Goal: Information Seeking & Learning: Learn about a topic

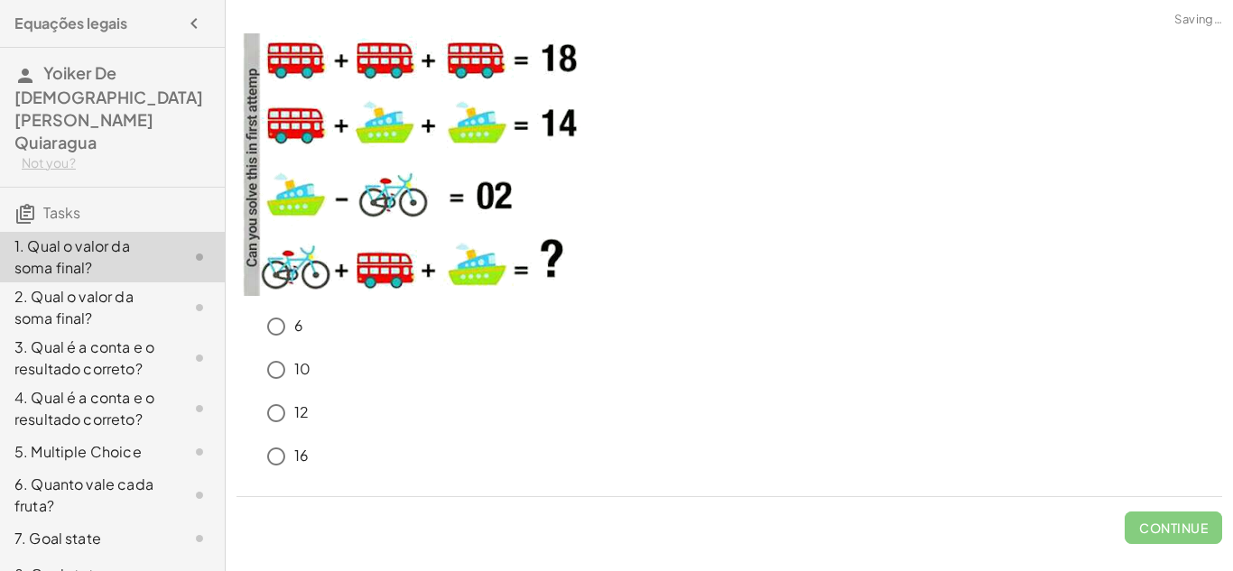
click at [661, 439] on div "16" at bounding box center [728, 460] width 985 height 43
click at [1171, 521] on span "Check" at bounding box center [1183, 528] width 47 height 16
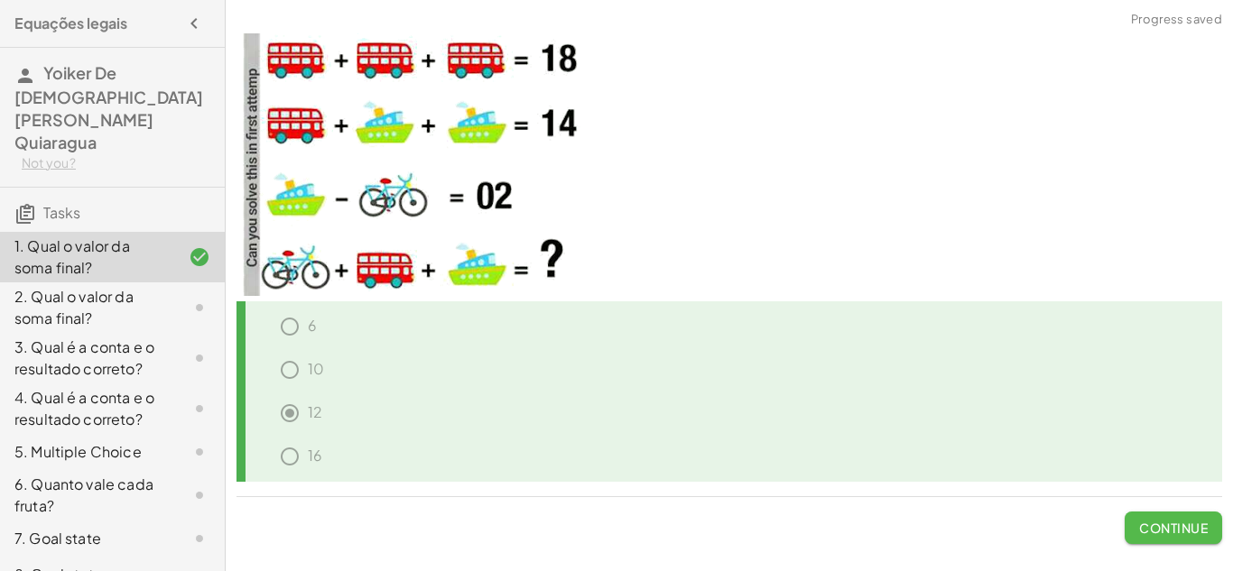
click at [1171, 520] on span "Continue" at bounding box center [1173, 528] width 69 height 16
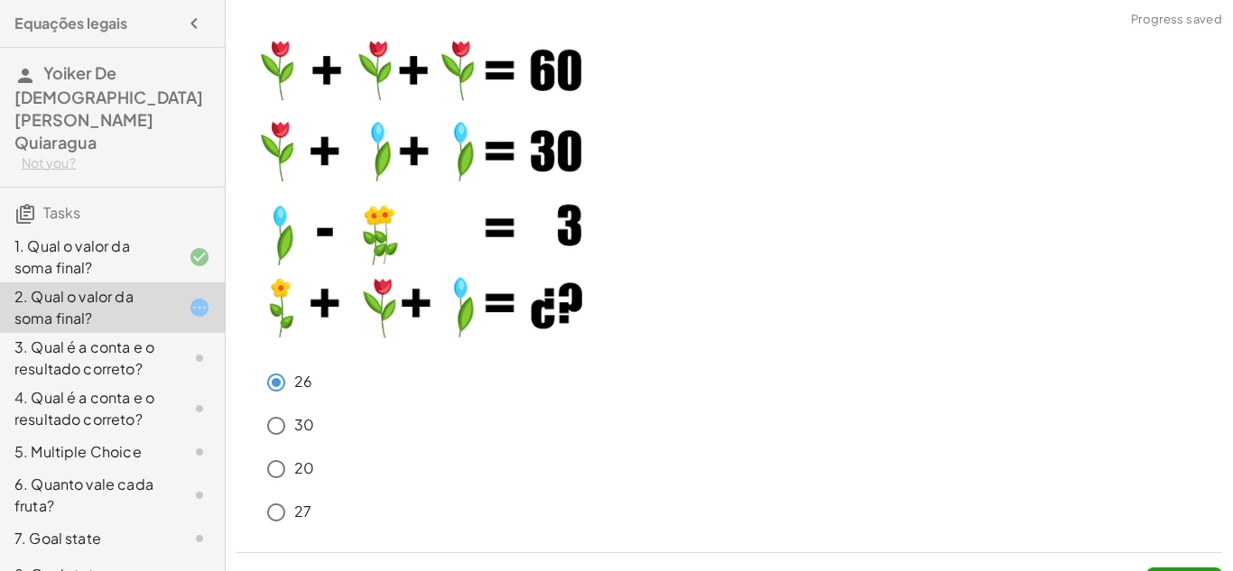
scroll to position [40, 0]
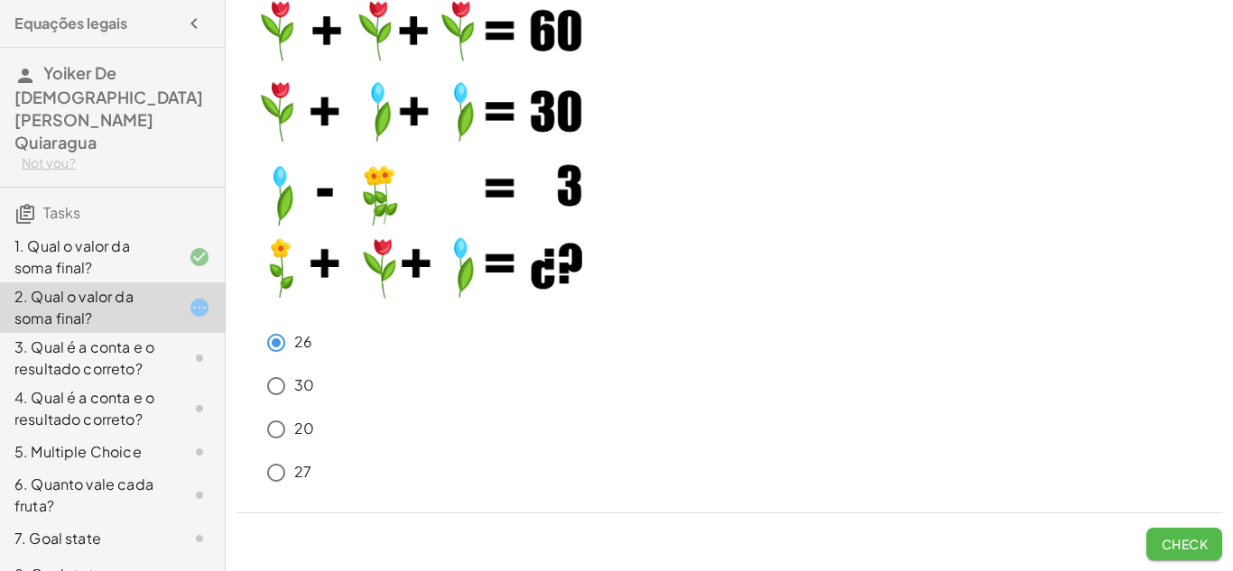
click at [1198, 536] on span "Check" at bounding box center [1183, 544] width 47 height 16
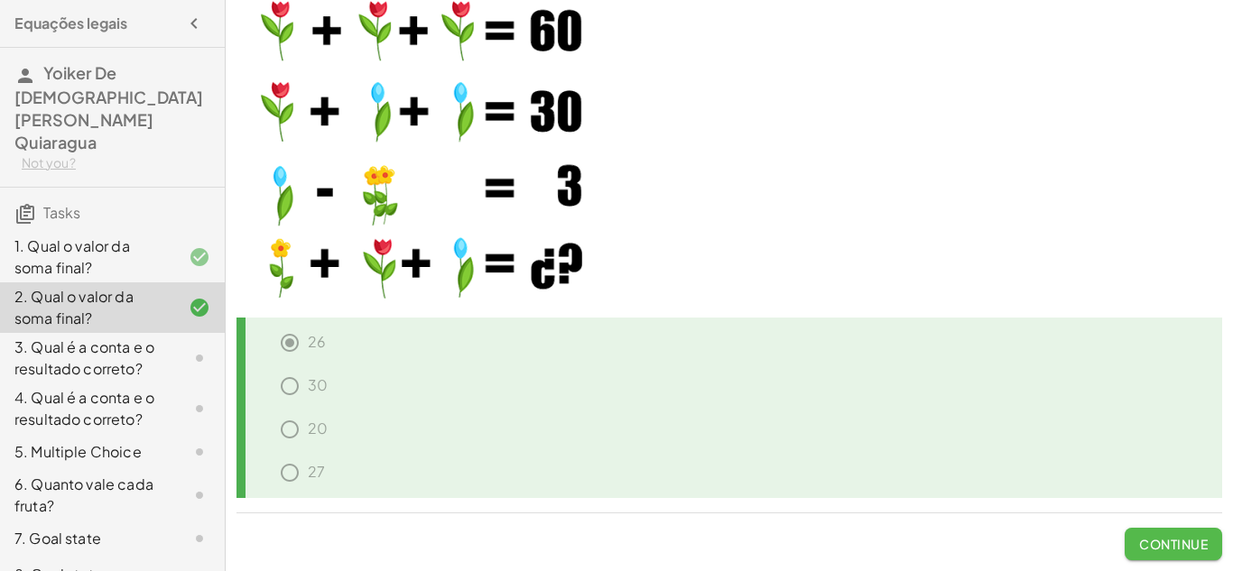
click at [1201, 532] on button "Continue" at bounding box center [1172, 544] width 97 height 32
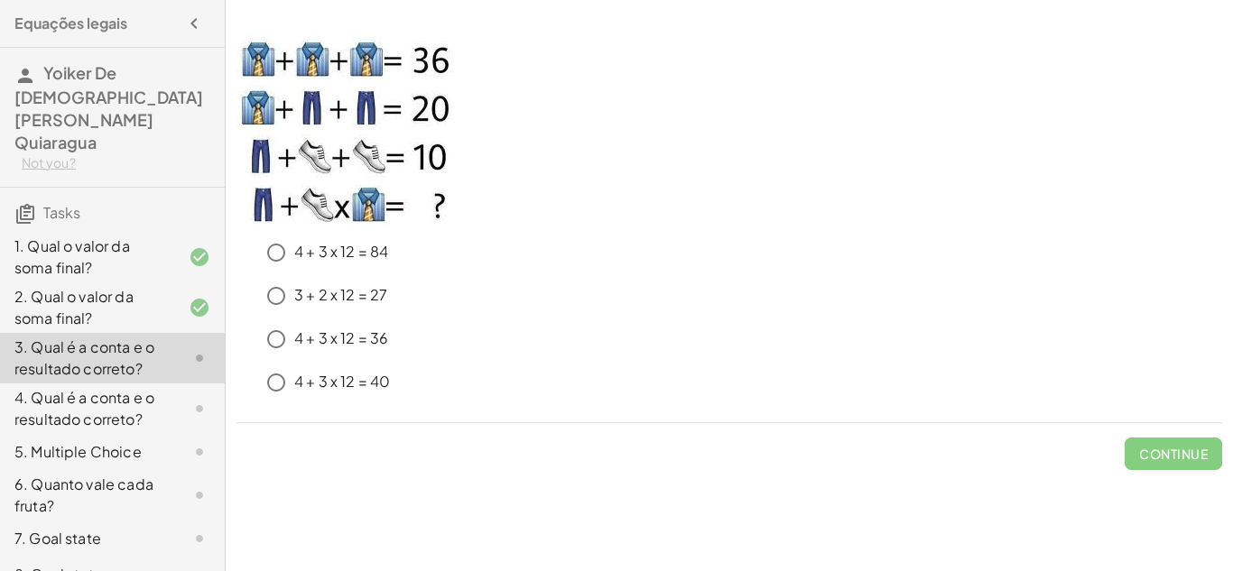
click at [374, 58] on img at bounding box center [344, 127] width 217 height 189
click at [190, 337] on div "3. Qual é a conta e o resultado correto?" at bounding box center [112, 358] width 225 height 51
click at [1168, 455] on span "Check" at bounding box center [1183, 454] width 47 height 16
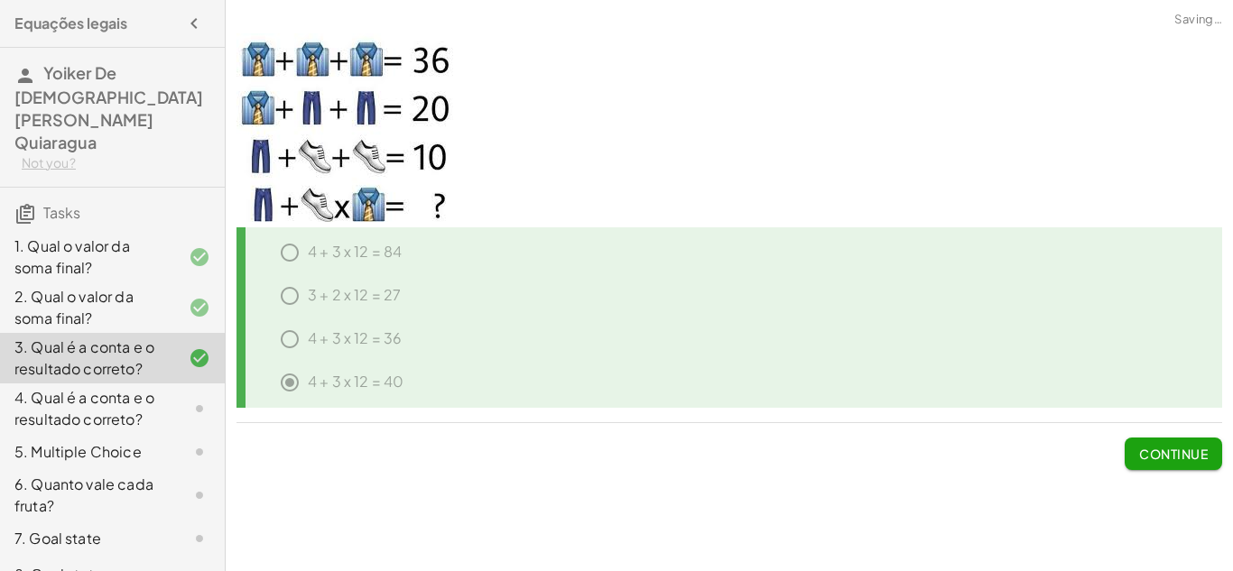
click at [1168, 455] on span "Continue" at bounding box center [1173, 454] width 69 height 16
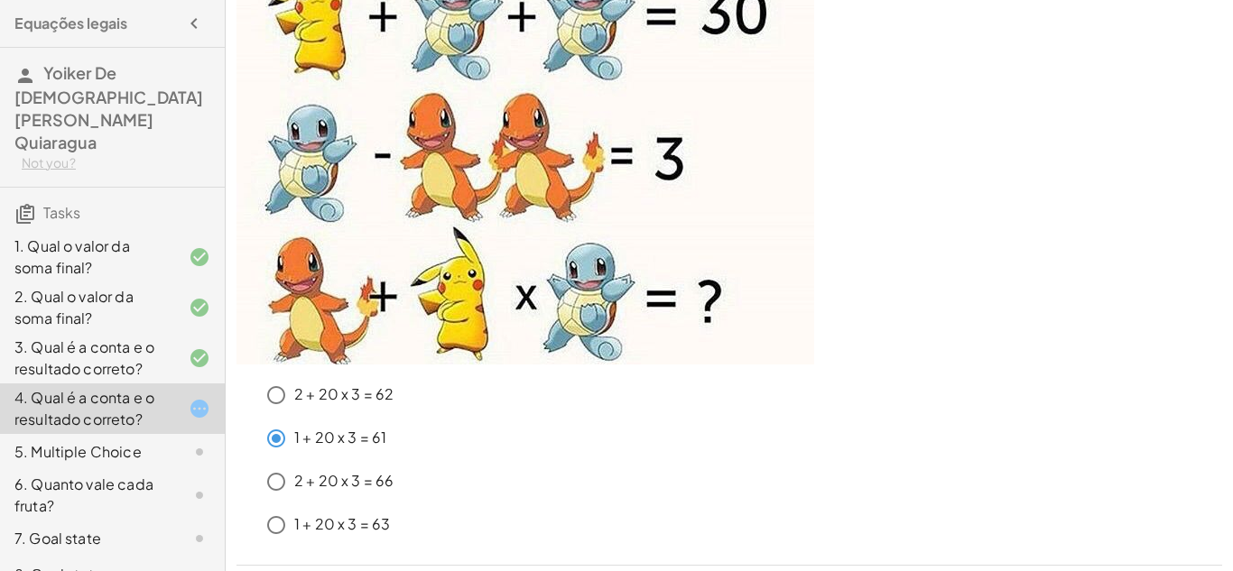
scroll to position [255, 0]
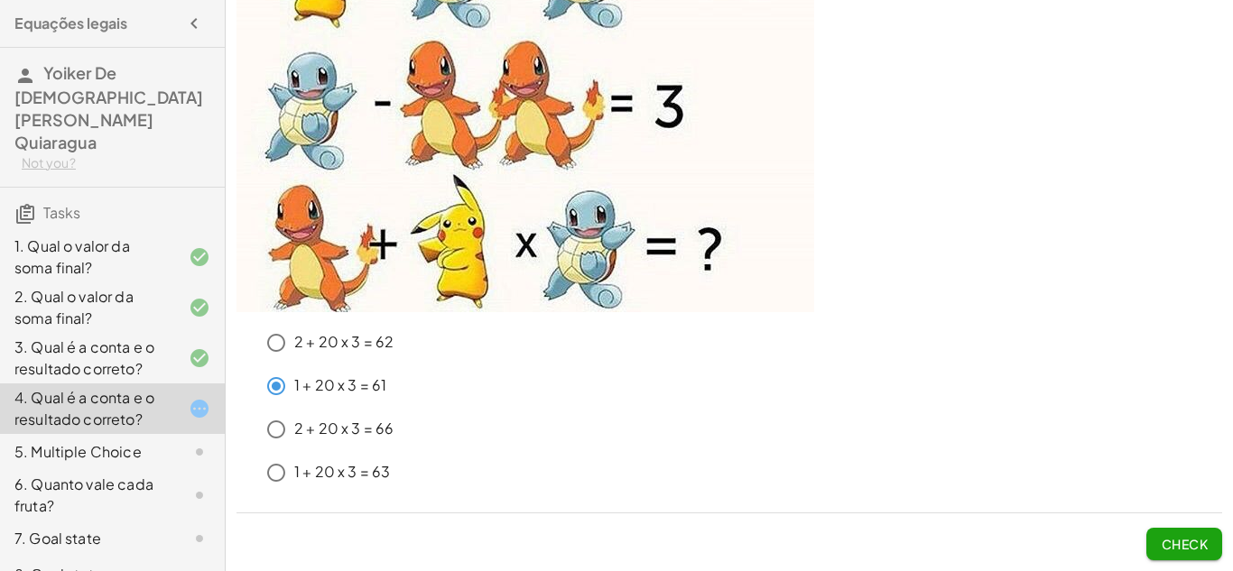
click at [1210, 550] on button "Check" at bounding box center [1184, 544] width 76 height 32
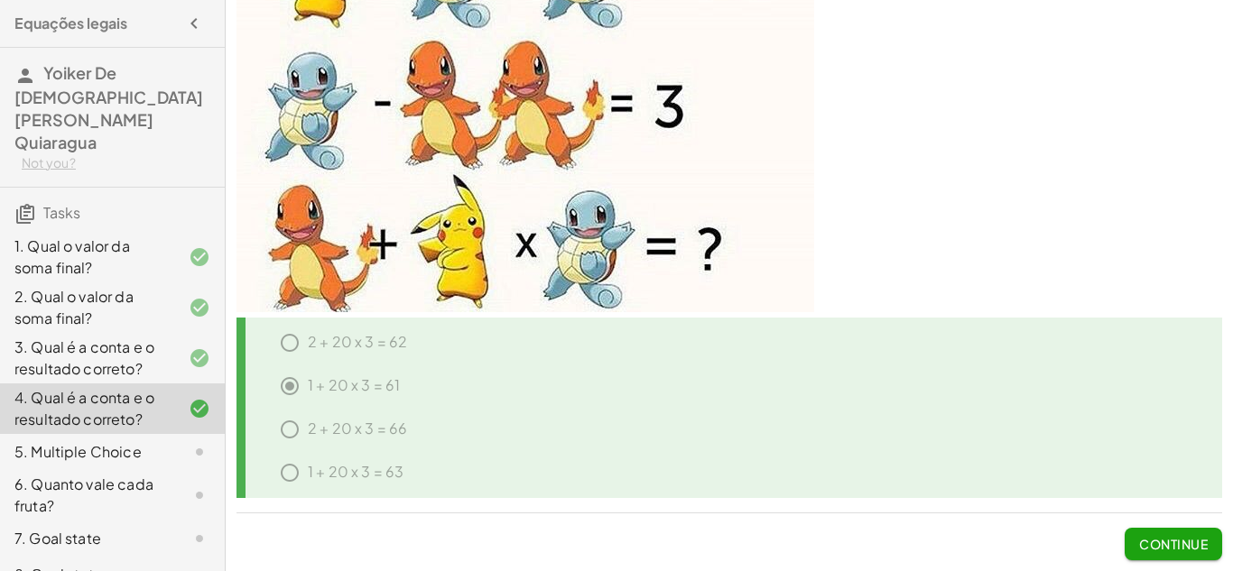
click at [1210, 548] on button "Continue" at bounding box center [1172, 544] width 97 height 32
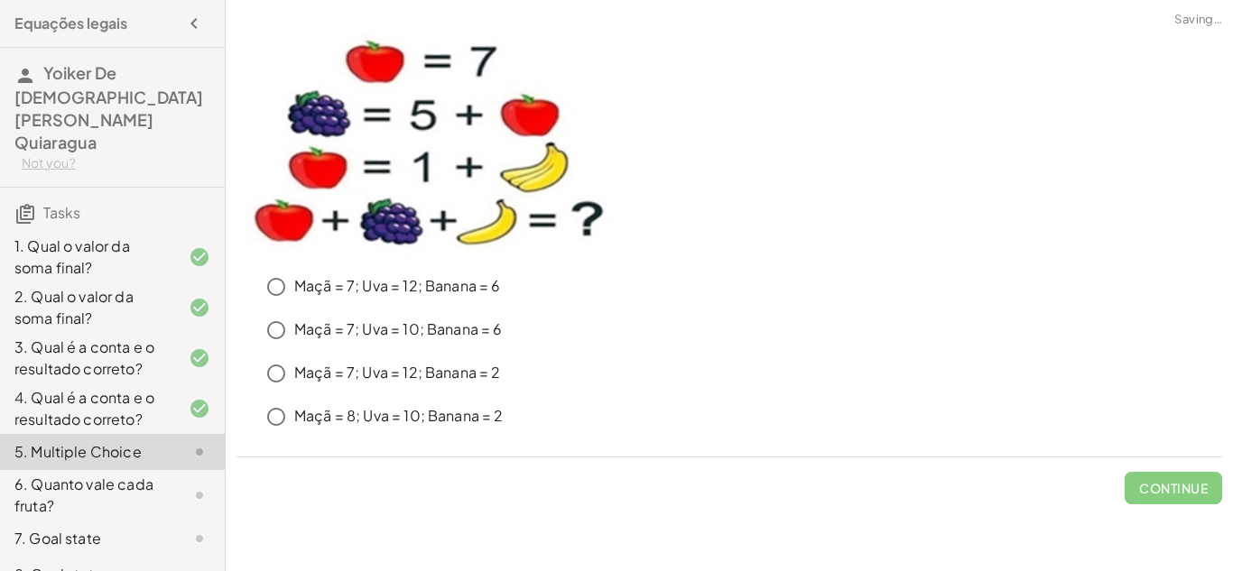
scroll to position [0, 0]
click at [1184, 482] on span "Check" at bounding box center [1183, 488] width 47 height 16
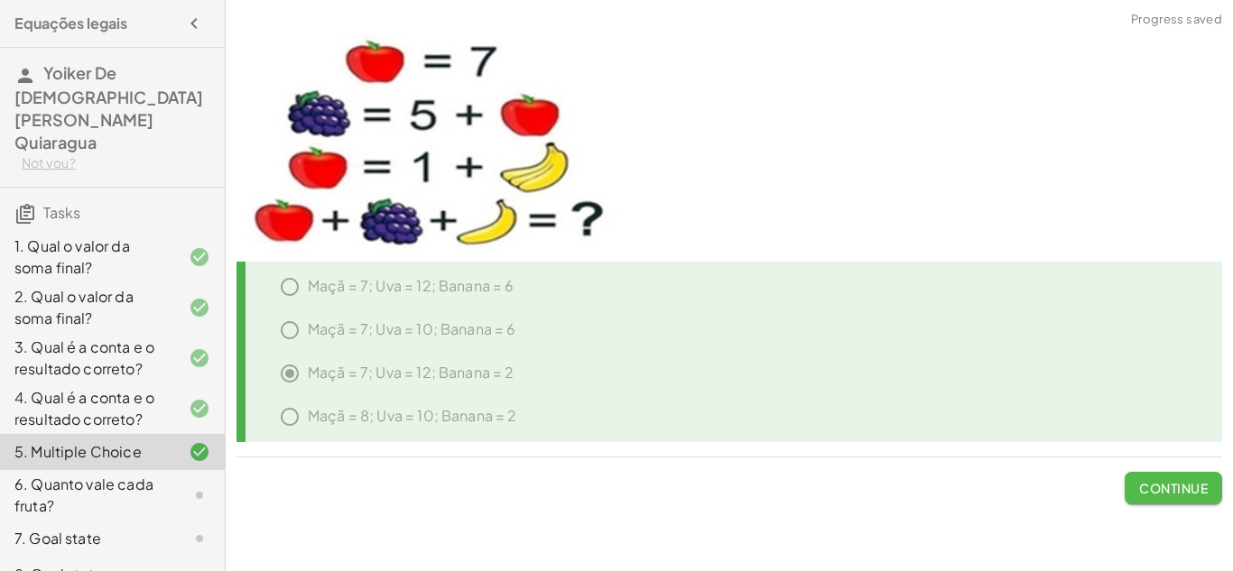
click at [1182, 481] on span "Continue" at bounding box center [1173, 488] width 69 height 16
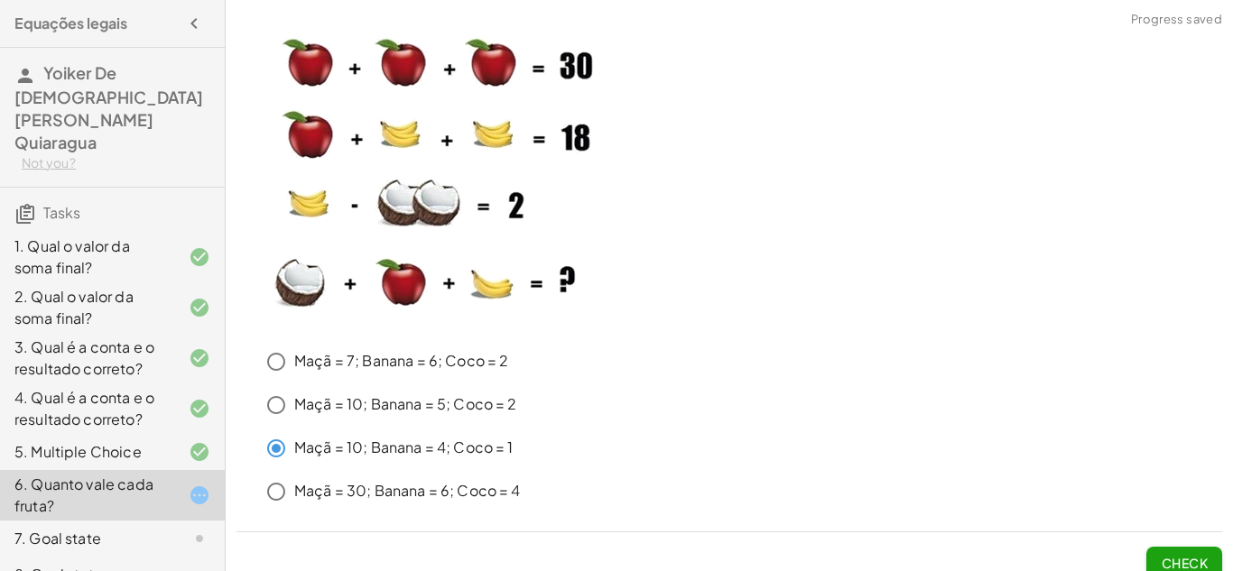
click at [1178, 560] on span "Check" at bounding box center [1183, 563] width 47 height 16
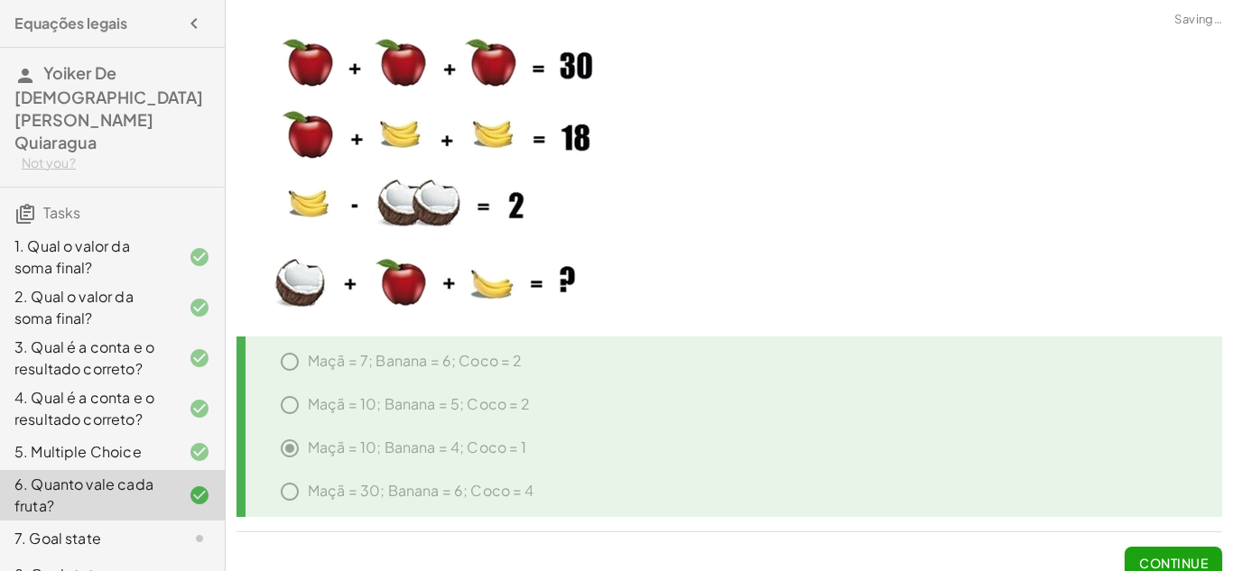
click at [1178, 560] on span "Continue" at bounding box center [1173, 563] width 69 height 16
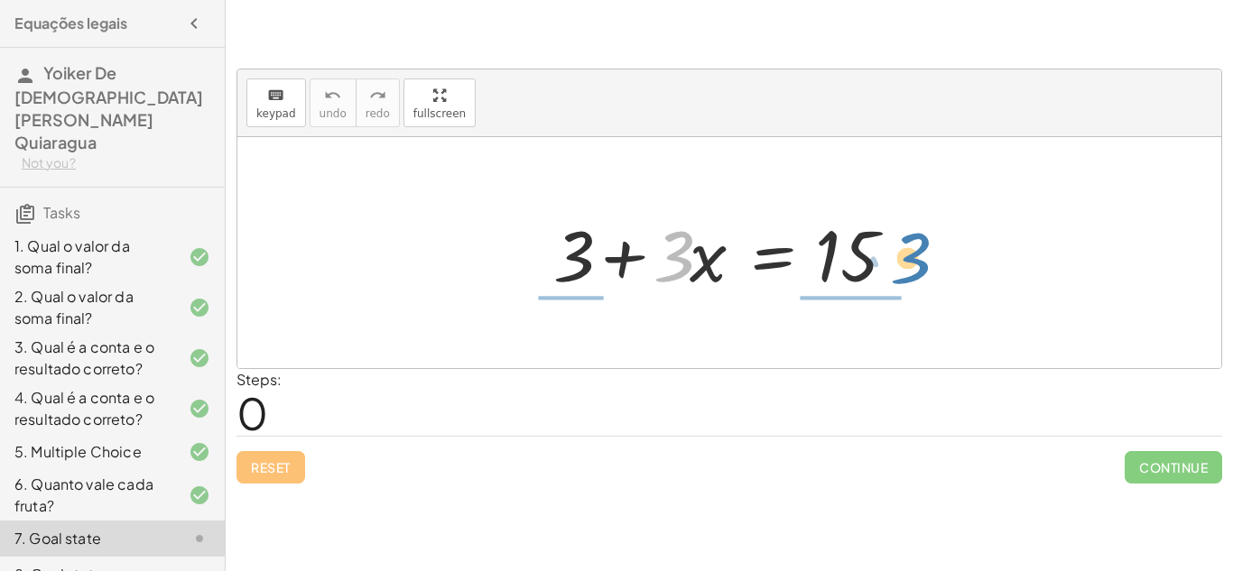
drag, startPoint x: 671, startPoint y: 263, endPoint x: 908, endPoint y: 264, distance: 236.4
click at [908, 264] on div at bounding box center [735, 253] width 383 height 93
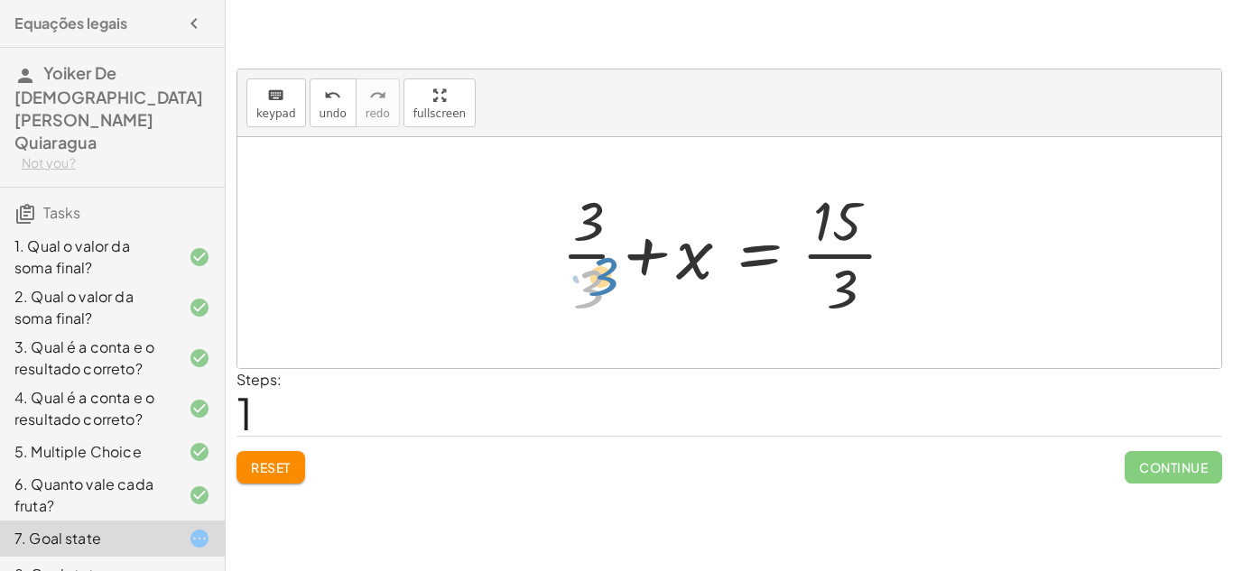
drag, startPoint x: 579, startPoint y: 273, endPoint x: 596, endPoint y: 261, distance: 20.6
click at [596, 261] on div at bounding box center [735, 252] width 367 height 139
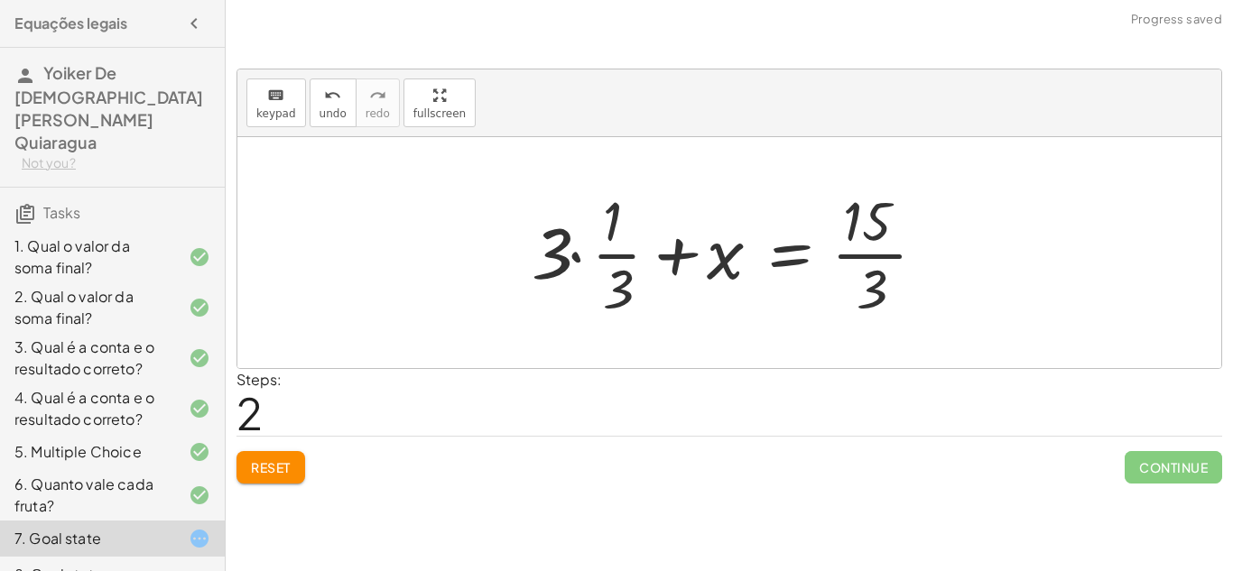
click at [596, 254] on div at bounding box center [735, 252] width 427 height 139
click at [614, 291] on div at bounding box center [735, 252] width 427 height 139
drag, startPoint x: 878, startPoint y: 287, endPoint x: 743, endPoint y: 335, distance: 143.6
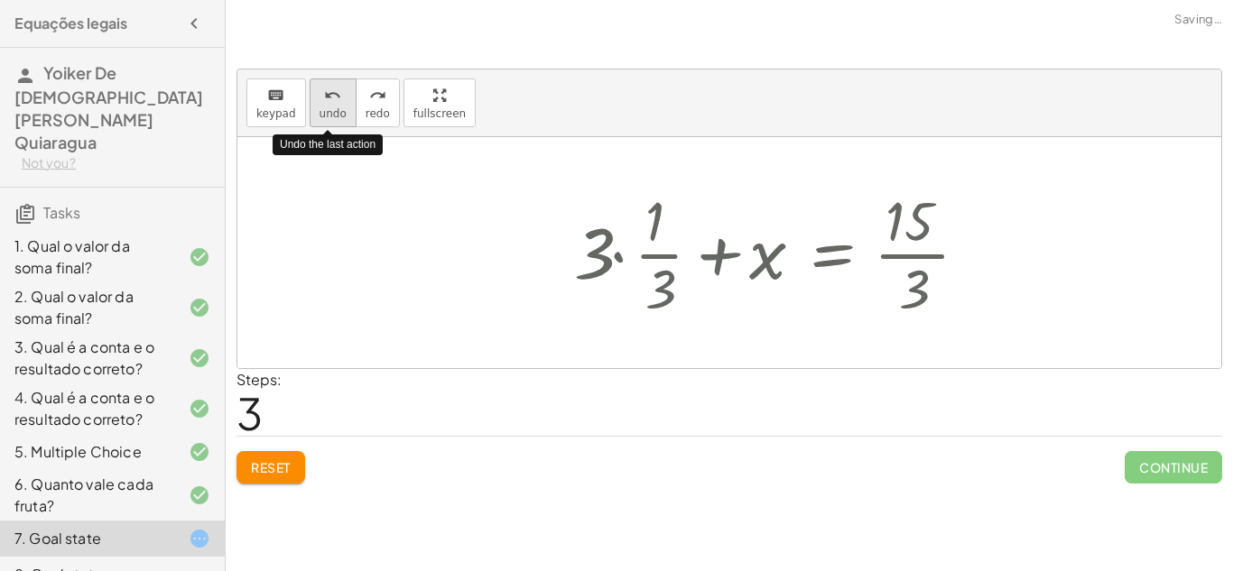
click at [343, 103] on button "undo undo" at bounding box center [333, 103] width 47 height 49
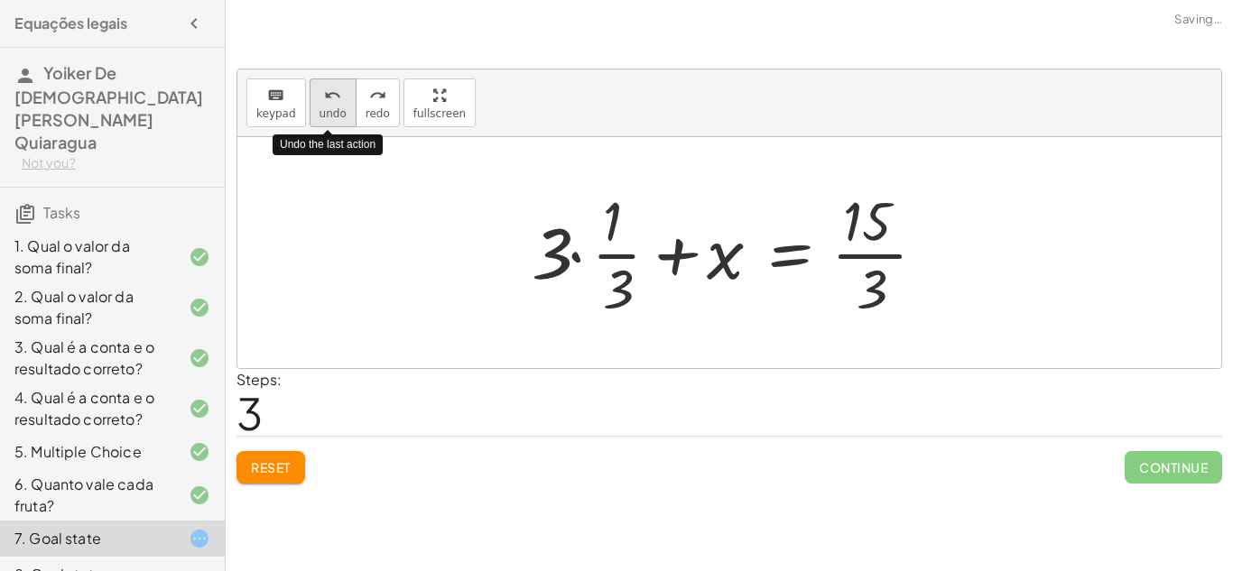
click at [343, 103] on button "undo undo" at bounding box center [333, 103] width 47 height 49
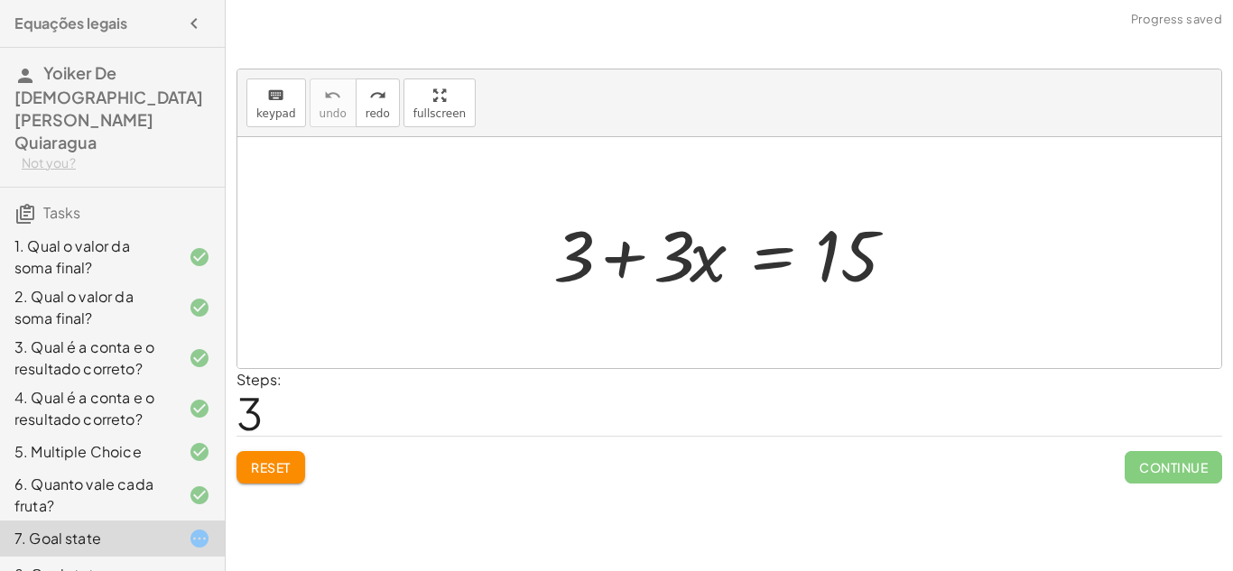
click at [560, 264] on div at bounding box center [735, 253] width 383 height 93
click at [670, 270] on div at bounding box center [735, 253] width 383 height 93
drag, startPoint x: 580, startPoint y: 270, endPoint x: 956, endPoint y: 269, distance: 376.3
click at [956, 269] on div "+ 3 + 3 + · 3 · x = 15" at bounding box center [729, 252] width 984 height 231
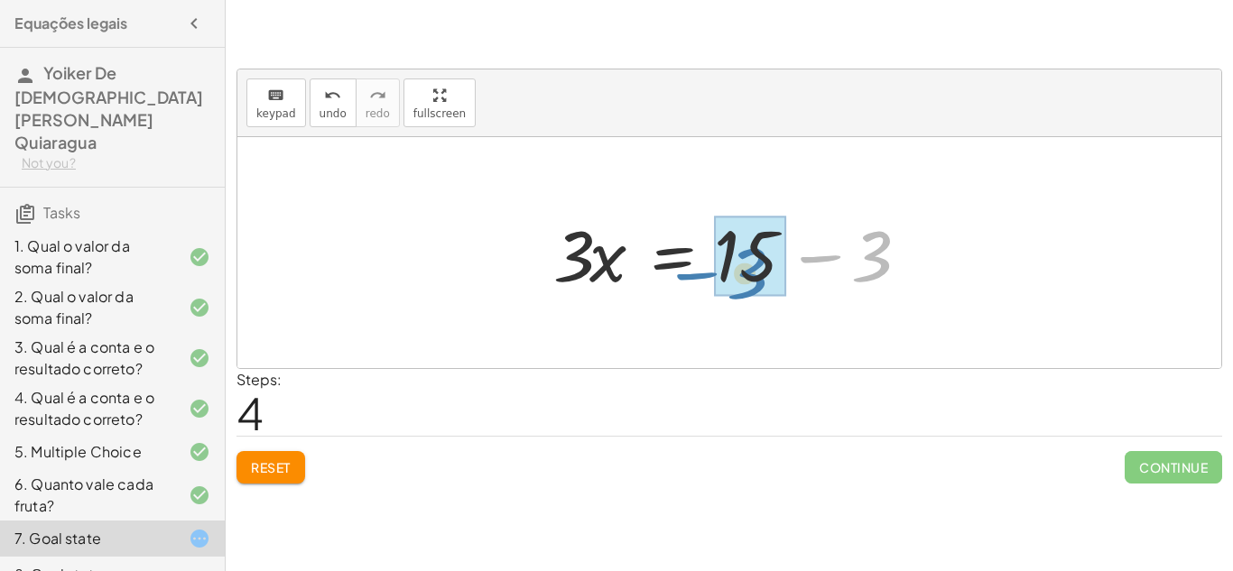
drag, startPoint x: 863, startPoint y: 271, endPoint x: 744, endPoint y: 289, distance: 120.5
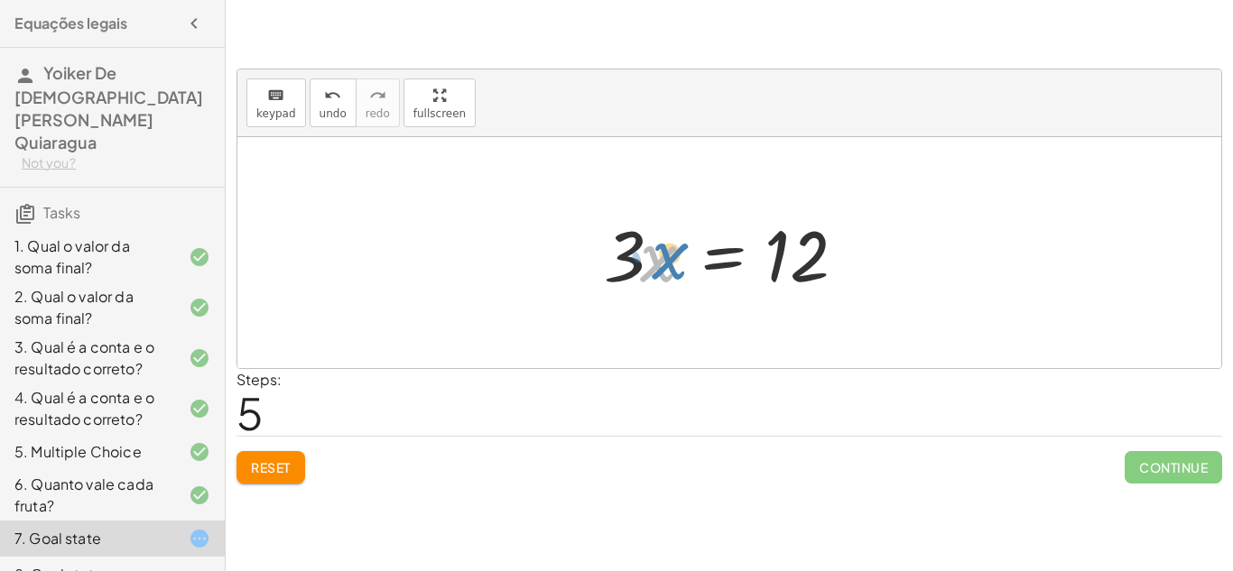
drag, startPoint x: 659, startPoint y: 262, endPoint x: 670, endPoint y: 261, distance: 11.8
click at [670, 261] on div at bounding box center [736, 253] width 282 height 93
click at [633, 259] on div at bounding box center [736, 253] width 282 height 93
drag, startPoint x: 659, startPoint y: 254, endPoint x: 883, endPoint y: 240, distance: 225.1
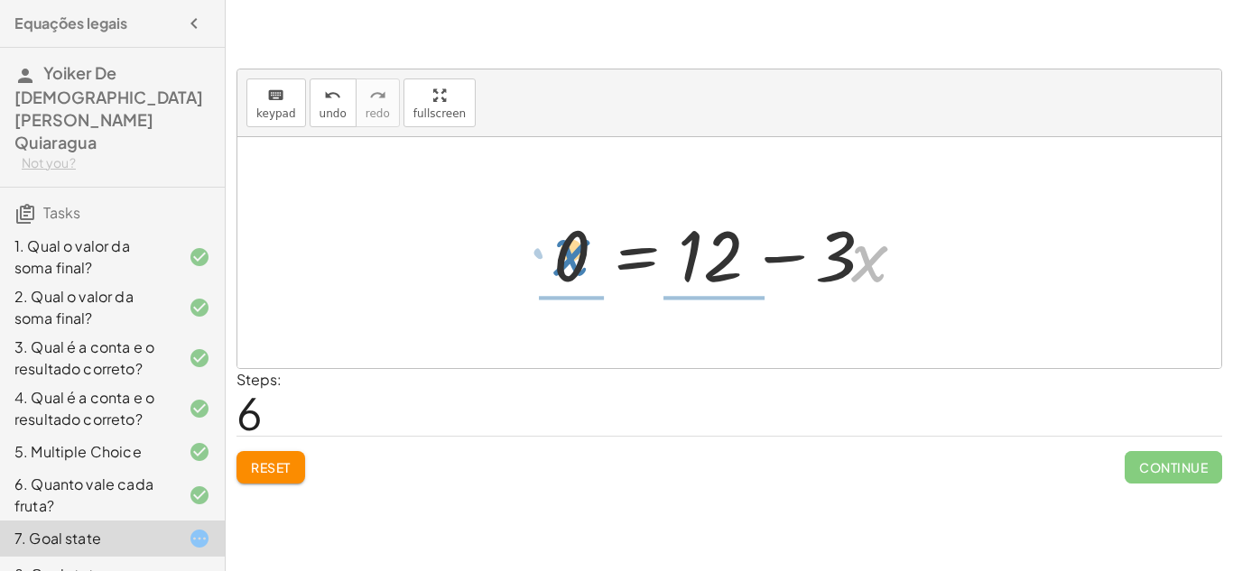
drag, startPoint x: 861, startPoint y: 261, endPoint x: 563, endPoint y: 254, distance: 297.8
click at [563, 254] on div at bounding box center [735, 253] width 383 height 93
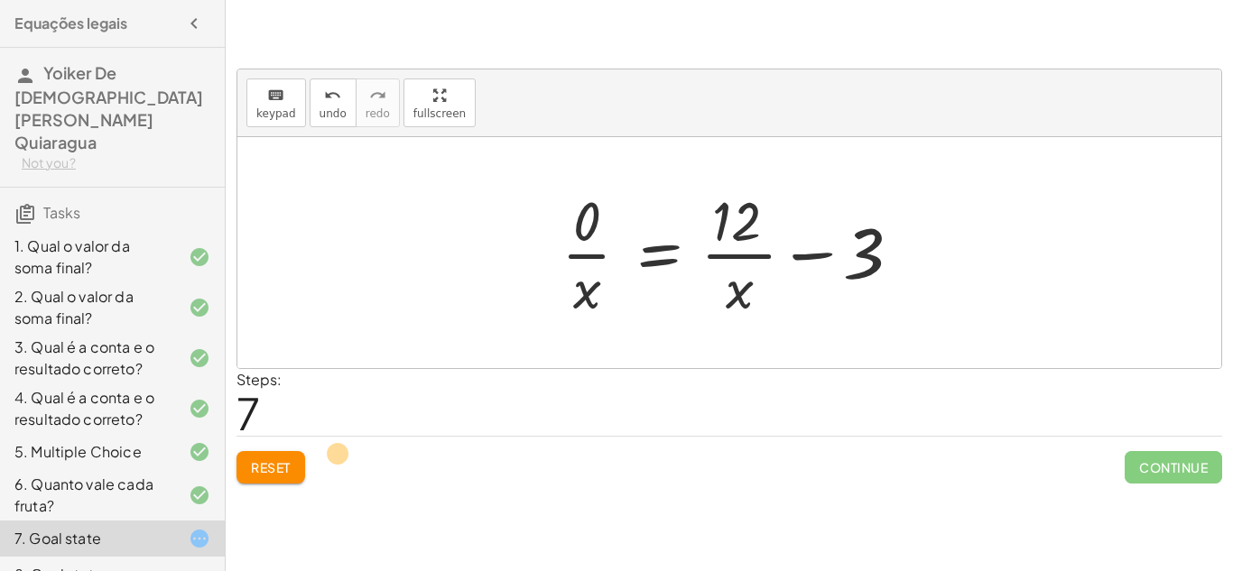
drag, startPoint x: 590, startPoint y: 285, endPoint x: 463, endPoint y: 582, distance: 323.0
click at [463, 570] on html "Equações legais Yoiker De [DEMOGRAPHIC_DATA][PERSON_NAME] Quiaragua Not you? Ta…" at bounding box center [616, 285] width 1233 height 571
click at [288, 463] on span "Reset" at bounding box center [271, 467] width 40 height 16
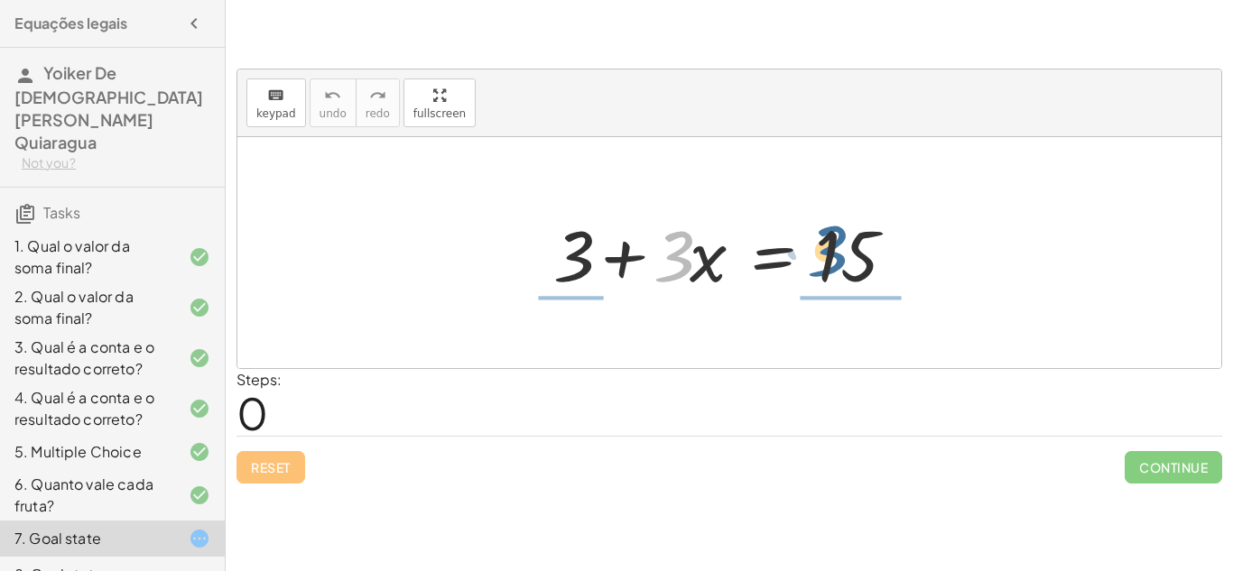
drag, startPoint x: 681, startPoint y: 266, endPoint x: 840, endPoint y: 262, distance: 158.9
click at [840, 262] on div at bounding box center [735, 253] width 383 height 93
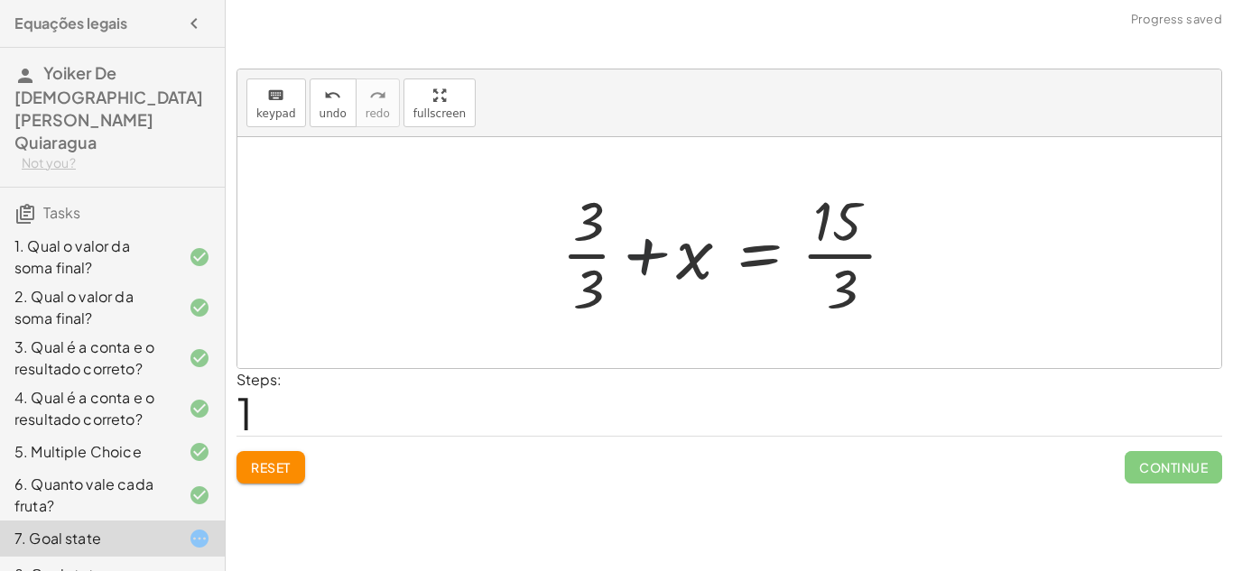
drag, startPoint x: 652, startPoint y: 257, endPoint x: 729, endPoint y: 242, distance: 78.2
click at [729, 242] on div at bounding box center [735, 252] width 367 height 139
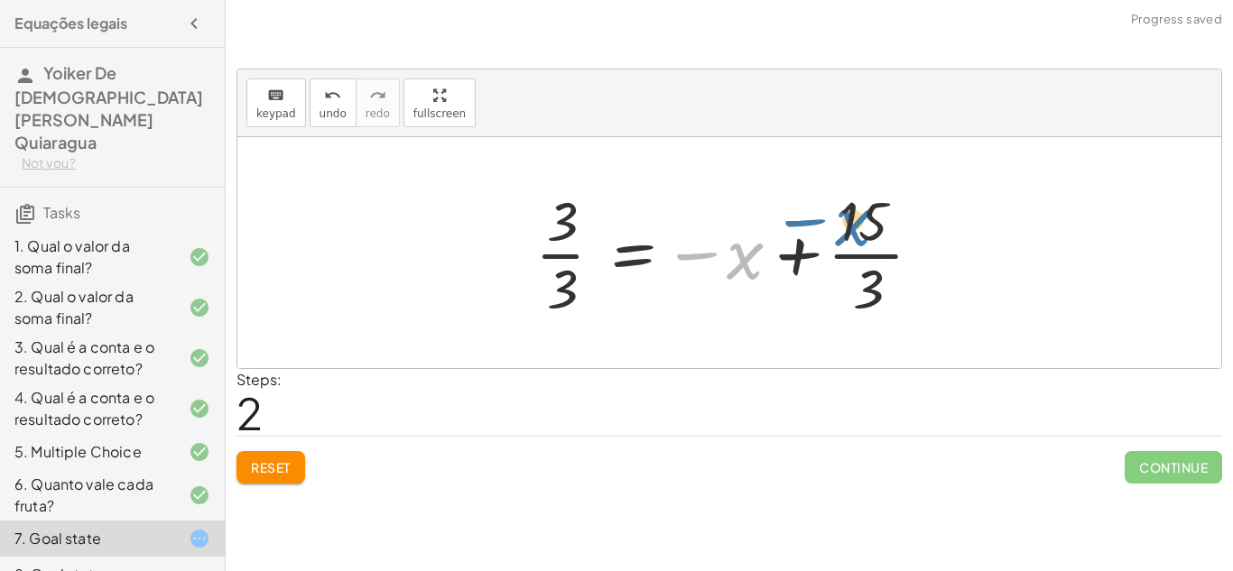
drag, startPoint x: 743, startPoint y: 275, endPoint x: 863, endPoint y: 243, distance: 124.3
click at [863, 243] on div at bounding box center [736, 252] width 420 height 139
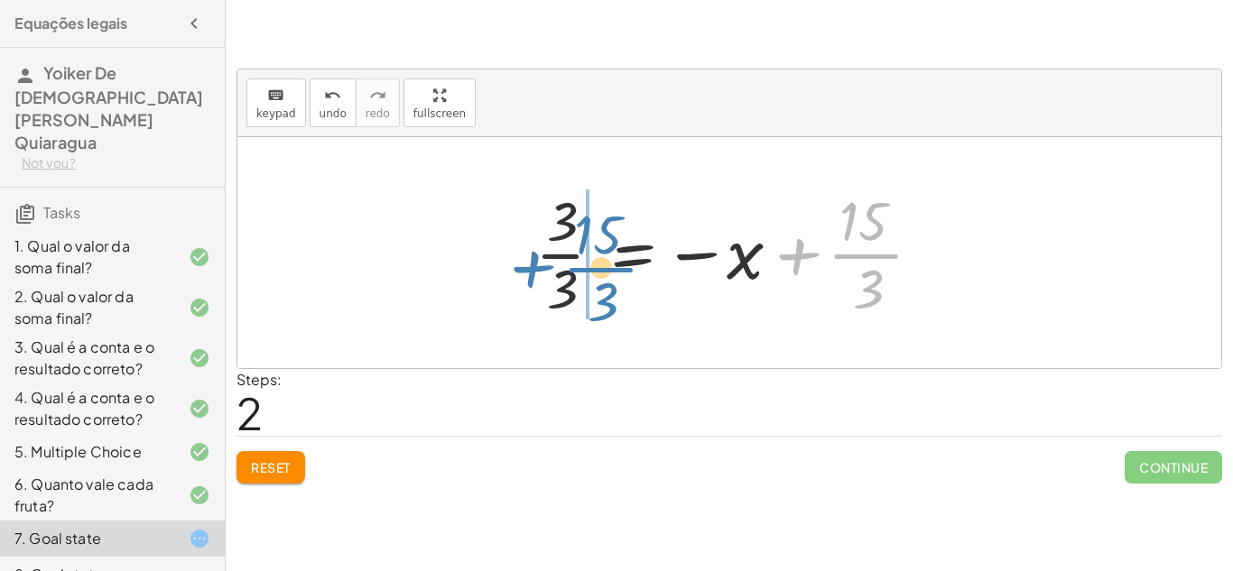
drag, startPoint x: 807, startPoint y: 254, endPoint x: 514, endPoint y: 265, distance: 292.6
click at [514, 265] on div "+ 3 + · 3 · x = 15 + · 3 · 3 + x = · 15 · 3 + · 15 · 3 3 x = 15 · · 3 · · 3 − +" at bounding box center [729, 253] width 442 height 148
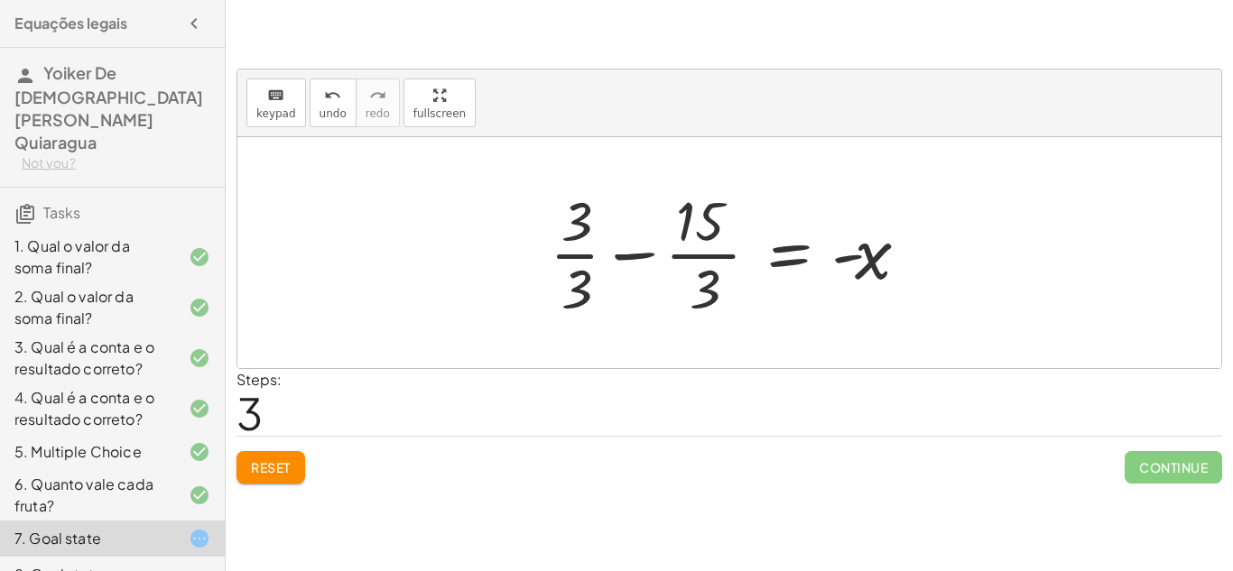
click at [270, 467] on span "Reset" at bounding box center [271, 467] width 40 height 16
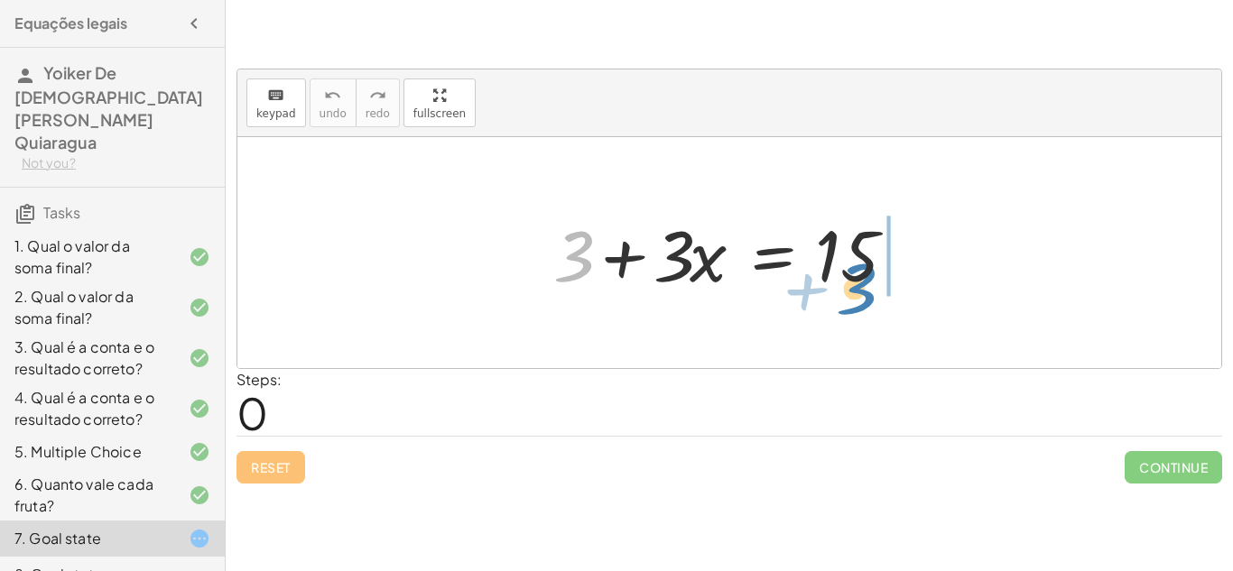
drag, startPoint x: 572, startPoint y: 275, endPoint x: 855, endPoint y: 308, distance: 284.3
click at [855, 308] on div "+ 3 + 3 + · 3 · x = 15" at bounding box center [729, 252] width 984 height 231
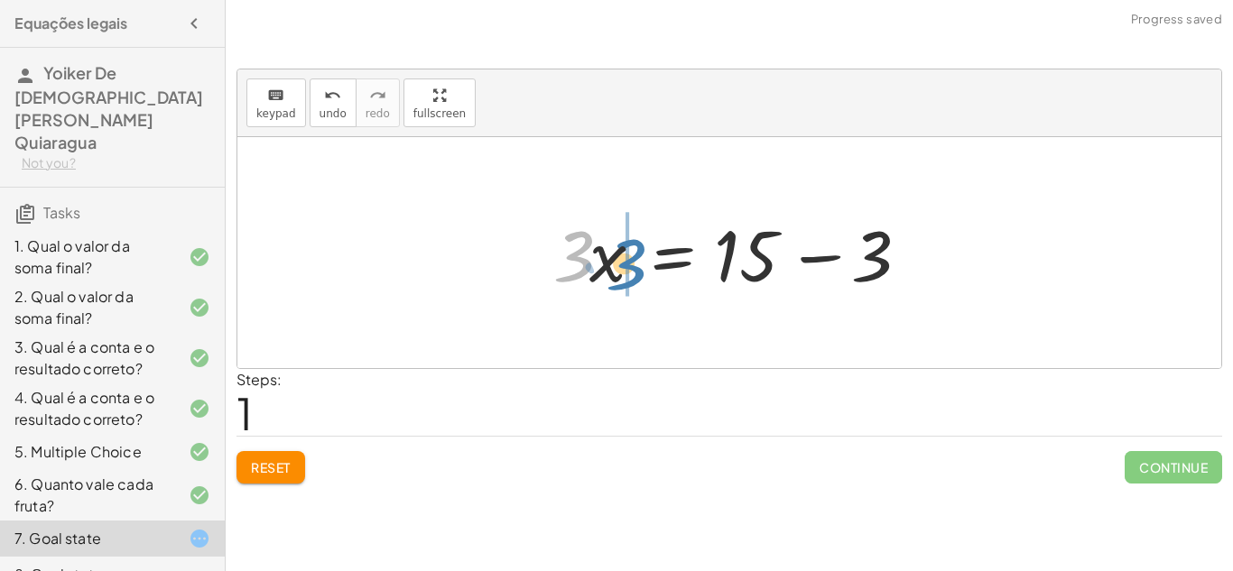
drag, startPoint x: 571, startPoint y: 253, endPoint x: 633, endPoint y: 263, distance: 62.2
click at [633, 263] on div at bounding box center [735, 253] width 383 height 93
click at [828, 253] on div at bounding box center [735, 253] width 383 height 93
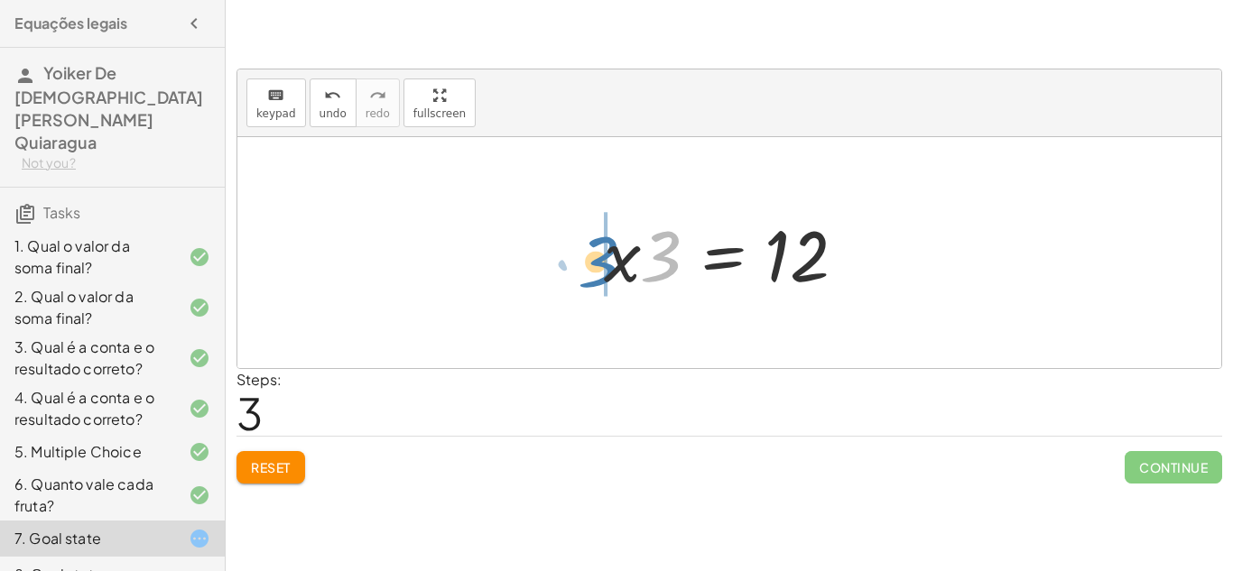
drag, startPoint x: 661, startPoint y: 260, endPoint x: 589, endPoint y: 267, distance: 71.6
click at [654, 260] on div at bounding box center [736, 253] width 282 height 93
click at [773, 250] on div at bounding box center [736, 253] width 282 height 93
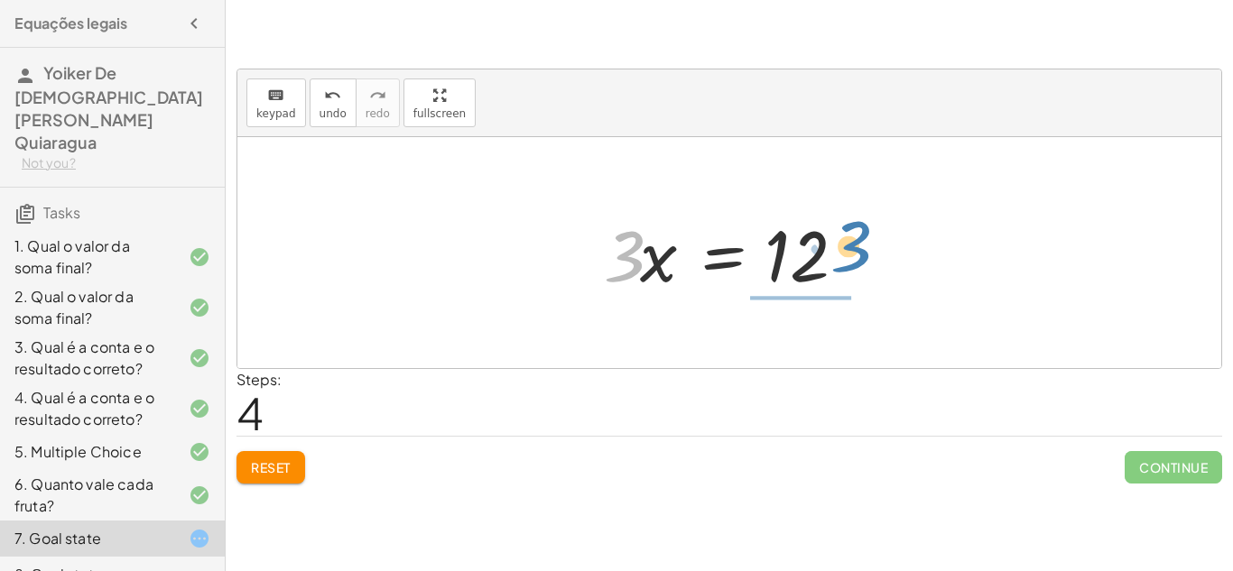
drag, startPoint x: 616, startPoint y: 253, endPoint x: 848, endPoint y: 246, distance: 232.0
click at [848, 246] on div at bounding box center [736, 253] width 282 height 93
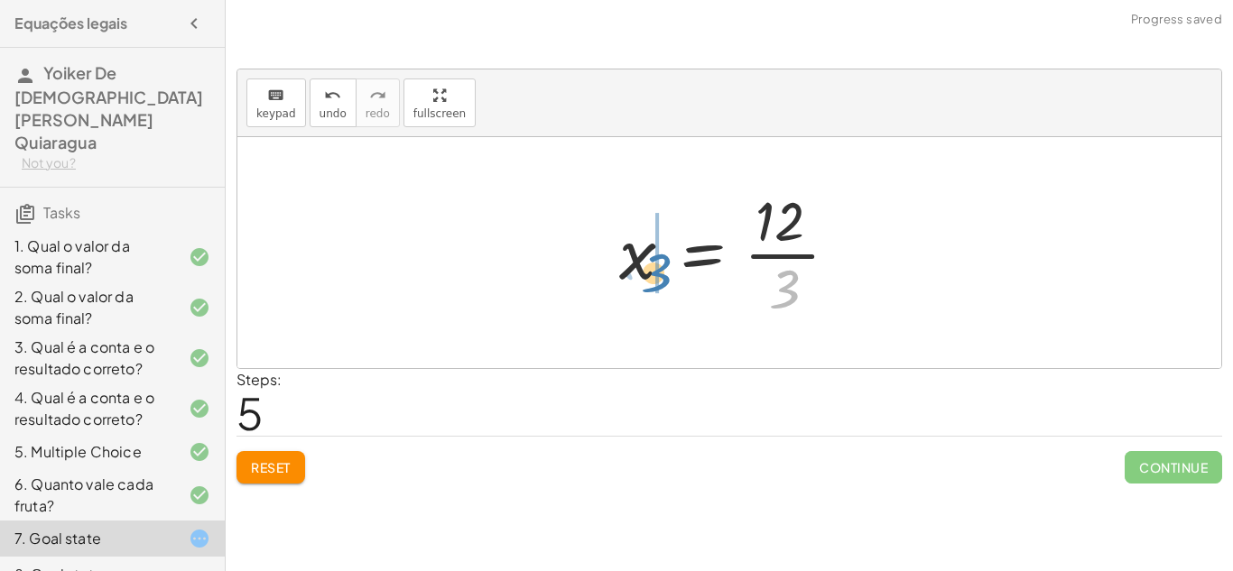
drag, startPoint x: 785, startPoint y: 298, endPoint x: 649, endPoint y: 282, distance: 137.2
click at [649, 282] on div at bounding box center [736, 252] width 252 height 139
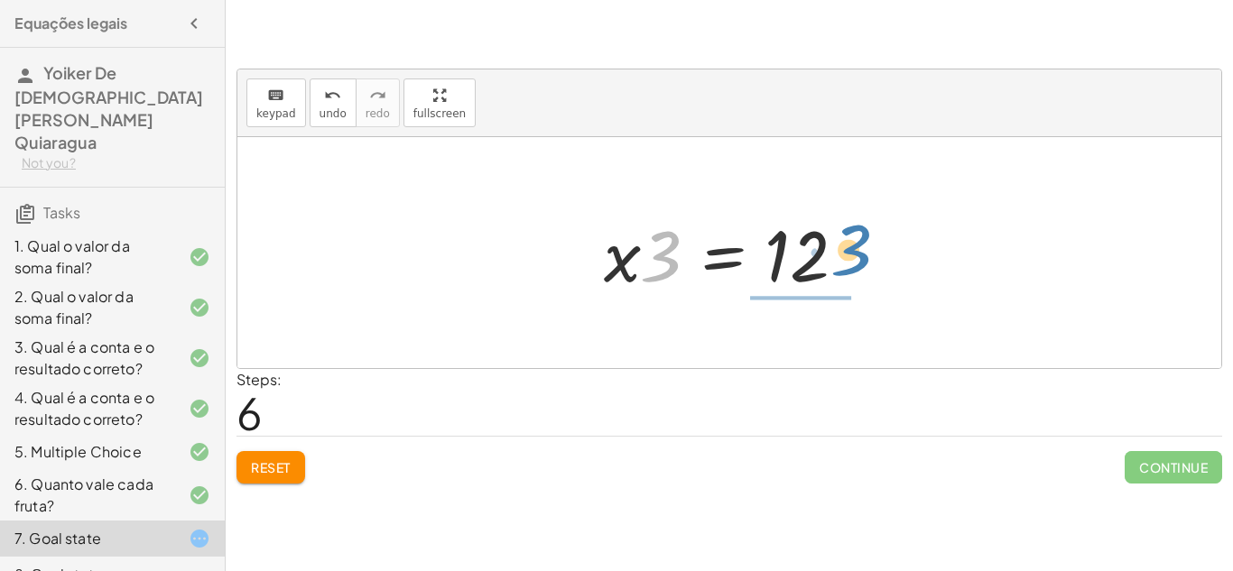
drag, startPoint x: 645, startPoint y: 253, endPoint x: 836, endPoint y: 246, distance: 191.4
click at [836, 246] on div at bounding box center [736, 253] width 282 height 93
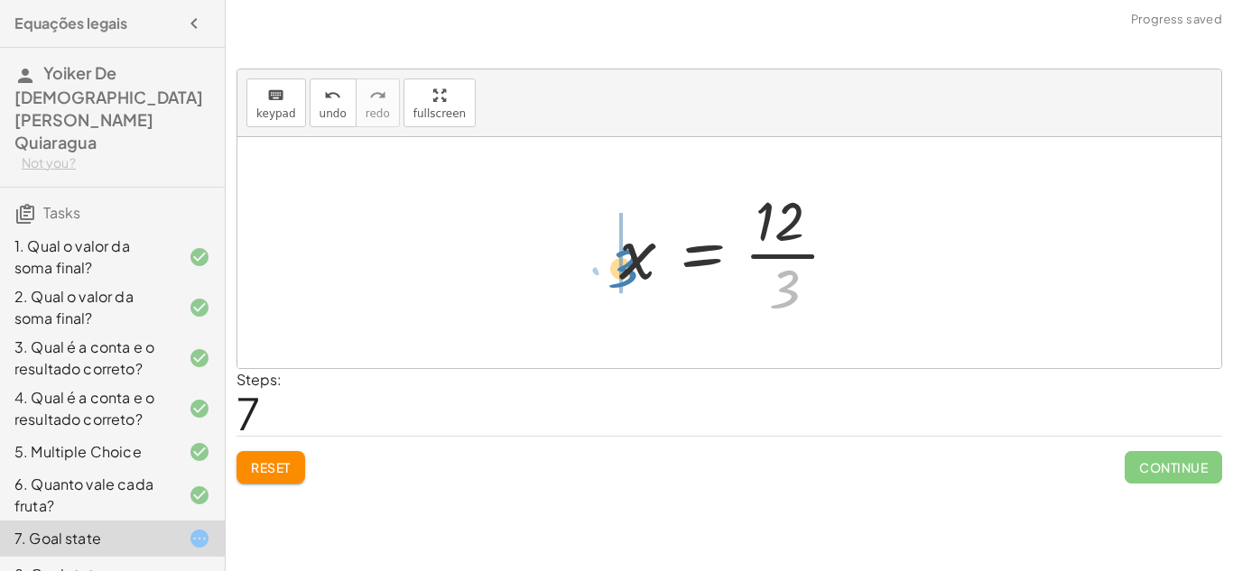
drag, startPoint x: 777, startPoint y: 284, endPoint x: 606, endPoint y: 263, distance: 171.9
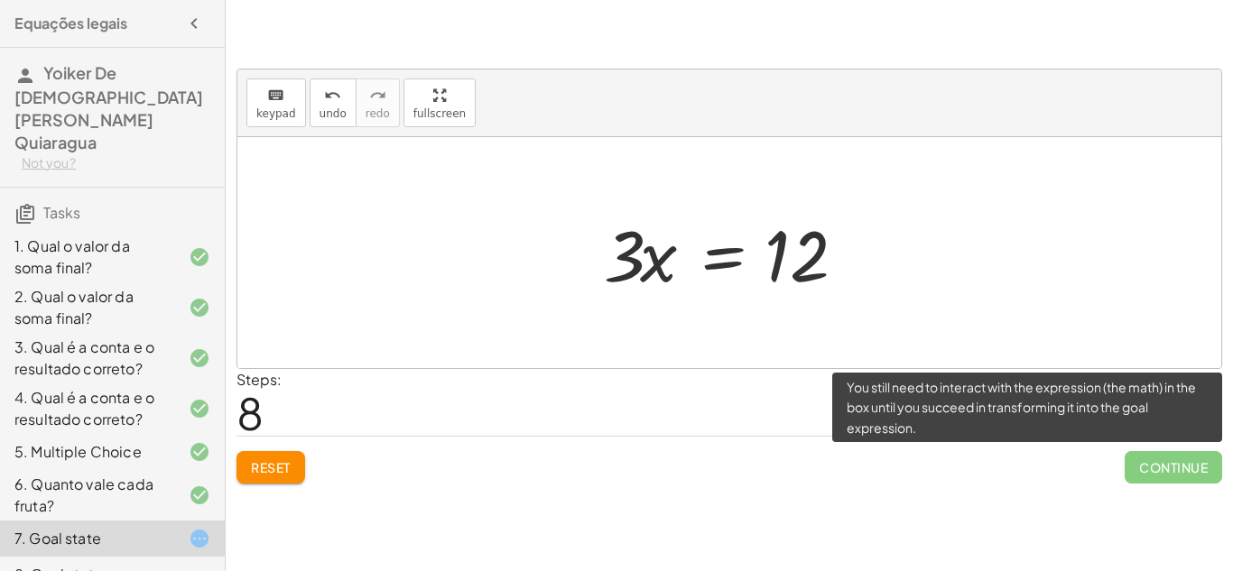
click at [1183, 466] on span "Continue" at bounding box center [1172, 467] width 97 height 32
click at [1182, 466] on span "Continue" at bounding box center [1172, 467] width 97 height 32
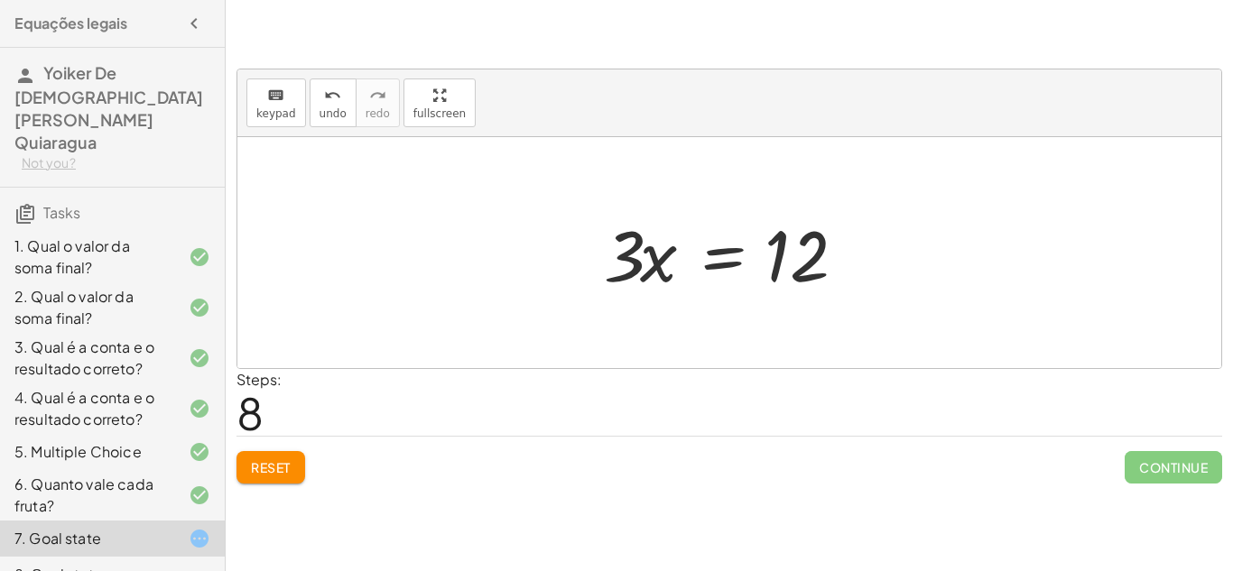
click at [786, 259] on div at bounding box center [736, 253] width 282 height 93
drag, startPoint x: 651, startPoint y: 273, endPoint x: 886, endPoint y: 283, distance: 234.8
click at [886, 283] on div "+ 3 + · 3 · x = 15 · 3 · x = + 15 − 3 · x · 3 = + 15 − 3 · x · 3 = 12 · 3 · x =…" at bounding box center [729, 252] width 984 height 231
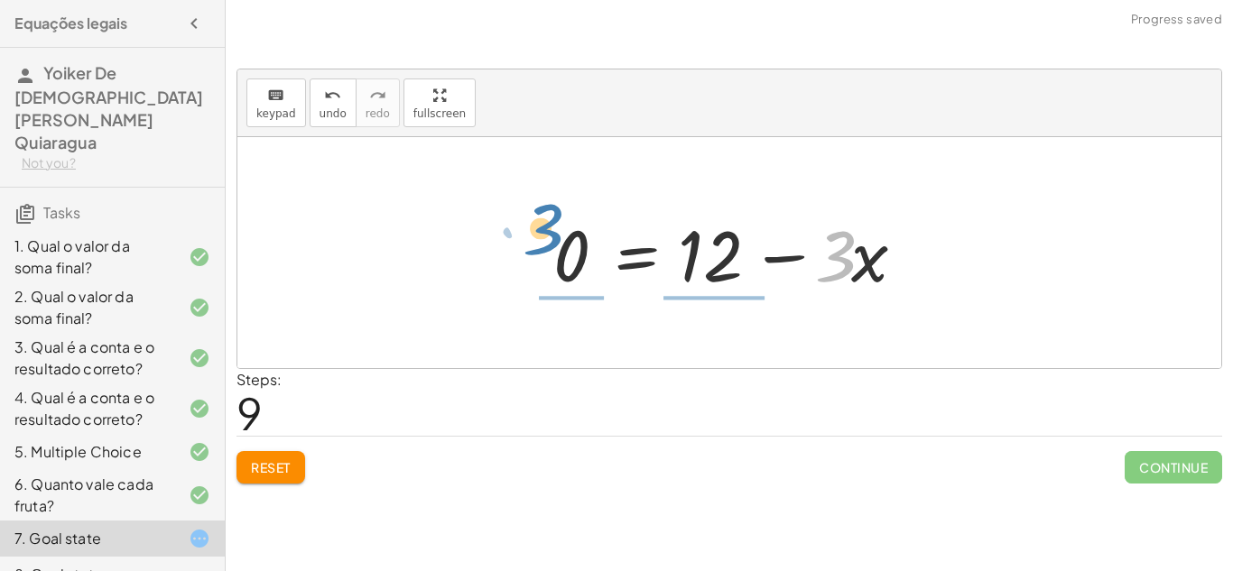
drag, startPoint x: 827, startPoint y: 271, endPoint x: 534, endPoint y: 246, distance: 294.3
click at [534, 246] on div "+ 3 + · 3 · x = 15 · 3 · x = + 15 − 3 · x · 3 = + 15 − 3 · x · 3 = 12 · 3 · x =…" at bounding box center [729, 253] width 406 height 102
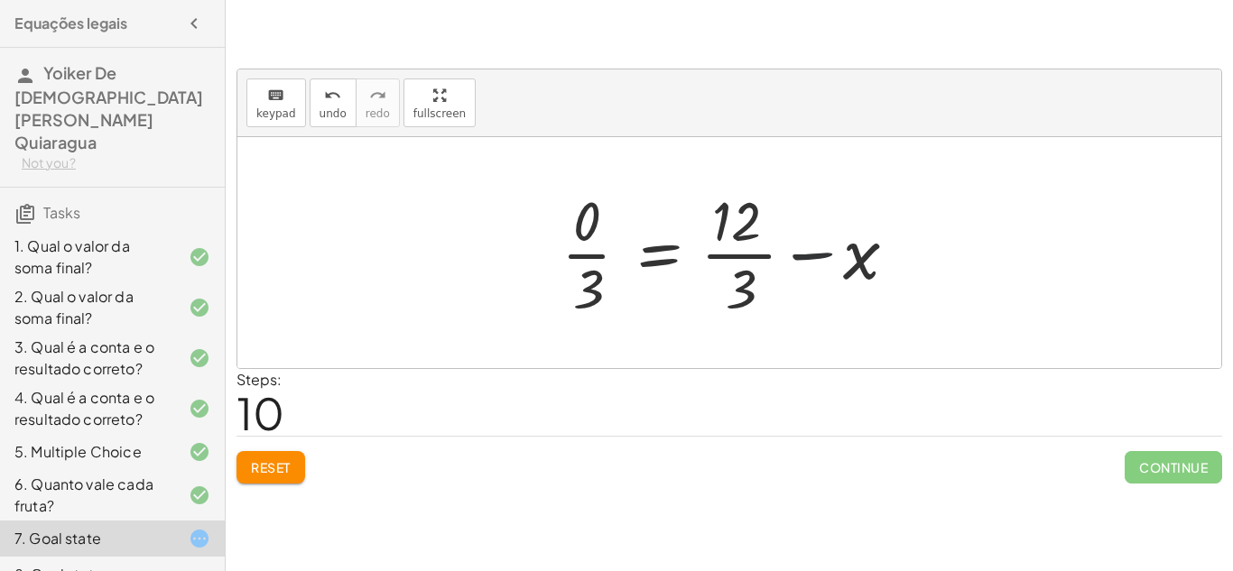
click at [818, 258] on div at bounding box center [735, 252] width 367 height 139
drag, startPoint x: 857, startPoint y: 258, endPoint x: 482, endPoint y: 263, distance: 375.4
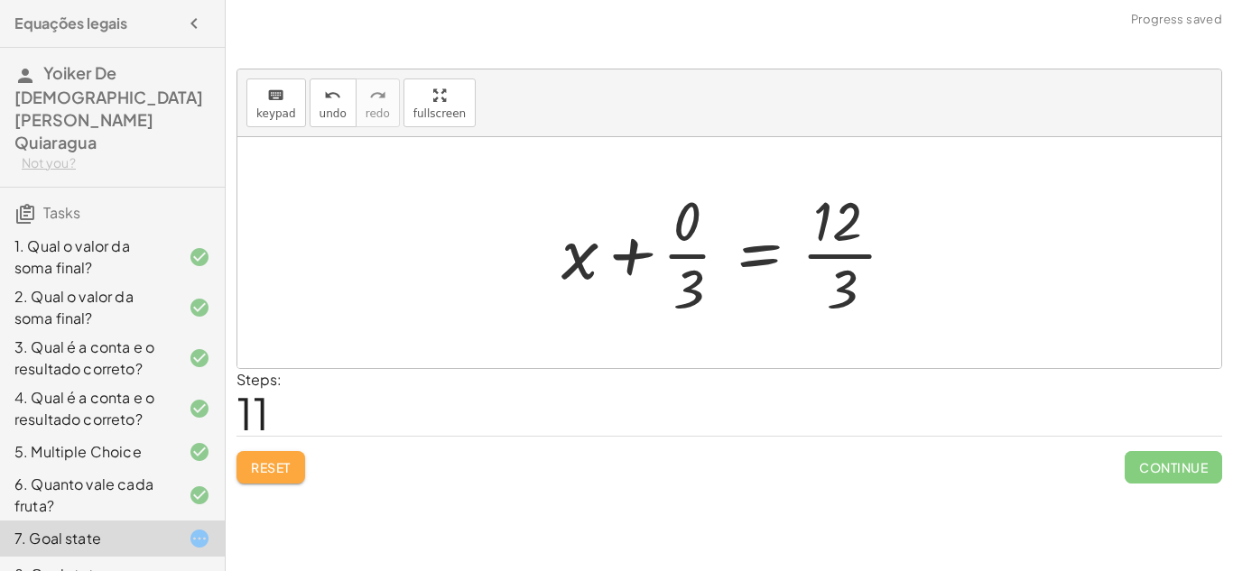
click at [287, 464] on span "Reset" at bounding box center [271, 467] width 40 height 16
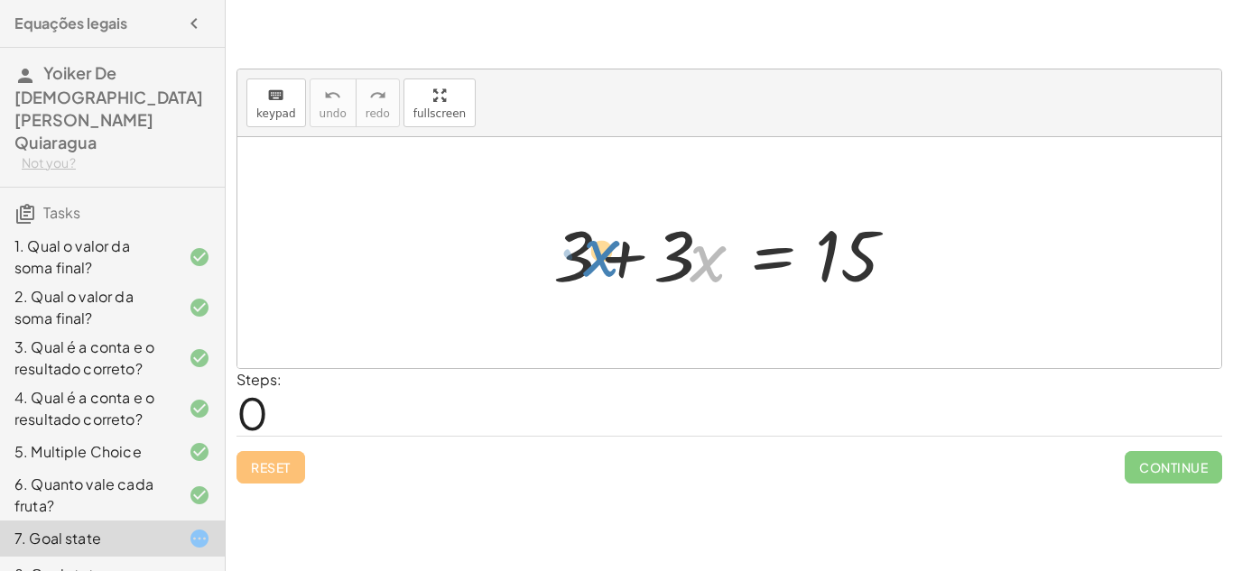
drag, startPoint x: 698, startPoint y: 264, endPoint x: 624, endPoint y: 253, distance: 75.8
click at [624, 253] on div at bounding box center [735, 253] width 383 height 93
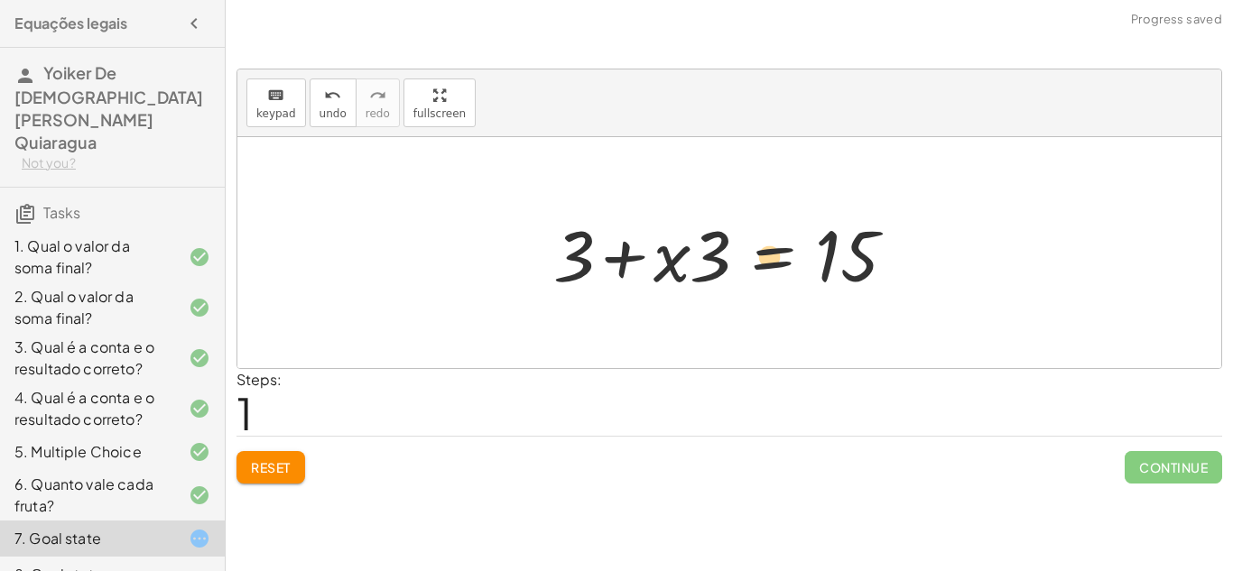
drag, startPoint x: 626, startPoint y: 255, endPoint x: 594, endPoint y: 259, distance: 32.7
click at [594, 259] on div at bounding box center [735, 253] width 383 height 93
drag, startPoint x: 629, startPoint y: 257, endPoint x: 622, endPoint y: 249, distance: 10.9
click at [622, 249] on div at bounding box center [735, 253] width 383 height 93
drag, startPoint x: 577, startPoint y: 250, endPoint x: 911, endPoint y: 240, distance: 334.0
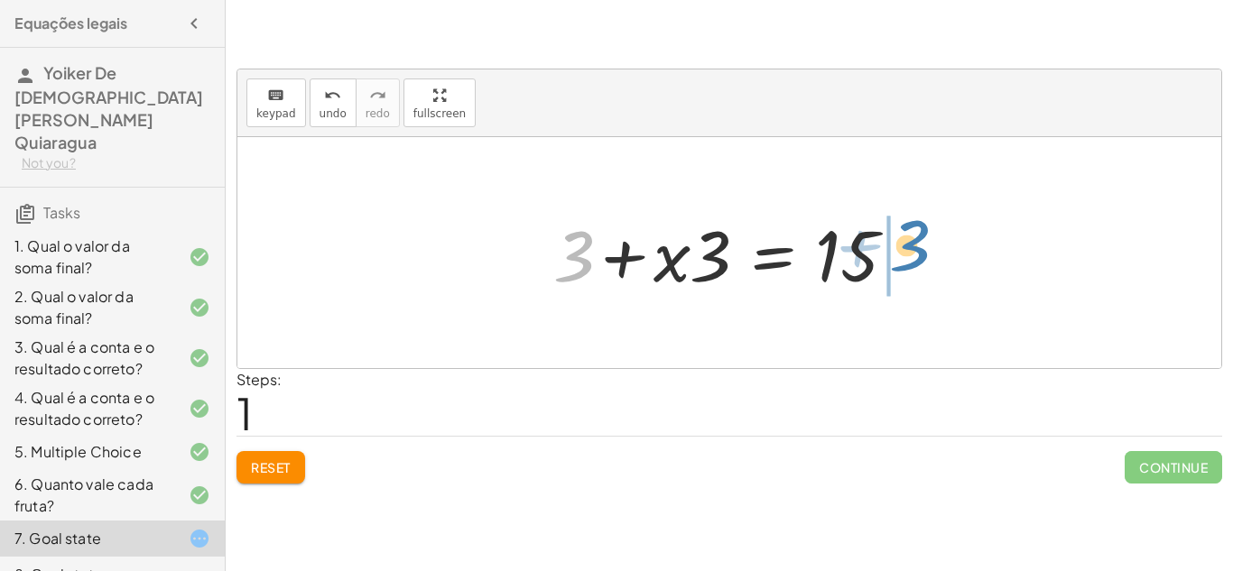
click at [911, 240] on div at bounding box center [735, 253] width 383 height 93
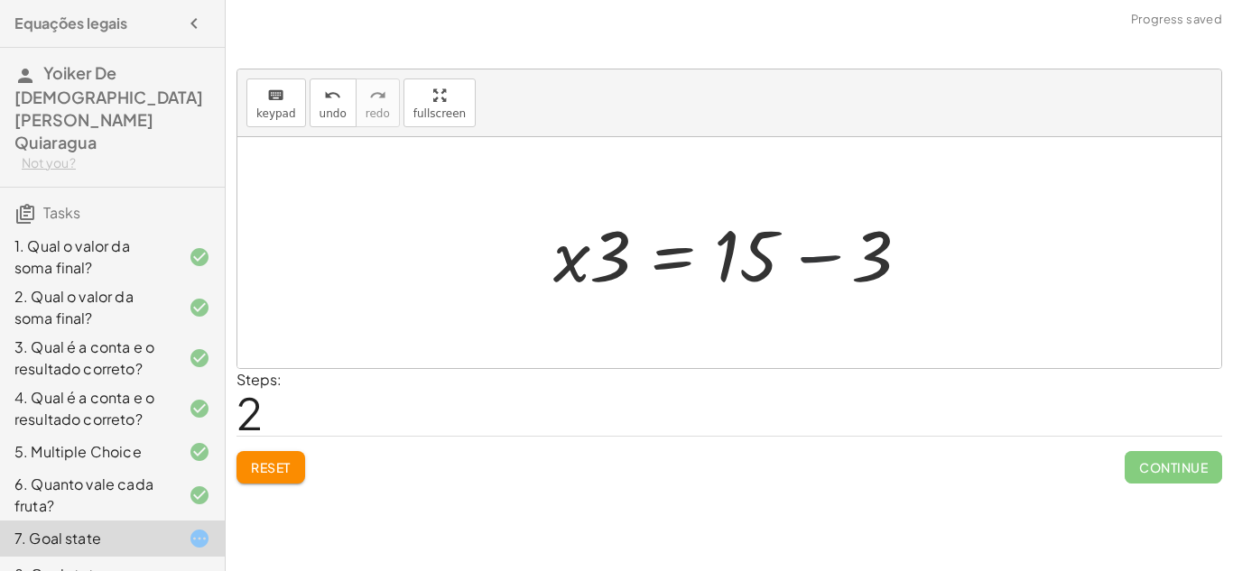
click at [847, 258] on div at bounding box center [735, 253] width 383 height 93
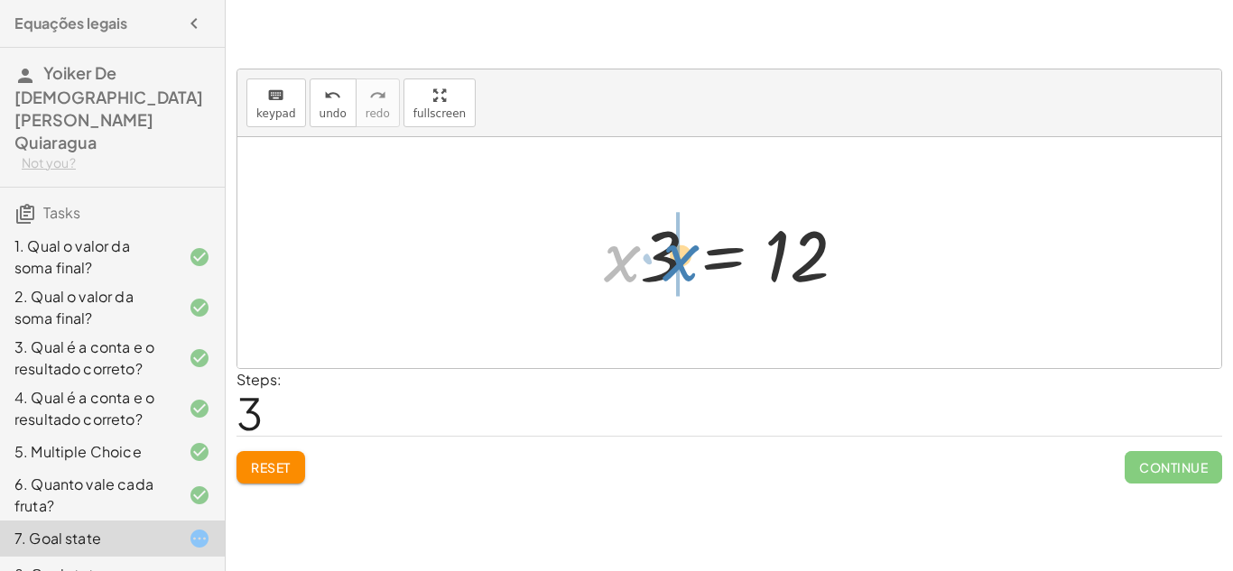
drag, startPoint x: 617, startPoint y: 273, endPoint x: 676, endPoint y: 272, distance: 58.7
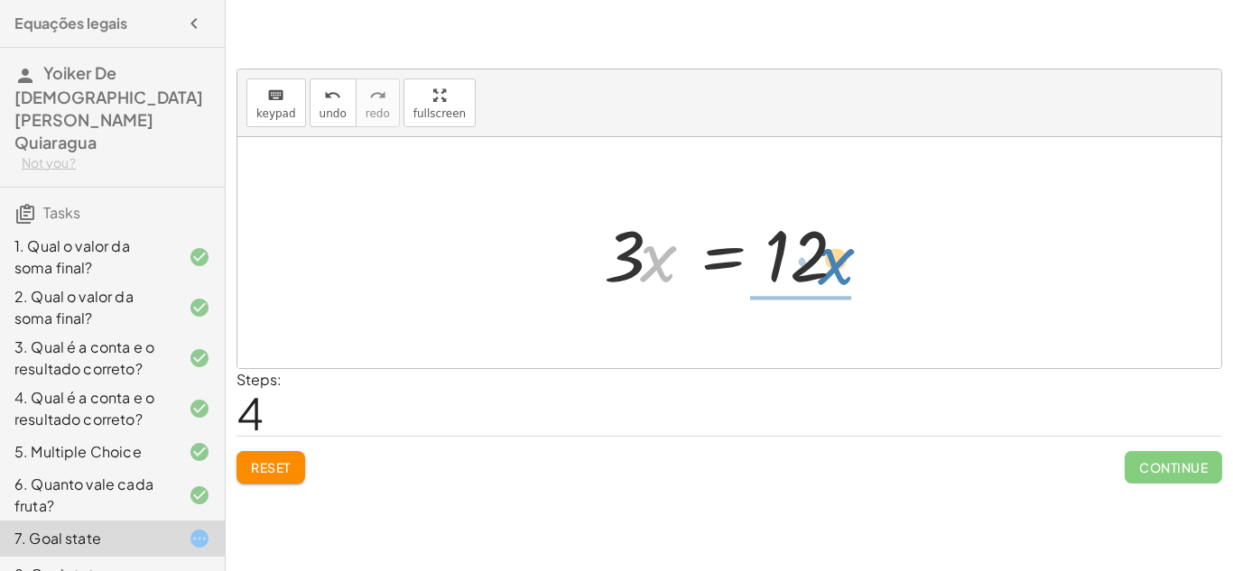
drag, startPoint x: 656, startPoint y: 270, endPoint x: 834, endPoint y: 273, distance: 177.8
click at [834, 273] on div at bounding box center [736, 253] width 282 height 93
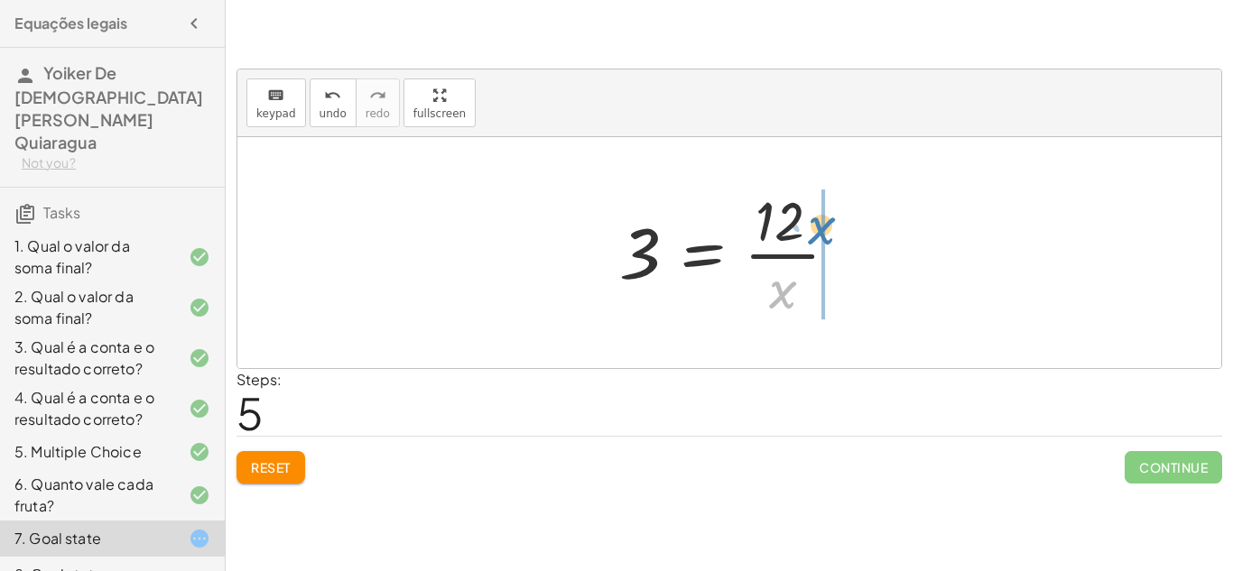
drag, startPoint x: 780, startPoint y: 284, endPoint x: 818, endPoint y: 220, distance: 74.9
click at [818, 220] on div at bounding box center [736, 252] width 252 height 139
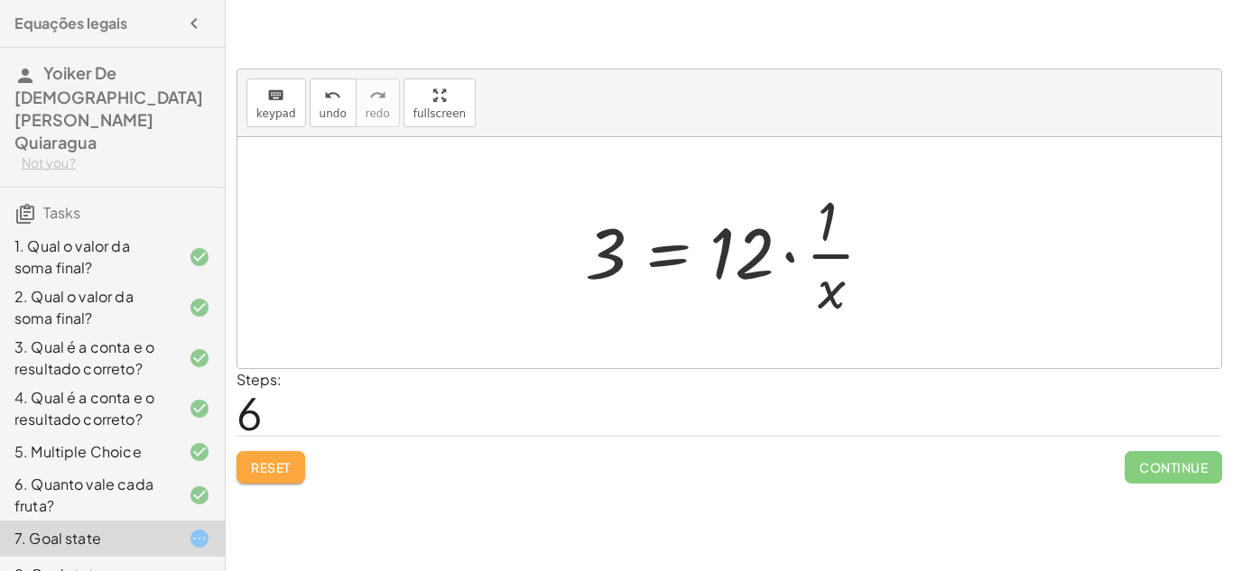
click at [245, 460] on button "Reset" at bounding box center [270, 467] width 69 height 32
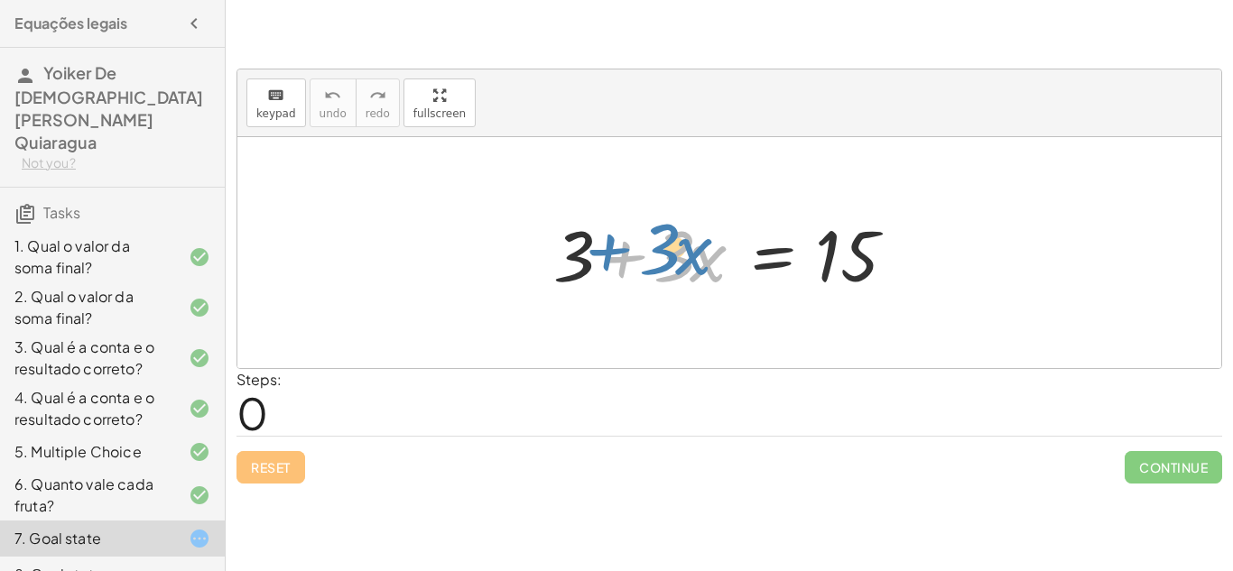
drag, startPoint x: 622, startPoint y: 263, endPoint x: 579, endPoint y: 256, distance: 42.9
click at [579, 256] on div at bounding box center [735, 253] width 383 height 93
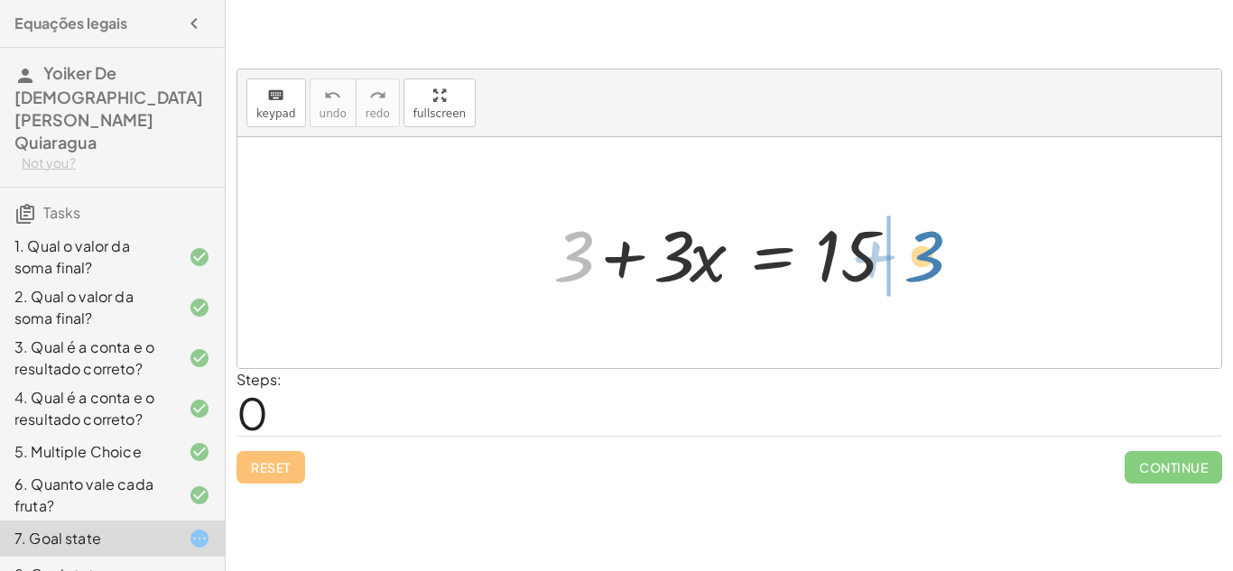
drag, startPoint x: 572, startPoint y: 254, endPoint x: 922, endPoint y: 254, distance: 350.1
click at [922, 254] on div at bounding box center [735, 253] width 383 height 93
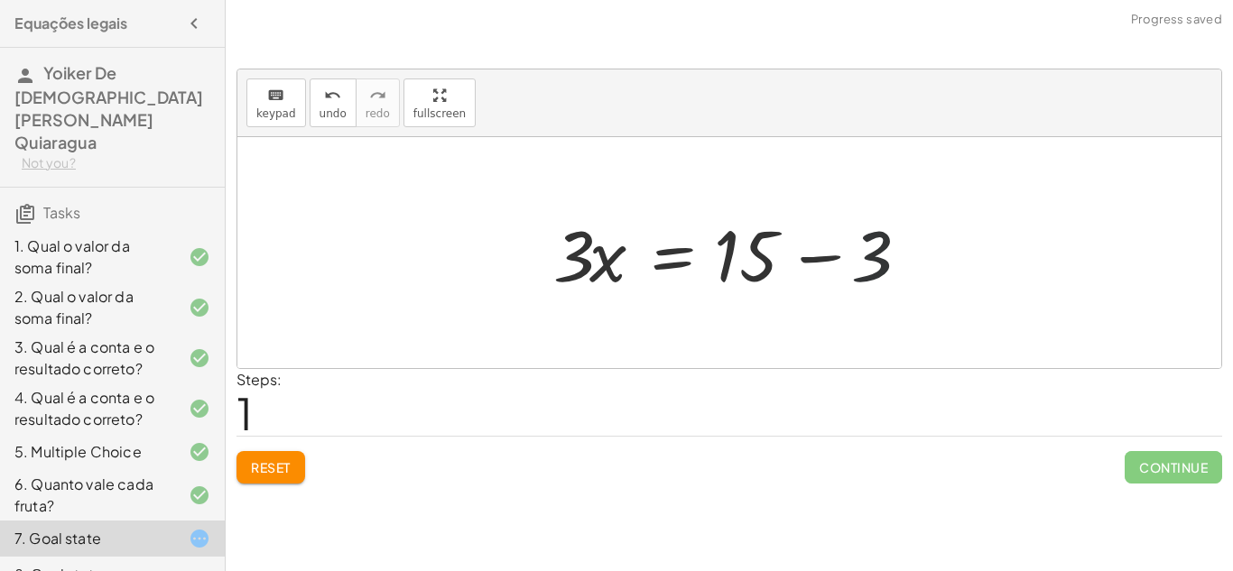
click at [922, 254] on div at bounding box center [735, 253] width 383 height 93
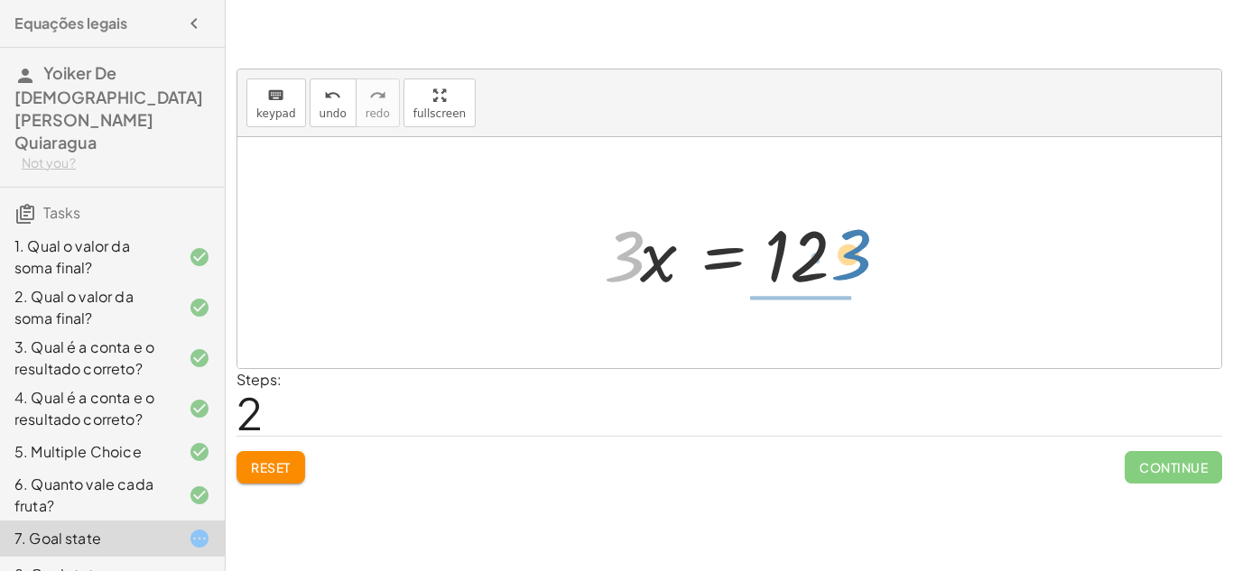
drag, startPoint x: 617, startPoint y: 257, endPoint x: 844, endPoint y: 255, distance: 226.5
click at [844, 255] on div at bounding box center [736, 253] width 282 height 93
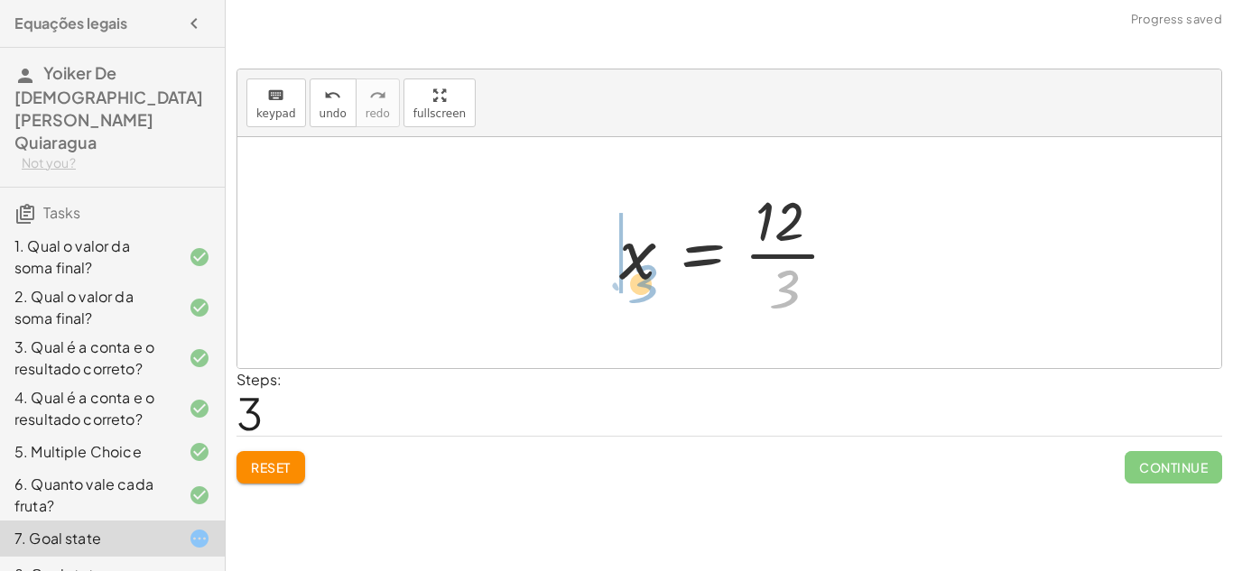
drag, startPoint x: 785, startPoint y: 282, endPoint x: 624, endPoint y: 276, distance: 160.7
click at [624, 276] on div at bounding box center [736, 252] width 252 height 139
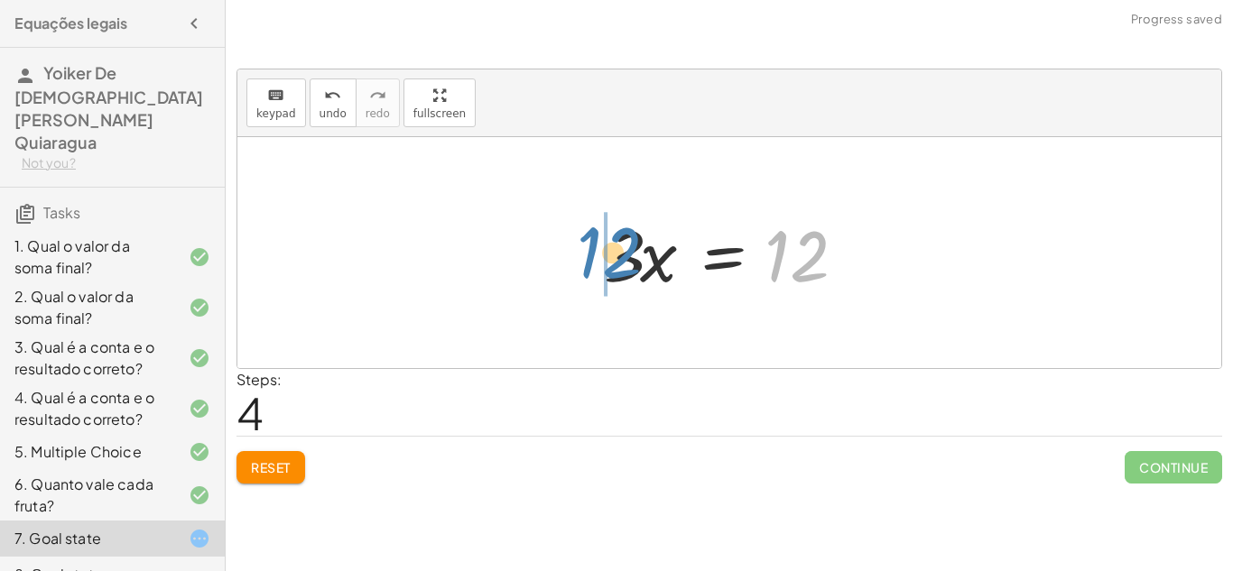
drag, startPoint x: 777, startPoint y: 254, endPoint x: 546, endPoint y: 254, distance: 231.0
click at [546, 254] on div "+ 3 + · 3 · x = 15 · 3 · x = + 15 − 3 · 3 · x = 12 x = · 12 · 3 12 · 3 x = 12 ·" at bounding box center [729, 252] width 984 height 231
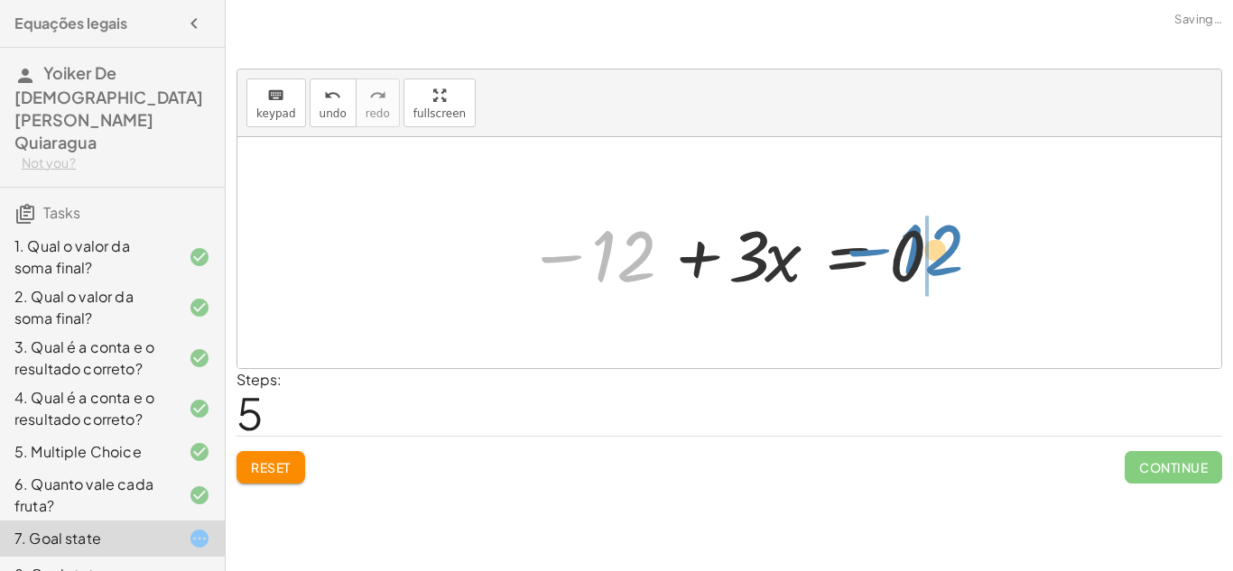
drag, startPoint x: 617, startPoint y: 238, endPoint x: 926, endPoint y: 233, distance: 308.6
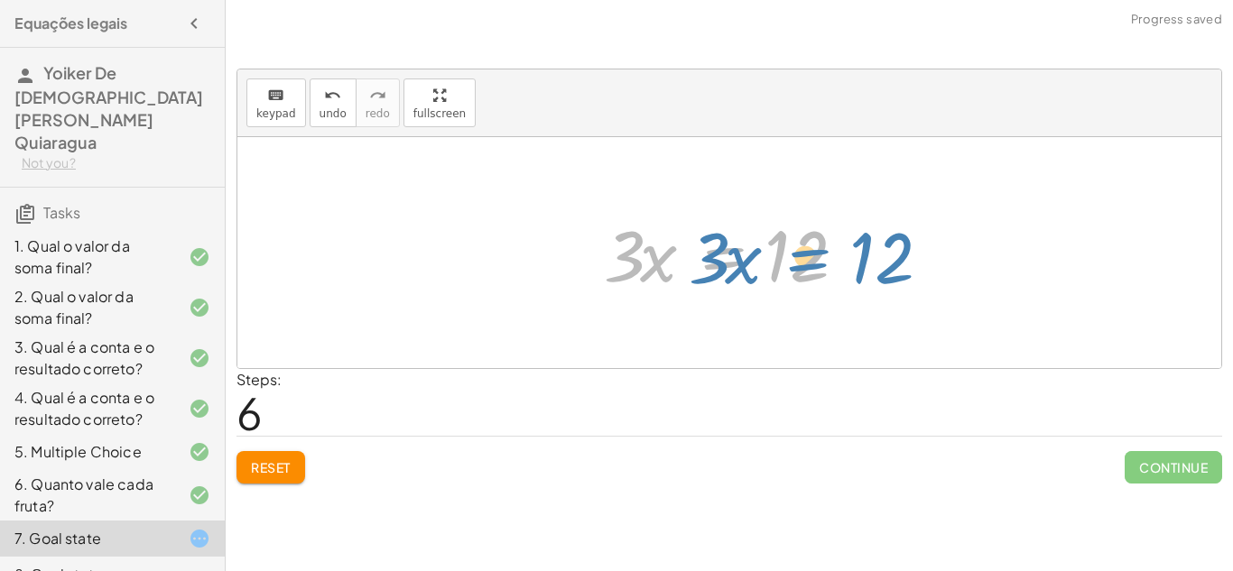
drag, startPoint x: 716, startPoint y: 263, endPoint x: 803, endPoint y: 264, distance: 86.6
click at [803, 264] on div at bounding box center [736, 253] width 282 height 93
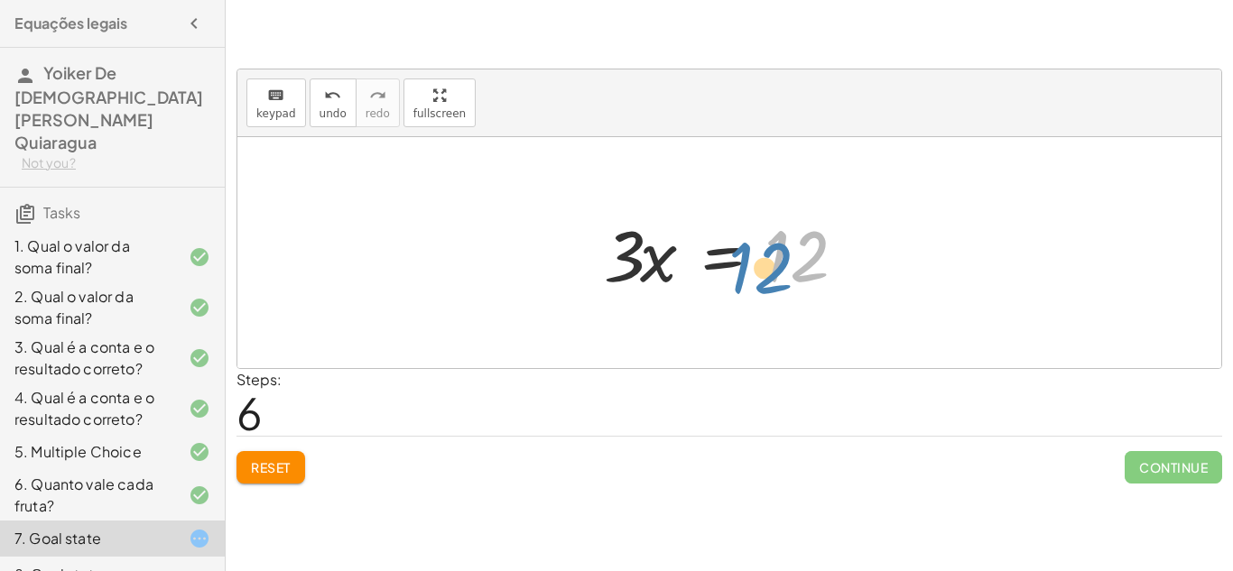
drag, startPoint x: 780, startPoint y: 237, endPoint x: 757, endPoint y: 243, distance: 23.2
click at [757, 243] on div at bounding box center [736, 253] width 282 height 93
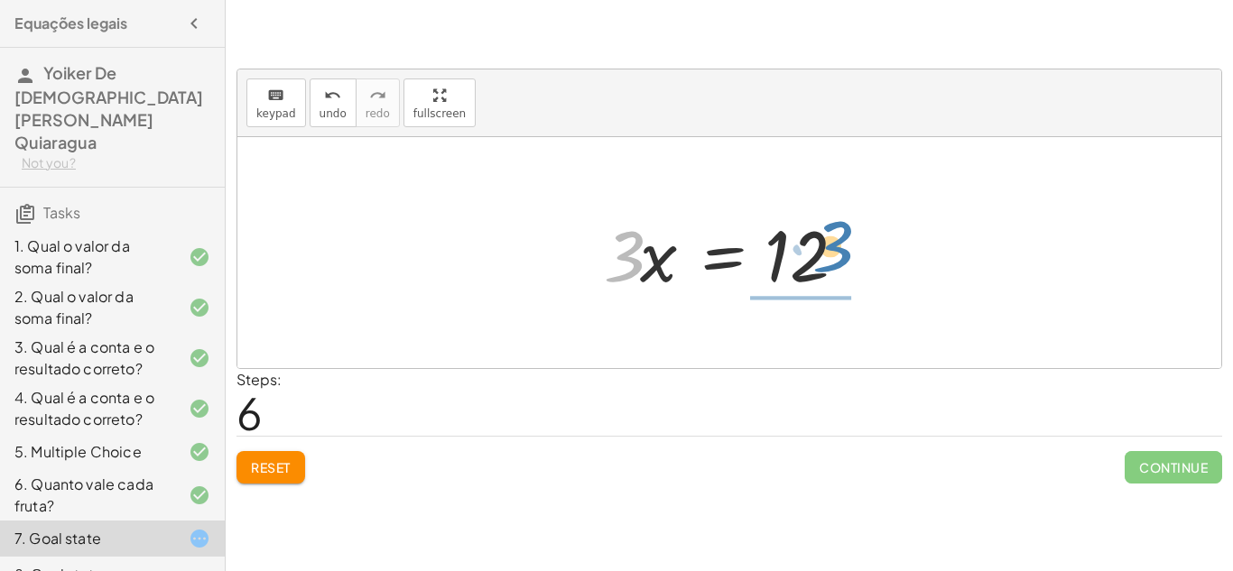
drag, startPoint x: 629, startPoint y: 260, endPoint x: 842, endPoint y: 253, distance: 213.1
click at [842, 253] on div at bounding box center [736, 253] width 282 height 93
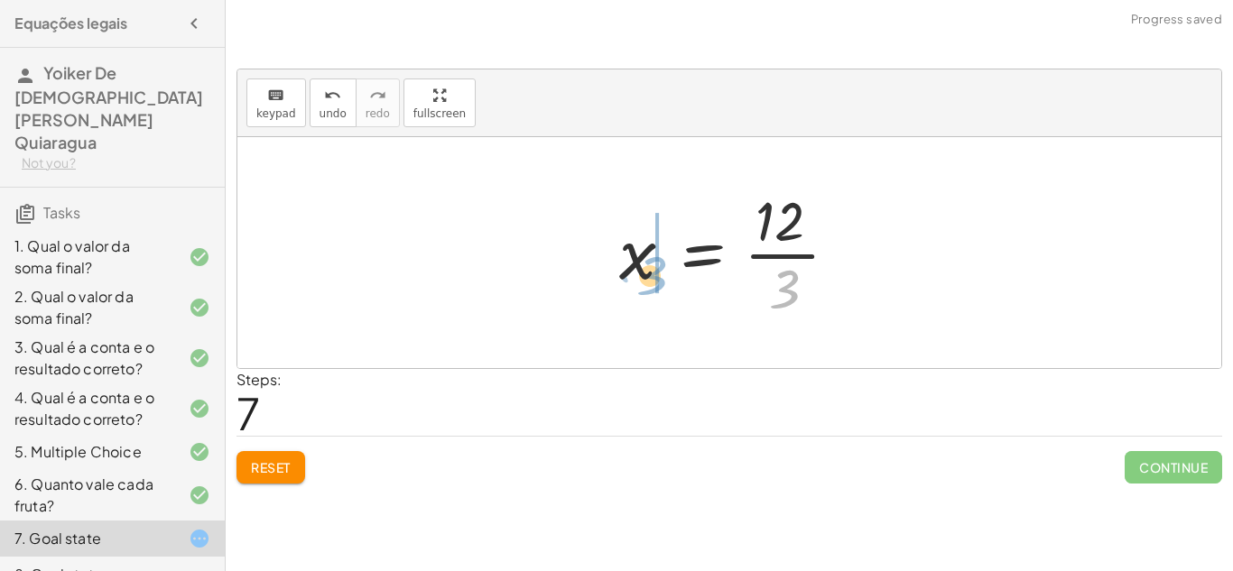
drag, startPoint x: 806, startPoint y: 275, endPoint x: 670, endPoint y: 262, distance: 136.0
click at [670, 262] on div at bounding box center [736, 252] width 252 height 139
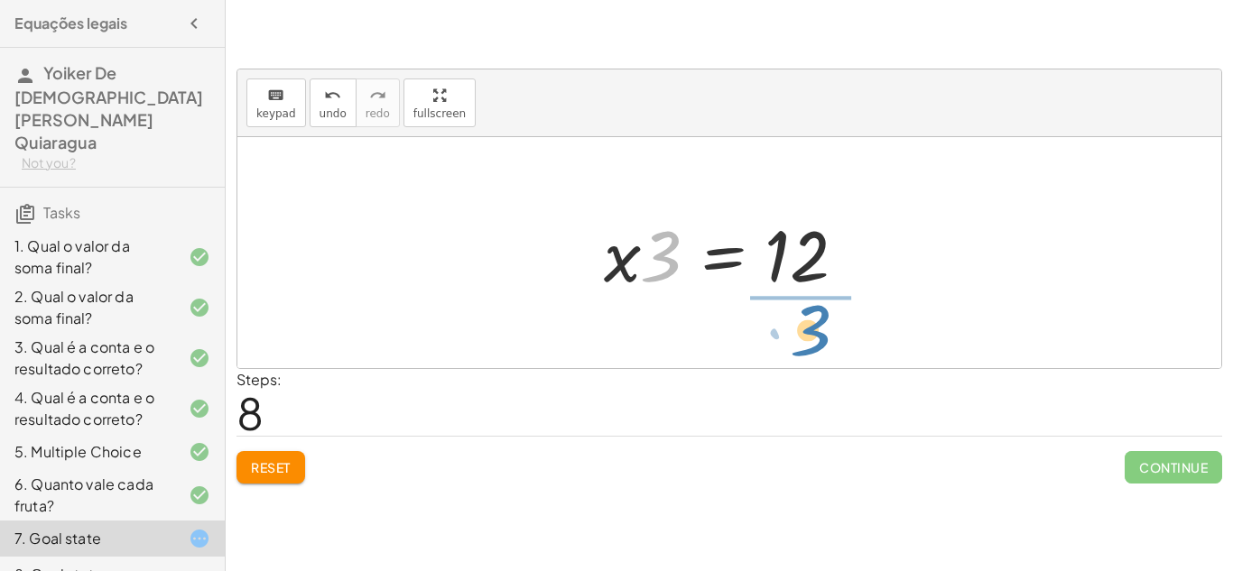
drag, startPoint x: 668, startPoint y: 271, endPoint x: 818, endPoint y: 345, distance: 167.1
click at [818, 345] on div "+ 3 + · 3 · x = 15 · 3 · x = + 15 − 3 · 3 · x = 12 x = · 12 · 3 · 3 · x = 12 − …" at bounding box center [729, 252] width 984 height 231
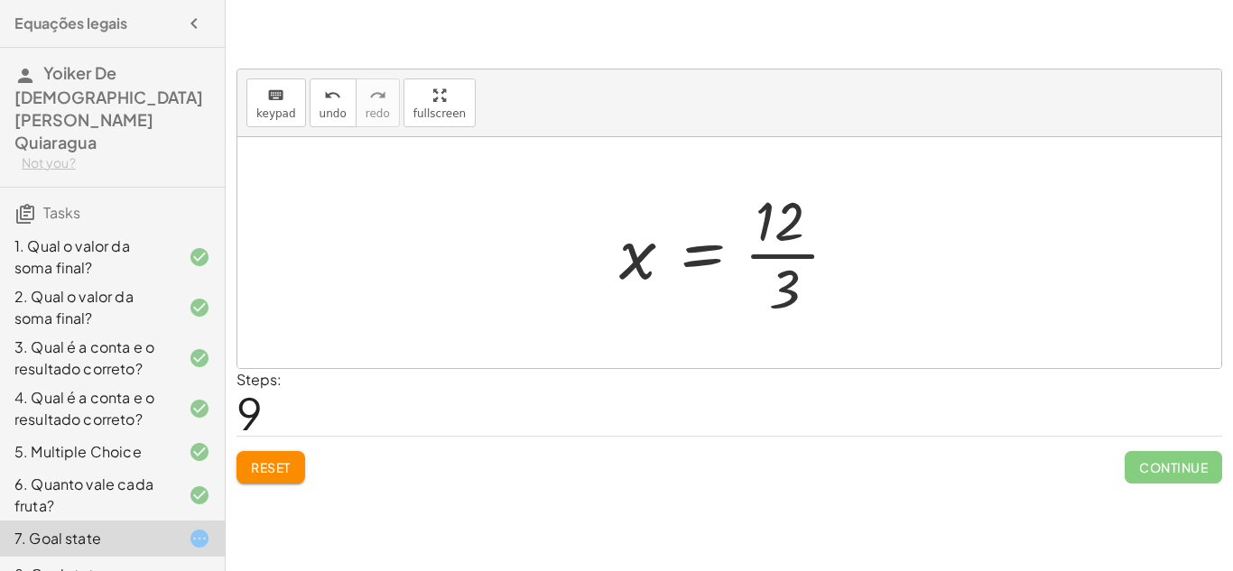
click at [797, 254] on div at bounding box center [736, 252] width 252 height 139
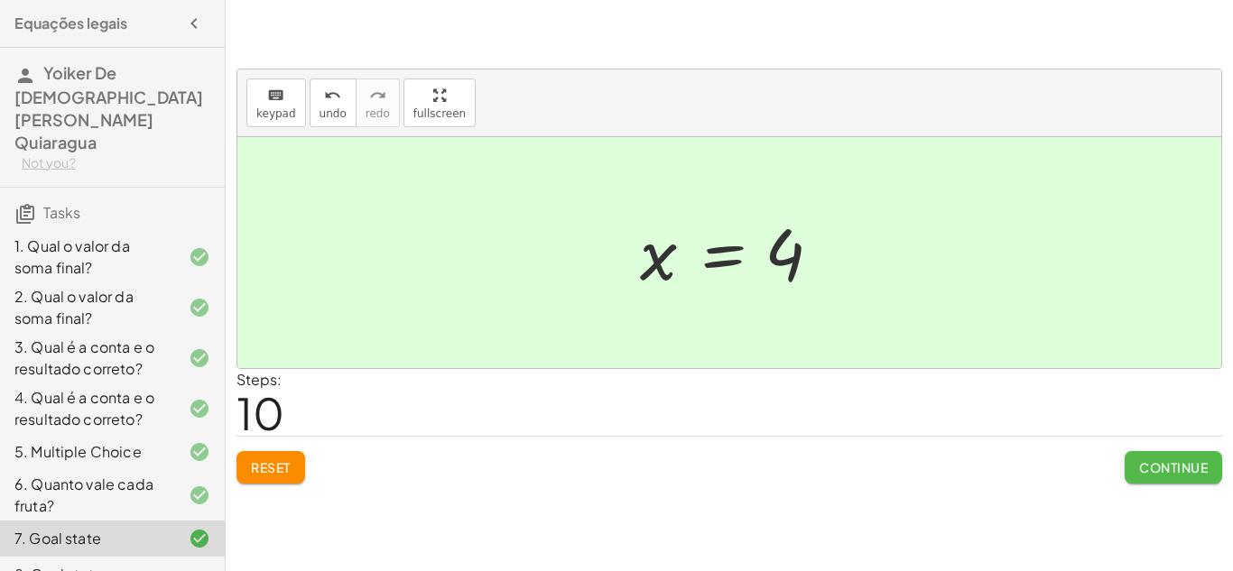
click at [1175, 471] on span "Continue" at bounding box center [1173, 467] width 69 height 16
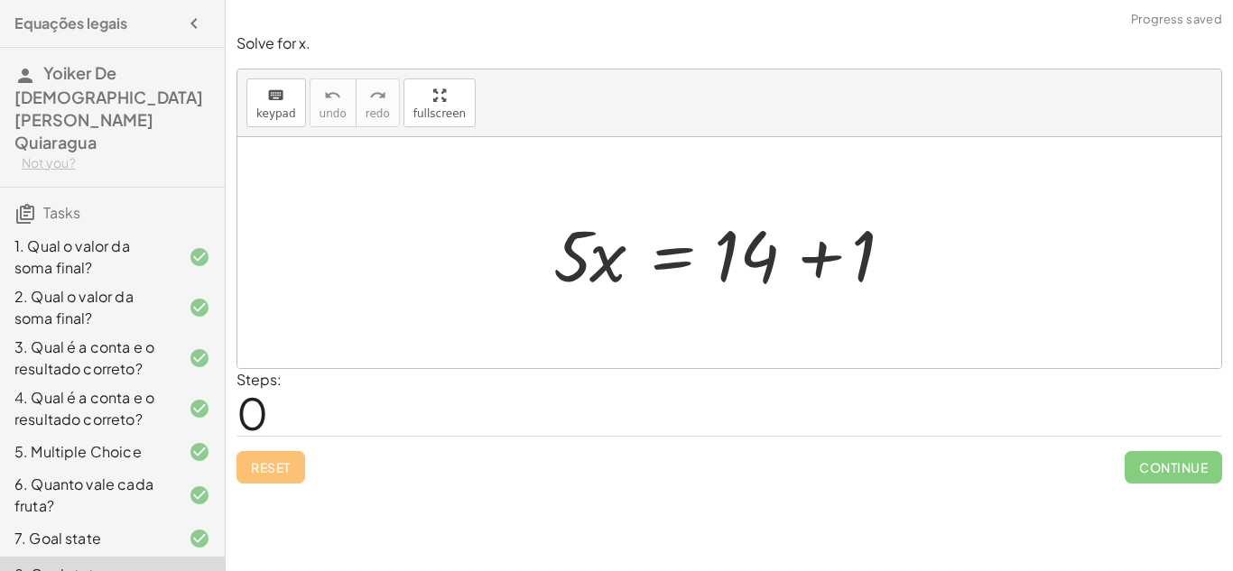
click at [910, 325] on div at bounding box center [729, 252] width 984 height 231
drag, startPoint x: 577, startPoint y: 248, endPoint x: 744, endPoint y: 253, distance: 167.0
click at [744, 253] on div at bounding box center [735, 253] width 383 height 93
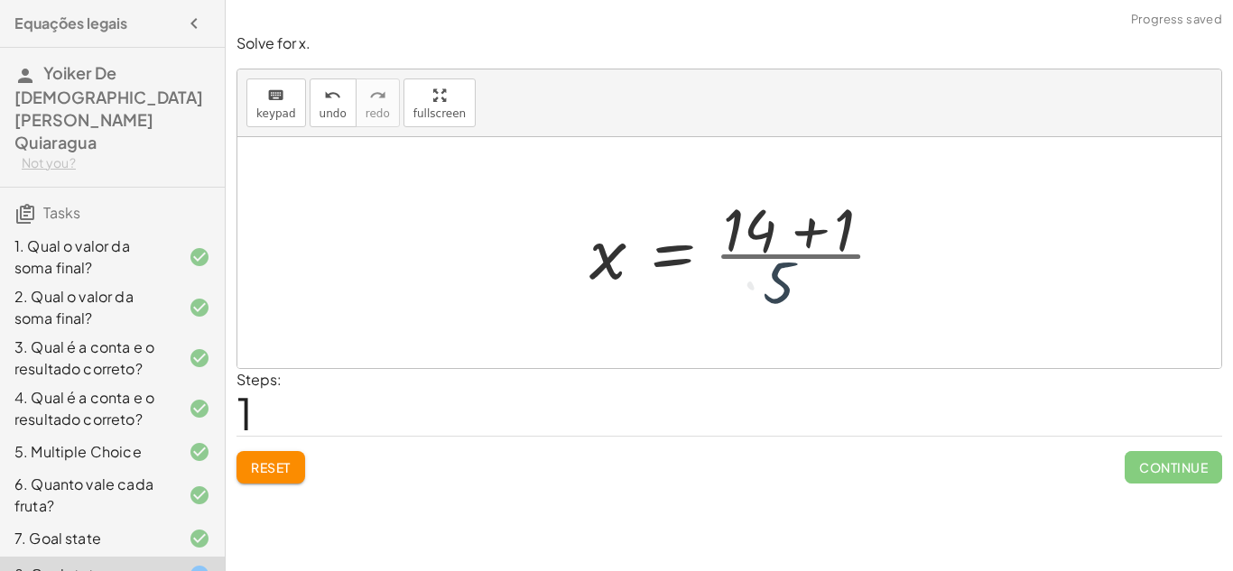
click at [744, 253] on div at bounding box center [744, 252] width 328 height 139
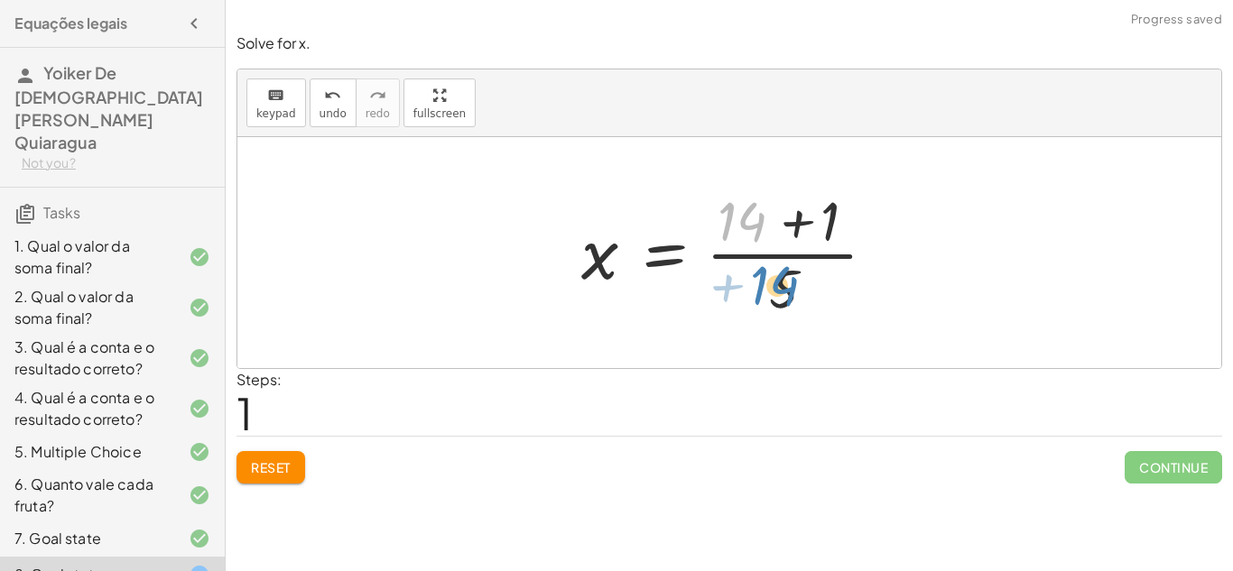
drag, startPoint x: 753, startPoint y: 235, endPoint x: 785, endPoint y: 299, distance: 71.8
click at [785, 299] on div at bounding box center [736, 252] width 328 height 139
click at [780, 267] on div at bounding box center [736, 252] width 328 height 139
click at [266, 470] on span "Reset" at bounding box center [271, 467] width 40 height 16
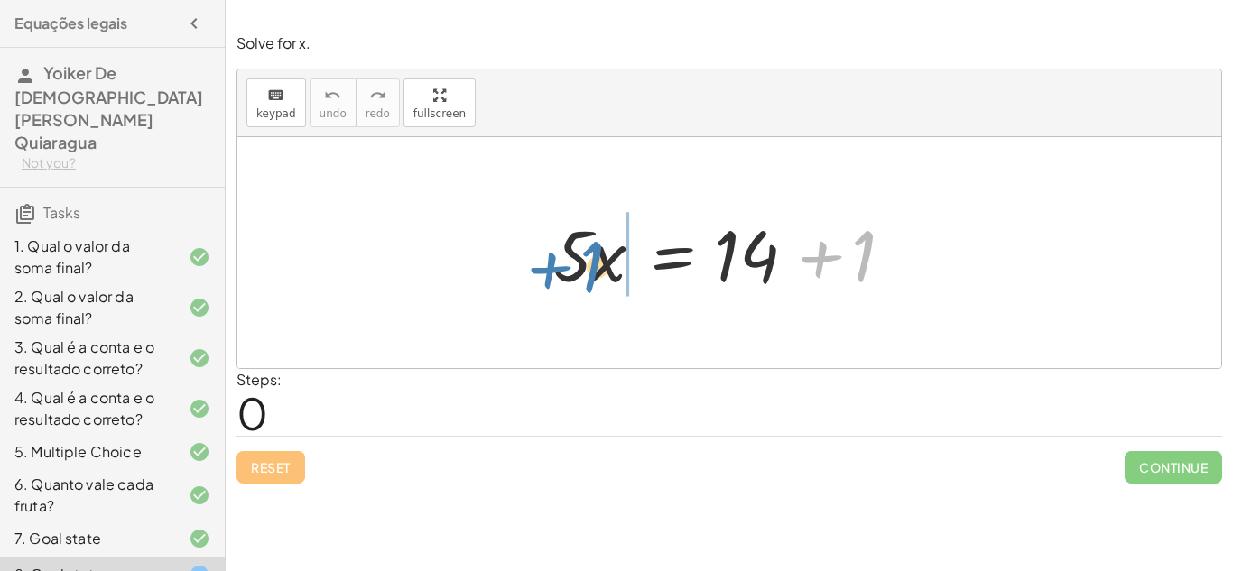
drag, startPoint x: 864, startPoint y: 262, endPoint x: 596, endPoint y: 272, distance: 269.1
click at [596, 272] on div at bounding box center [735, 253] width 383 height 93
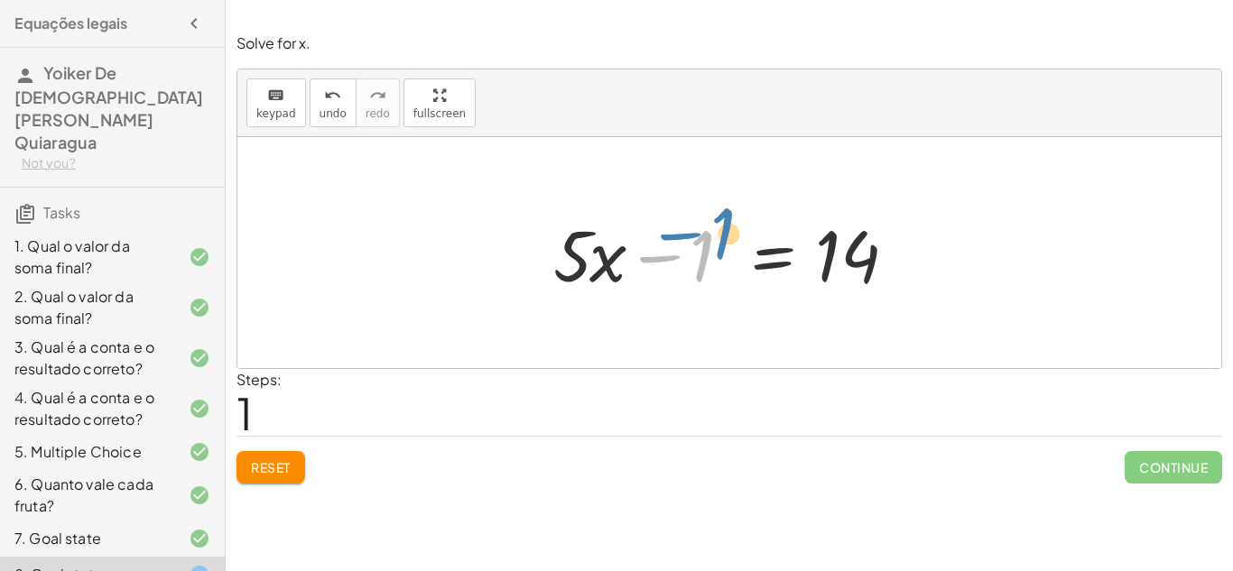
drag, startPoint x: 694, startPoint y: 260, endPoint x: 712, endPoint y: 237, distance: 28.9
click at [712, 237] on div at bounding box center [735, 253] width 383 height 93
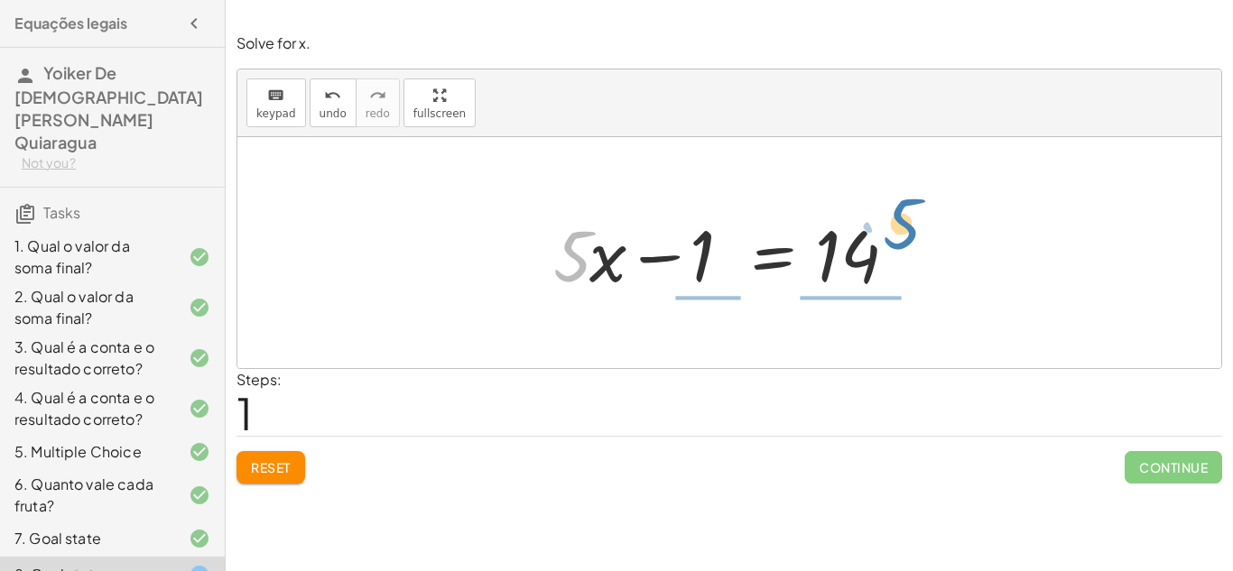
drag, startPoint x: 584, startPoint y: 256, endPoint x: 913, endPoint y: 224, distance: 331.0
click at [913, 224] on div at bounding box center [735, 253] width 383 height 93
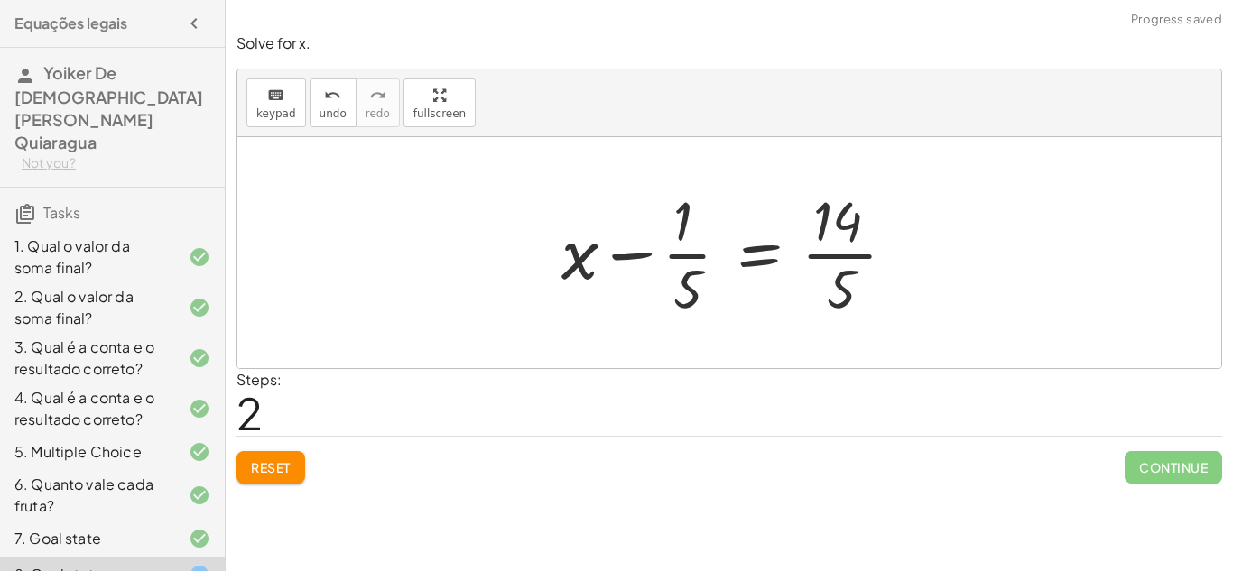
click at [853, 242] on div at bounding box center [735, 252] width 367 height 139
click at [854, 243] on div at bounding box center [735, 252] width 367 height 139
click at [853, 243] on div at bounding box center [735, 252] width 367 height 139
click at [852, 242] on div at bounding box center [735, 252] width 367 height 139
click at [851, 240] on div at bounding box center [735, 252] width 367 height 139
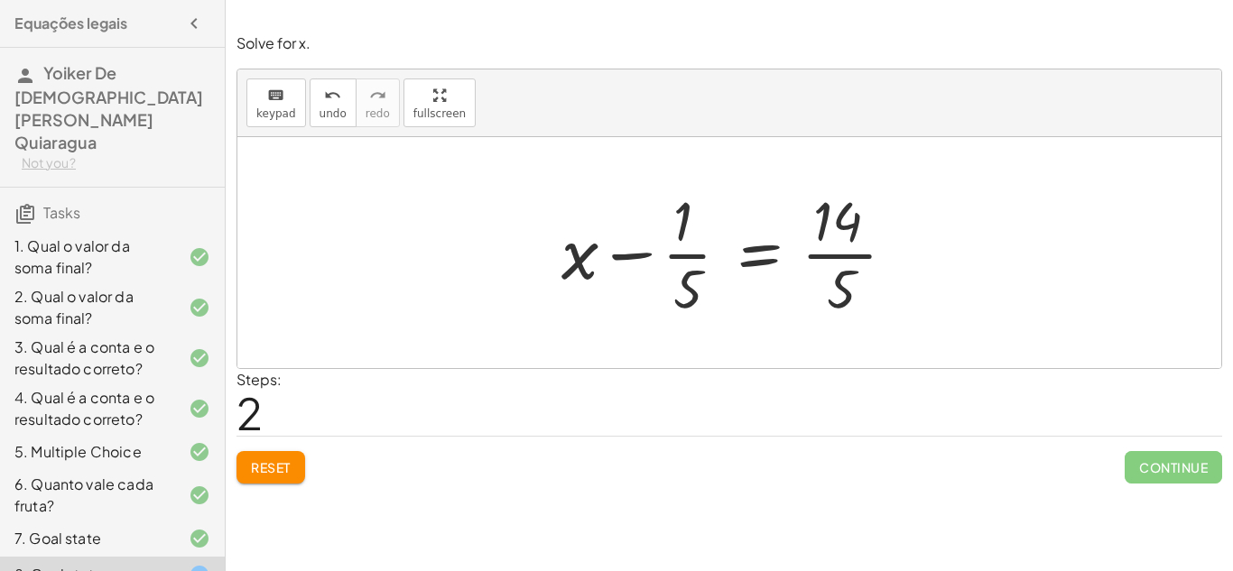
click at [268, 475] on span "Reset" at bounding box center [271, 467] width 40 height 16
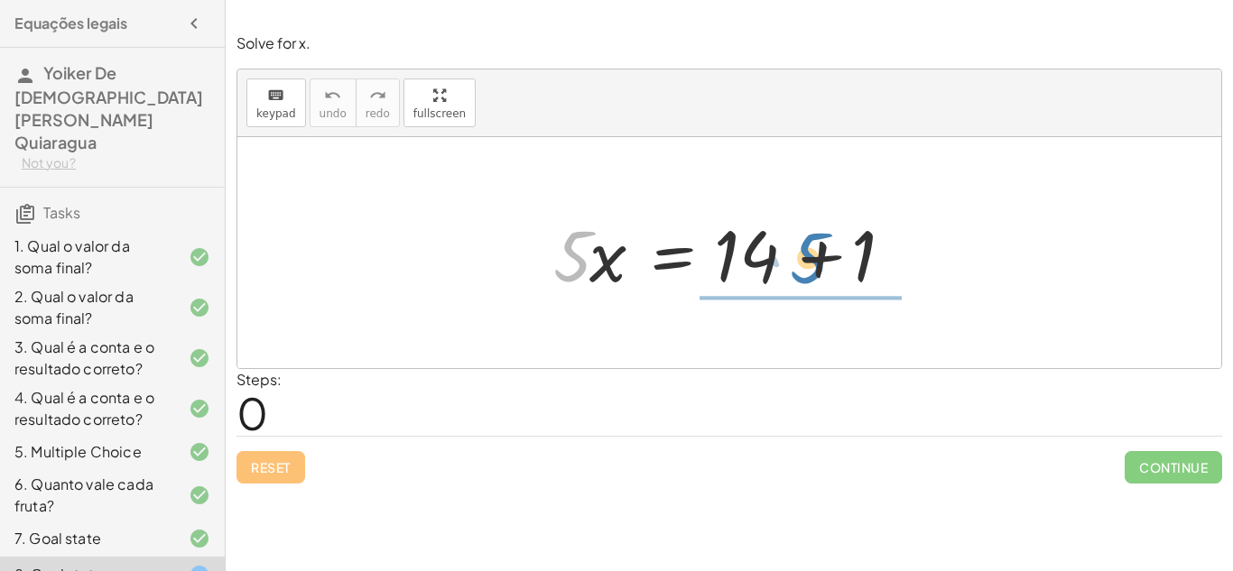
drag, startPoint x: 575, startPoint y: 265, endPoint x: 811, endPoint y: 267, distance: 236.4
click at [811, 267] on div at bounding box center [735, 253] width 383 height 93
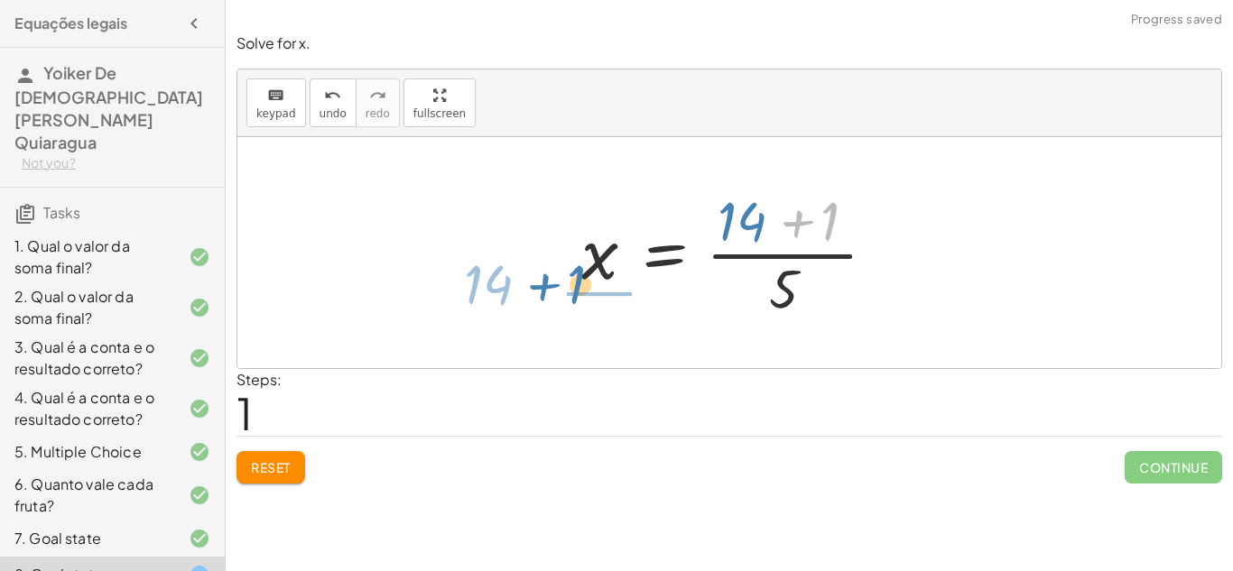
drag, startPoint x: 804, startPoint y: 215, endPoint x: 531, endPoint y: 246, distance: 274.3
click at [531, 246] on div "· 5 · x = + 14 + 1 + 1 · ( + 14 ) · 5 x = + 14 + 1 · ( )" at bounding box center [729, 252] width 984 height 231
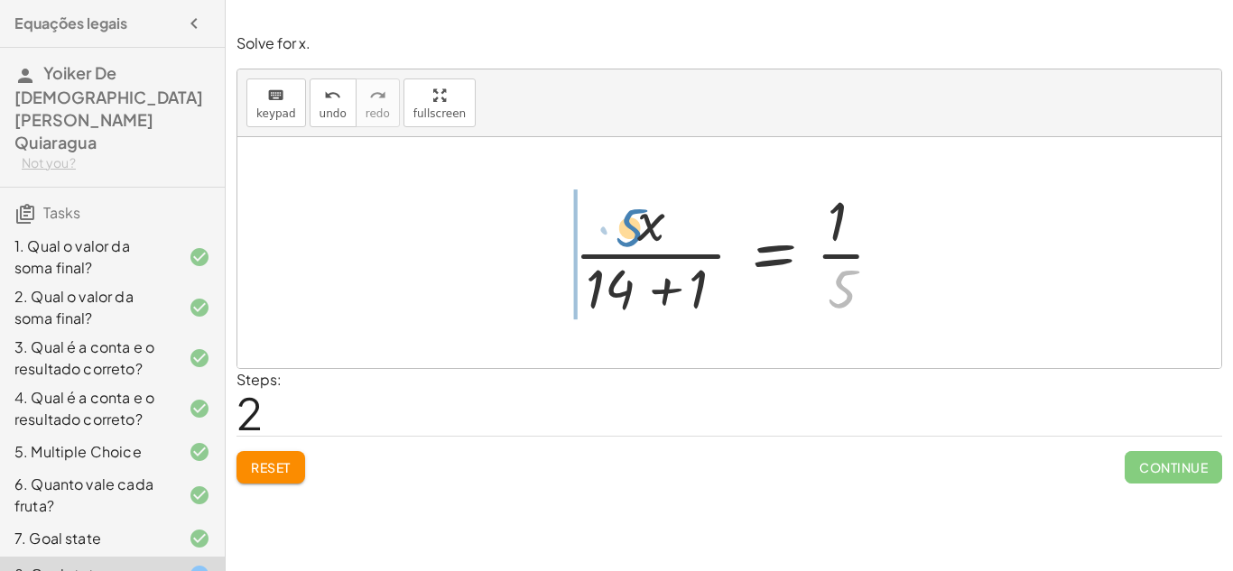
drag, startPoint x: 827, startPoint y: 300, endPoint x: 615, endPoint y: 238, distance: 220.7
click at [615, 238] on div at bounding box center [736, 252] width 342 height 139
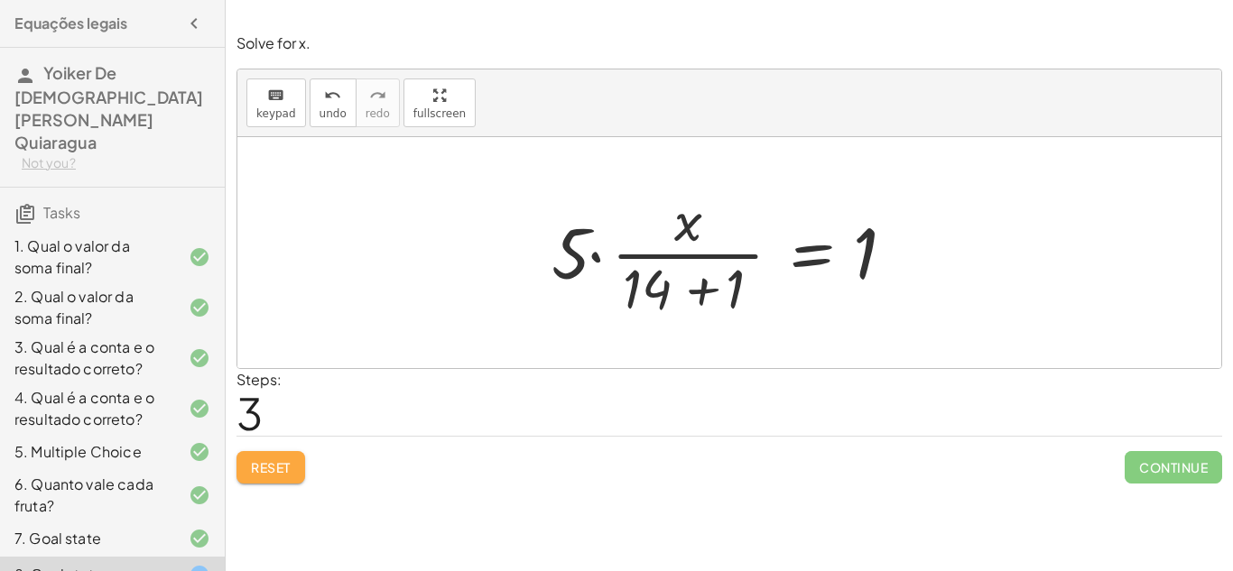
click at [304, 477] on button "Reset" at bounding box center [270, 467] width 69 height 32
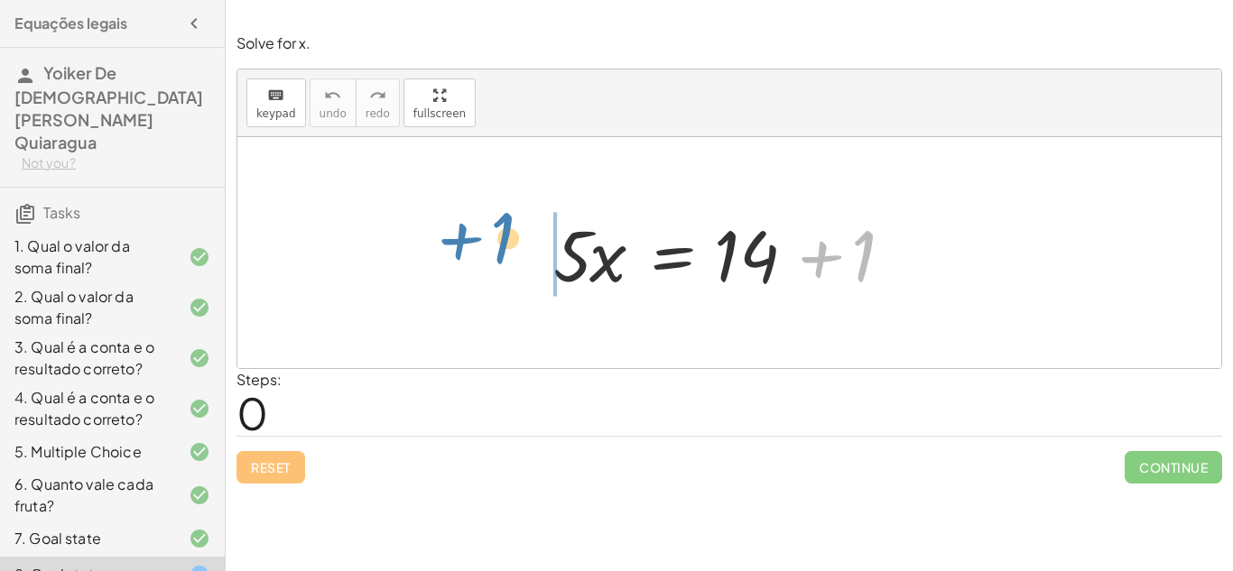
drag, startPoint x: 859, startPoint y: 263, endPoint x: 520, endPoint y: 257, distance: 339.3
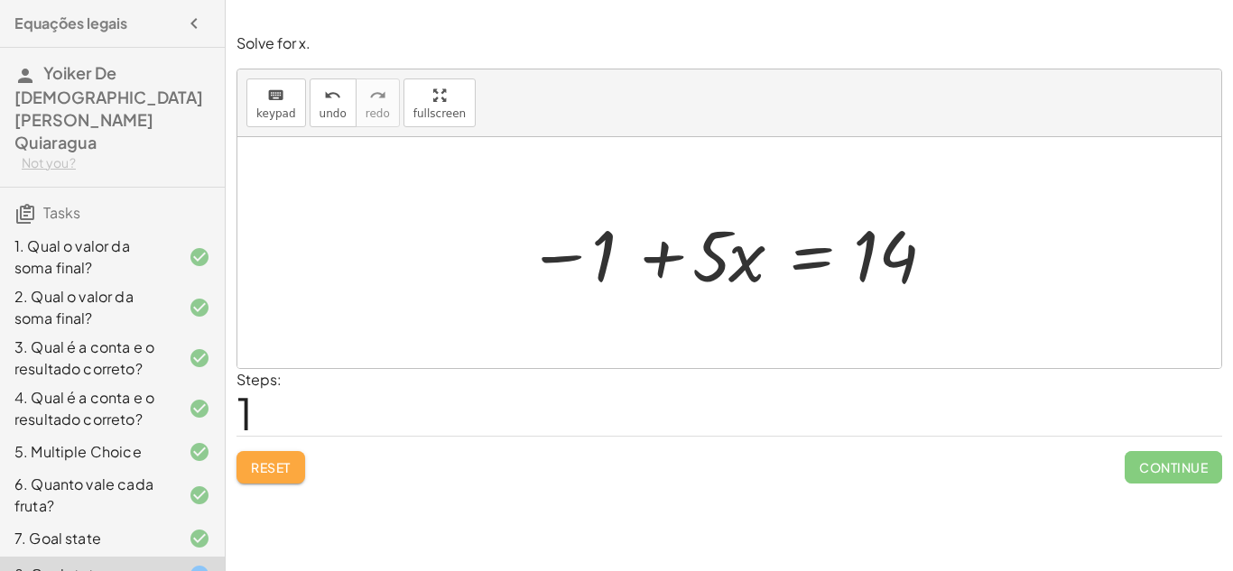
click at [248, 467] on button "Reset" at bounding box center [270, 467] width 69 height 32
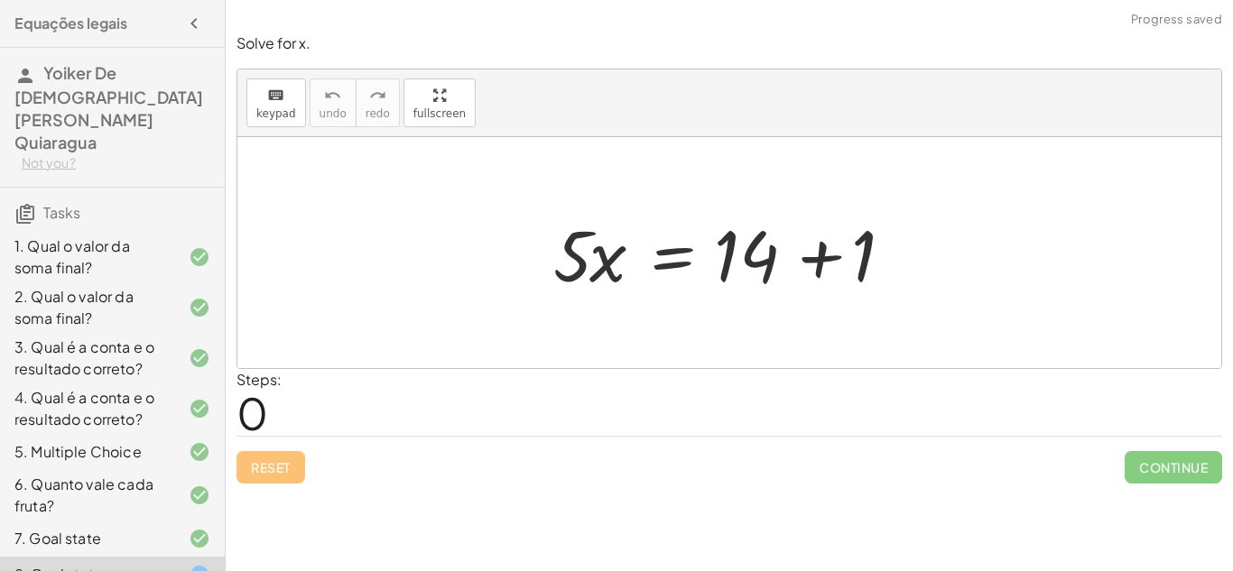
click at [249, 469] on div "Reset Continue" at bounding box center [728, 460] width 985 height 48
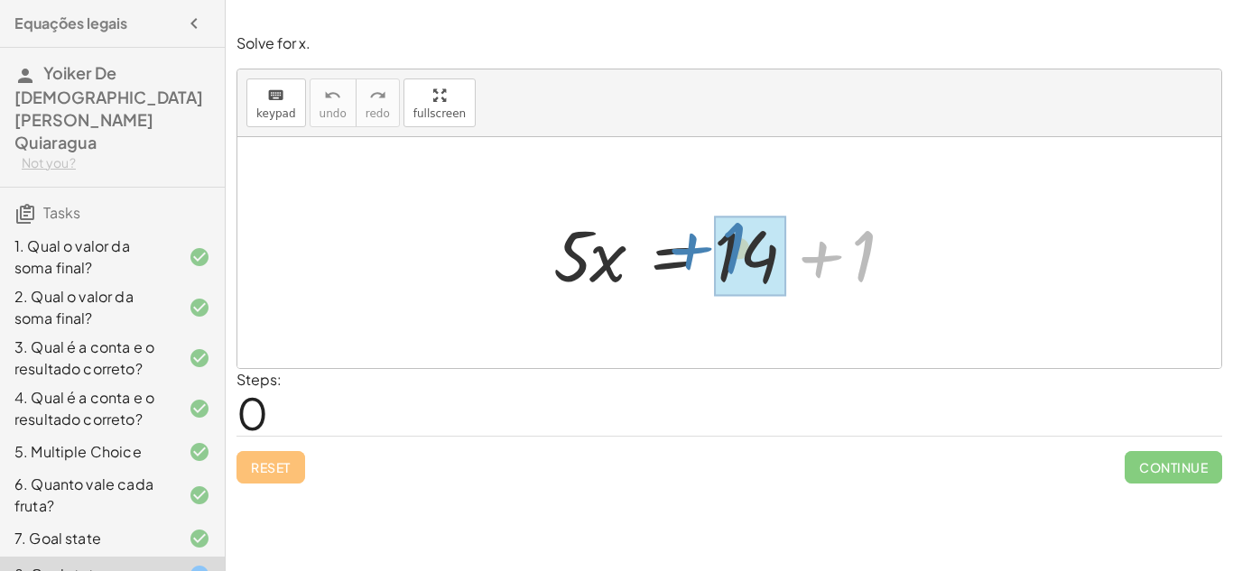
drag, startPoint x: 847, startPoint y: 256, endPoint x: 723, endPoint y: 250, distance: 124.7
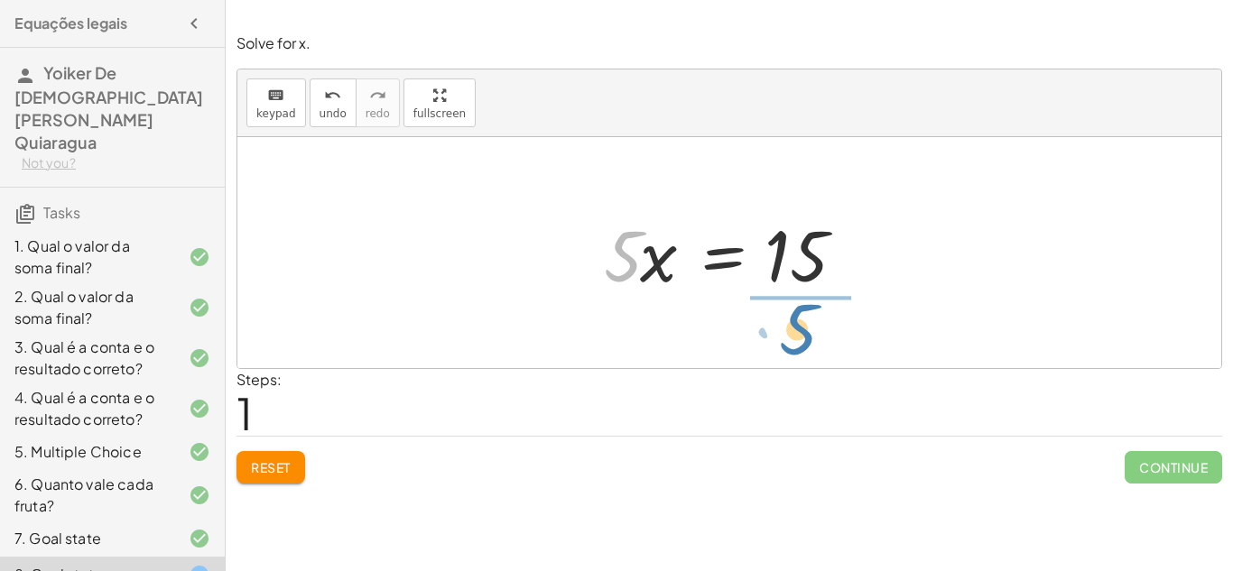
drag, startPoint x: 617, startPoint y: 262, endPoint x: 795, endPoint y: 332, distance: 191.2
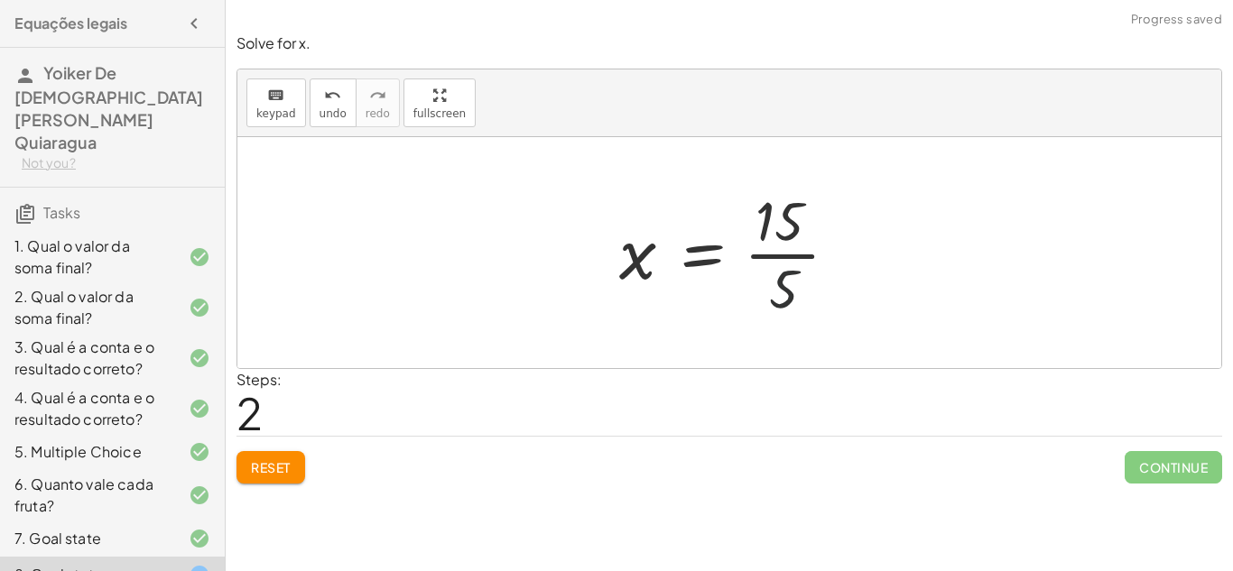
click at [786, 273] on div at bounding box center [736, 252] width 252 height 139
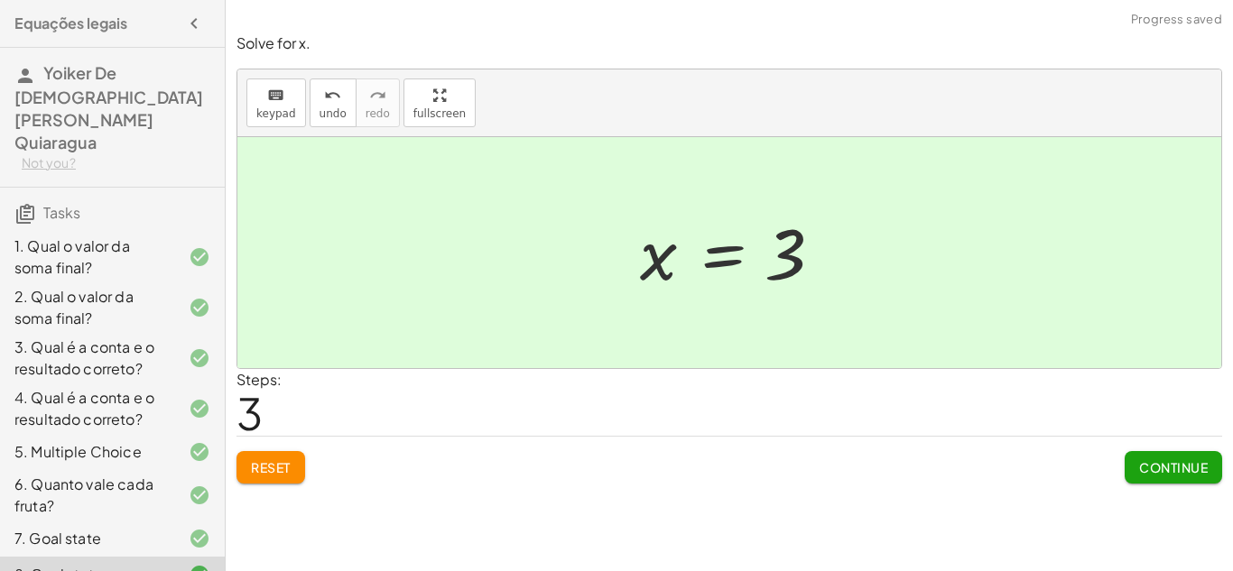
click at [1164, 471] on span "Continue" at bounding box center [1173, 467] width 69 height 16
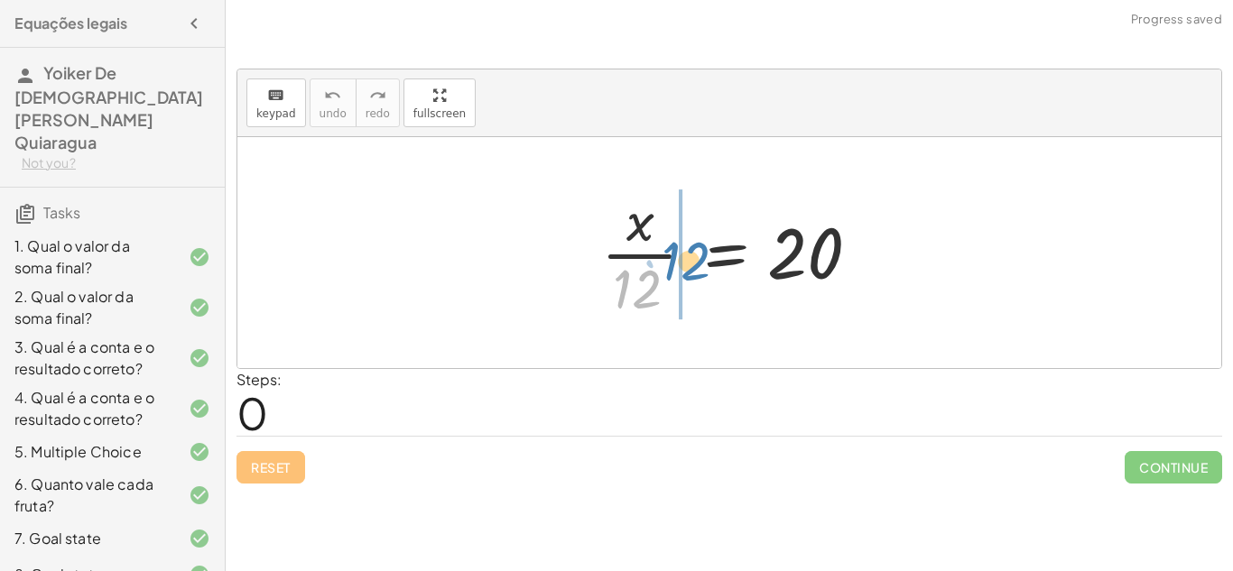
drag, startPoint x: 632, startPoint y: 300, endPoint x: 562, endPoint y: 411, distance: 131.7
drag, startPoint x: 646, startPoint y: 220, endPoint x: 630, endPoint y: 248, distance: 32.3
click at [630, 248] on div at bounding box center [736, 252] width 288 height 139
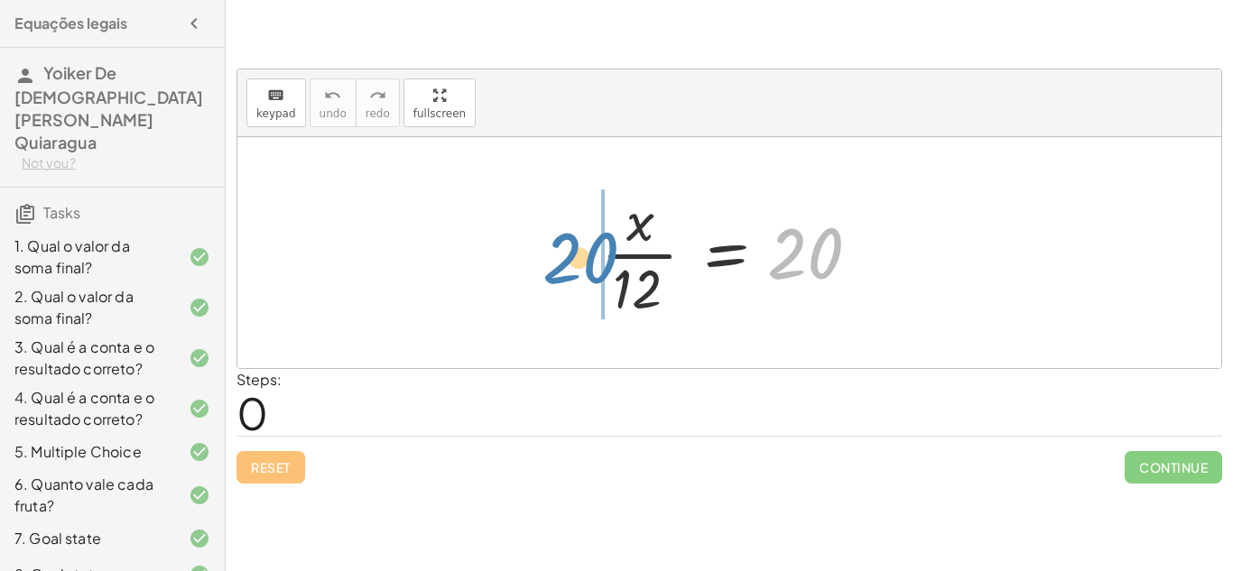
drag, startPoint x: 821, startPoint y: 241, endPoint x: 594, endPoint y: 245, distance: 227.4
click at [594, 245] on div at bounding box center [736, 252] width 288 height 139
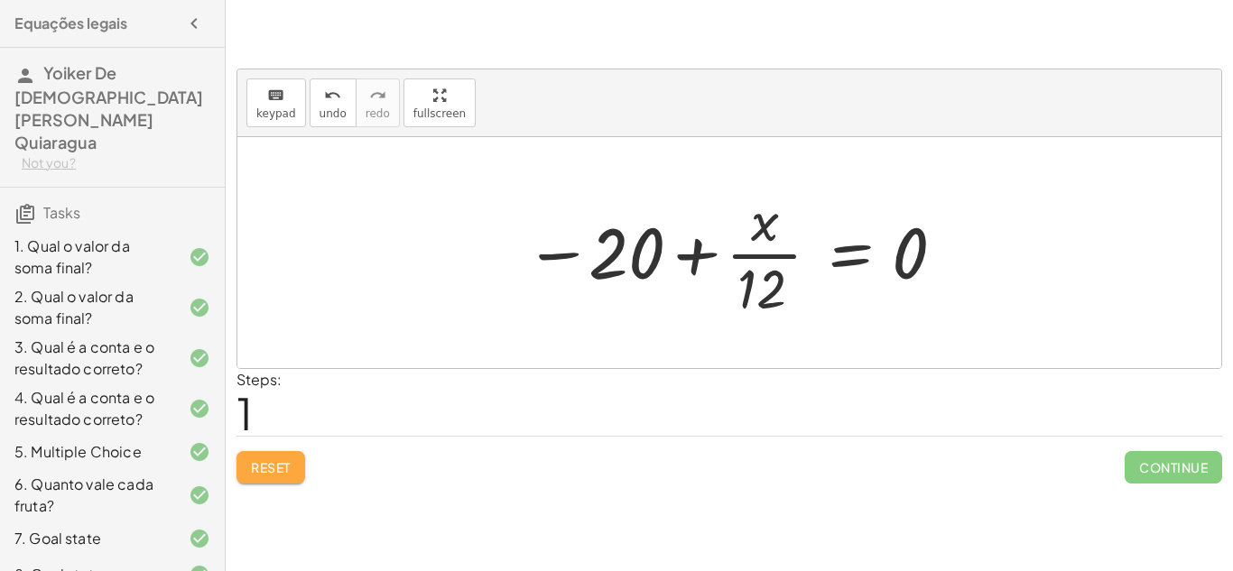
click at [271, 469] on span "Reset" at bounding box center [271, 467] width 40 height 16
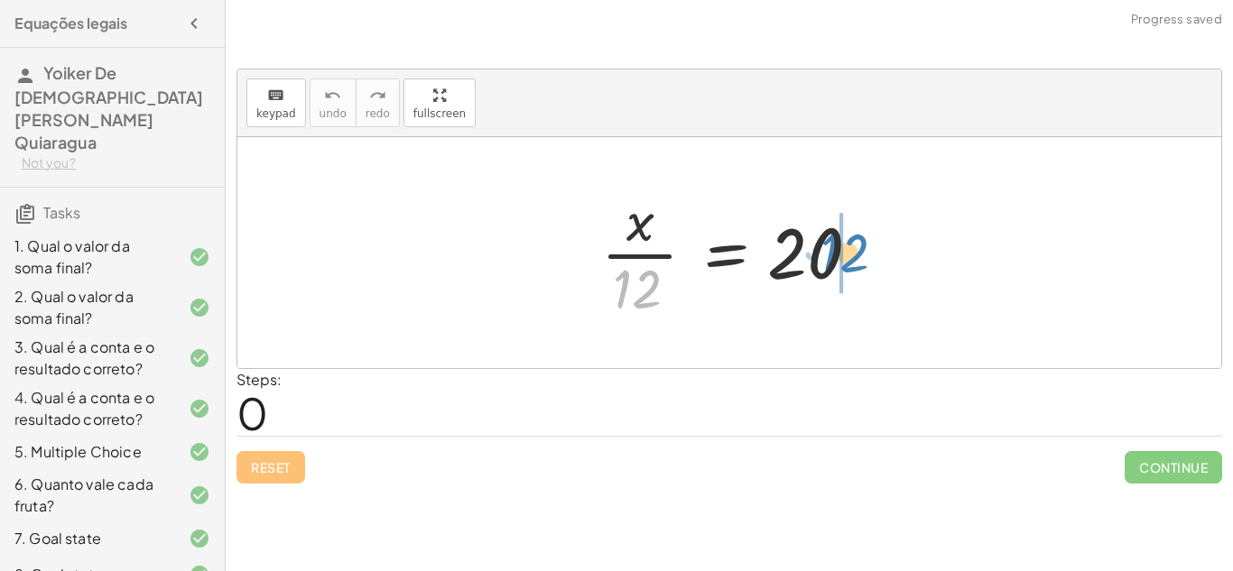
drag, startPoint x: 618, startPoint y: 288, endPoint x: 826, endPoint y: 252, distance: 210.7
click at [826, 252] on div at bounding box center [736, 252] width 288 height 139
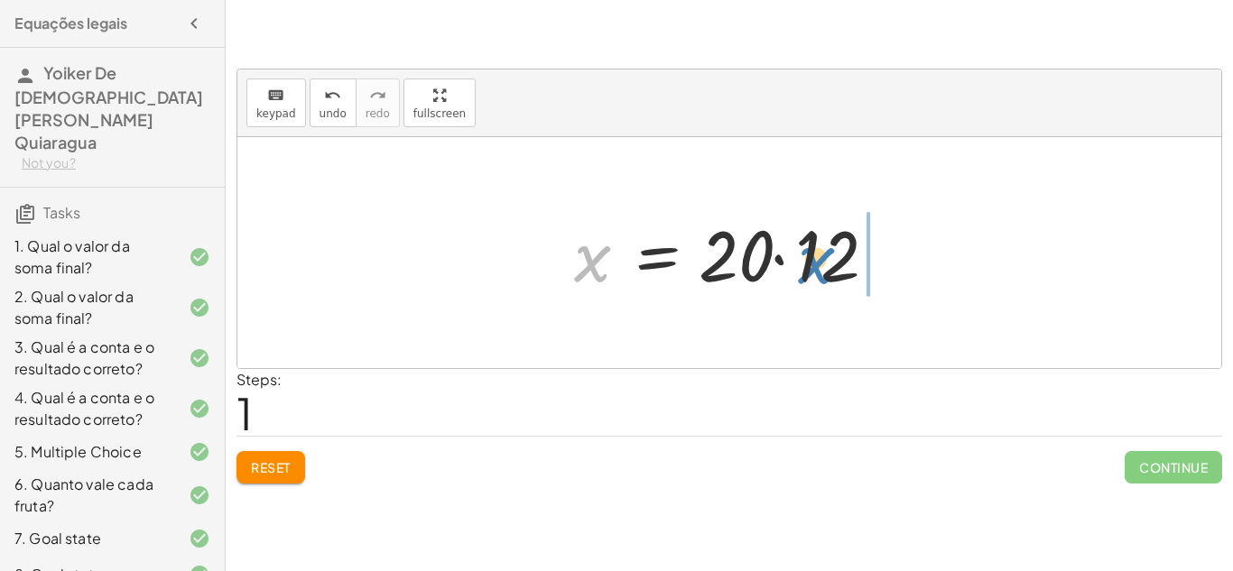
drag, startPoint x: 591, startPoint y: 258, endPoint x: 815, endPoint y: 260, distance: 223.8
click at [815, 260] on div at bounding box center [736, 253] width 343 height 93
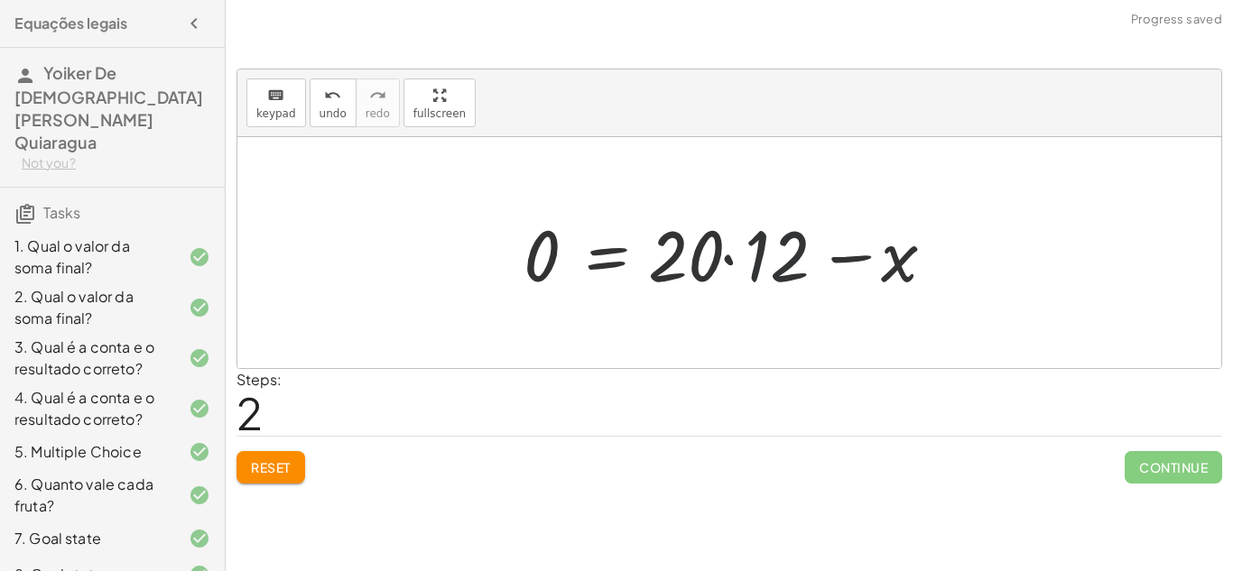
click at [815, 260] on div at bounding box center [735, 253] width 443 height 93
click at [815, 260] on div at bounding box center [705, 253] width 383 height 93
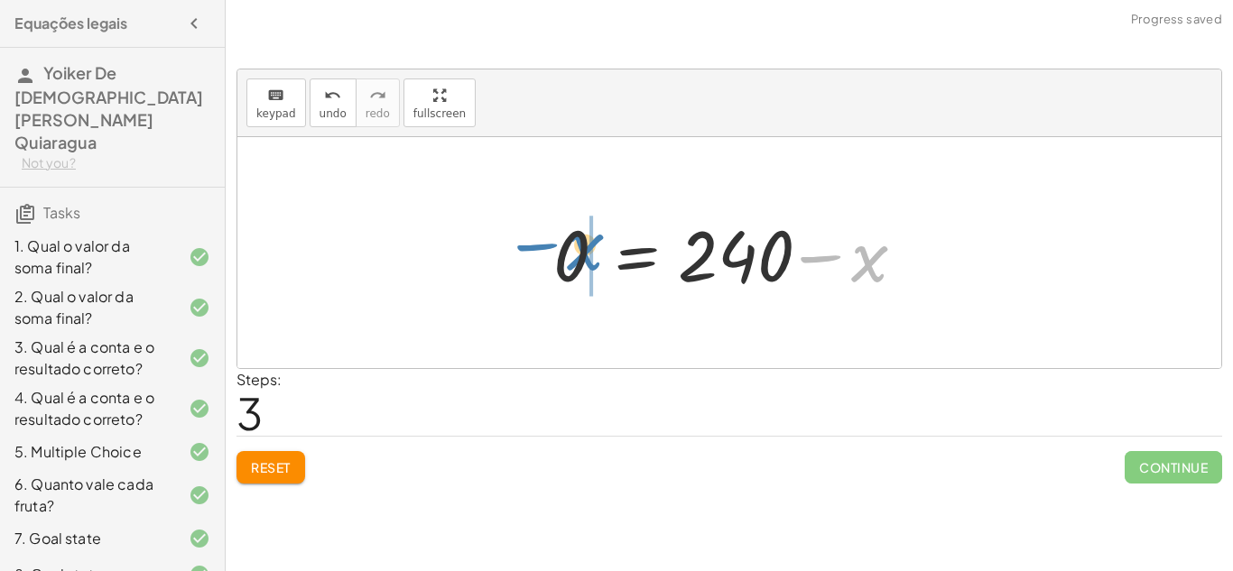
drag, startPoint x: 860, startPoint y: 263, endPoint x: 577, endPoint y: 253, distance: 282.6
click at [577, 253] on div at bounding box center [735, 253] width 383 height 93
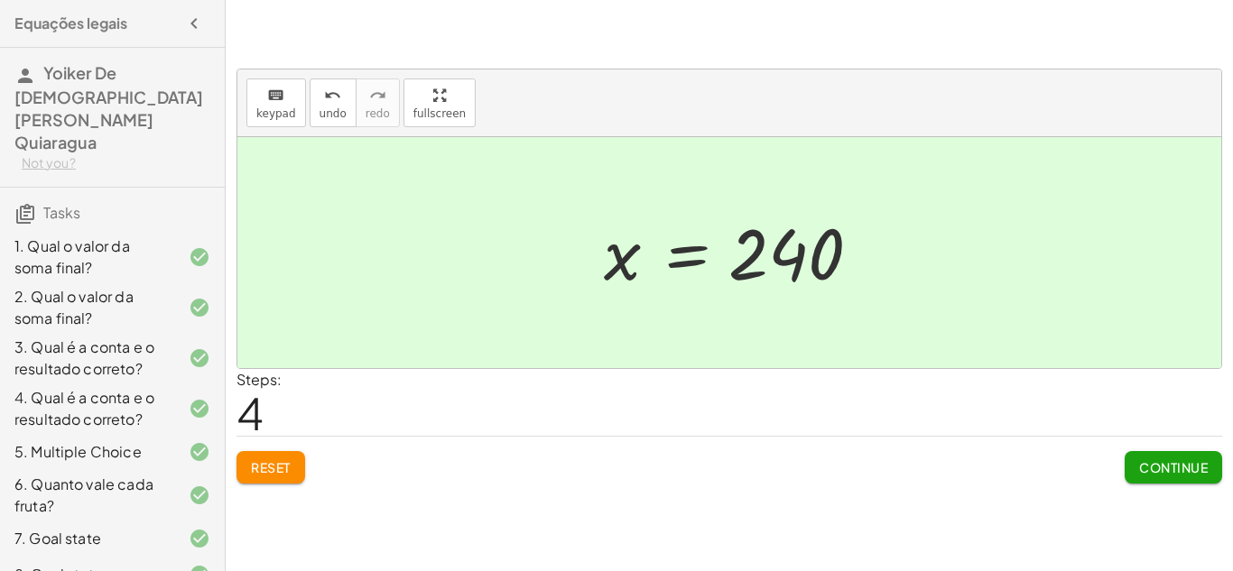
click at [1139, 474] on span "Continue" at bounding box center [1173, 467] width 69 height 16
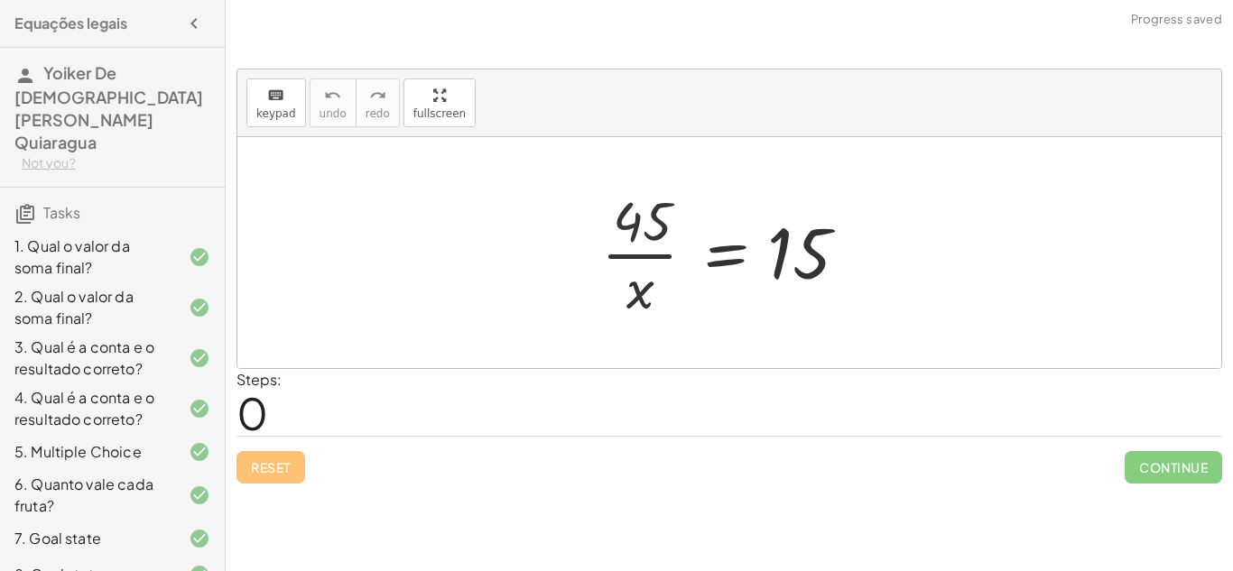
click at [637, 226] on div at bounding box center [736, 252] width 288 height 139
drag, startPoint x: 637, startPoint y: 226, endPoint x: 846, endPoint y: 258, distance: 211.7
click at [846, 258] on div at bounding box center [736, 252] width 288 height 139
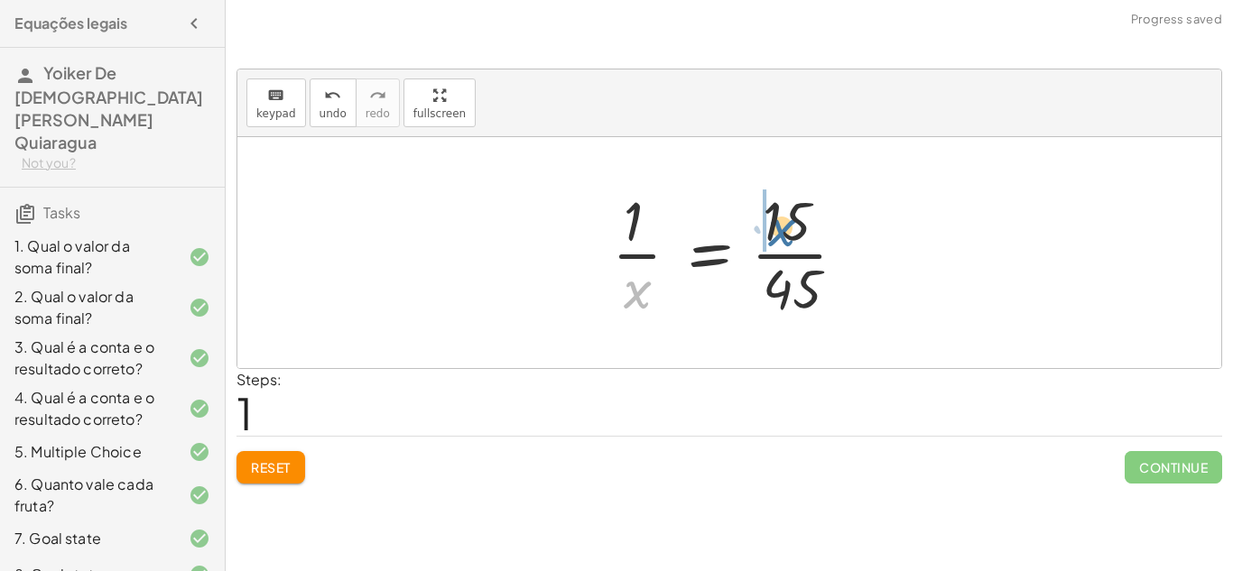
drag, startPoint x: 634, startPoint y: 286, endPoint x: 781, endPoint y: 223, distance: 159.2
click at [781, 223] on div at bounding box center [736, 252] width 266 height 139
click at [794, 219] on div at bounding box center [756, 252] width 279 height 139
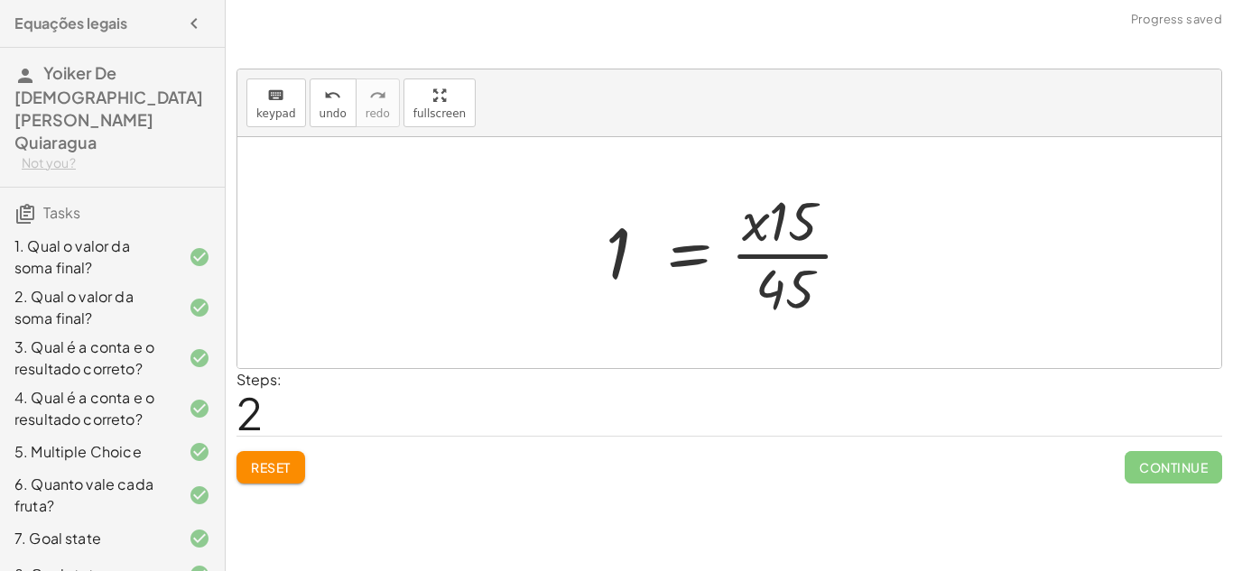
click at [794, 219] on div at bounding box center [735, 252] width 279 height 139
drag, startPoint x: 788, startPoint y: 279, endPoint x: 596, endPoint y: 257, distance: 192.5
click at [596, 257] on div at bounding box center [735, 252] width 279 height 139
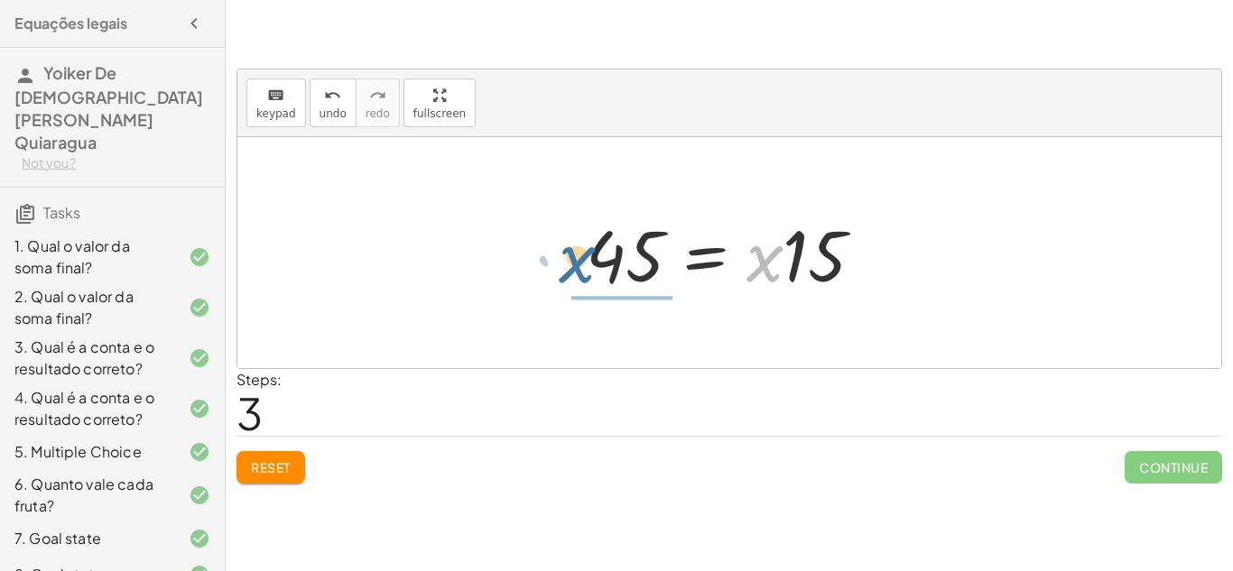
drag, startPoint x: 759, startPoint y: 263, endPoint x: 555, endPoint y: 259, distance: 204.0
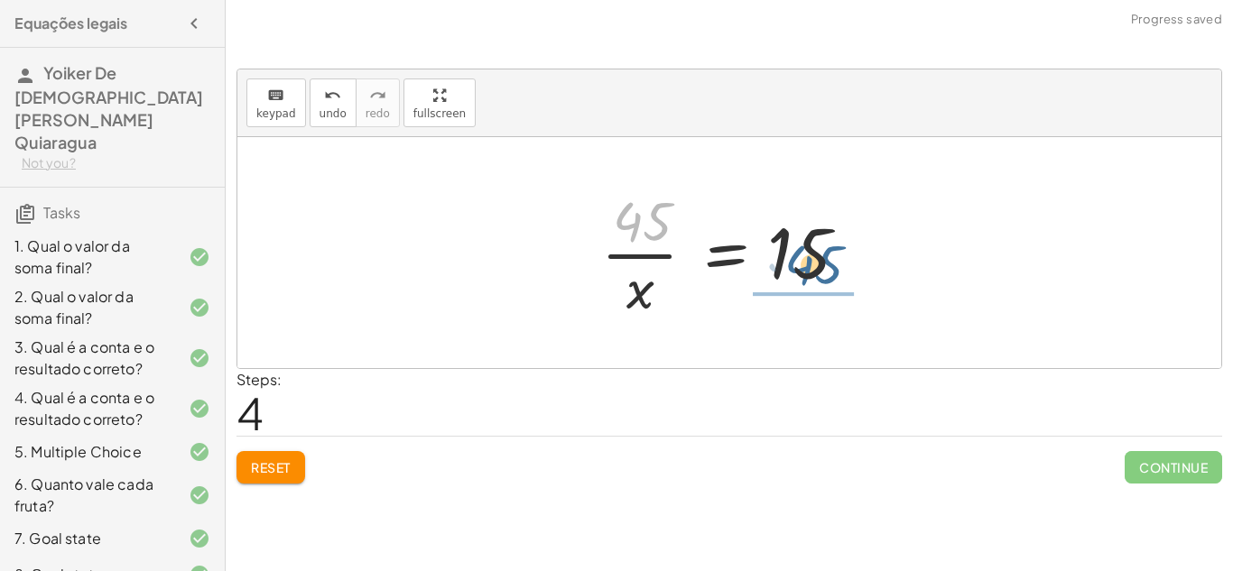
drag, startPoint x: 624, startPoint y: 232, endPoint x: 798, endPoint y: 276, distance: 179.7
click at [798, 276] on div at bounding box center [736, 252] width 288 height 139
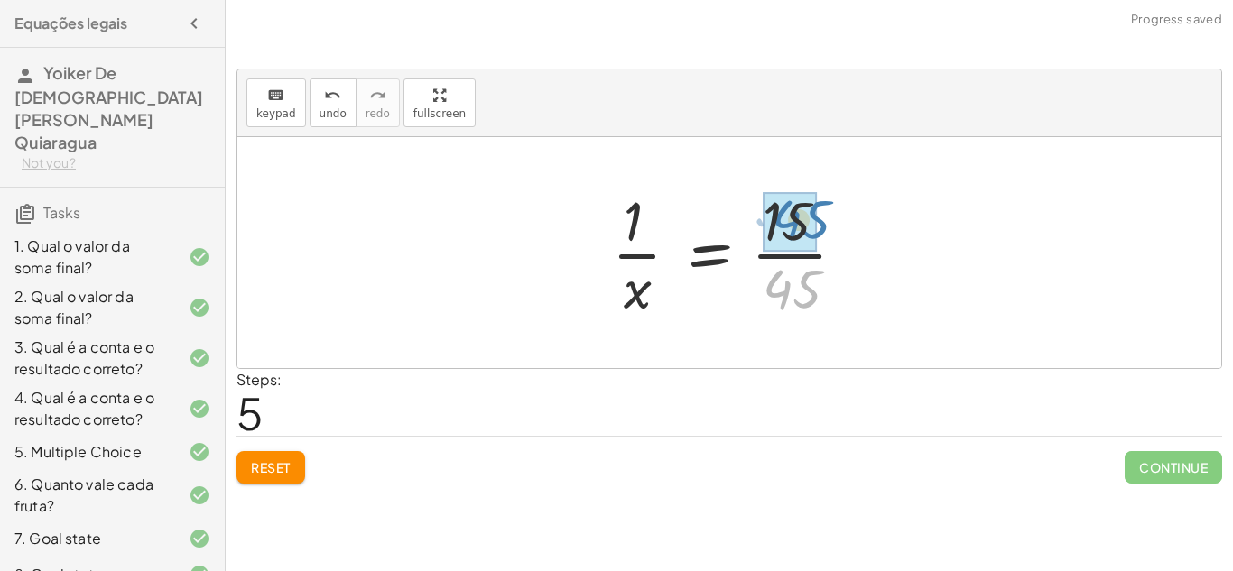
drag, startPoint x: 798, startPoint y: 276, endPoint x: 802, endPoint y: 207, distance: 69.6
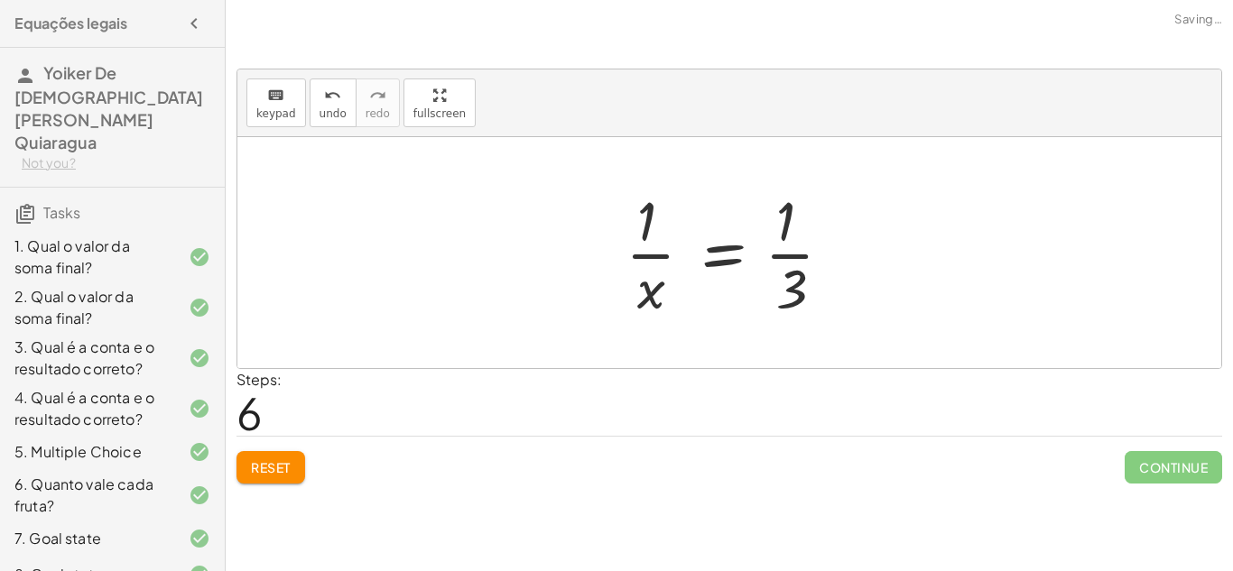
click at [784, 251] on div at bounding box center [735, 252] width 239 height 139
drag, startPoint x: 641, startPoint y: 291, endPoint x: 762, endPoint y: 279, distance: 122.4
click at [762, 279] on div at bounding box center [735, 252] width 239 height 139
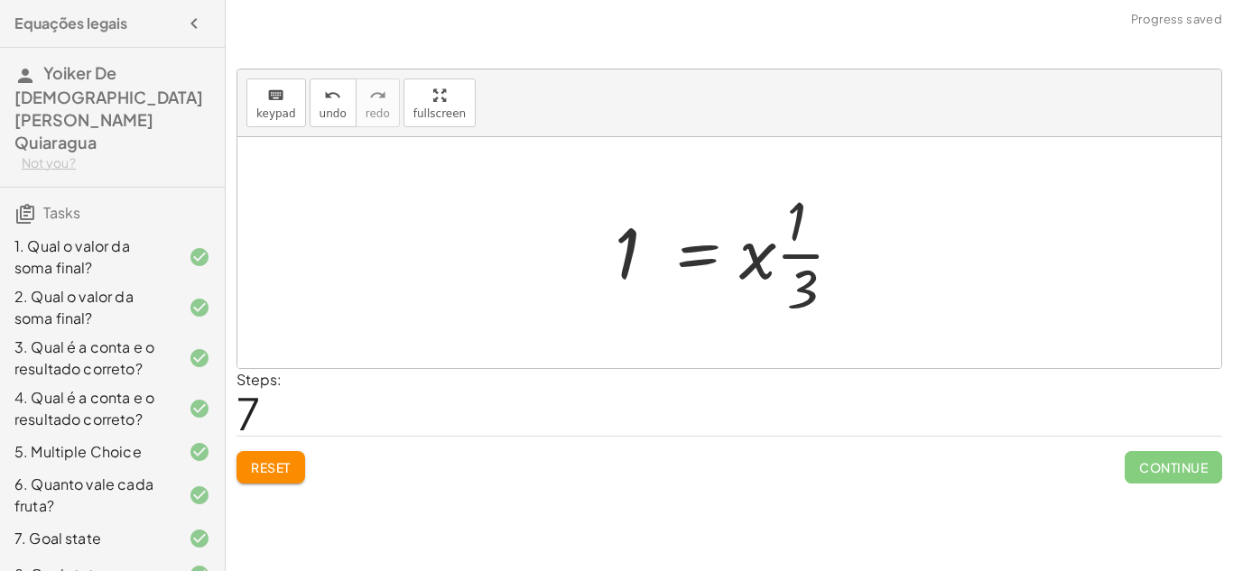
click at [811, 253] on div at bounding box center [735, 252] width 261 height 139
drag, startPoint x: 614, startPoint y: 251, endPoint x: 815, endPoint y: 260, distance: 200.5
click at [815, 260] on div at bounding box center [735, 252] width 261 height 139
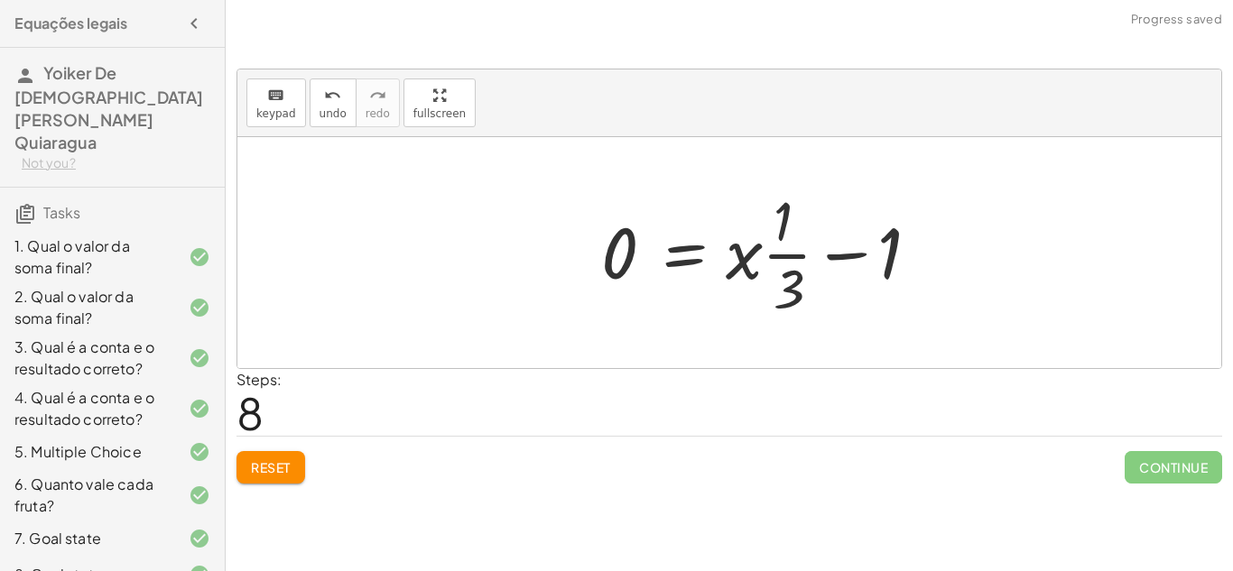
click at [799, 261] on div at bounding box center [773, 252] width 362 height 139
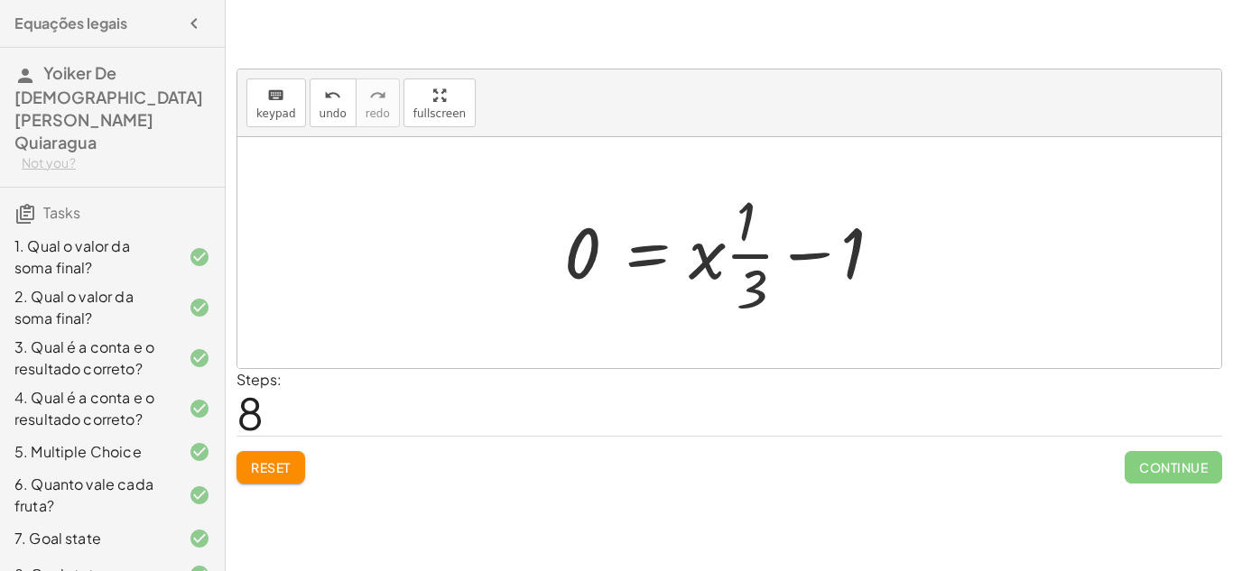
click at [256, 468] on span "Reset" at bounding box center [271, 467] width 40 height 16
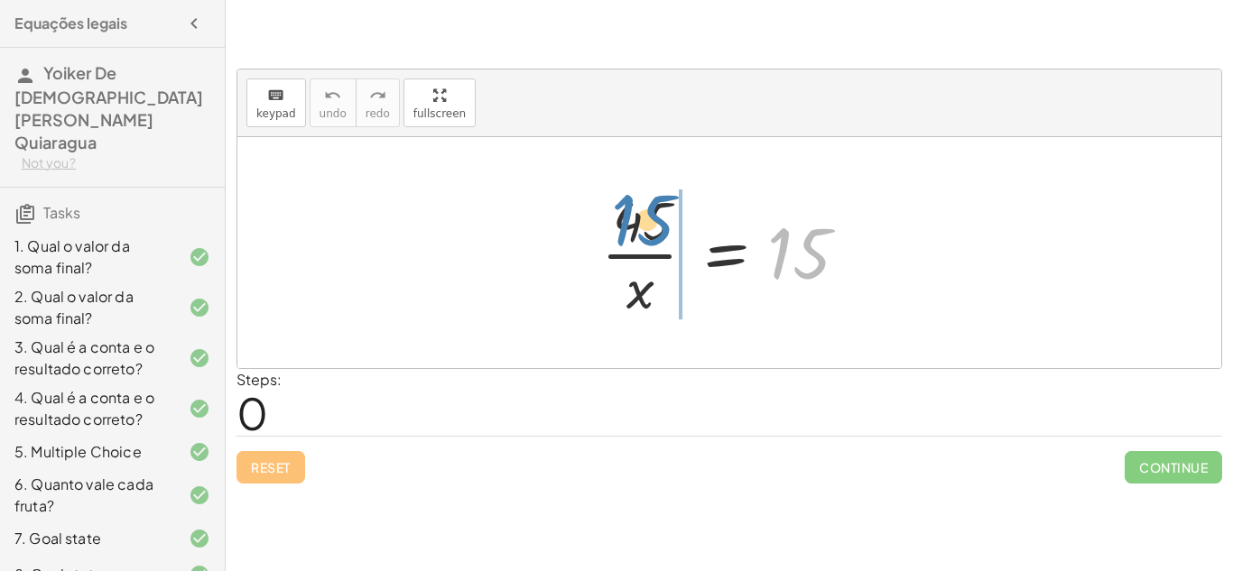
drag, startPoint x: 779, startPoint y: 254, endPoint x: 621, endPoint y: 221, distance: 161.4
click at [621, 221] on div at bounding box center [736, 252] width 288 height 139
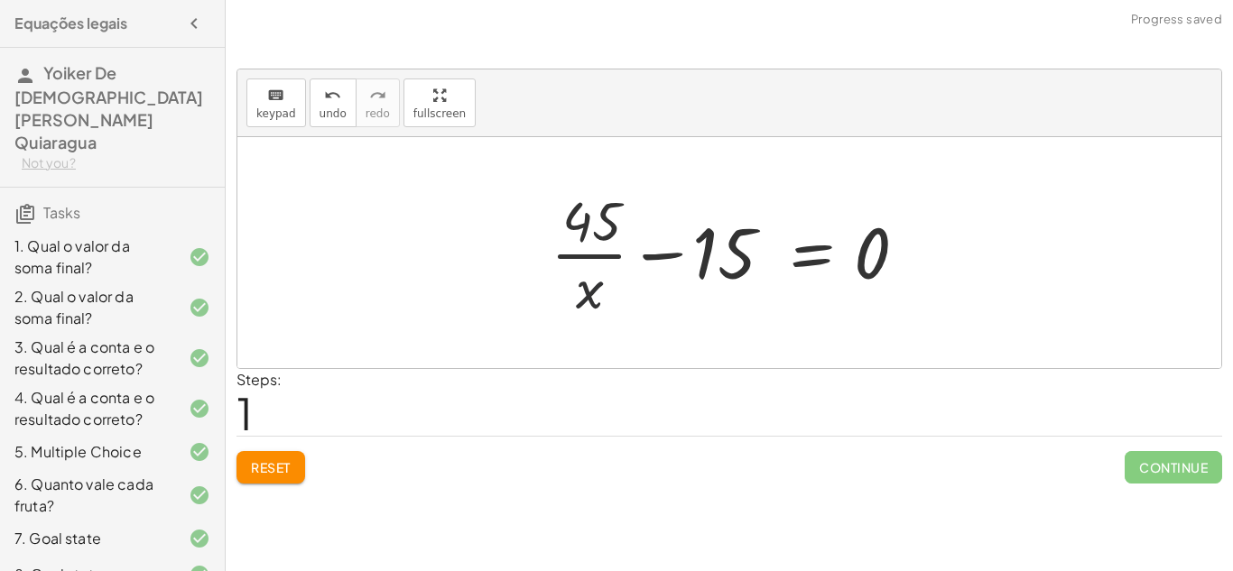
click at [583, 277] on div at bounding box center [735, 252] width 389 height 139
drag, startPoint x: 601, startPoint y: 174, endPoint x: 674, endPoint y: 239, distance: 97.8
click at [674, 239] on div "· 45 · x = 15 · 45 · x = 15 + − 0" at bounding box center [729, 252] width 984 height 231
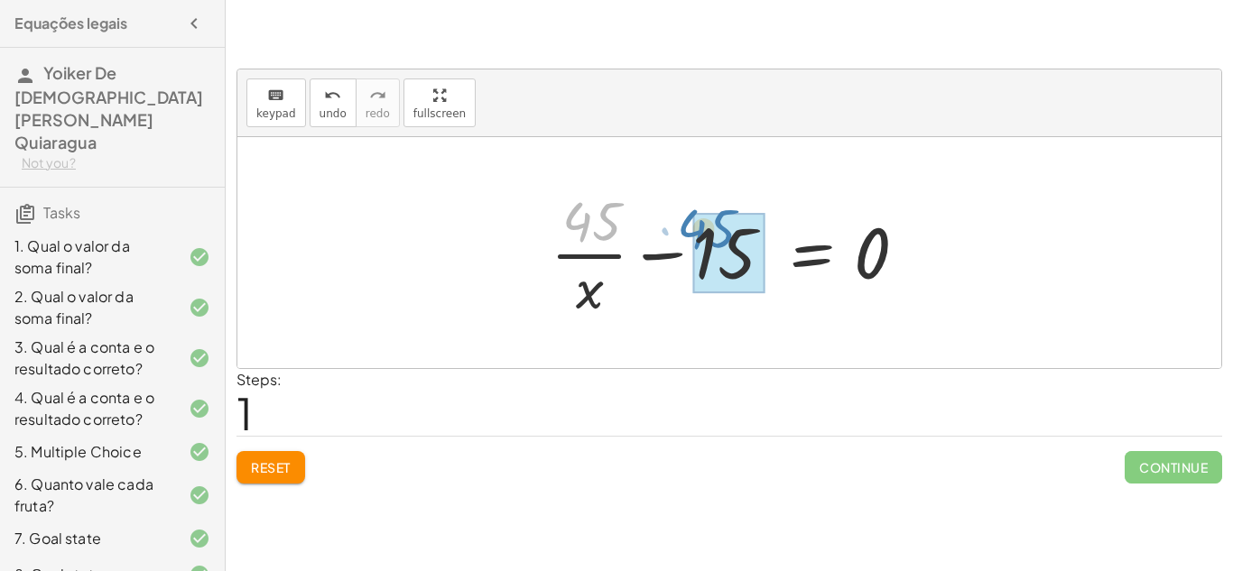
drag, startPoint x: 601, startPoint y: 219, endPoint x: 716, endPoint y: 228, distance: 115.0
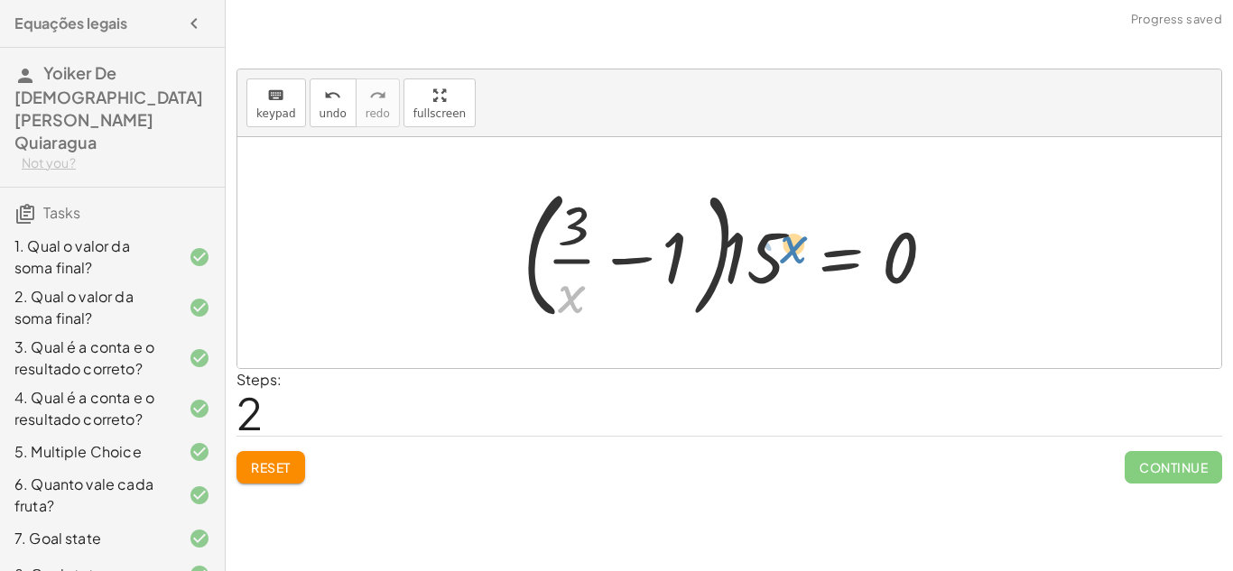
drag, startPoint x: 581, startPoint y: 293, endPoint x: 797, endPoint y: 249, distance: 220.1
click at [797, 249] on div at bounding box center [735, 253] width 445 height 150
click at [611, 272] on div at bounding box center [735, 253] width 445 height 150
click at [264, 481] on button "Reset" at bounding box center [270, 467] width 69 height 32
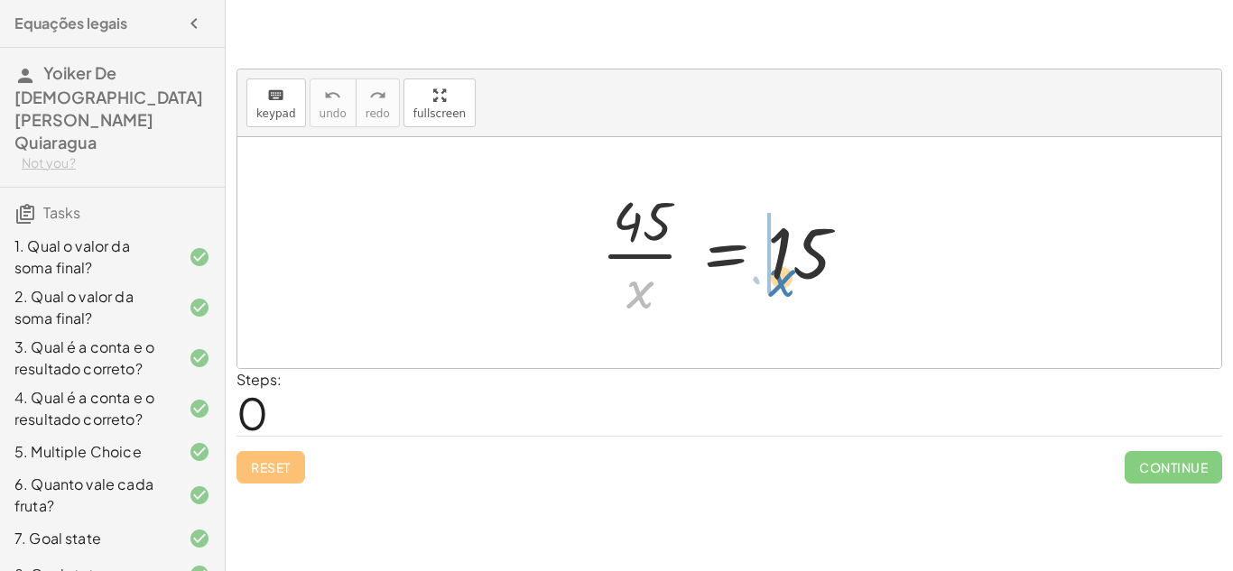
drag, startPoint x: 637, startPoint y: 292, endPoint x: 771, endPoint y: 277, distance: 134.4
click at [771, 277] on div at bounding box center [736, 252] width 288 height 139
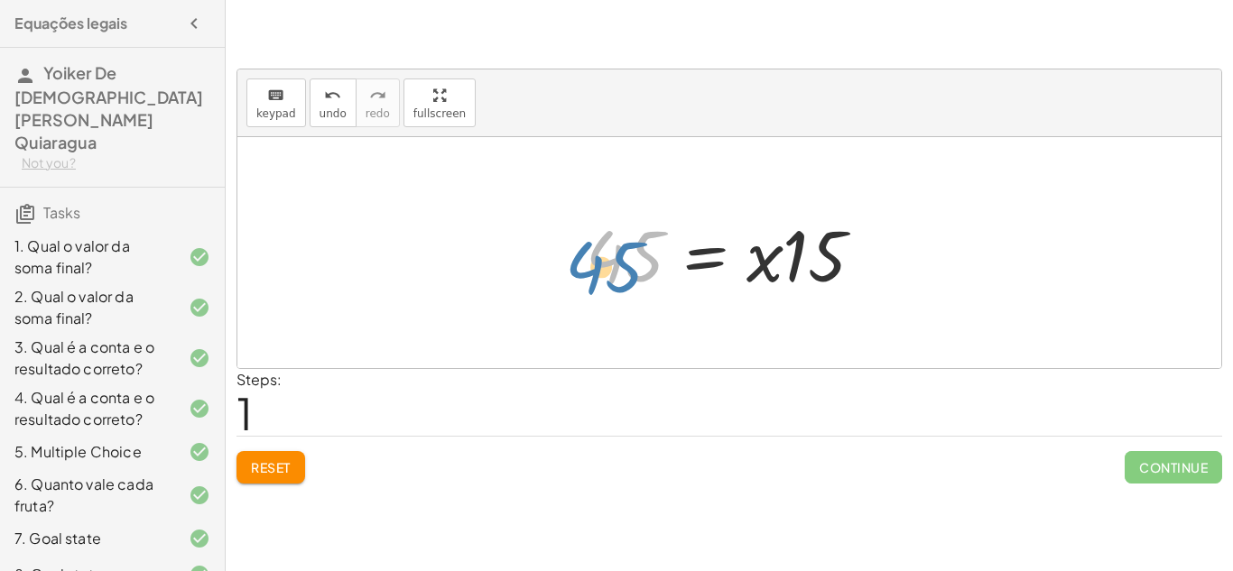
drag, startPoint x: 621, startPoint y: 258, endPoint x: 513, endPoint y: 273, distance: 108.3
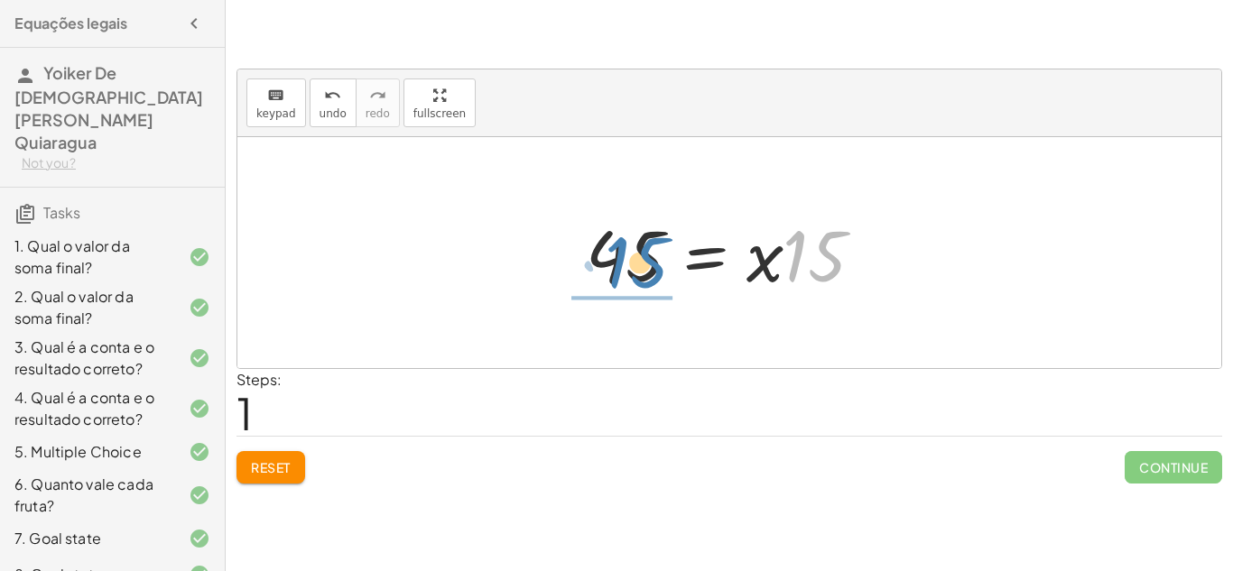
drag, startPoint x: 790, startPoint y: 260, endPoint x: 614, endPoint y: 266, distance: 177.0
click at [614, 266] on div at bounding box center [736, 253] width 319 height 93
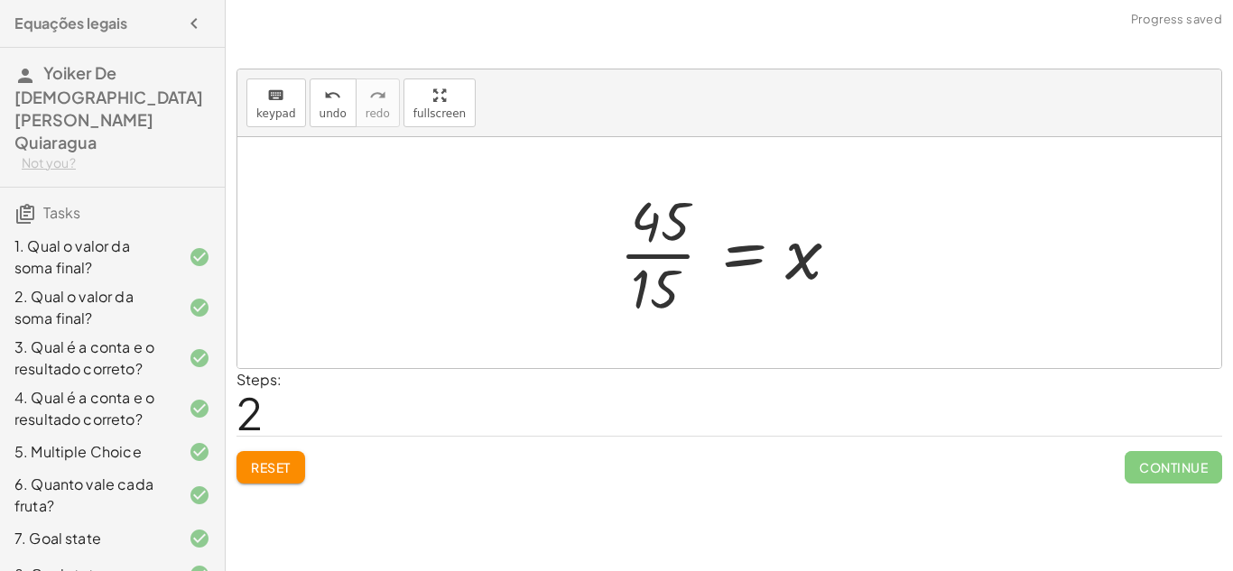
click at [787, 263] on div at bounding box center [736, 252] width 252 height 139
drag, startPoint x: 787, startPoint y: 263, endPoint x: 643, endPoint y: 254, distance: 143.8
click at [643, 254] on div at bounding box center [736, 252] width 252 height 139
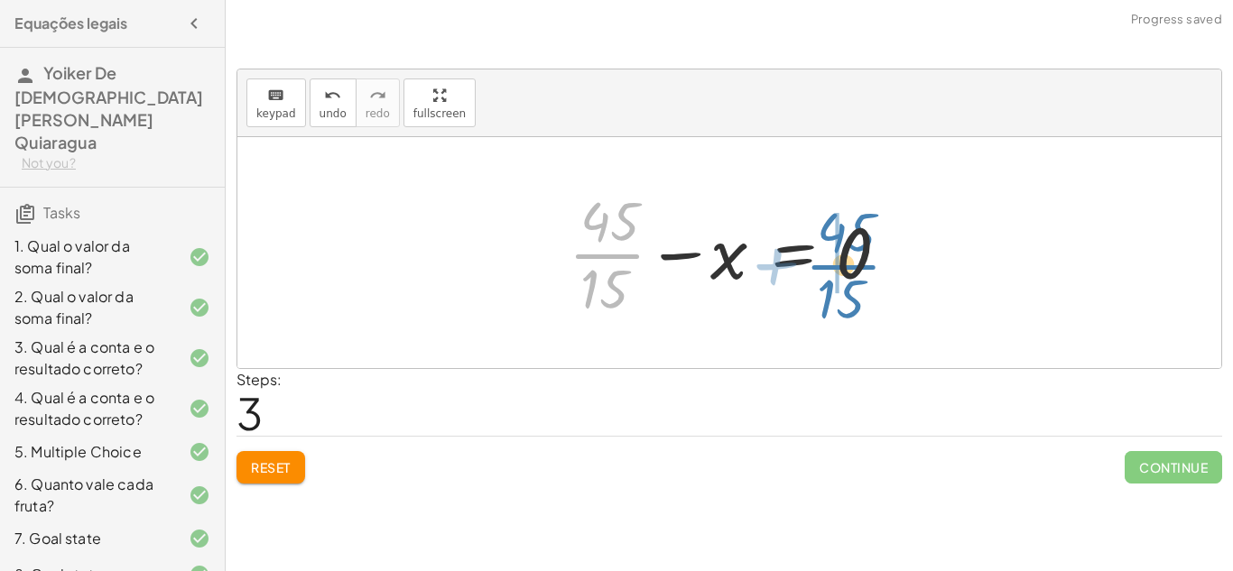
drag, startPoint x: 608, startPoint y: 253, endPoint x: 846, endPoint y: 259, distance: 238.3
click at [846, 259] on div at bounding box center [735, 252] width 353 height 139
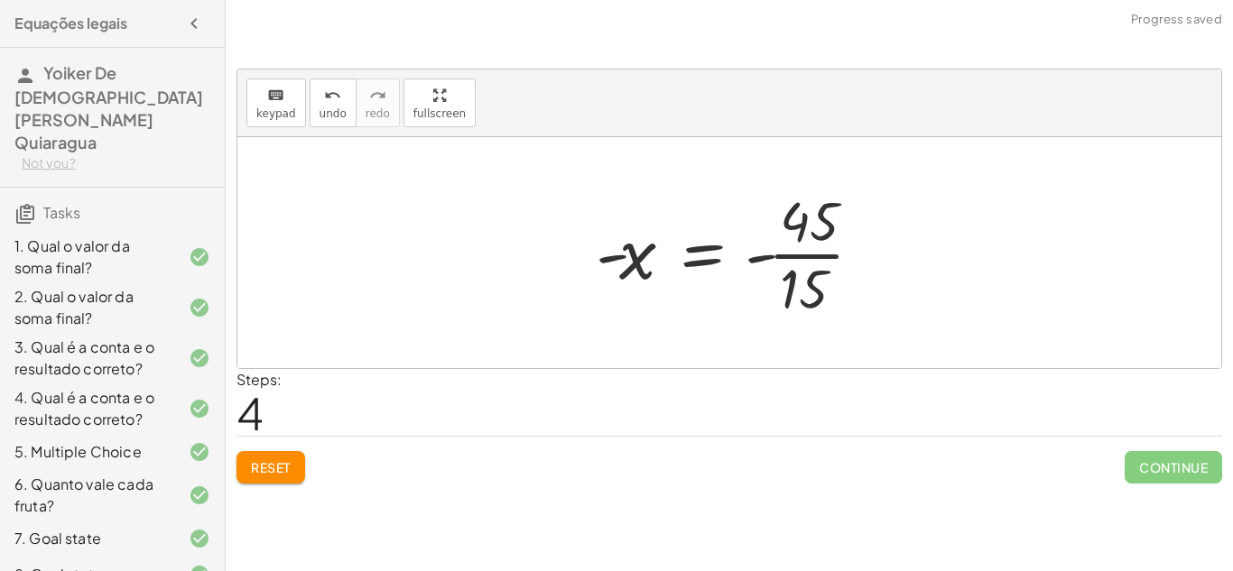
click at [815, 253] on div at bounding box center [737, 252] width 300 height 139
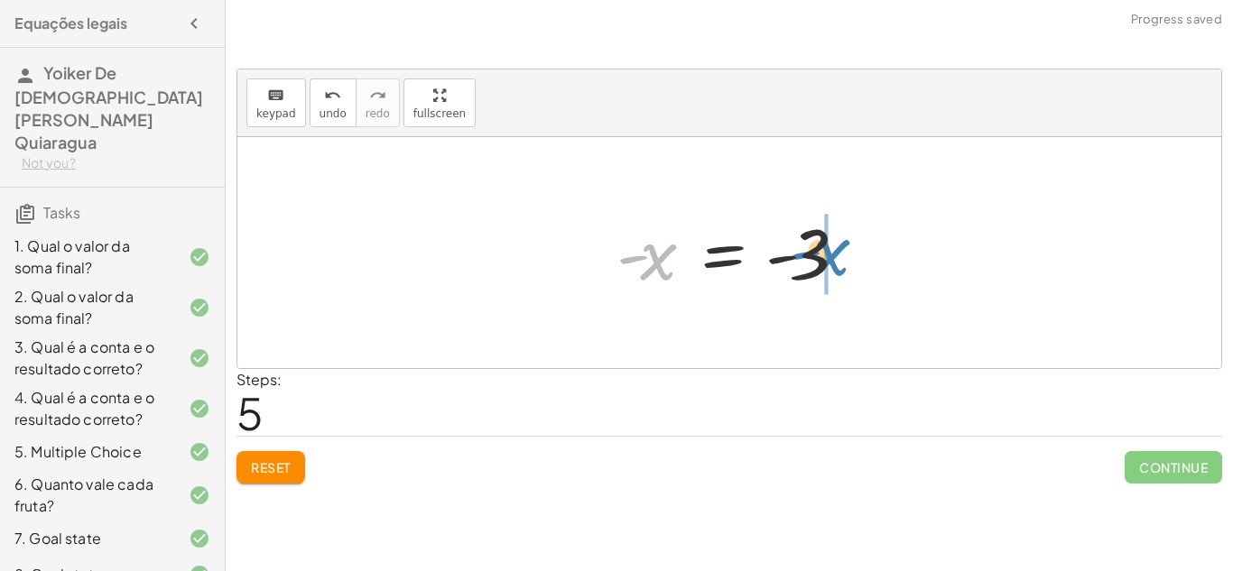
drag, startPoint x: 640, startPoint y: 280, endPoint x: 818, endPoint y: 275, distance: 178.7
click at [818, 275] on div at bounding box center [736, 252] width 258 height 89
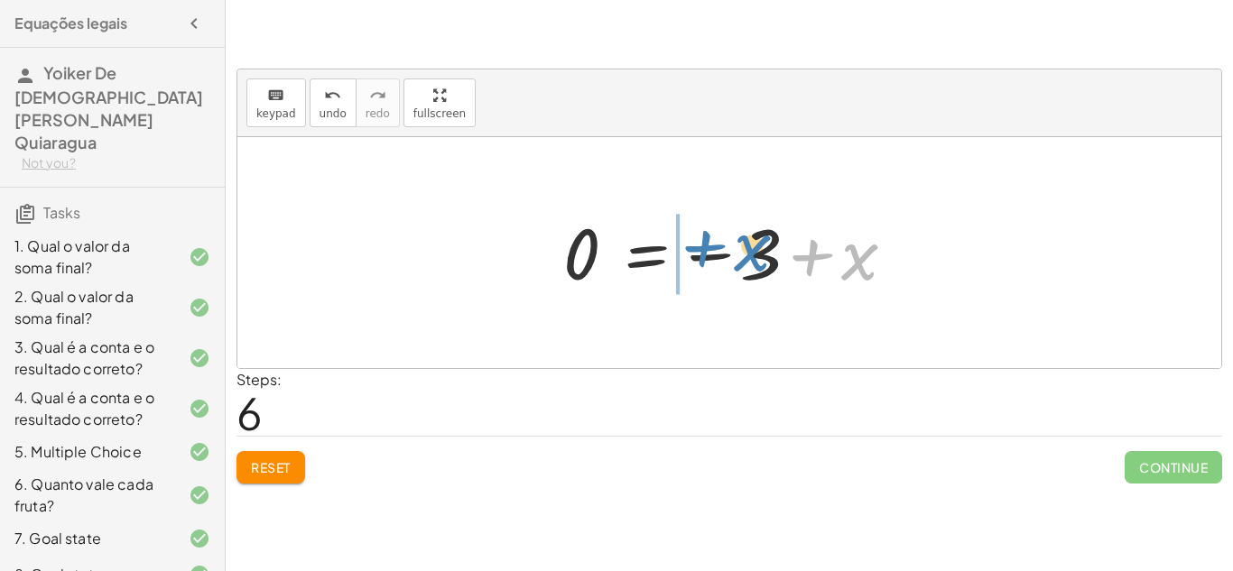
drag, startPoint x: 810, startPoint y: 263, endPoint x: 690, endPoint y: 255, distance: 120.2
click at [690, 255] on div at bounding box center [736, 252] width 364 height 89
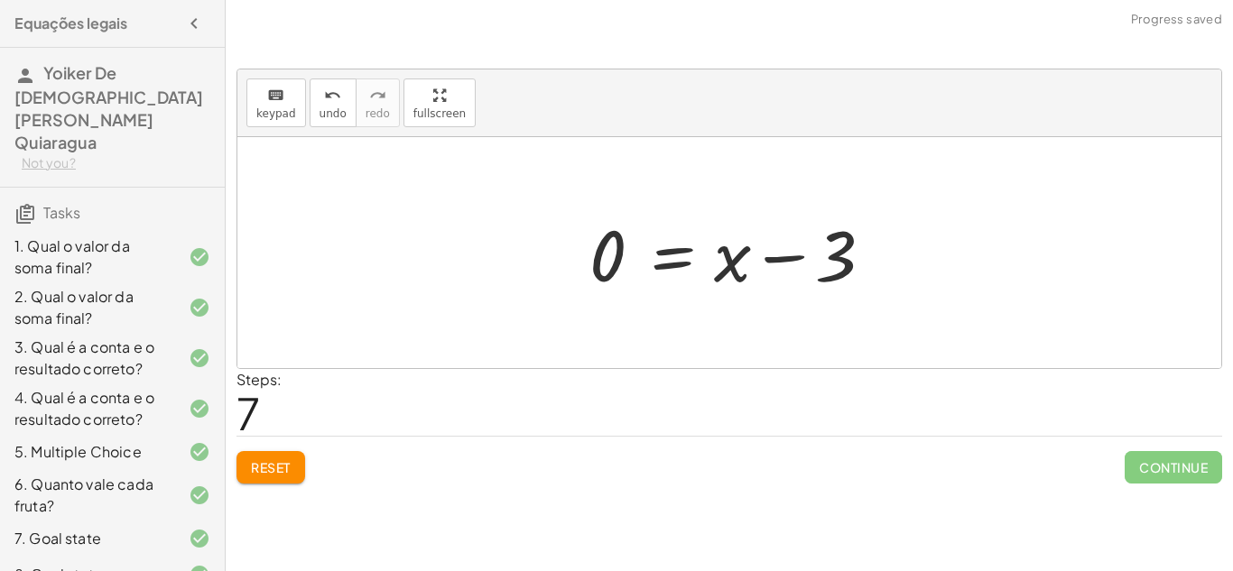
click at [758, 251] on div at bounding box center [735, 253] width 311 height 93
drag, startPoint x: 724, startPoint y: 267, endPoint x: 596, endPoint y: 262, distance: 127.3
click at [596, 262] on div at bounding box center [735, 253] width 311 height 93
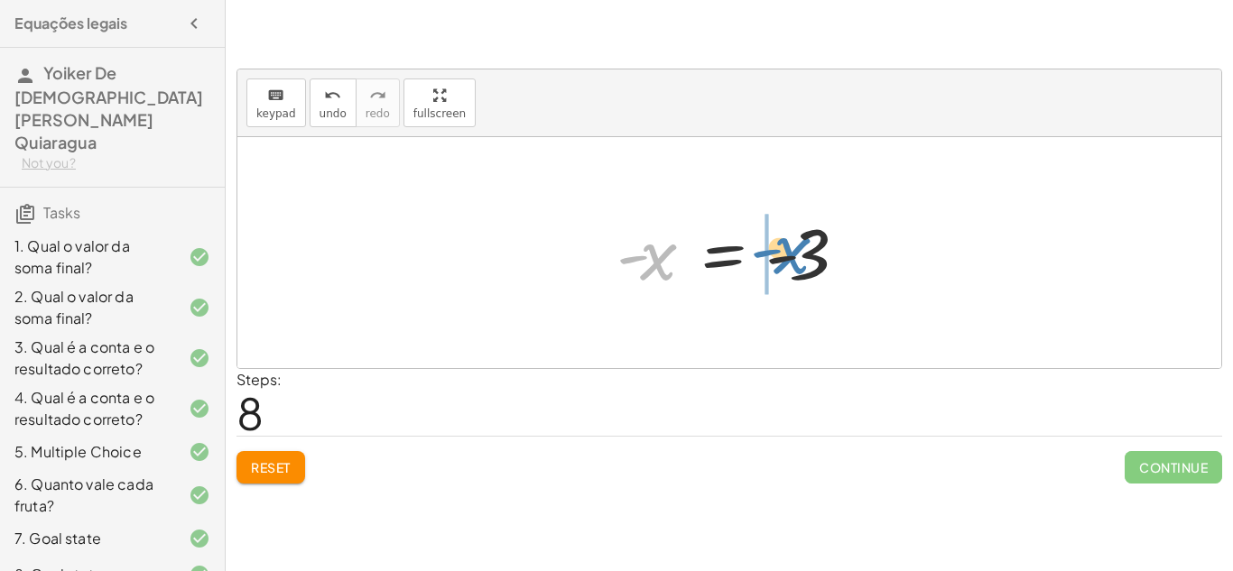
drag, startPoint x: 651, startPoint y: 267, endPoint x: 783, endPoint y: 261, distance: 132.8
click at [783, 261] on div at bounding box center [736, 252] width 258 height 89
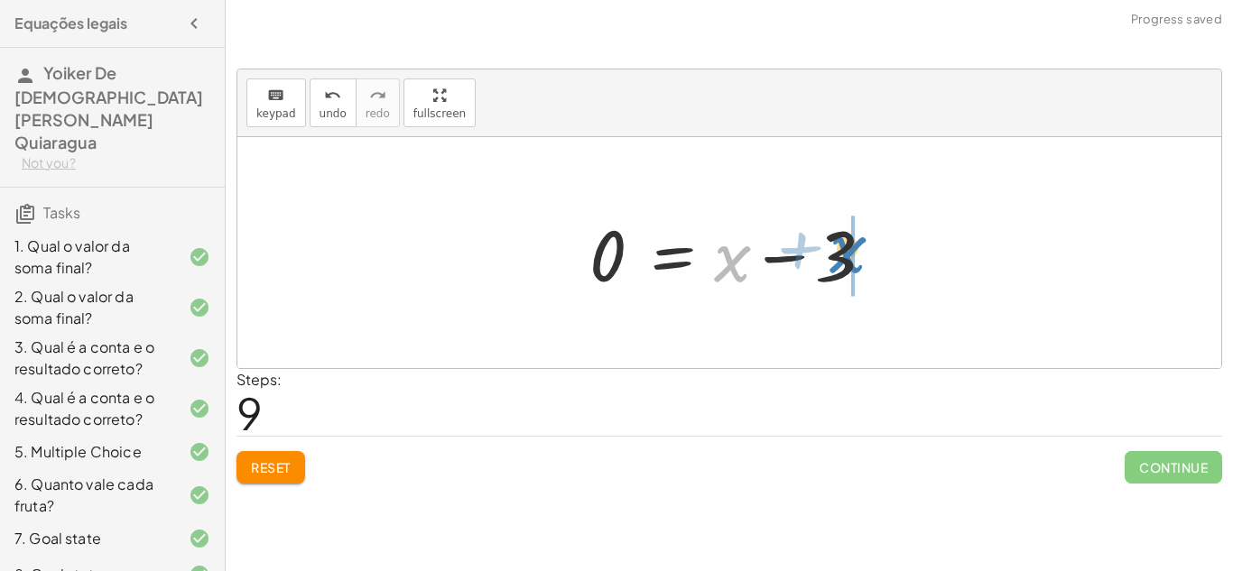
drag, startPoint x: 735, startPoint y: 263, endPoint x: 855, endPoint y: 255, distance: 121.2
click at [855, 255] on div at bounding box center [735, 253] width 311 height 93
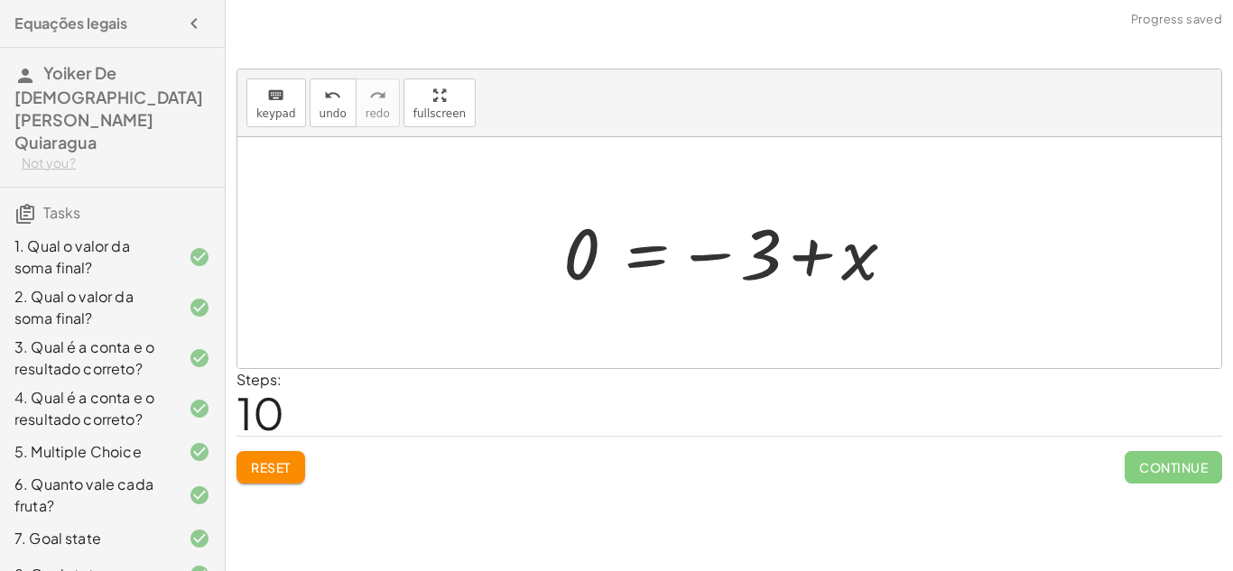
click at [764, 259] on div at bounding box center [736, 252] width 364 height 89
drag, startPoint x: 582, startPoint y: 252, endPoint x: 803, endPoint y: 246, distance: 221.1
click at [803, 246] on div at bounding box center [736, 252] width 364 height 89
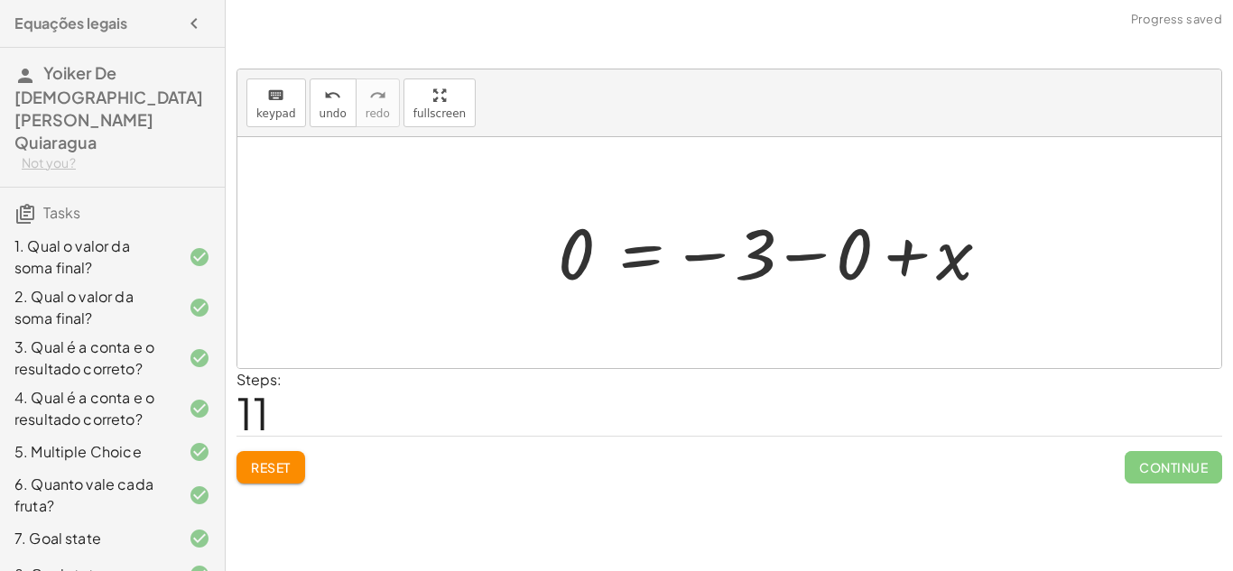
click at [803, 246] on div at bounding box center [781, 252] width 464 height 89
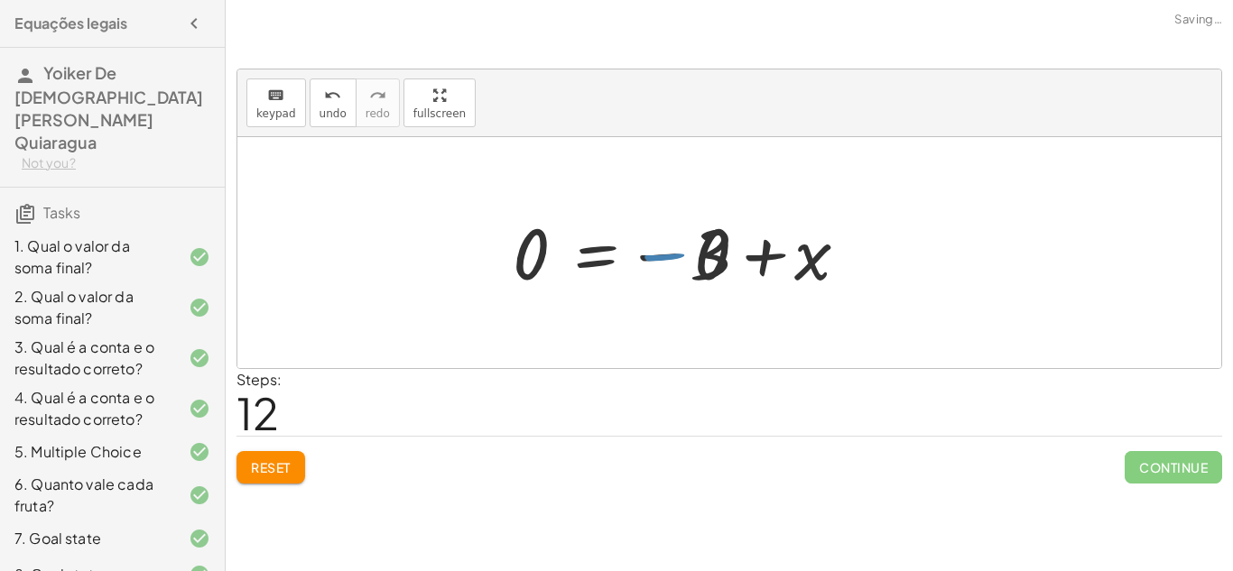
click at [803, 246] on div at bounding box center [686, 252] width 364 height 89
drag, startPoint x: 746, startPoint y: 253, endPoint x: 608, endPoint y: 240, distance: 138.6
click at [608, 240] on div at bounding box center [686, 252] width 364 height 89
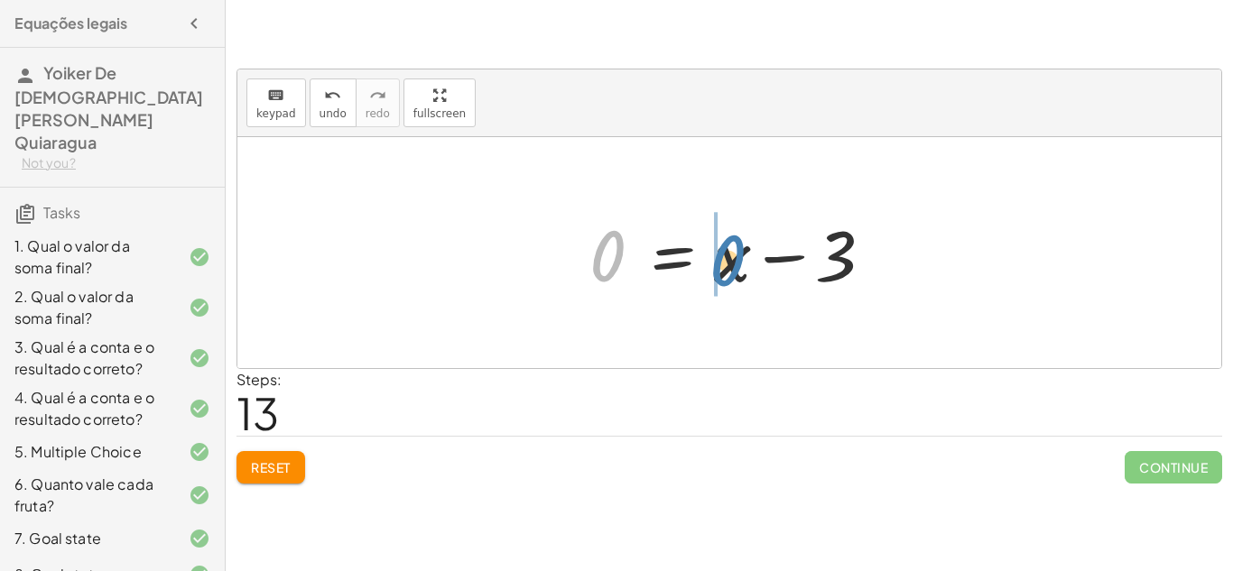
drag, startPoint x: 614, startPoint y: 259, endPoint x: 732, endPoint y: 265, distance: 118.4
click at [732, 265] on div at bounding box center [735, 253] width 311 height 93
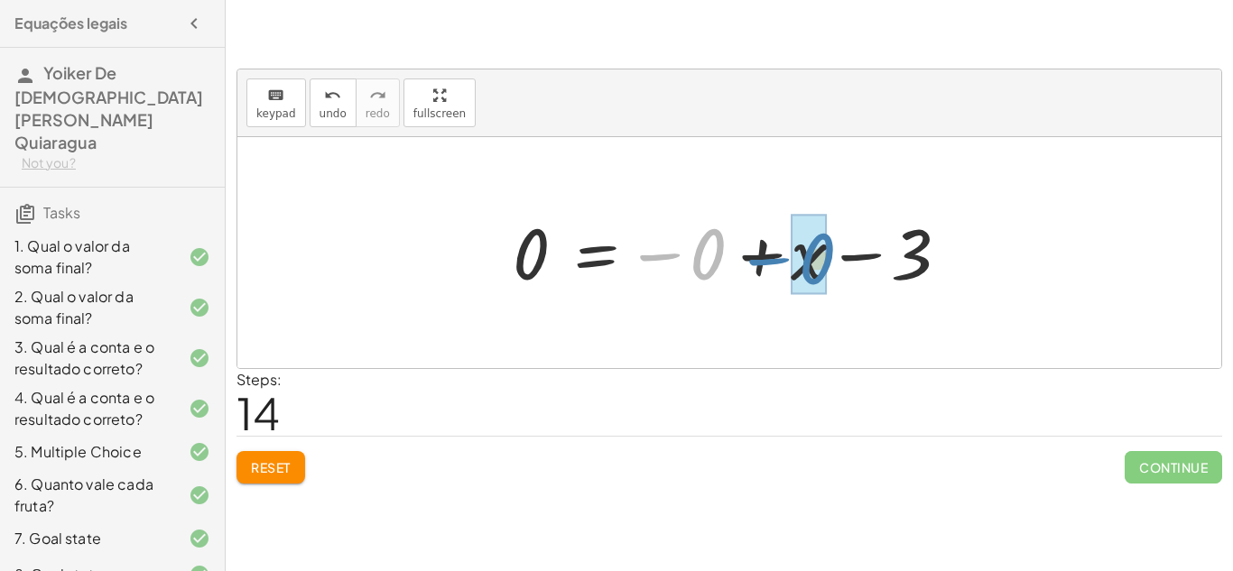
drag, startPoint x: 698, startPoint y: 255, endPoint x: 806, endPoint y: 260, distance: 108.4
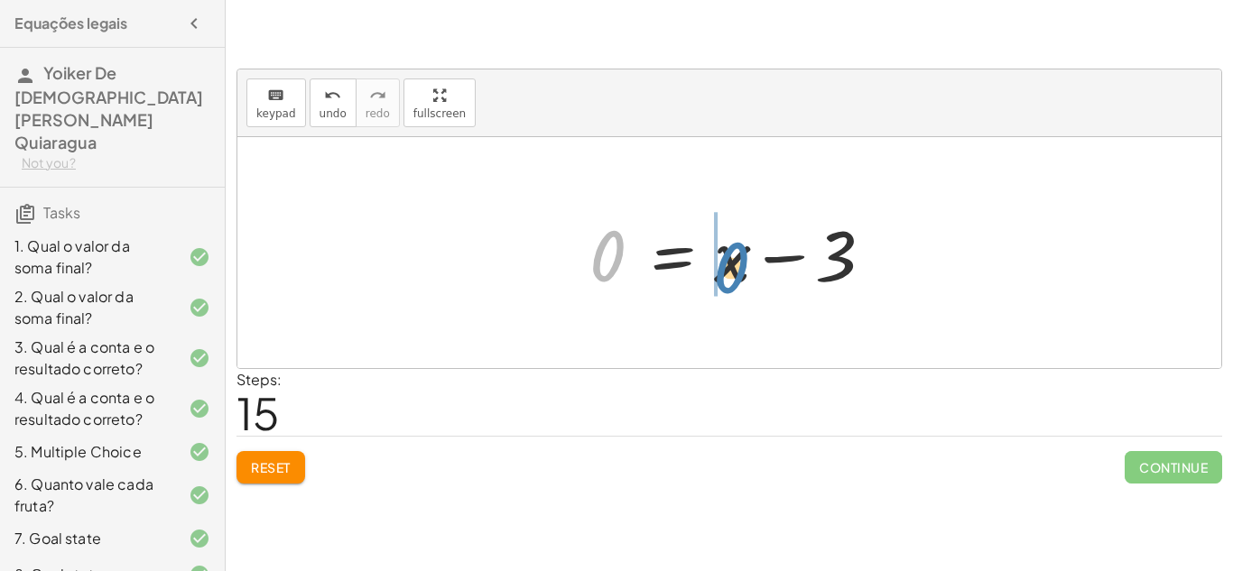
drag, startPoint x: 624, startPoint y: 251, endPoint x: 742, endPoint y: 262, distance: 117.8
click at [742, 262] on div at bounding box center [735, 253] width 311 height 93
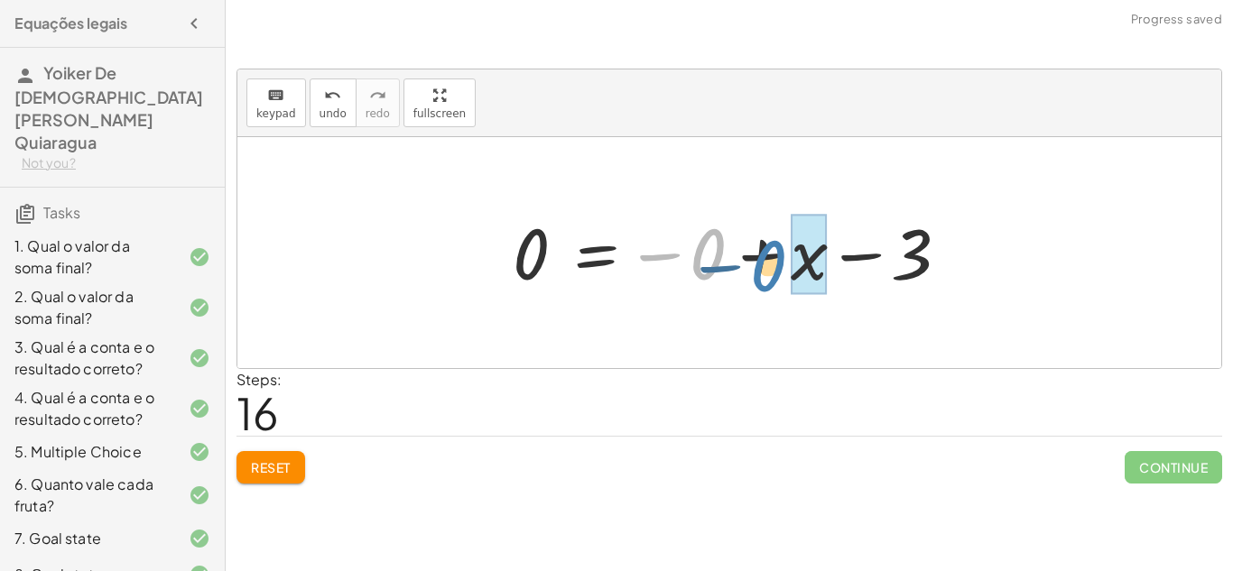
drag, startPoint x: 713, startPoint y: 257, endPoint x: 780, endPoint y: 271, distance: 68.1
click at [780, 271] on div at bounding box center [736, 252] width 464 height 89
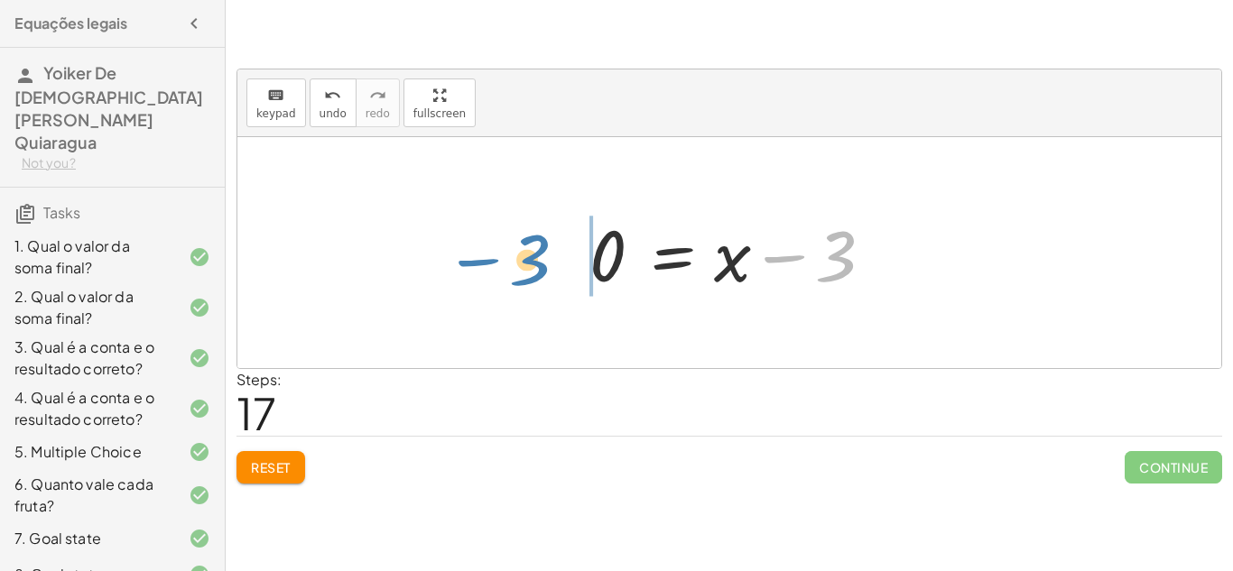
drag, startPoint x: 820, startPoint y: 256, endPoint x: 521, endPoint y: 260, distance: 299.6
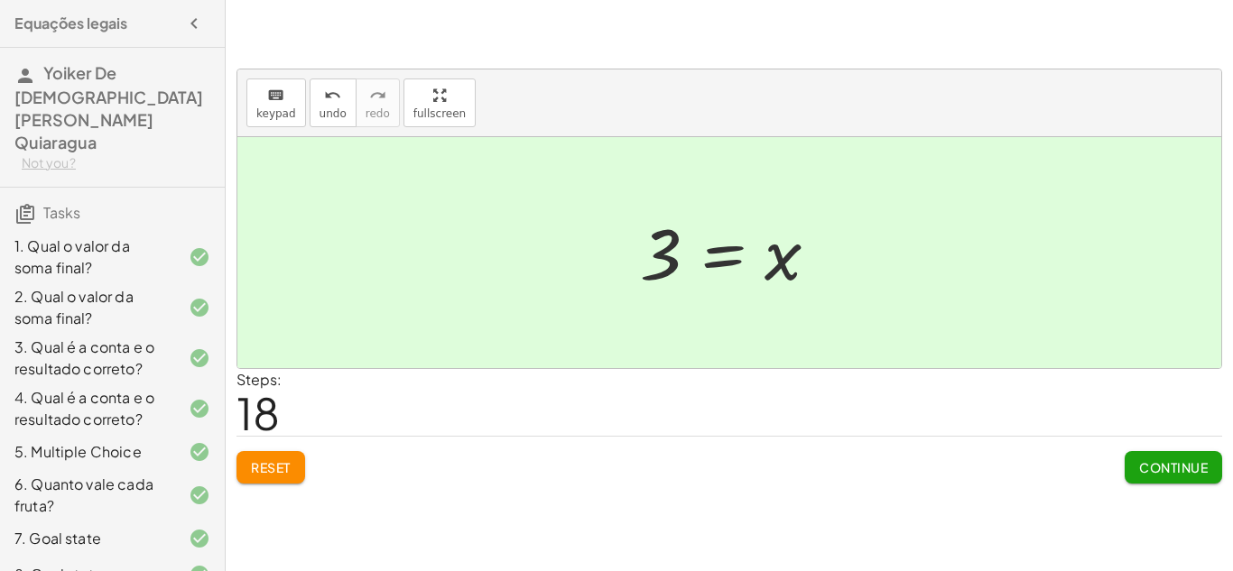
click at [1172, 454] on button "Continue" at bounding box center [1172, 467] width 97 height 32
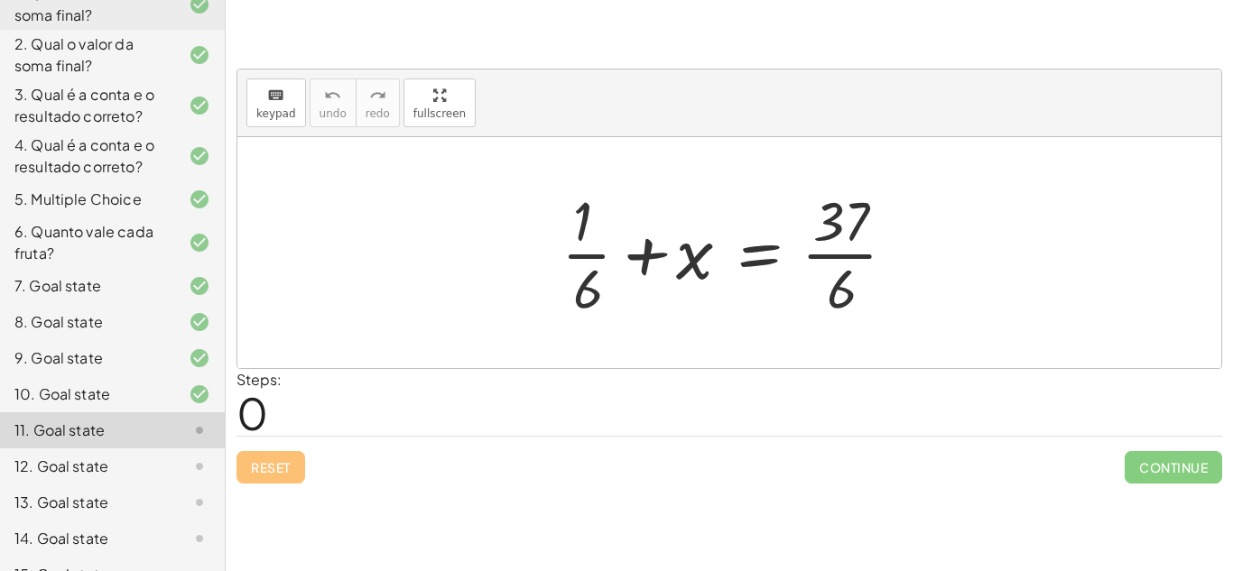
scroll to position [273, 0]
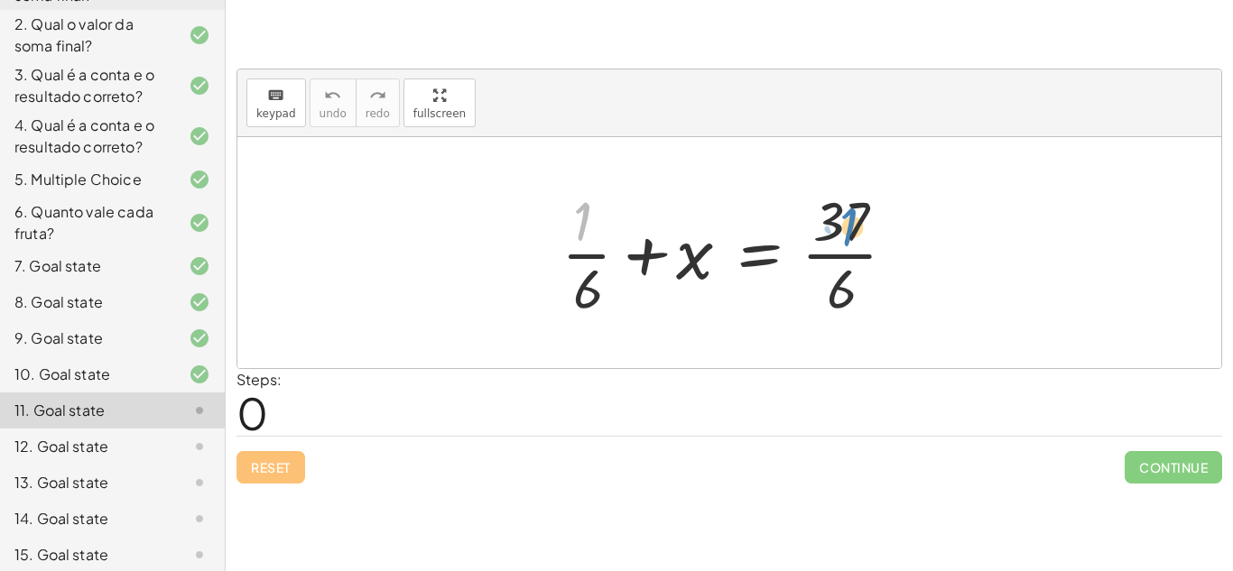
drag, startPoint x: 576, startPoint y: 229, endPoint x: 840, endPoint y: 236, distance: 264.5
click at [840, 236] on div at bounding box center [735, 252] width 367 height 139
drag, startPoint x: 834, startPoint y: 226, endPoint x: 558, endPoint y: 240, distance: 276.5
click at [558, 240] on div at bounding box center [735, 252] width 367 height 139
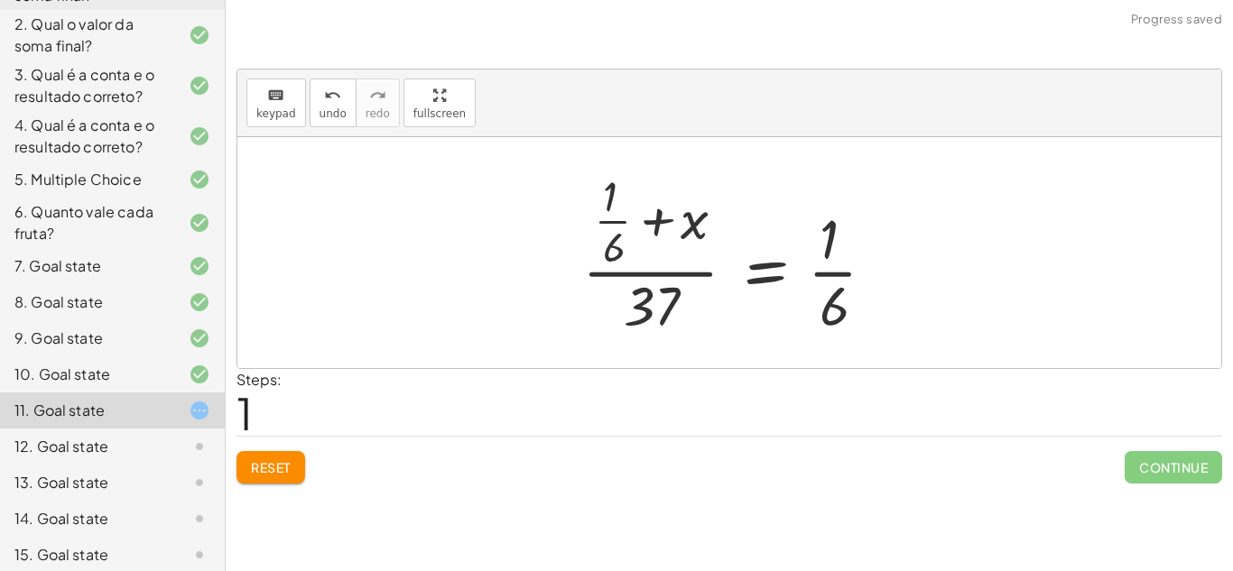
click at [651, 273] on div at bounding box center [736, 253] width 326 height 174
drag, startPoint x: 652, startPoint y: 304, endPoint x: 614, endPoint y: 251, distance: 65.3
click at [614, 251] on div at bounding box center [736, 253] width 326 height 174
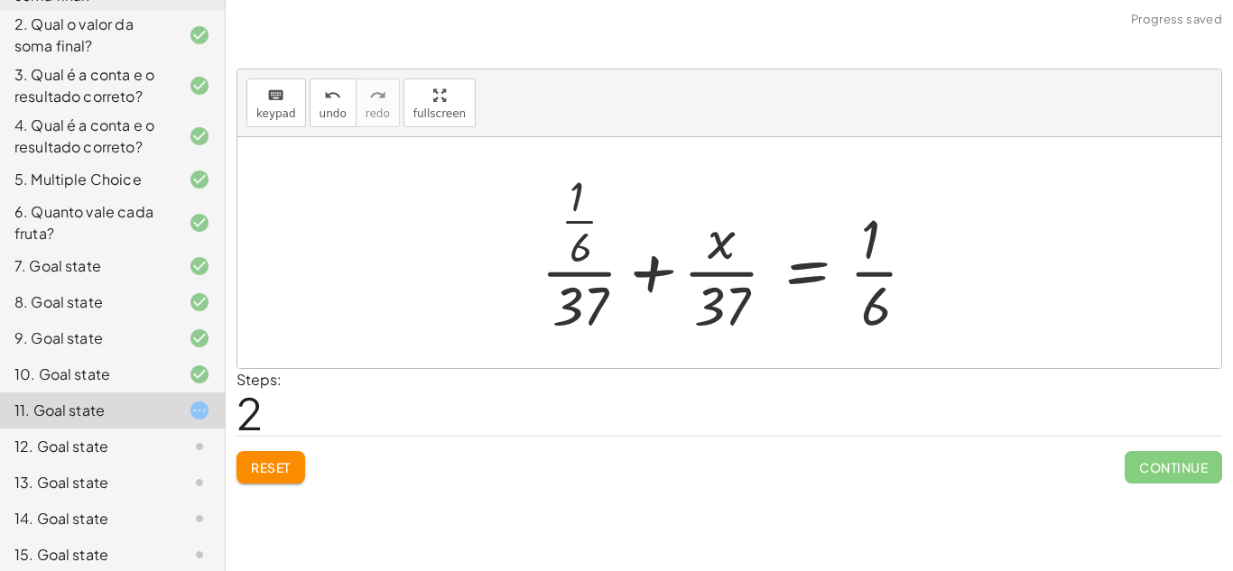
click at [582, 260] on div at bounding box center [735, 253] width 409 height 174
click at [279, 478] on button "Reset" at bounding box center [270, 467] width 69 height 32
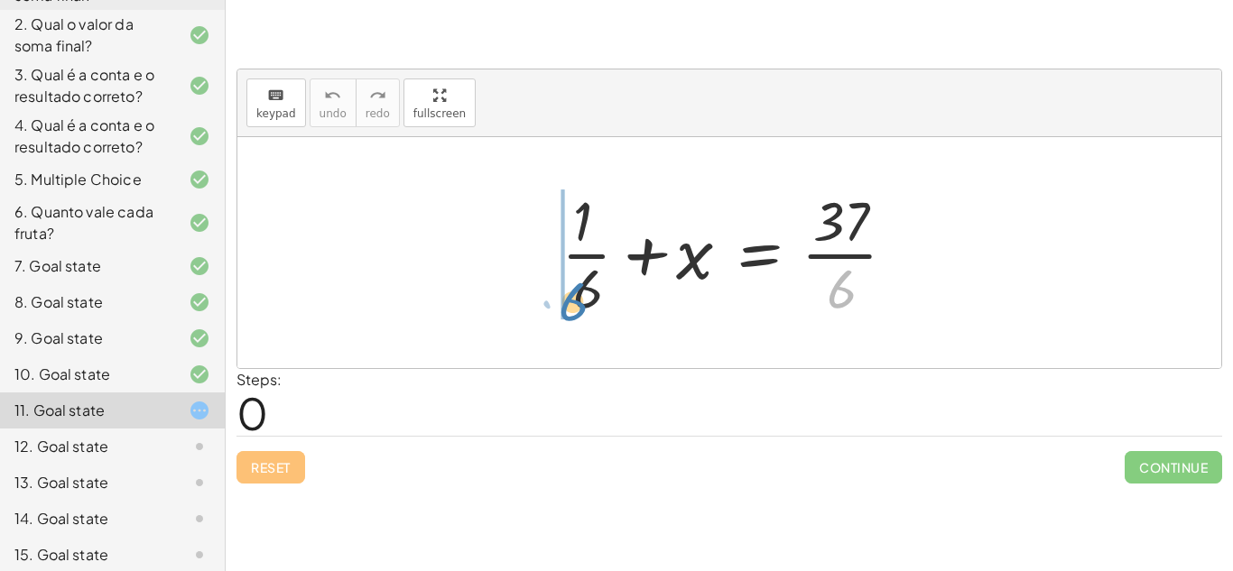
drag, startPoint x: 843, startPoint y: 291, endPoint x: 576, endPoint y: 304, distance: 267.4
click at [576, 304] on div at bounding box center [735, 252] width 367 height 139
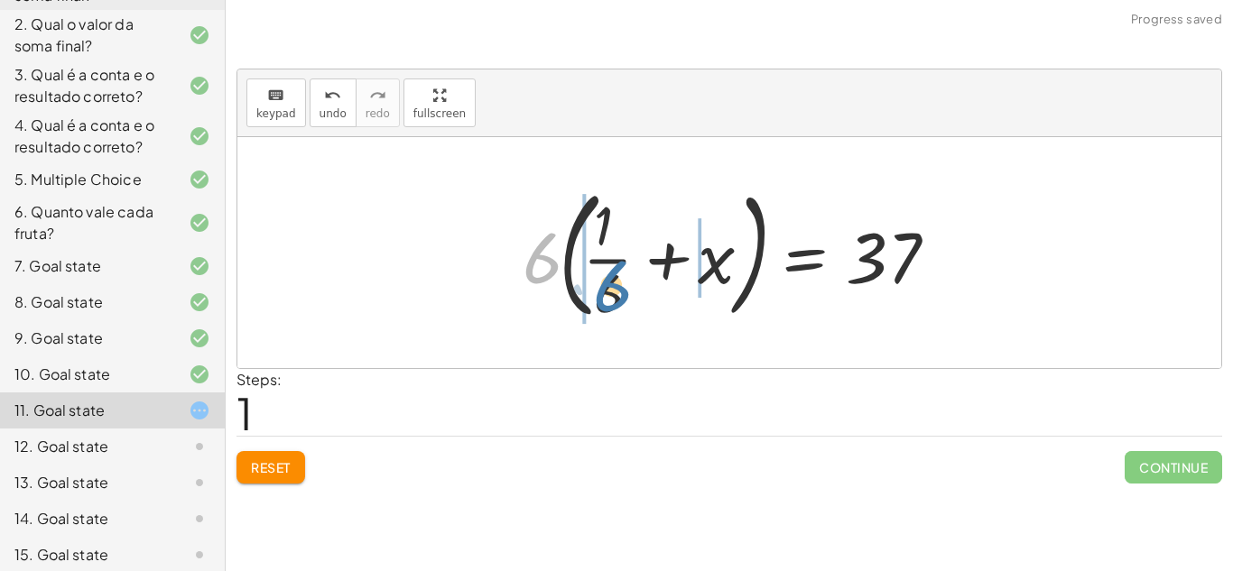
drag, startPoint x: 544, startPoint y: 267, endPoint x: 616, endPoint y: 296, distance: 77.7
click at [616, 296] on div at bounding box center [735, 253] width 445 height 150
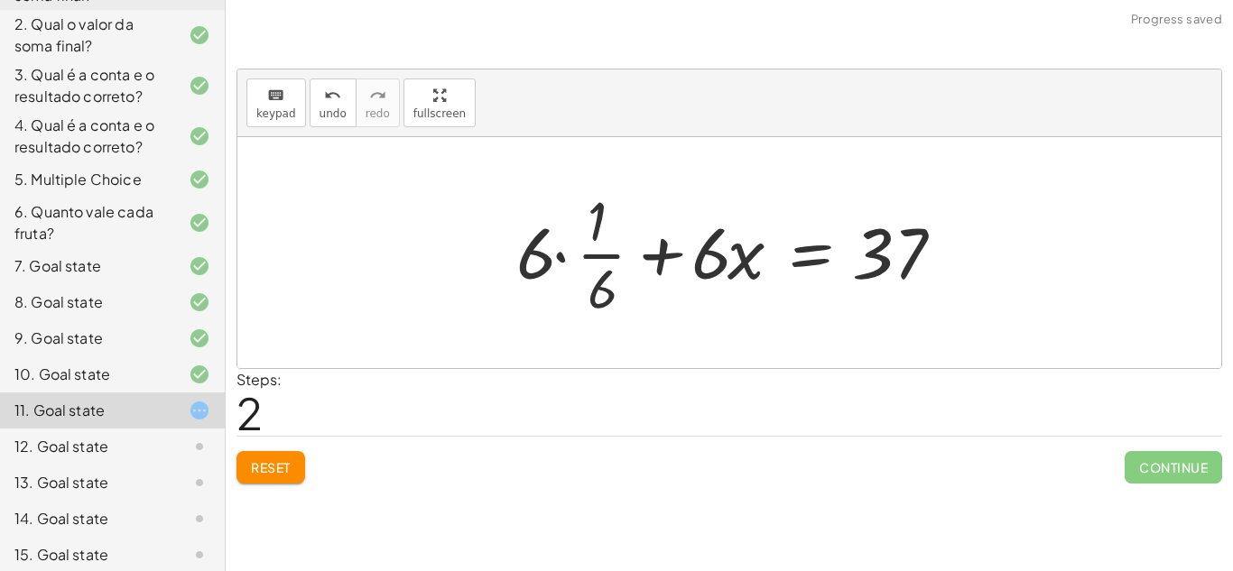
click at [604, 295] on div at bounding box center [735, 252] width 457 height 139
click at [508, 256] on div at bounding box center [735, 252] width 457 height 139
click at [278, 474] on span "Reset" at bounding box center [271, 467] width 40 height 16
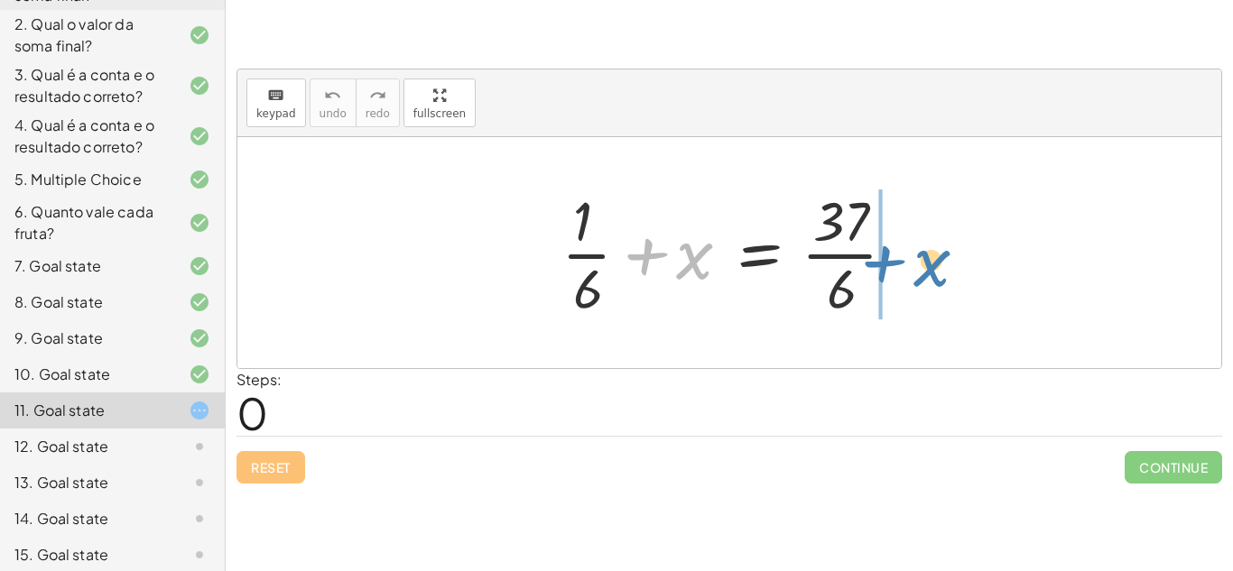
drag, startPoint x: 697, startPoint y: 269, endPoint x: 933, endPoint y: 276, distance: 236.5
click at [933, 276] on div "+ x + · 1 · 6 + x = · 37 · 6" at bounding box center [729, 252] width 984 height 231
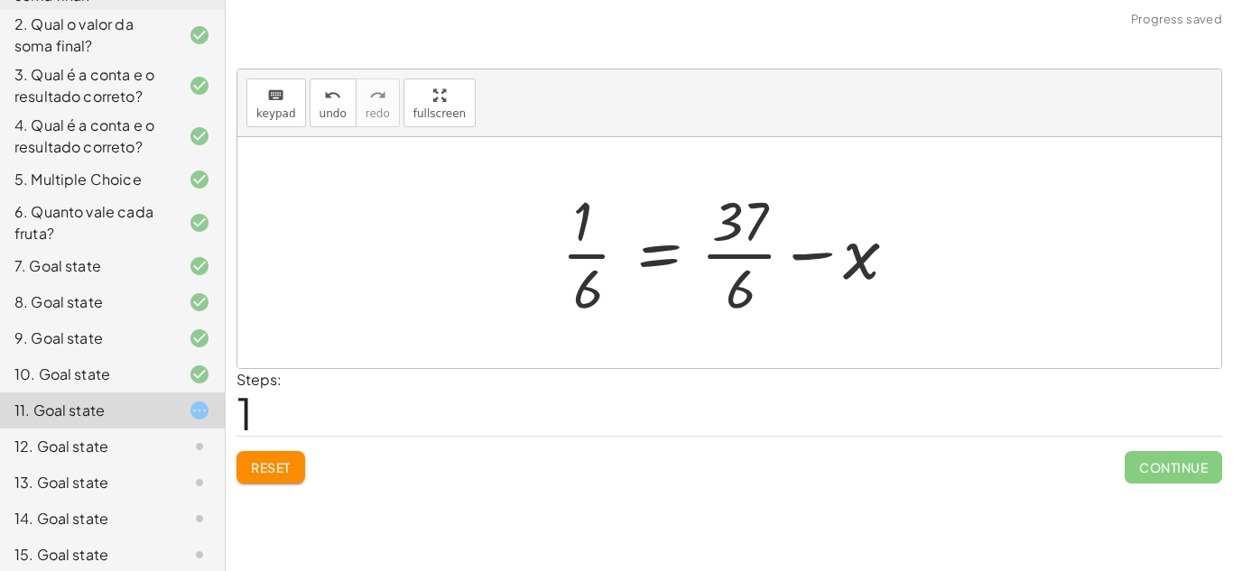
click at [746, 254] on div at bounding box center [735, 252] width 367 height 139
drag, startPoint x: 738, startPoint y: 289, endPoint x: 589, endPoint y: 228, distance: 160.7
click at [589, 228] on div at bounding box center [735, 252] width 367 height 139
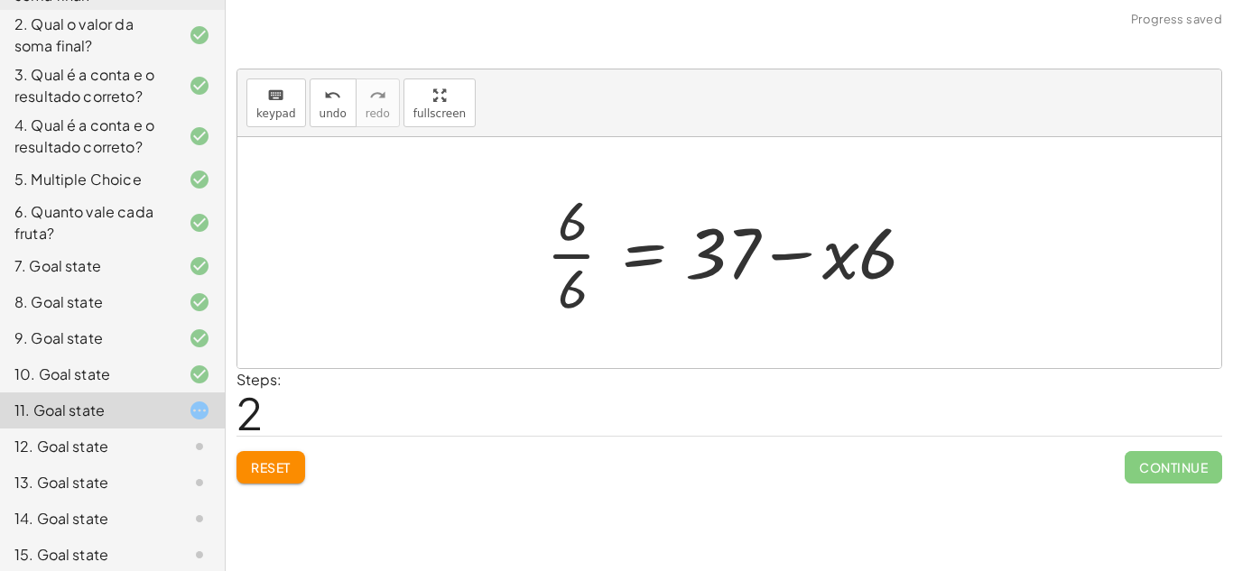
click at [572, 276] on div at bounding box center [736, 252] width 398 height 139
click at [793, 254] on div at bounding box center [742, 253] width 383 height 93
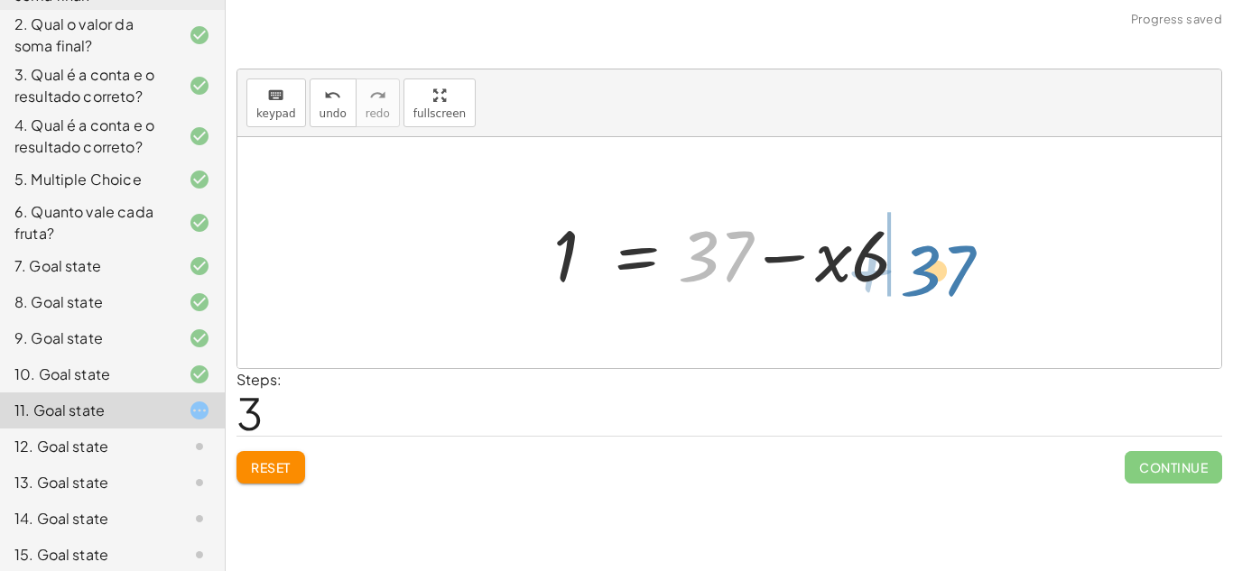
drag, startPoint x: 705, startPoint y: 269, endPoint x: 910, endPoint y: 285, distance: 206.4
click at [910, 285] on div at bounding box center [735, 253] width 383 height 93
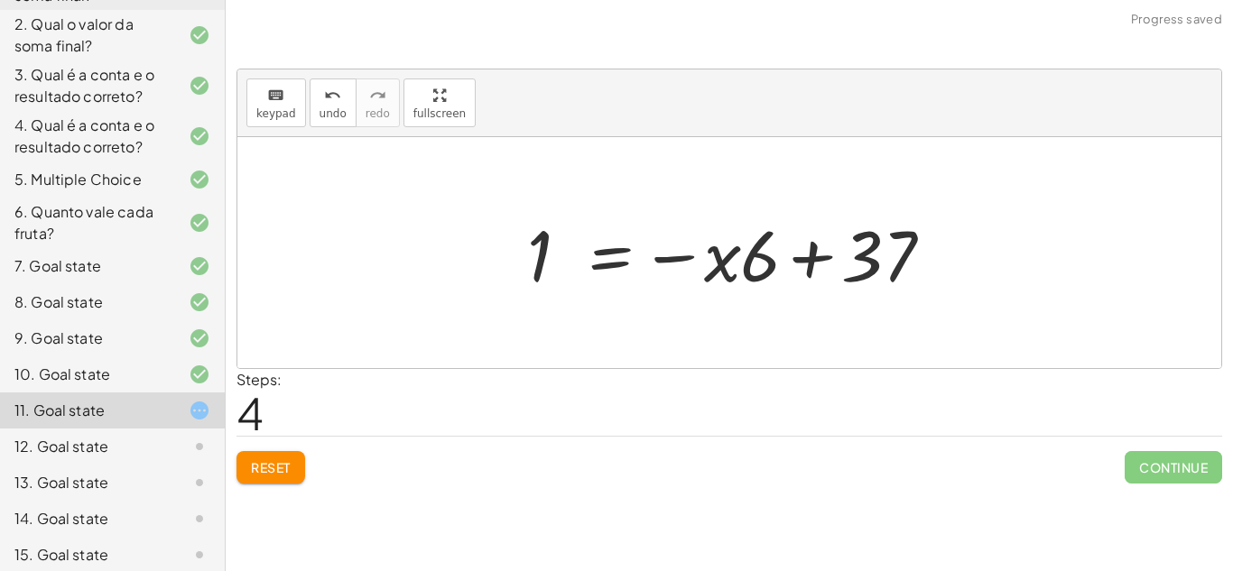
click at [766, 272] on div at bounding box center [736, 253] width 436 height 93
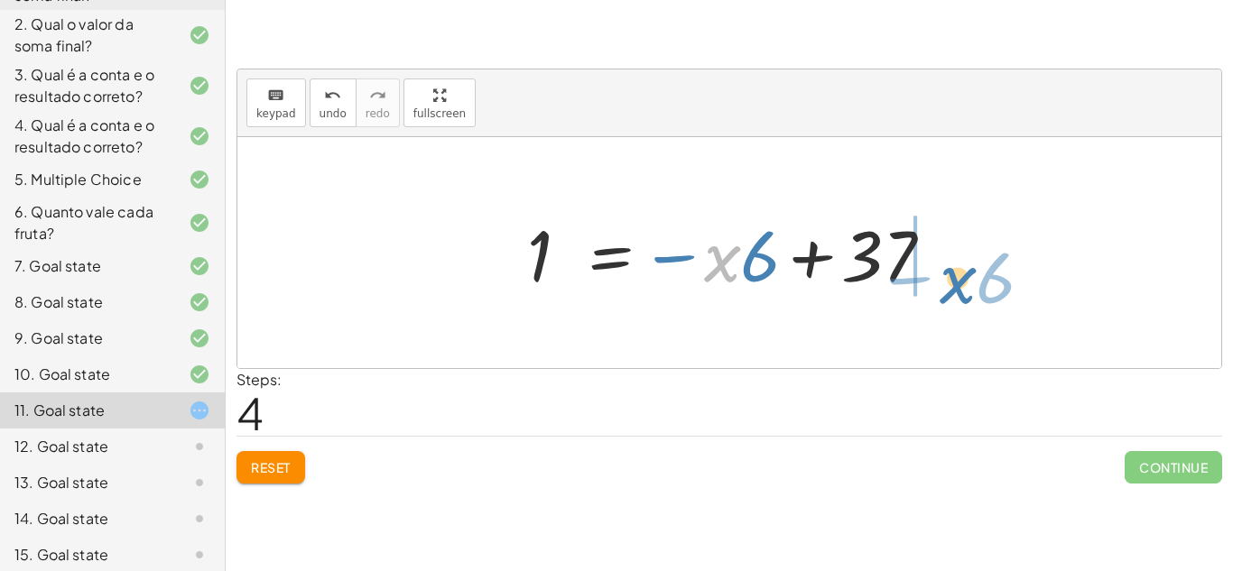
drag, startPoint x: 716, startPoint y: 263, endPoint x: 950, endPoint y: 284, distance: 235.6
click at [950, 284] on div at bounding box center [736, 253] width 436 height 93
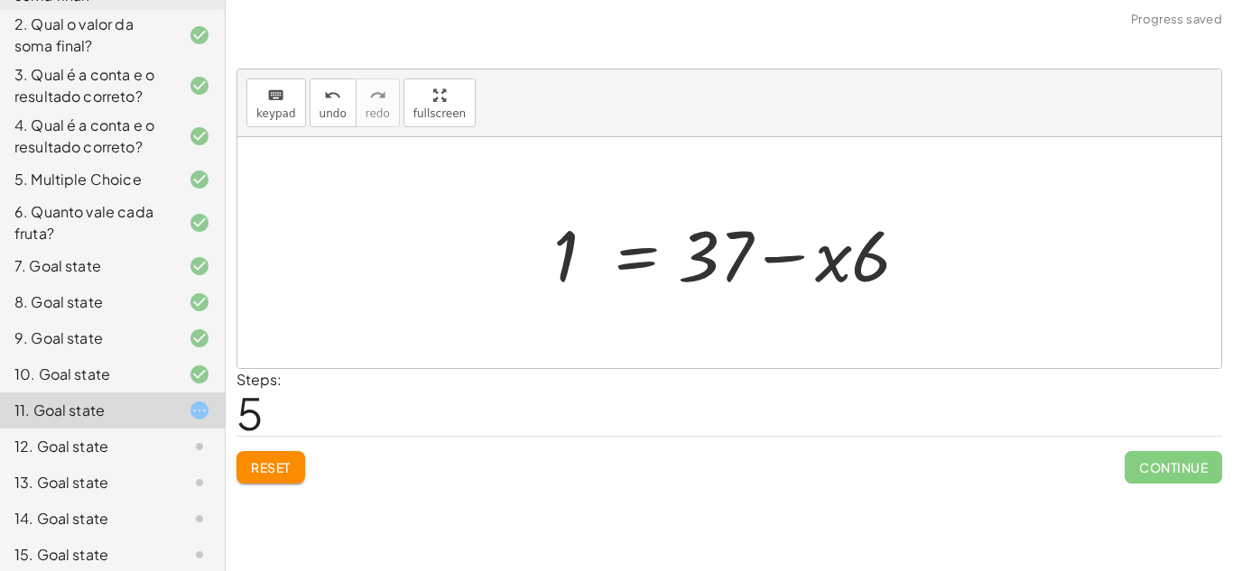
click at [693, 246] on div at bounding box center [735, 253] width 383 height 93
click at [824, 260] on div at bounding box center [735, 253] width 383 height 93
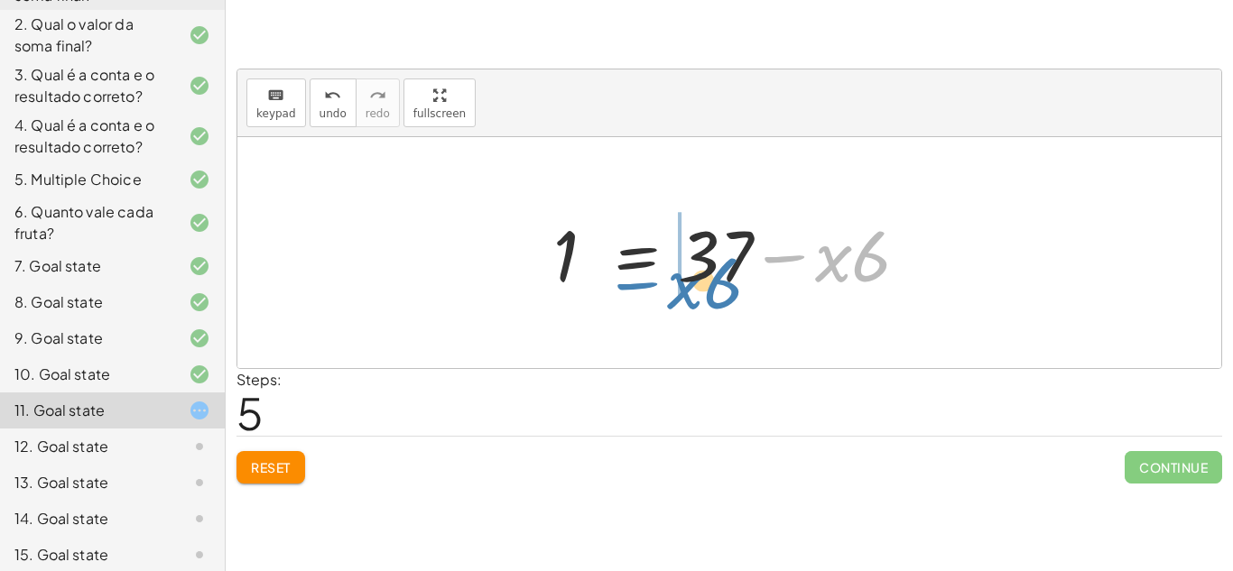
drag, startPoint x: 795, startPoint y: 255, endPoint x: 650, endPoint y: 279, distance: 147.2
click at [650, 279] on div at bounding box center [735, 253] width 383 height 93
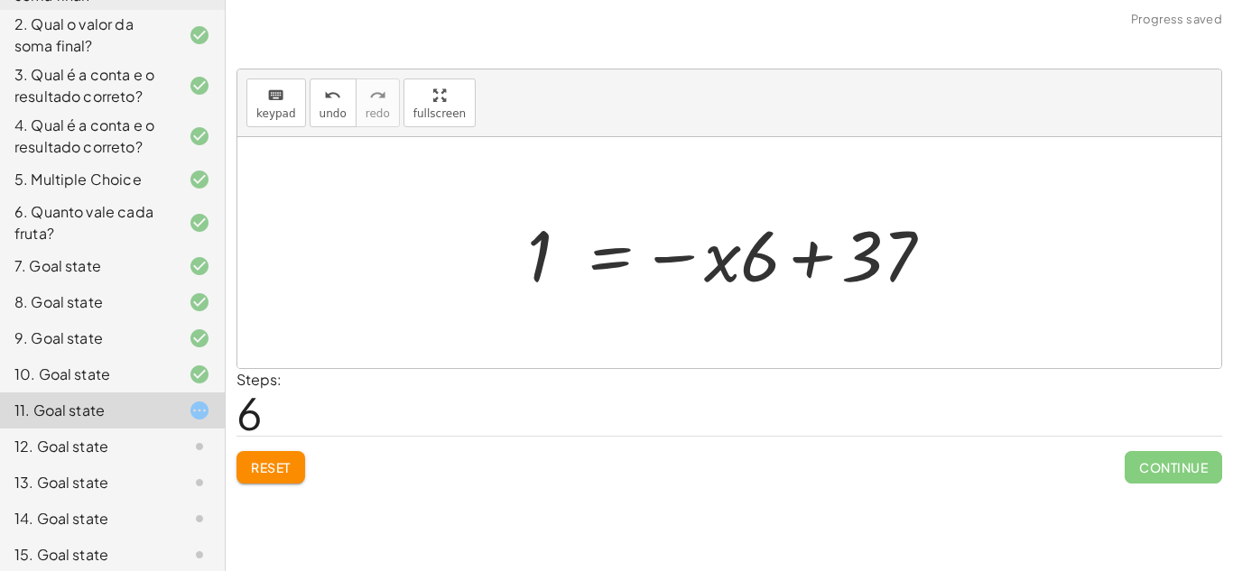
click at [734, 257] on div at bounding box center [736, 253] width 436 height 93
drag, startPoint x: 683, startPoint y: 258, endPoint x: 755, endPoint y: 240, distance: 74.4
click at [755, 240] on div at bounding box center [736, 253] width 436 height 93
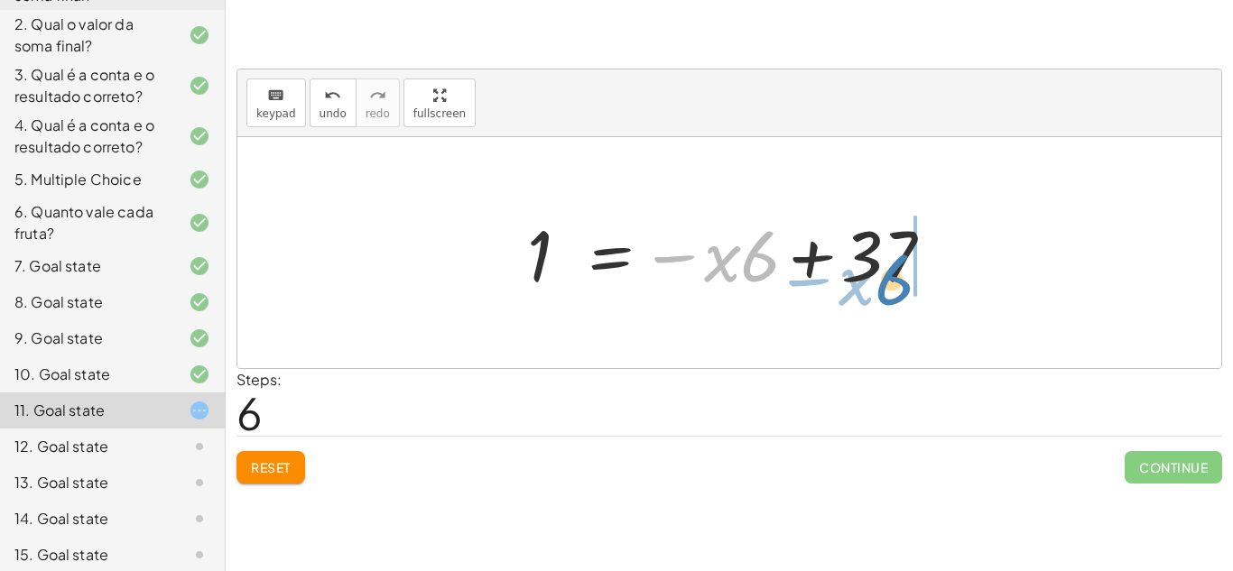
drag, startPoint x: 754, startPoint y: 245, endPoint x: 887, endPoint y: 267, distance: 134.5
click at [887, 267] on div at bounding box center [736, 253] width 436 height 93
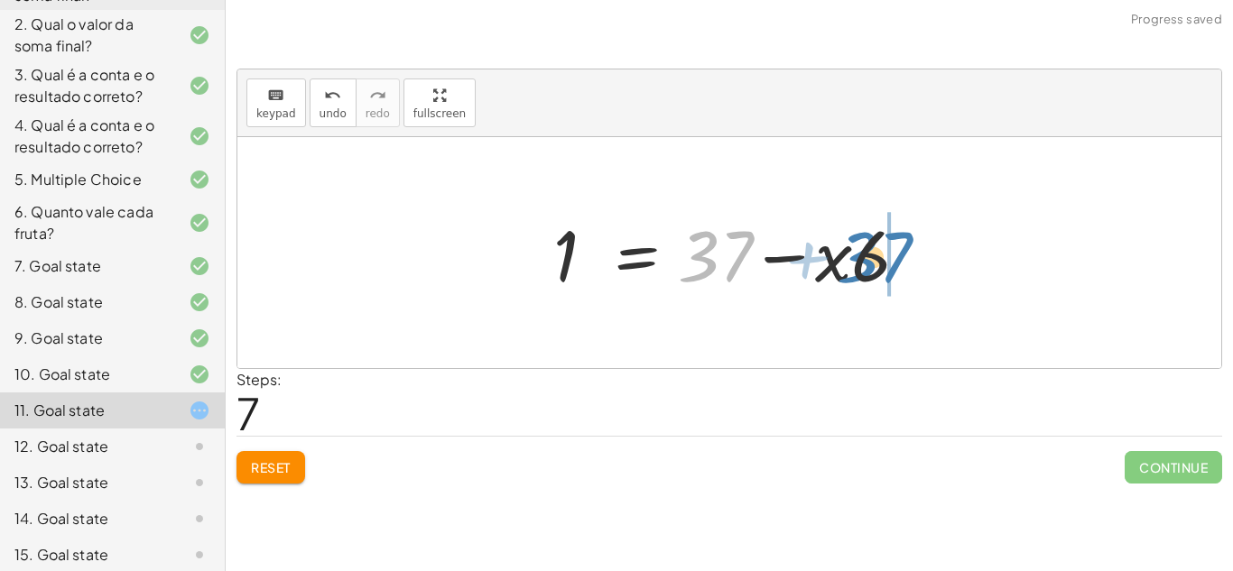
drag, startPoint x: 728, startPoint y: 253, endPoint x: 882, endPoint y: 251, distance: 153.4
click at [882, 251] on div at bounding box center [735, 253] width 383 height 93
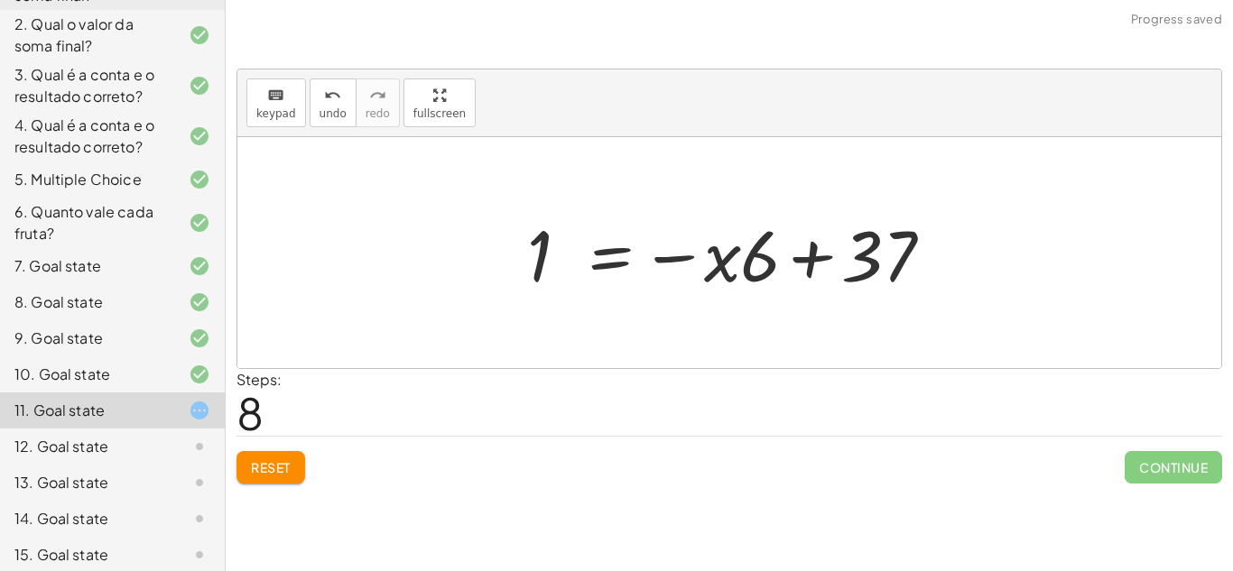
click at [812, 254] on div at bounding box center [736, 253] width 436 height 93
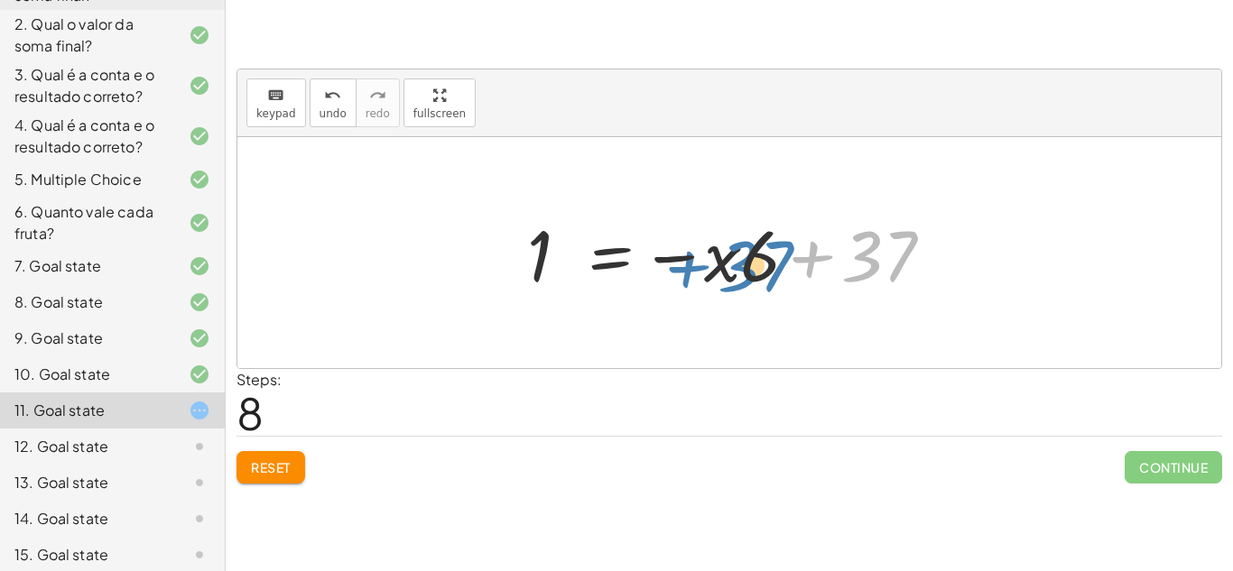
drag, startPoint x: 812, startPoint y: 254, endPoint x: 673, endPoint y: 258, distance: 139.0
click at [673, 258] on div at bounding box center [736, 253] width 436 height 93
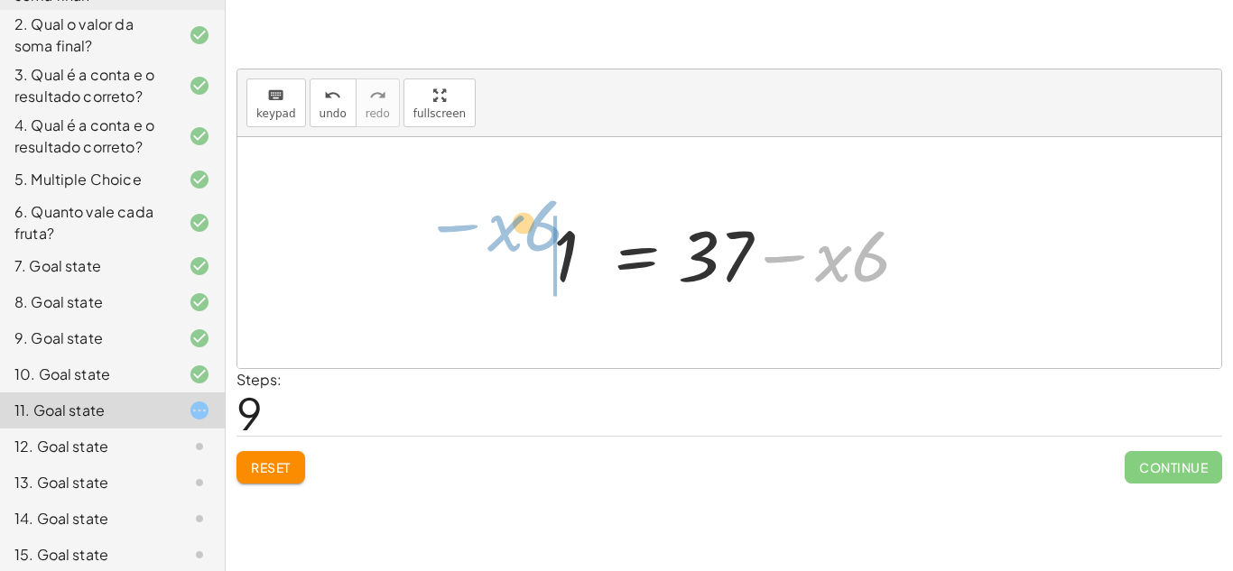
drag, startPoint x: 777, startPoint y: 258, endPoint x: 450, endPoint y: 230, distance: 327.8
click at [450, 230] on div "+ · 1 · 6 + x = · 37 · 6 · 1 · 6 = + · 37 · 6 − x · 1 · 6 · 6 = + 37 − · x · 6 …" at bounding box center [729, 252] width 984 height 231
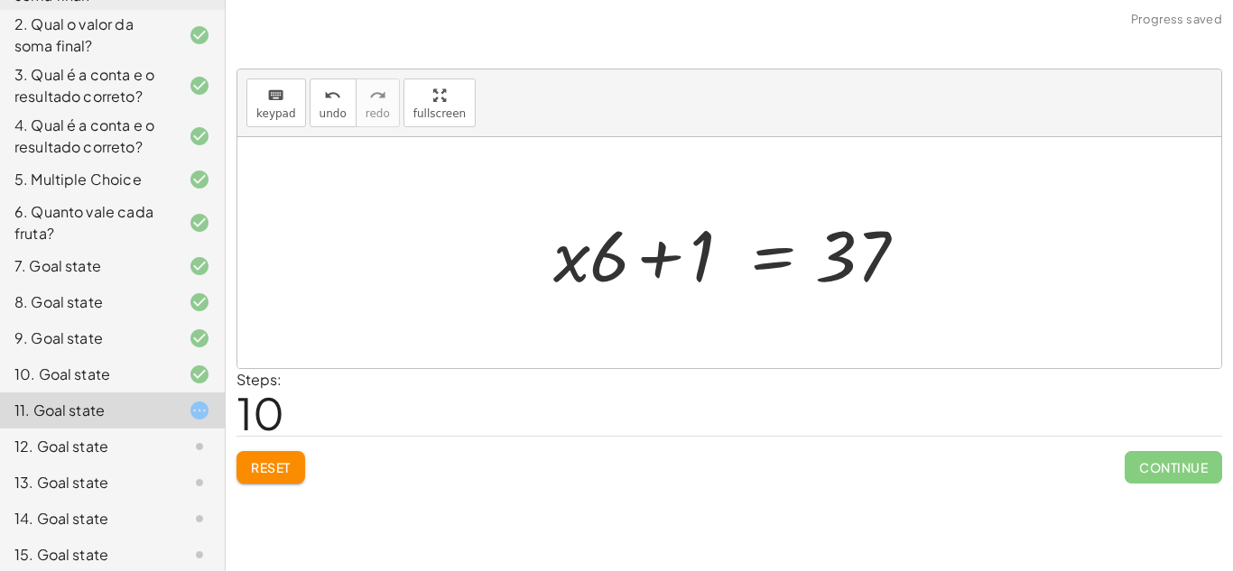
click at [532, 241] on div "+ · 1 · 6 + x = · 37 · 6 · 1 · 6 = + · 37 · 6 − x · 1 · 6 · 6 = + 37 − · x · 6 …" at bounding box center [729, 253] width 406 height 102
click at [608, 251] on div at bounding box center [735, 253] width 383 height 93
drag, startPoint x: 565, startPoint y: 254, endPoint x: 883, endPoint y: 273, distance: 319.1
click at [883, 273] on div at bounding box center [735, 253] width 383 height 93
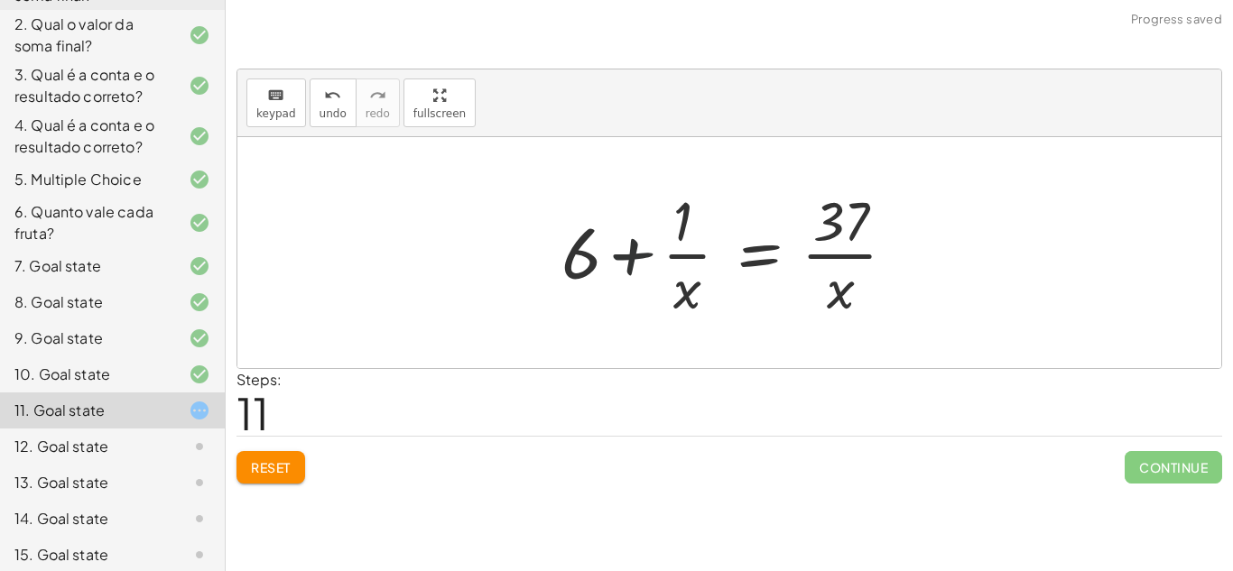
click at [628, 245] on div at bounding box center [735, 252] width 367 height 139
click at [860, 245] on div at bounding box center [735, 252] width 367 height 139
click at [381, 397] on div "Steps: 11" at bounding box center [728, 402] width 985 height 67
click at [263, 476] on button "Reset" at bounding box center [270, 467] width 69 height 32
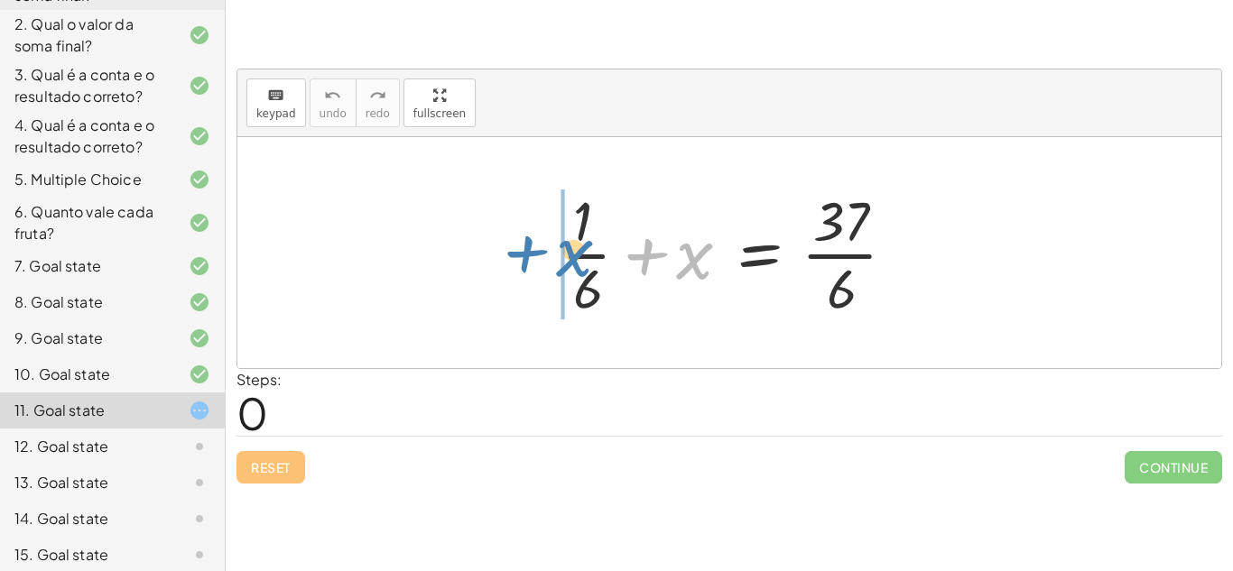
drag, startPoint x: 649, startPoint y: 243, endPoint x: 524, endPoint y: 238, distance: 124.6
click at [524, 238] on div "+ x + · 1 · 6 + x = · 37 · 6" at bounding box center [729, 252] width 984 height 231
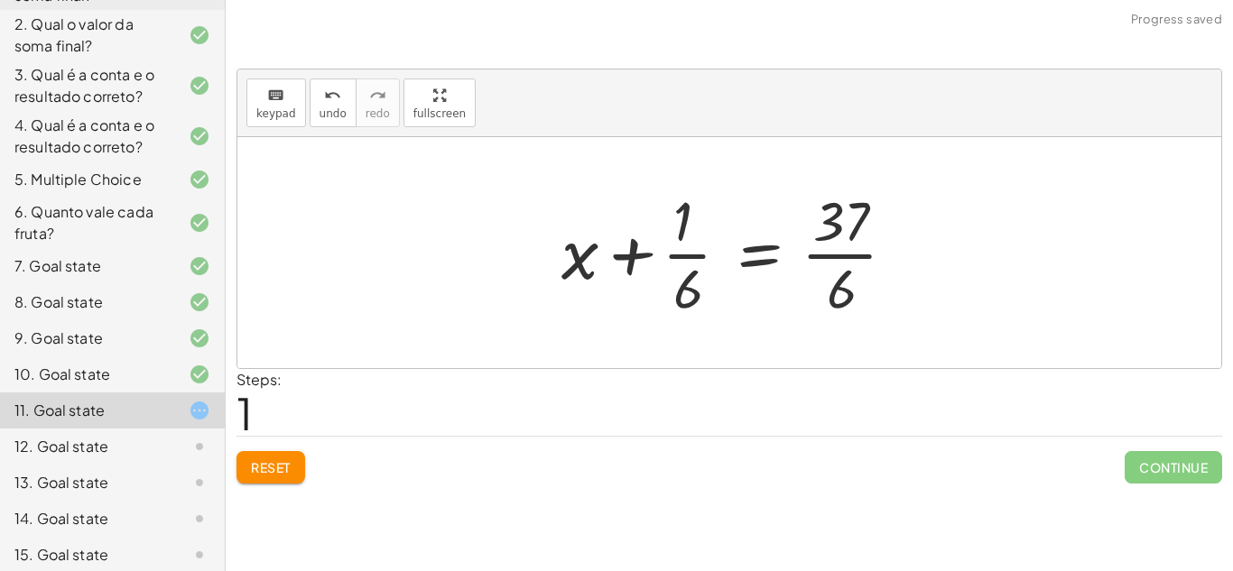
click at [671, 257] on div at bounding box center [735, 252] width 367 height 139
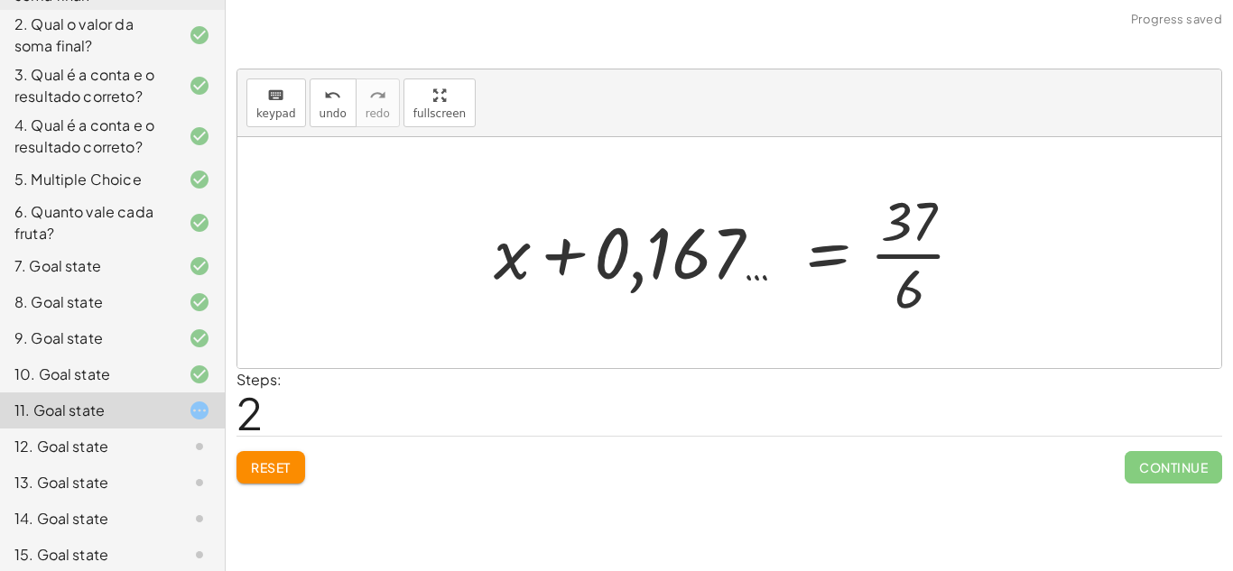
click at [907, 273] on div at bounding box center [736, 252] width 503 height 139
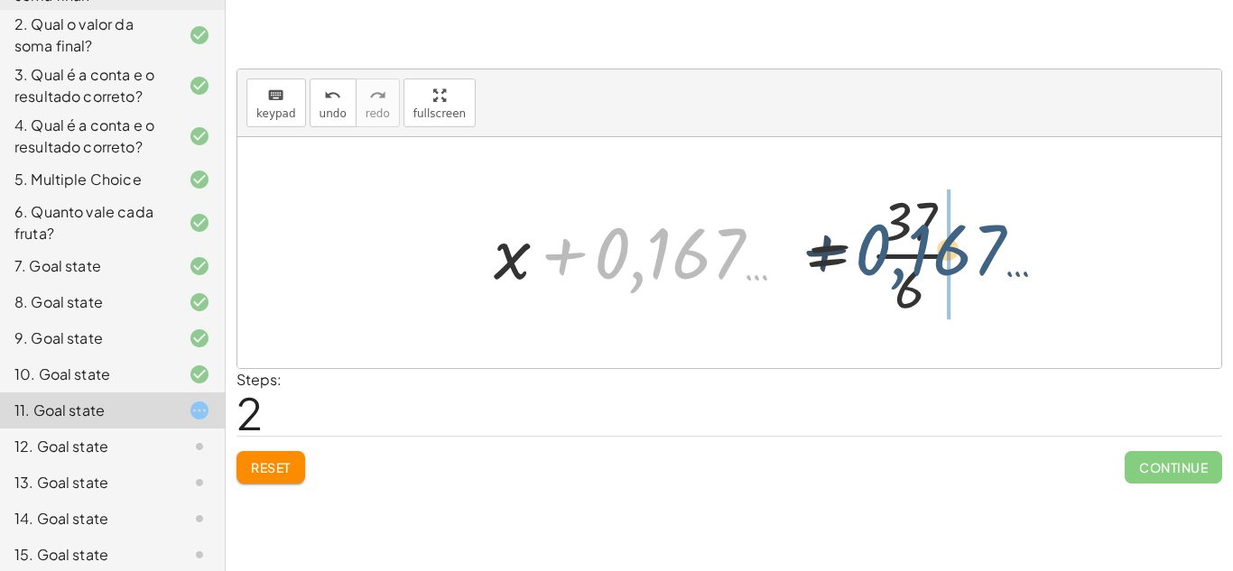
drag, startPoint x: 657, startPoint y: 273, endPoint x: 966, endPoint y: 273, distance: 308.6
click at [966, 273] on div at bounding box center [736, 252] width 503 height 139
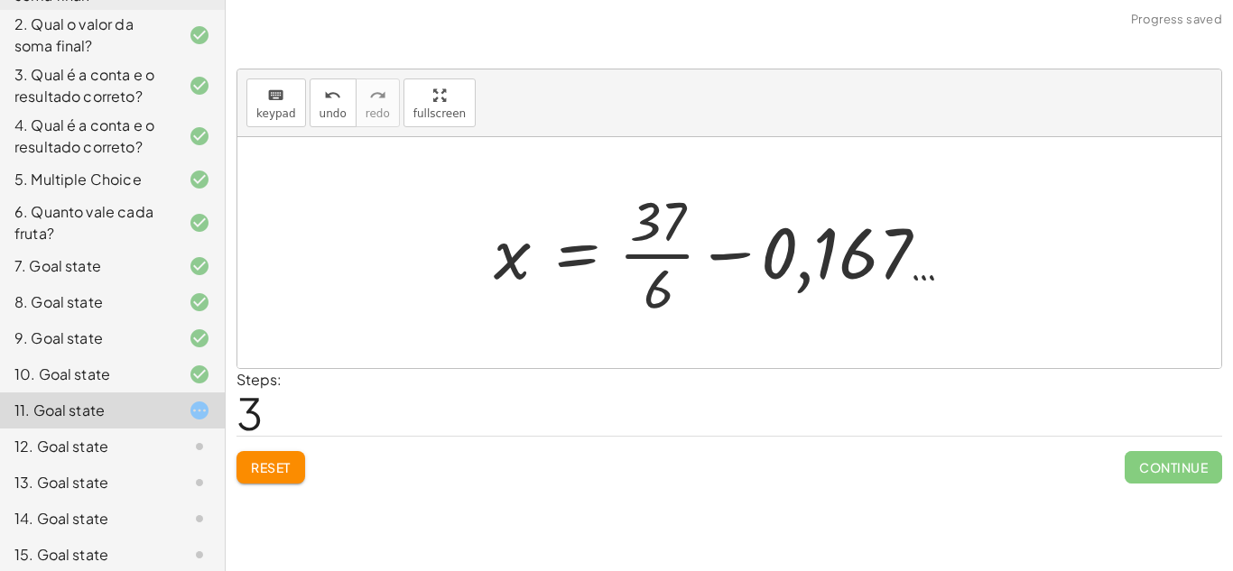
click at [714, 251] on div at bounding box center [736, 252] width 503 height 139
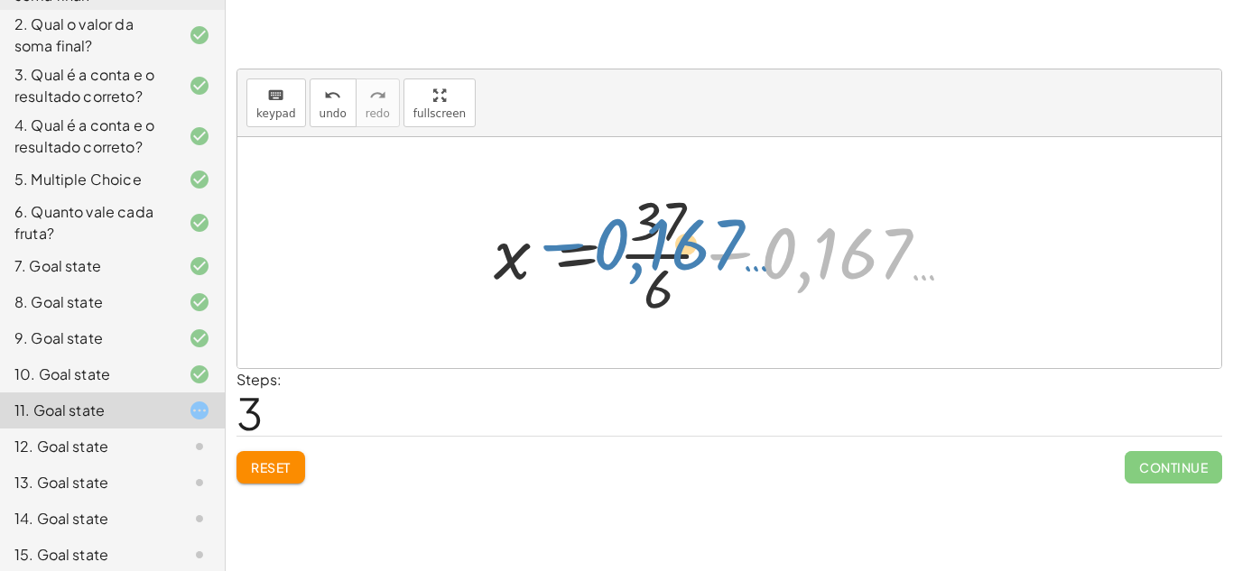
drag, startPoint x: 861, startPoint y: 250, endPoint x: 693, endPoint y: 241, distance: 168.1
click at [693, 241] on div at bounding box center [736, 252] width 503 height 139
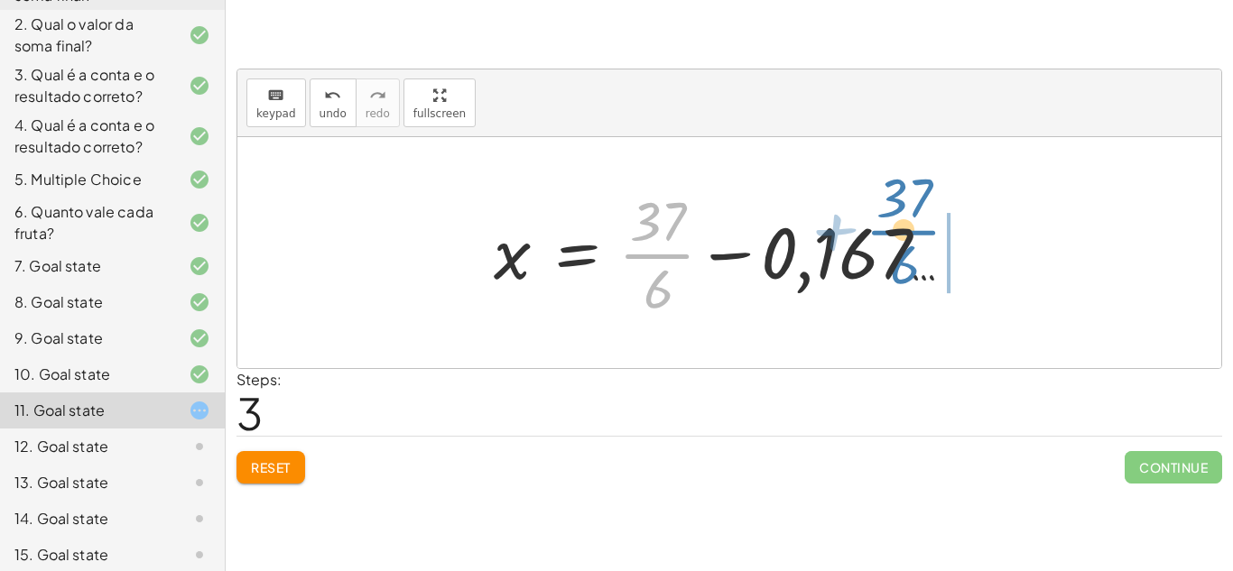
drag, startPoint x: 678, startPoint y: 245, endPoint x: 935, endPoint y: 216, distance: 258.9
click at [935, 216] on div at bounding box center [736, 252] width 503 height 139
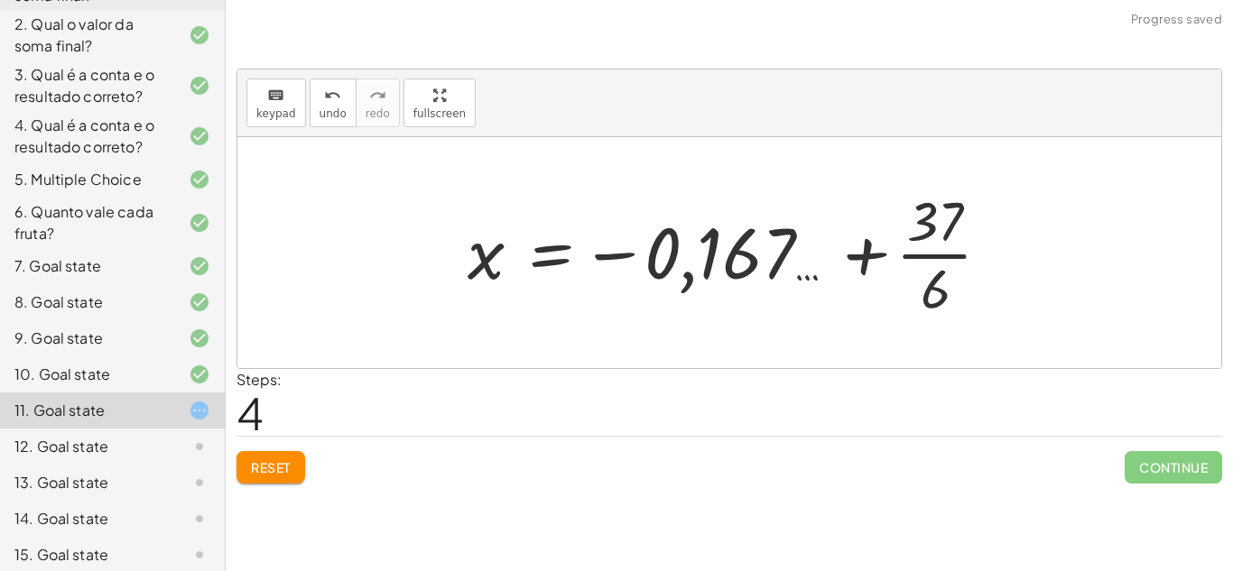
click at [894, 223] on div at bounding box center [735, 252] width 555 height 139
click at [911, 226] on div at bounding box center [735, 252] width 555 height 139
click at [263, 466] on span "Reset" at bounding box center [271, 467] width 40 height 16
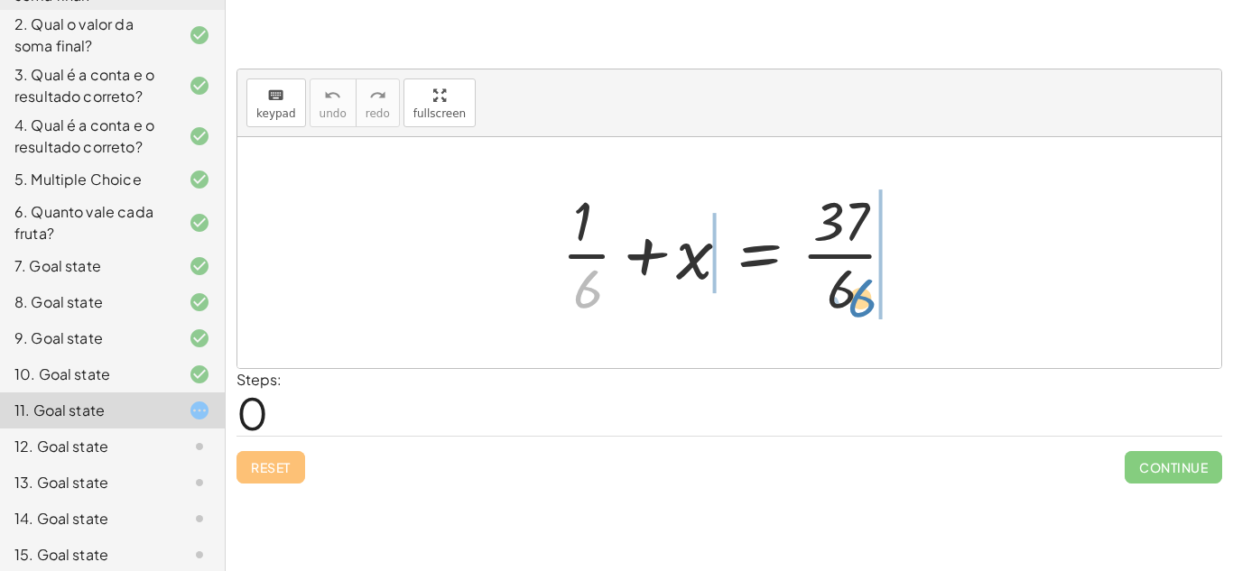
drag, startPoint x: 591, startPoint y: 283, endPoint x: 869, endPoint y: 292, distance: 278.1
click at [869, 292] on div at bounding box center [735, 252] width 367 height 139
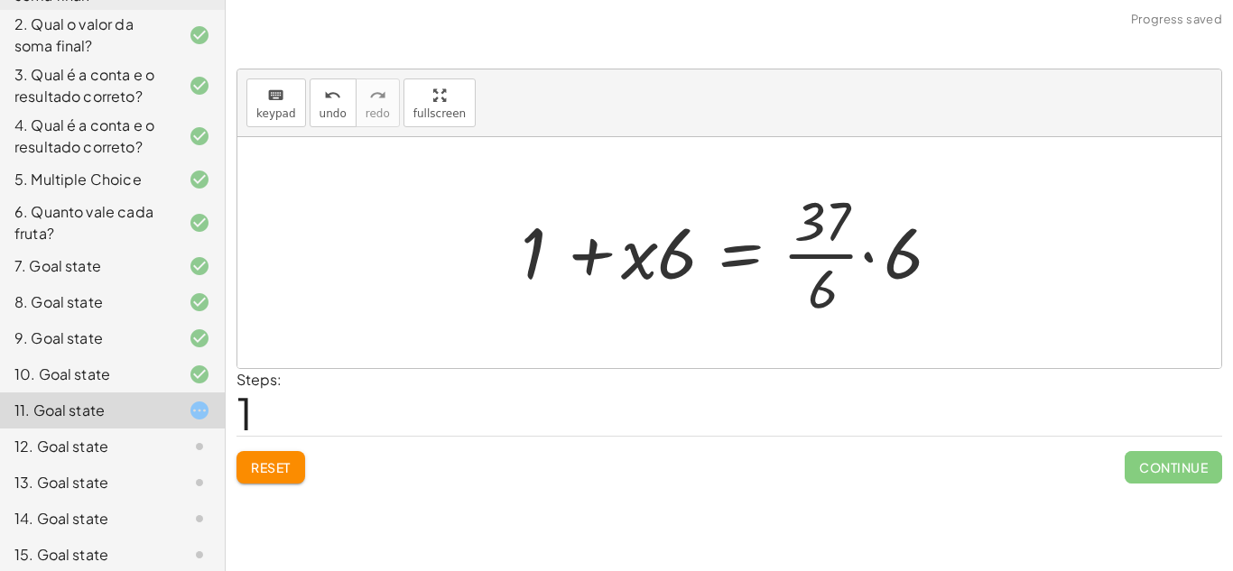
click at [652, 251] on div at bounding box center [736, 252] width 448 height 139
click at [809, 208] on div at bounding box center [736, 252] width 448 height 139
drag, startPoint x: 904, startPoint y: 251, endPoint x: 698, endPoint y: 229, distance: 207.8
click at [698, 229] on div at bounding box center [736, 252] width 448 height 139
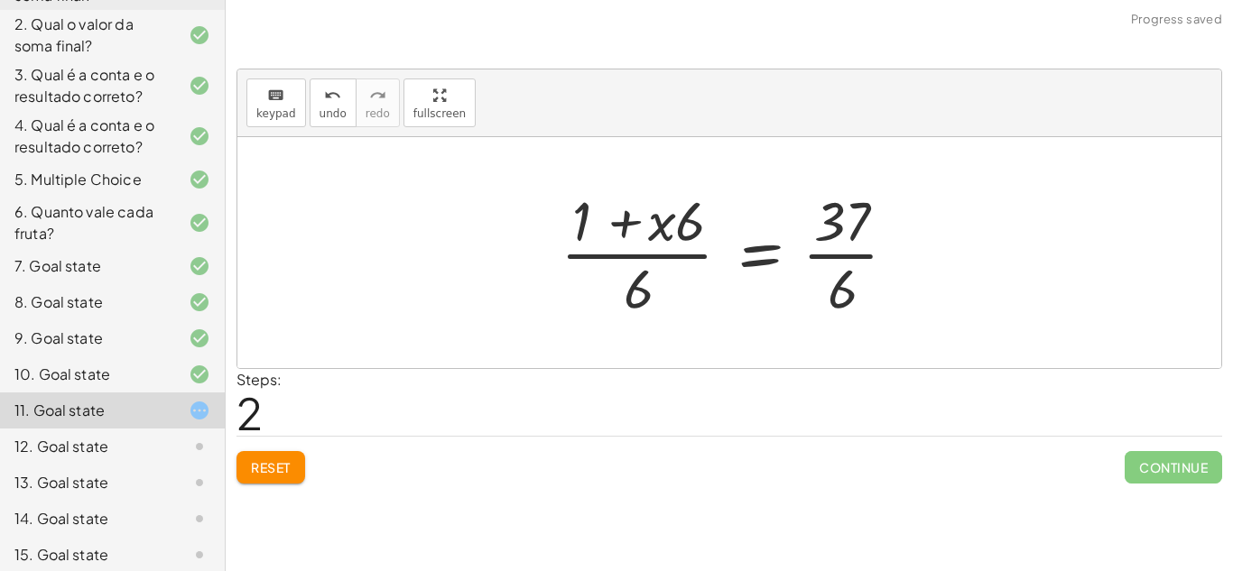
click at [694, 230] on div at bounding box center [735, 252] width 369 height 139
click at [894, 247] on div at bounding box center [735, 252] width 369 height 139
click at [864, 245] on div at bounding box center [735, 252] width 369 height 139
click at [271, 462] on span "Reset" at bounding box center [271, 467] width 40 height 16
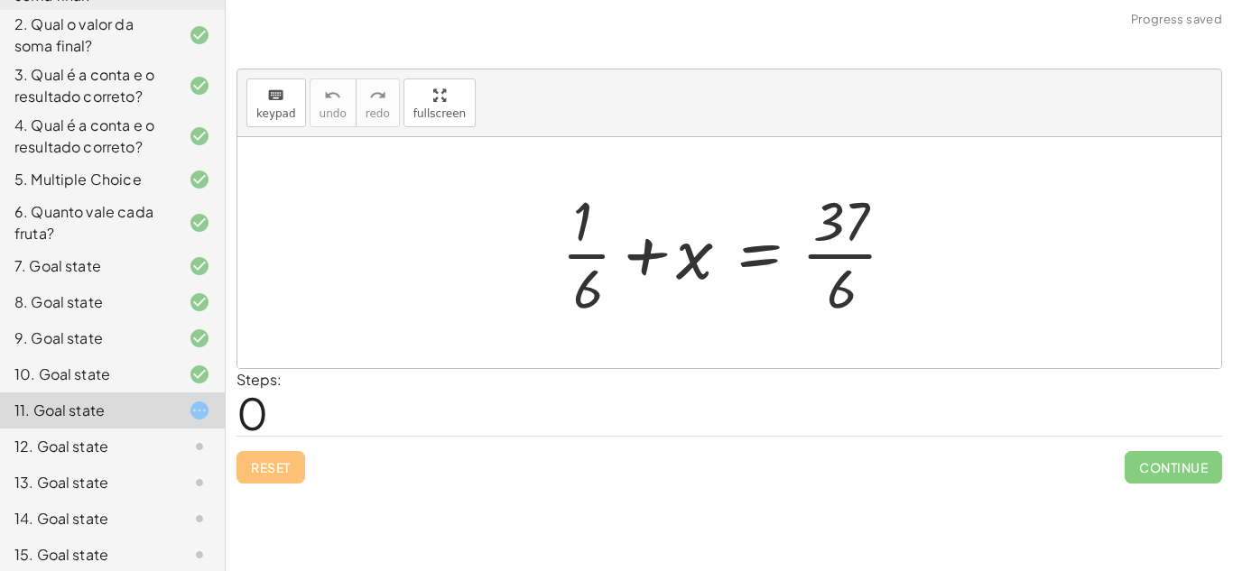
click at [835, 292] on div at bounding box center [735, 252] width 367 height 139
click at [837, 198] on div at bounding box center [735, 252] width 367 height 139
drag, startPoint x: 581, startPoint y: 227, endPoint x: 836, endPoint y: 229, distance: 255.4
click at [836, 229] on div at bounding box center [735, 252] width 367 height 139
drag, startPoint x: 571, startPoint y: 204, endPoint x: 571, endPoint y: 274, distance: 70.4
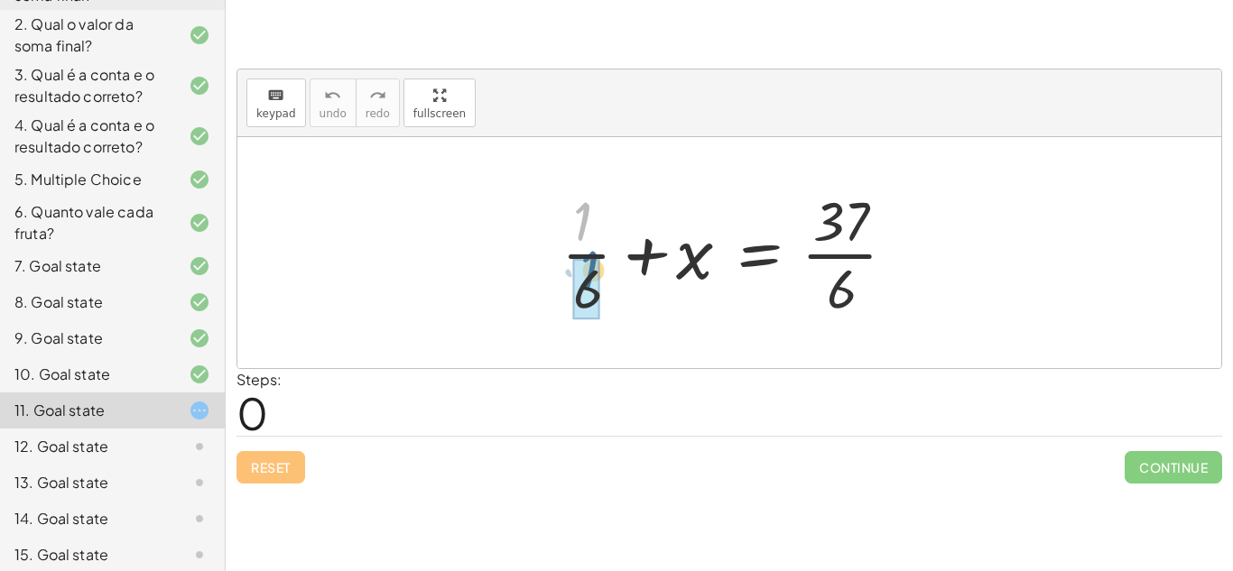
drag, startPoint x: 578, startPoint y: 217, endPoint x: 583, endPoint y: 257, distance: 40.0
drag, startPoint x: 583, startPoint y: 257, endPoint x: 771, endPoint y: 247, distance: 188.8
click at [771, 247] on div at bounding box center [735, 252] width 367 height 139
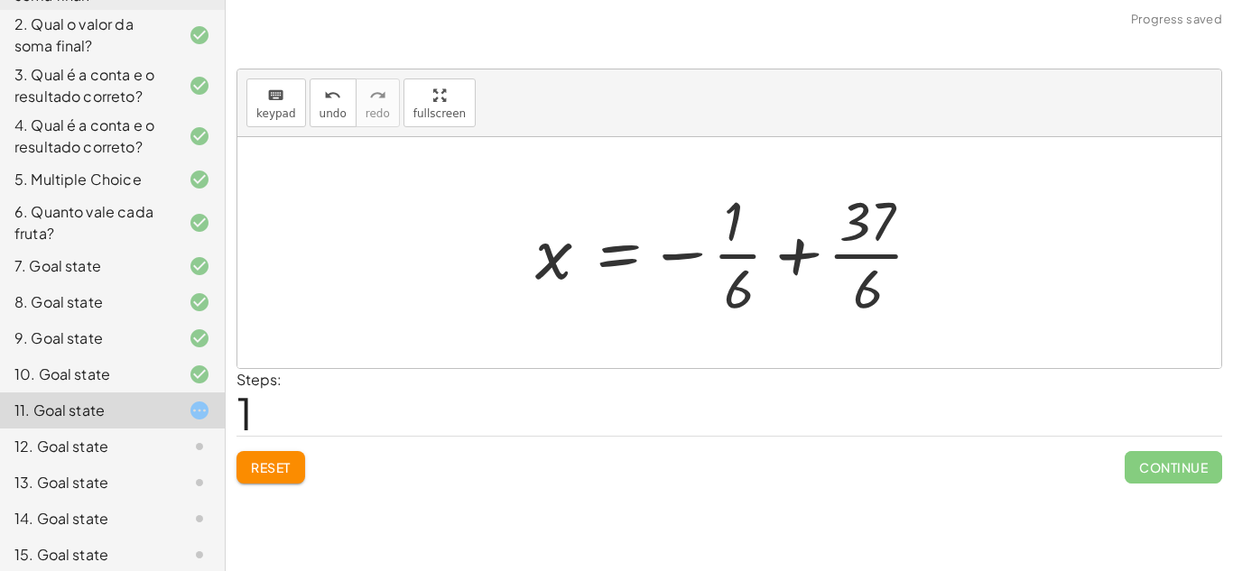
click at [868, 248] on div at bounding box center [736, 252] width 420 height 139
click at [735, 246] on div at bounding box center [736, 252] width 420 height 139
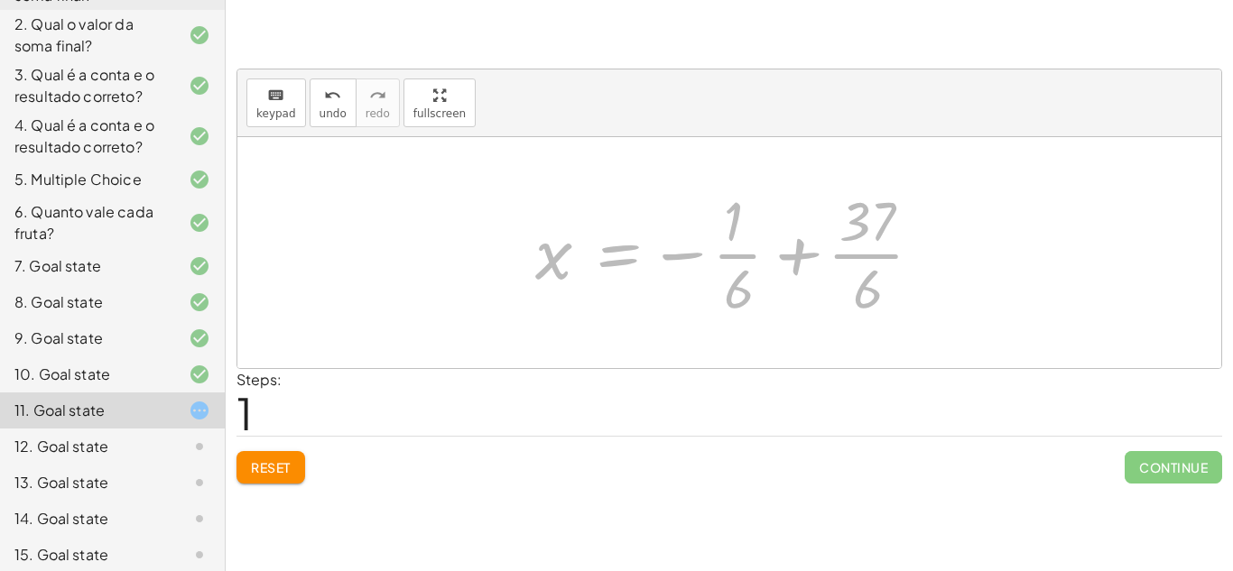
drag, startPoint x: 622, startPoint y: 250, endPoint x: 771, endPoint y: -79, distance: 360.6
click at [771, 0] on html "Equações legais Yoiker De [DEMOGRAPHIC_DATA][PERSON_NAME] Quiaragua Not you? Ta…" at bounding box center [616, 285] width 1233 height 571
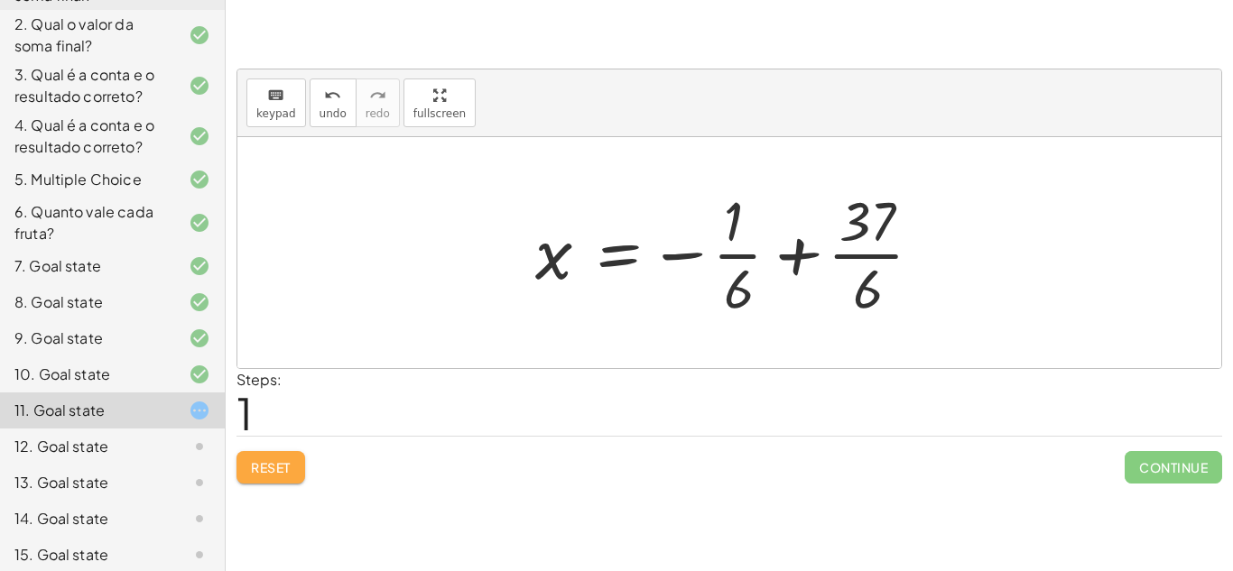
click at [282, 457] on button "Reset" at bounding box center [270, 467] width 69 height 32
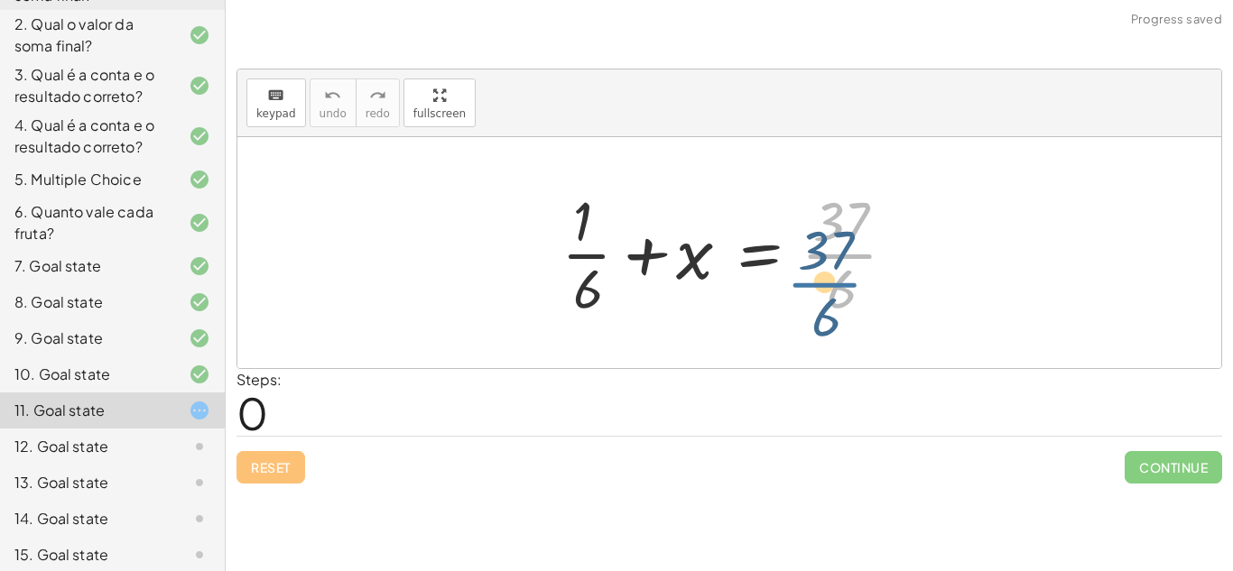
drag, startPoint x: 832, startPoint y: 246, endPoint x: 817, endPoint y: 273, distance: 31.1
click at [817, 273] on div at bounding box center [735, 252] width 367 height 139
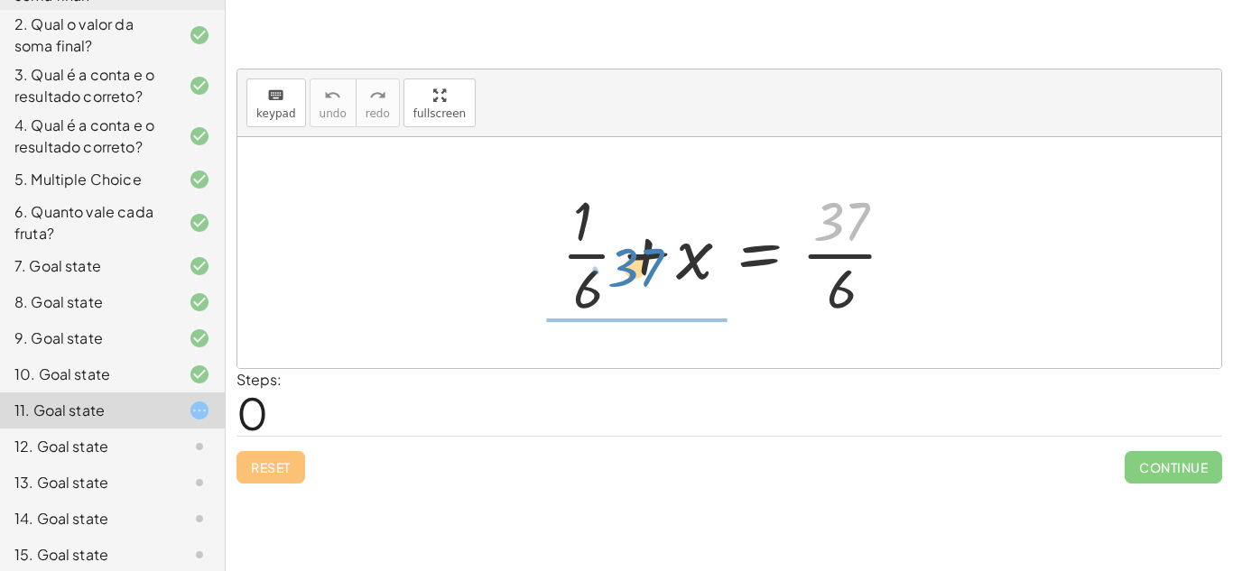
drag, startPoint x: 855, startPoint y: 200, endPoint x: 652, endPoint y: 252, distance: 208.6
click at [652, 252] on div at bounding box center [735, 252] width 367 height 139
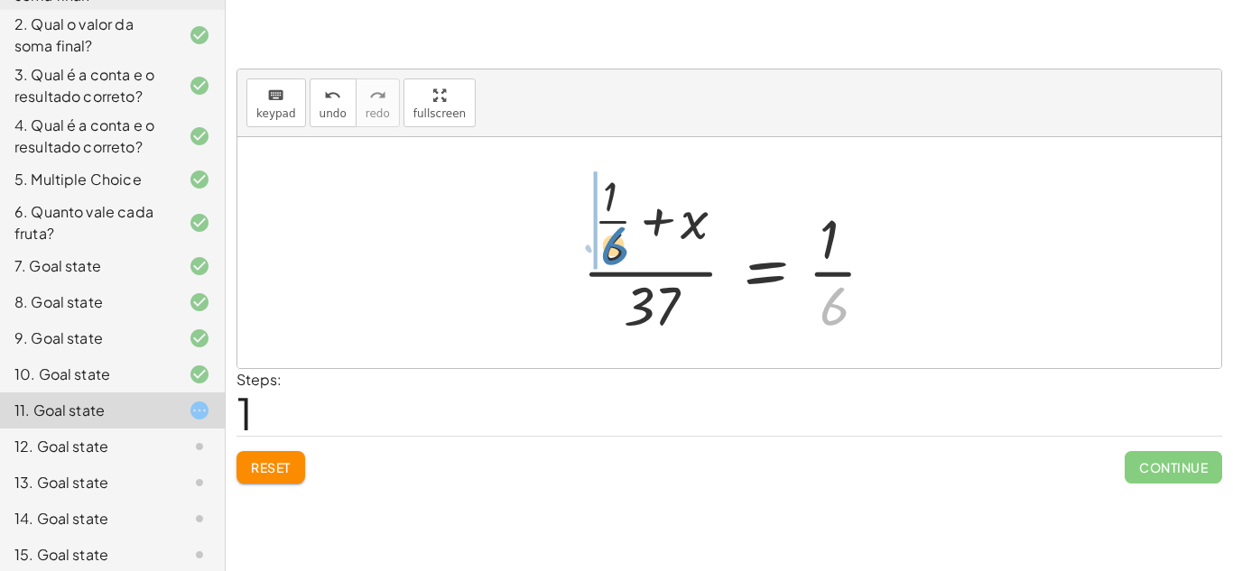
drag, startPoint x: 836, startPoint y: 295, endPoint x: 617, endPoint y: 235, distance: 227.5
click at [617, 235] on div at bounding box center [736, 253] width 326 height 174
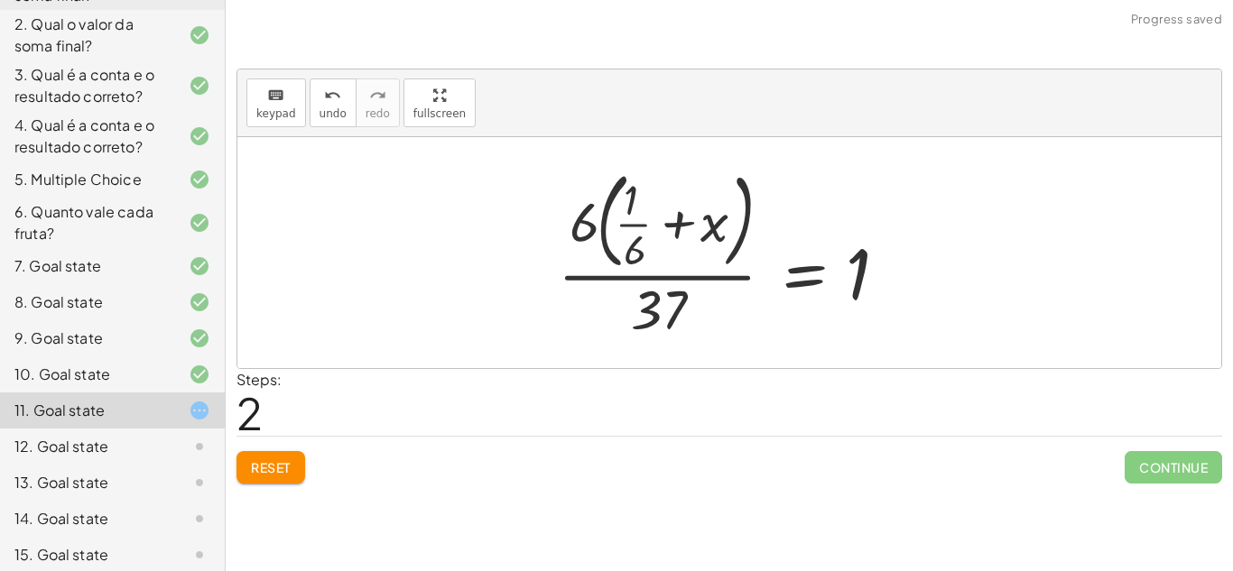
click at [617, 235] on div at bounding box center [736, 253] width 374 height 182
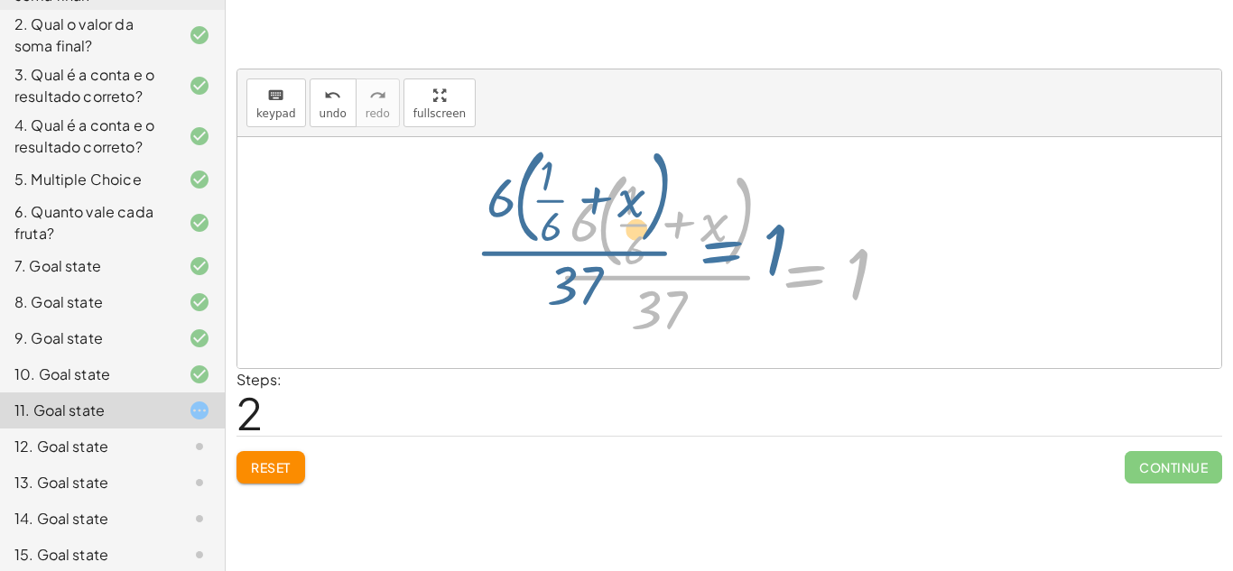
drag, startPoint x: 788, startPoint y: 278, endPoint x: 705, endPoint y: 254, distance: 86.5
click at [705, 254] on div at bounding box center [736, 253] width 374 height 182
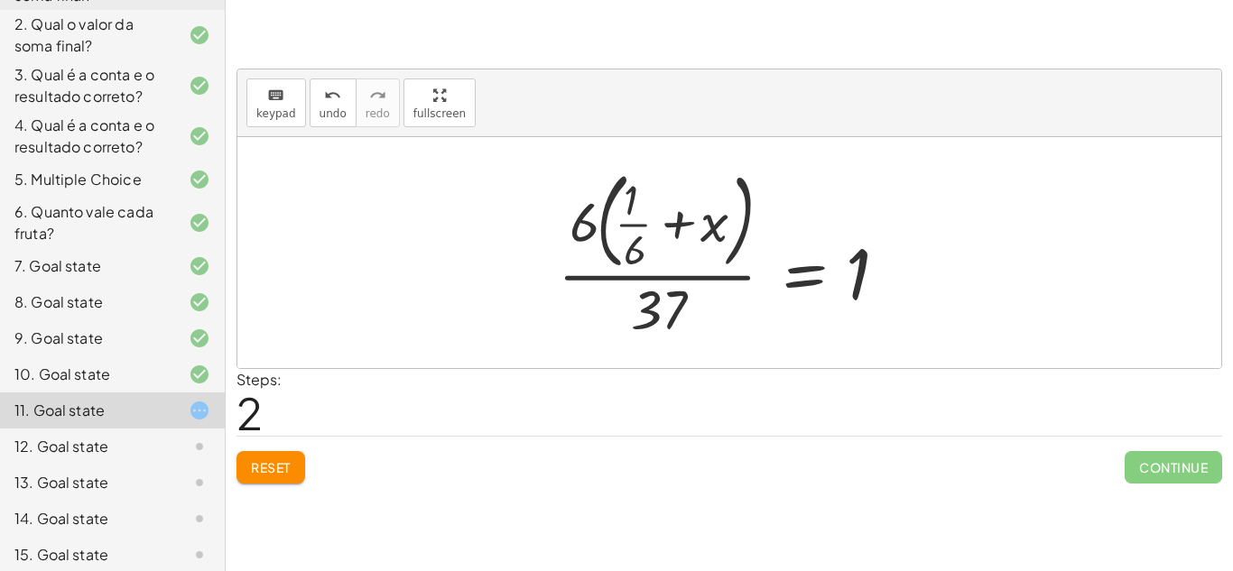
click at [246, 459] on button "Reset" at bounding box center [270, 467] width 69 height 32
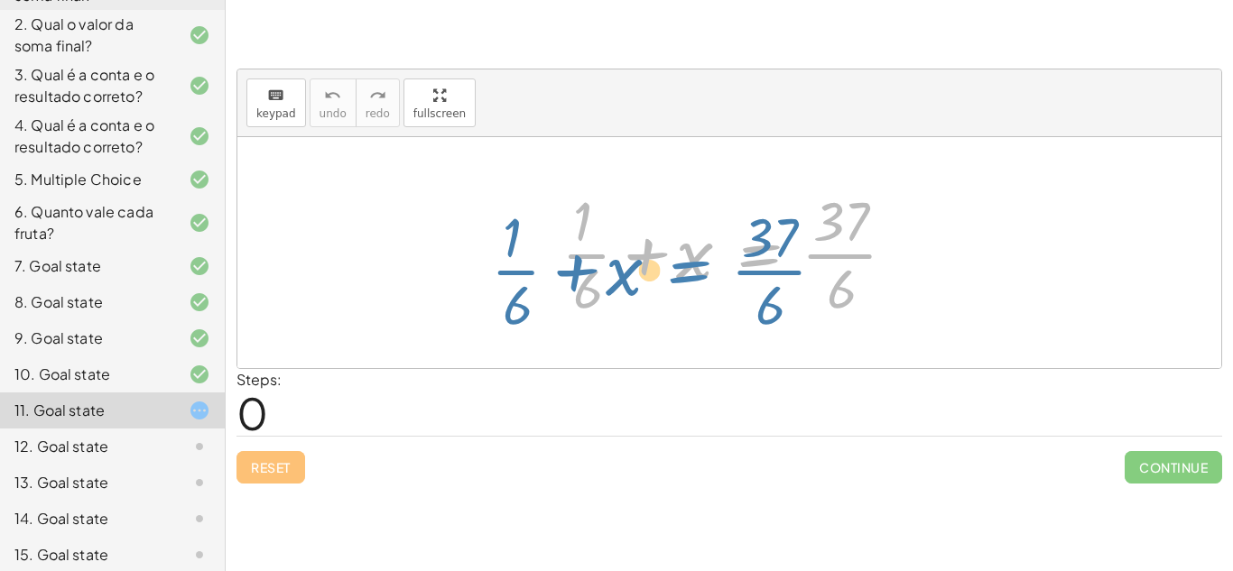
drag, startPoint x: 752, startPoint y: 254, endPoint x: 685, endPoint y: 270, distance: 68.7
click at [685, 270] on div at bounding box center [735, 252] width 367 height 139
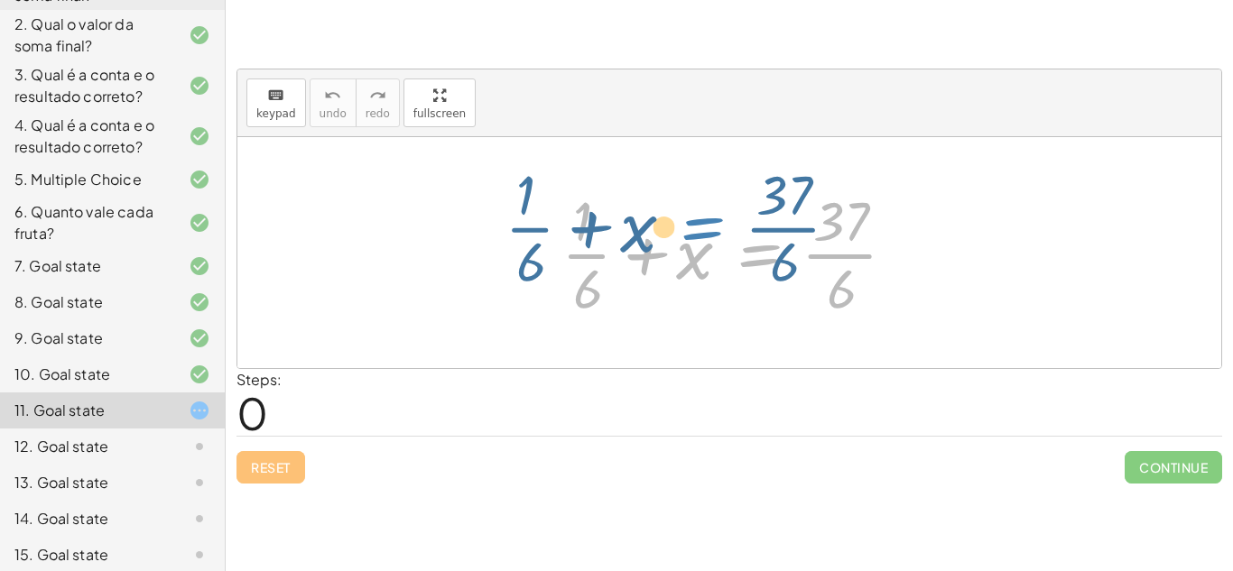
drag, startPoint x: 753, startPoint y: 247, endPoint x: 725, endPoint y: 225, distance: 36.6
click at [725, 225] on div at bounding box center [735, 252] width 367 height 139
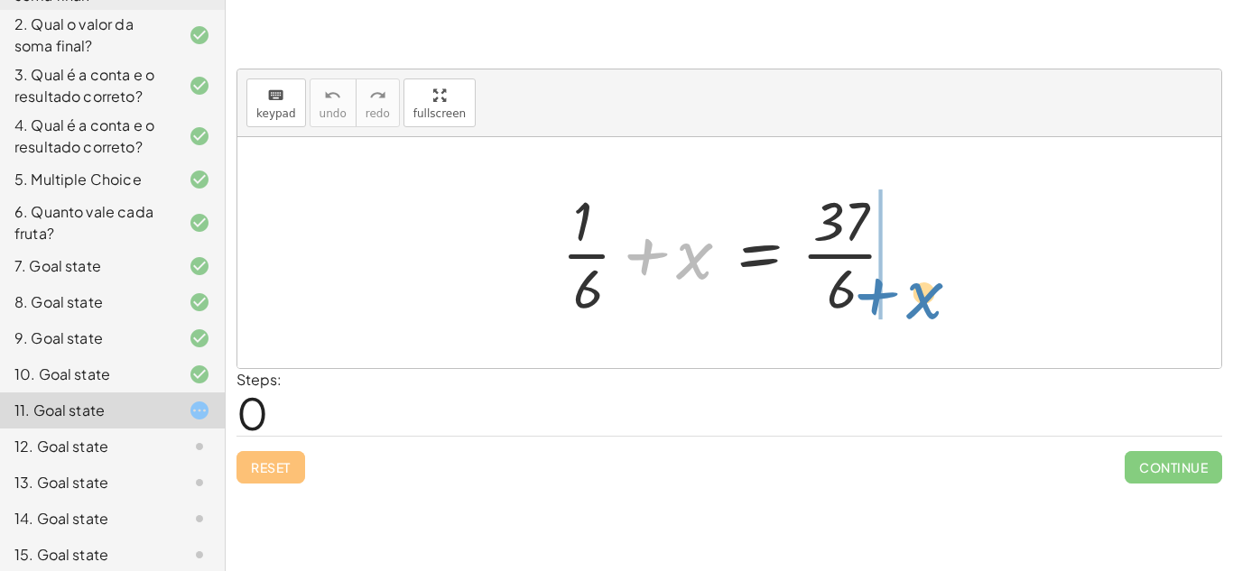
drag, startPoint x: 688, startPoint y: 249, endPoint x: 919, endPoint y: 289, distance: 234.4
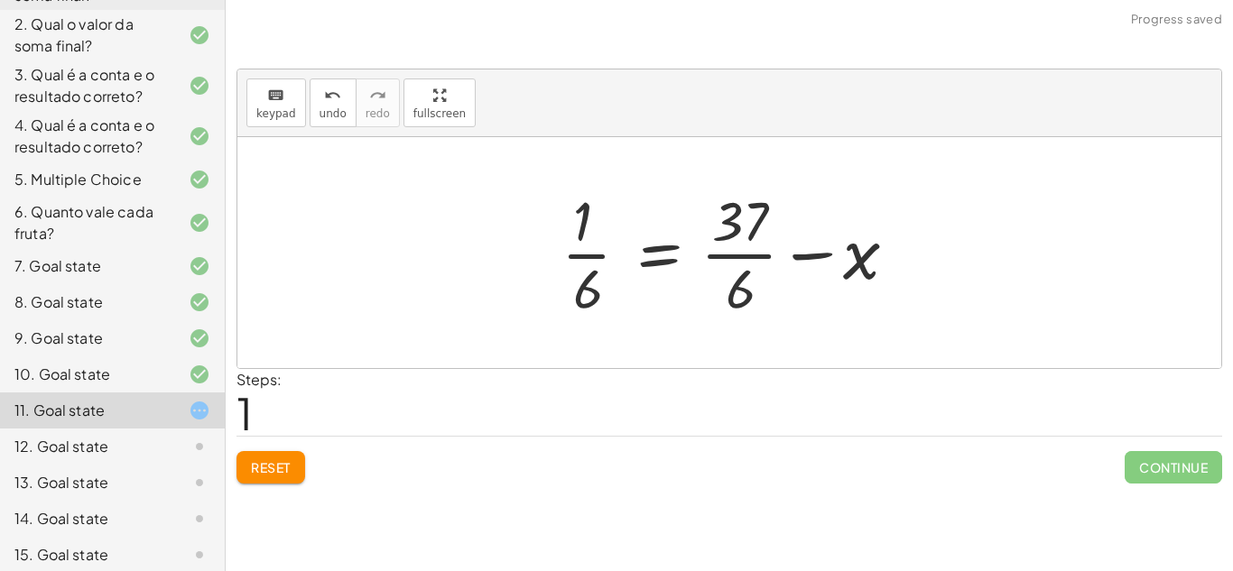
click at [721, 259] on div at bounding box center [735, 252] width 367 height 139
drag, startPoint x: 597, startPoint y: 282, endPoint x: 593, endPoint y: 343, distance: 61.5
click at [593, 343] on div "+ · 1 · 6 + x = · 37 · 6 · 6 · 1 · 6 x = · 37 · 6 + −" at bounding box center [729, 252] width 984 height 231
drag, startPoint x: 584, startPoint y: 229, endPoint x: 589, endPoint y: 286, distance: 57.1
drag, startPoint x: 736, startPoint y: 294, endPoint x: 762, endPoint y: 367, distance: 77.6
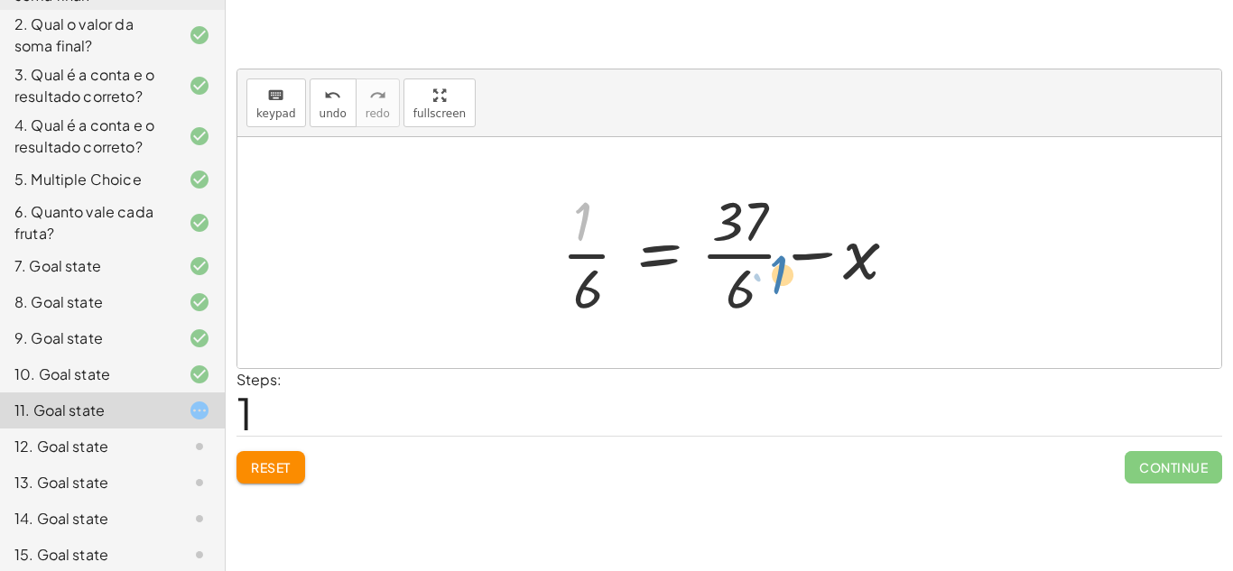
drag, startPoint x: 596, startPoint y: 221, endPoint x: 813, endPoint y: 271, distance: 223.1
click at [813, 271] on div at bounding box center [735, 252] width 367 height 139
click at [745, 236] on div at bounding box center [735, 252] width 367 height 139
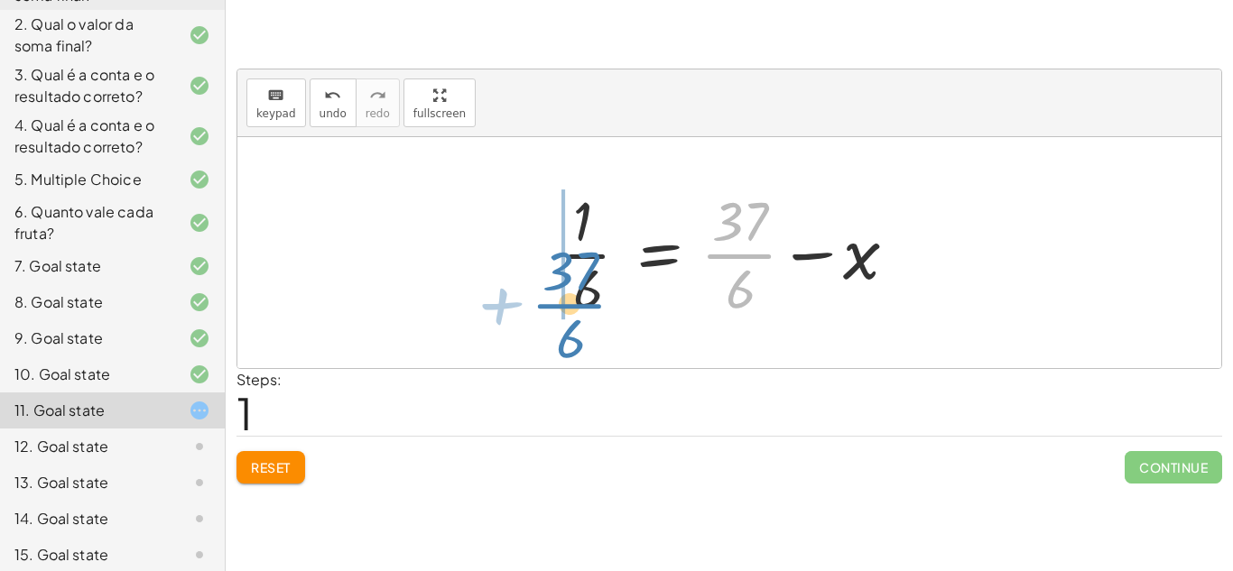
drag, startPoint x: 749, startPoint y: 239, endPoint x: 578, endPoint y: 285, distance: 176.6
click at [578, 285] on div at bounding box center [735, 252] width 367 height 139
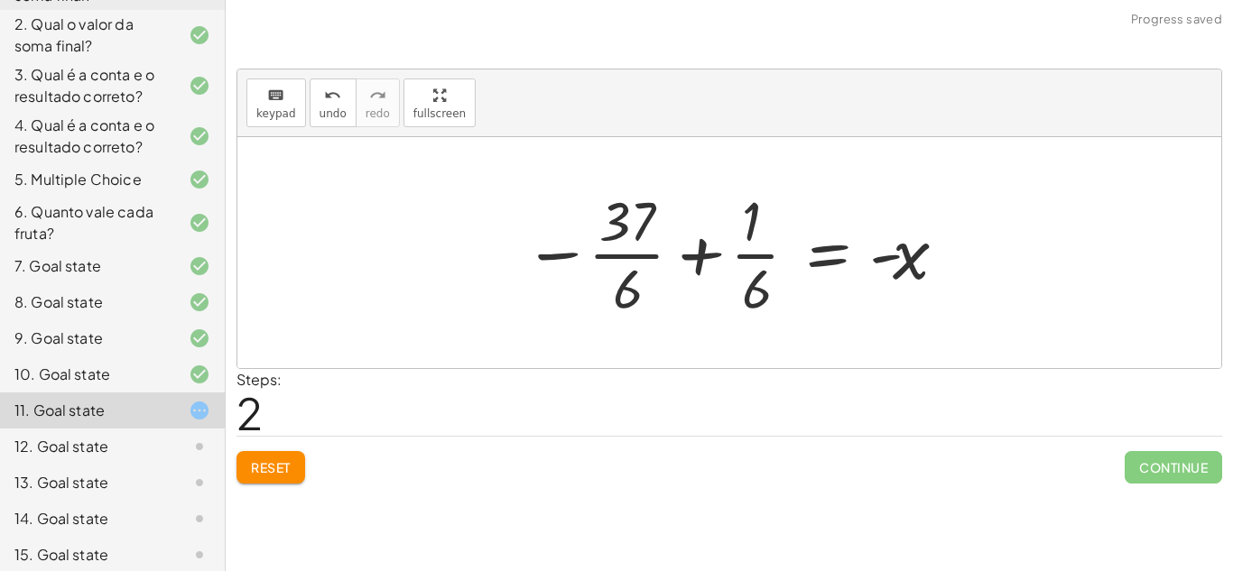
click at [648, 247] on div at bounding box center [735, 252] width 443 height 139
click at [736, 252] on div at bounding box center [735, 252] width 443 height 139
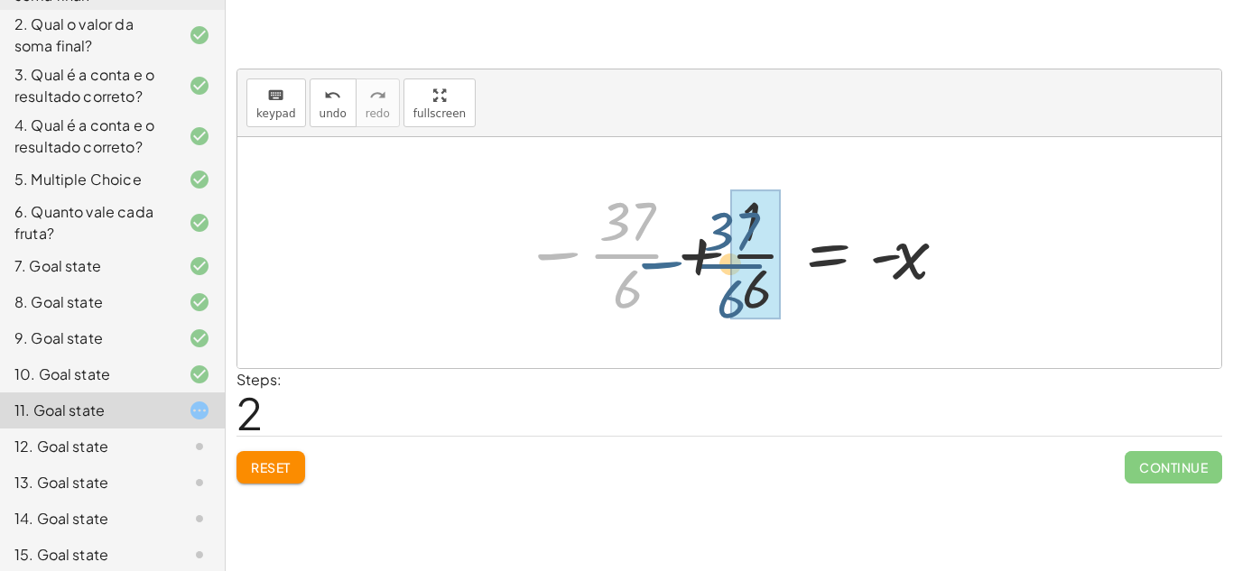
drag, startPoint x: 562, startPoint y: 258, endPoint x: 708, endPoint y: 269, distance: 146.6
click at [708, 269] on div at bounding box center [735, 252] width 443 height 139
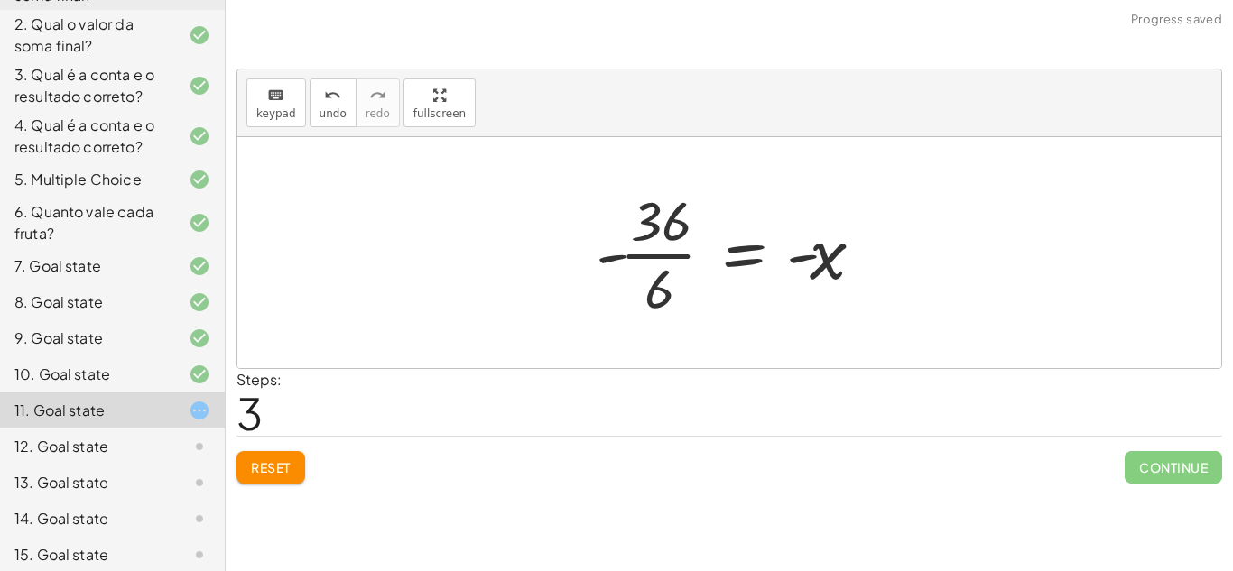
click at [669, 264] on div at bounding box center [737, 252] width 300 height 139
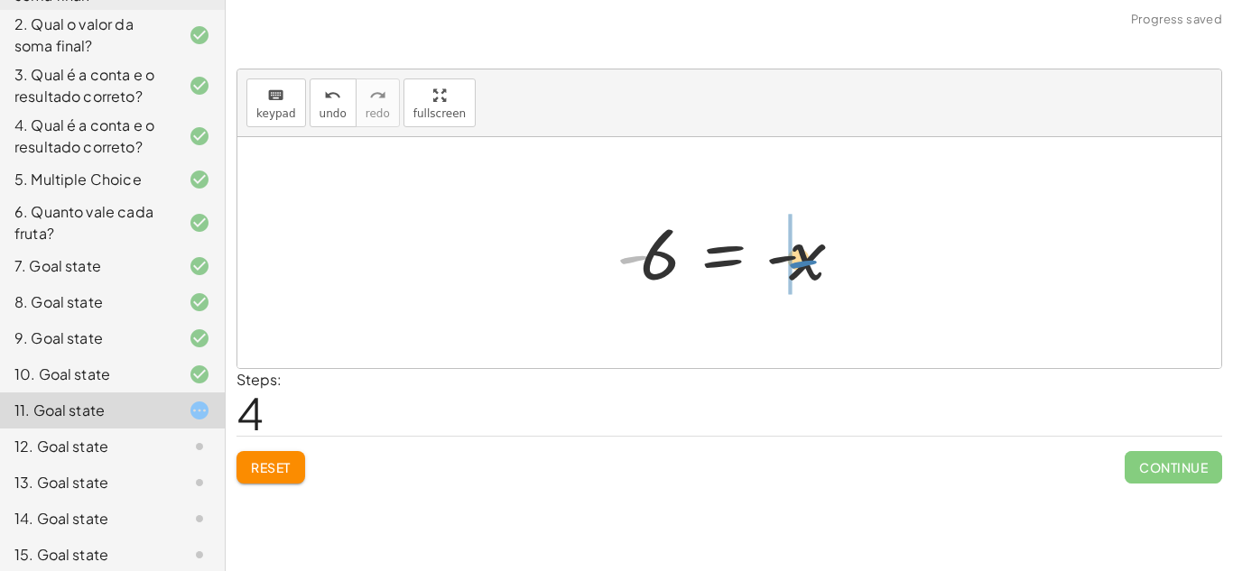
drag, startPoint x: 625, startPoint y: 262, endPoint x: 795, endPoint y: 266, distance: 169.7
click at [795, 266] on div at bounding box center [736, 252] width 258 height 89
click at [795, 266] on div at bounding box center [760, 252] width 258 height 89
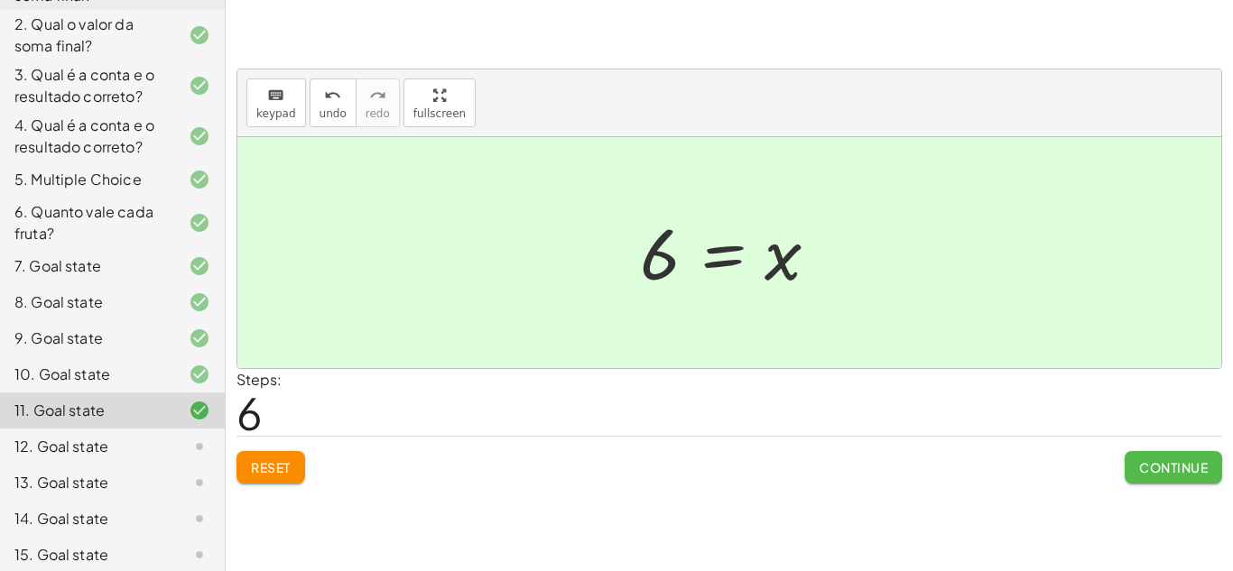
click at [1169, 473] on span "Continue" at bounding box center [1173, 467] width 69 height 16
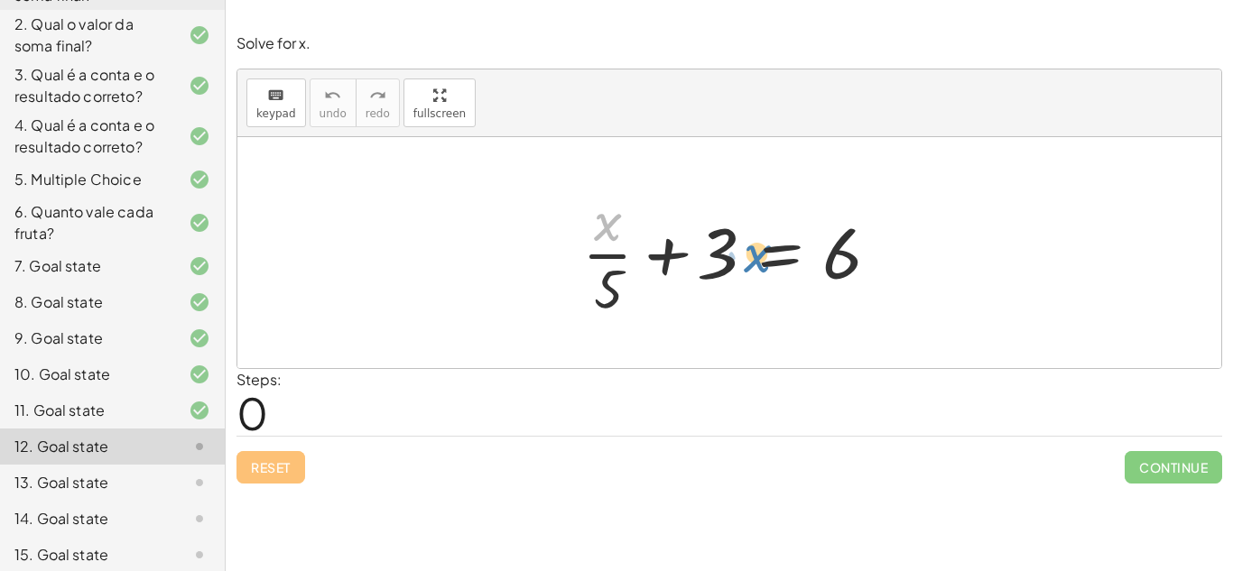
drag, startPoint x: 606, startPoint y: 229, endPoint x: 753, endPoint y: 261, distance: 149.6
click at [753, 261] on div at bounding box center [736, 252] width 326 height 139
drag, startPoint x: 605, startPoint y: 284, endPoint x: 827, endPoint y: 254, distance: 223.1
click at [827, 254] on div at bounding box center [736, 252] width 326 height 139
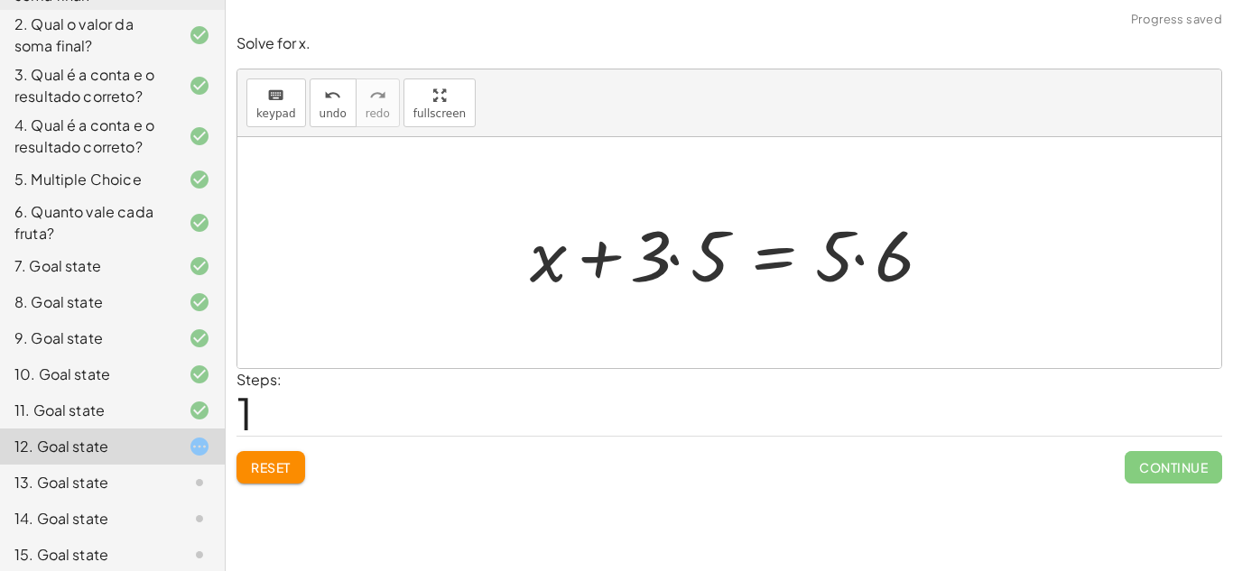
click at [684, 253] on div at bounding box center [736, 253] width 430 height 93
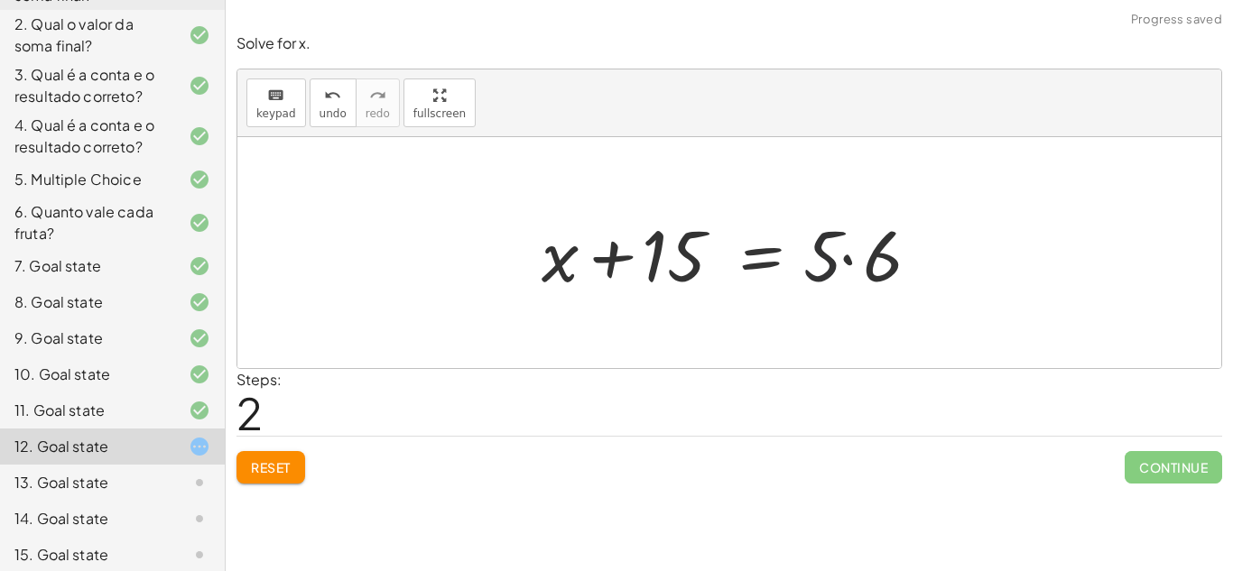
click at [818, 255] on div at bounding box center [735, 253] width 407 height 93
drag, startPoint x: 817, startPoint y: 259, endPoint x: 881, endPoint y: 259, distance: 64.1
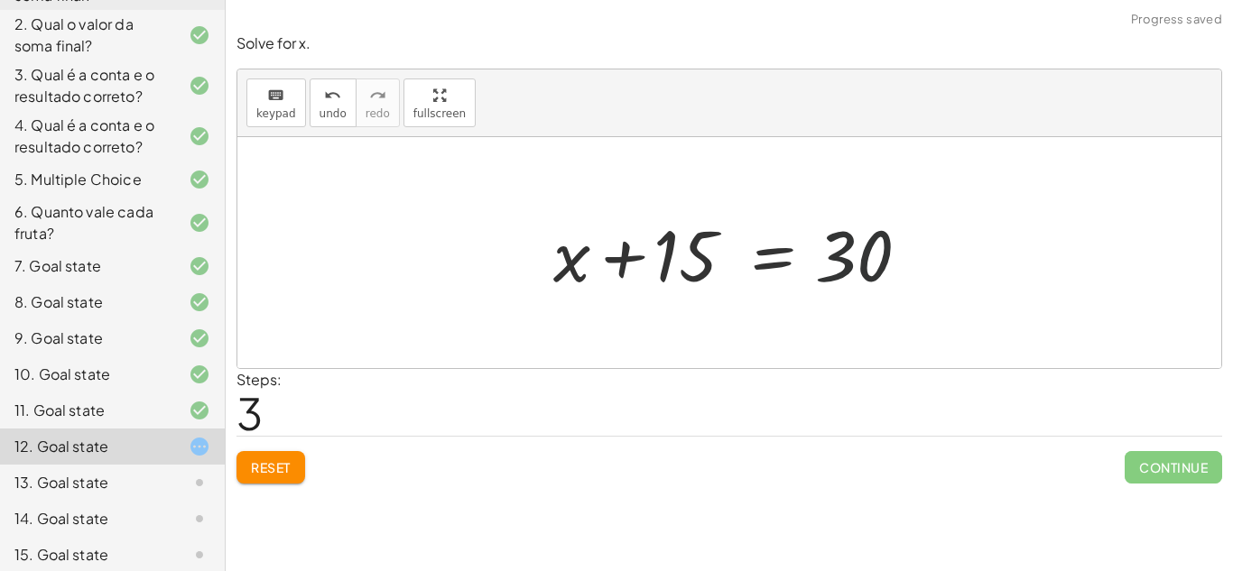
click at [834, 260] on div at bounding box center [735, 253] width 383 height 93
drag, startPoint x: 575, startPoint y: 260, endPoint x: 910, endPoint y: 244, distance: 336.1
click at [910, 244] on div at bounding box center [735, 253] width 383 height 93
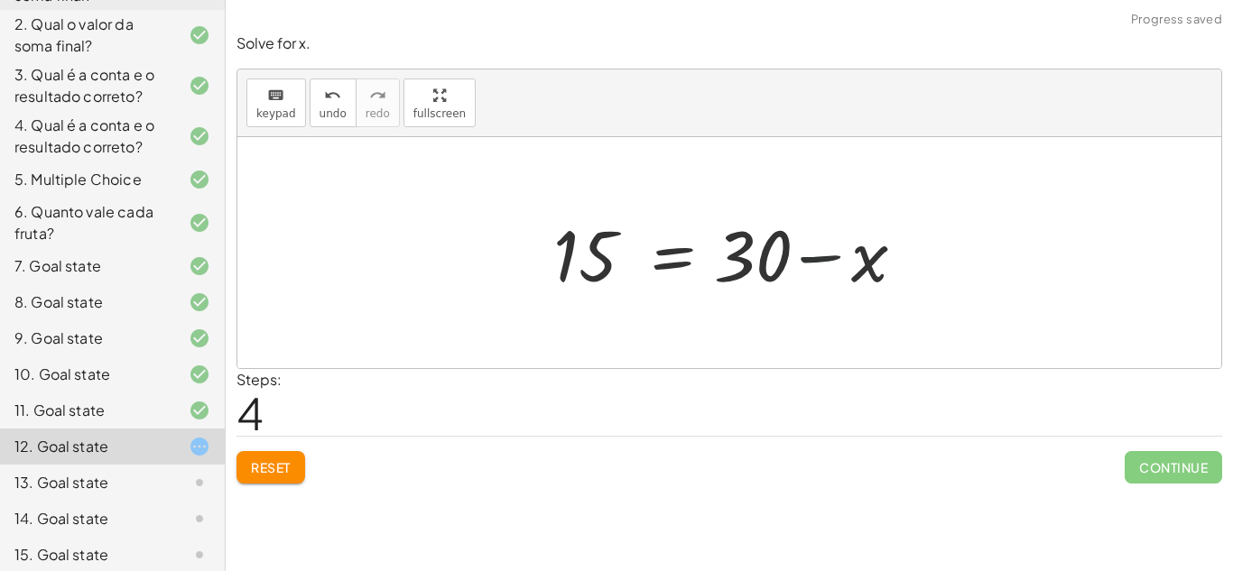
click at [789, 256] on div at bounding box center [735, 253] width 383 height 93
drag, startPoint x: 600, startPoint y: 263, endPoint x: 773, endPoint y: 261, distance: 173.3
click at [773, 261] on div at bounding box center [735, 253] width 383 height 93
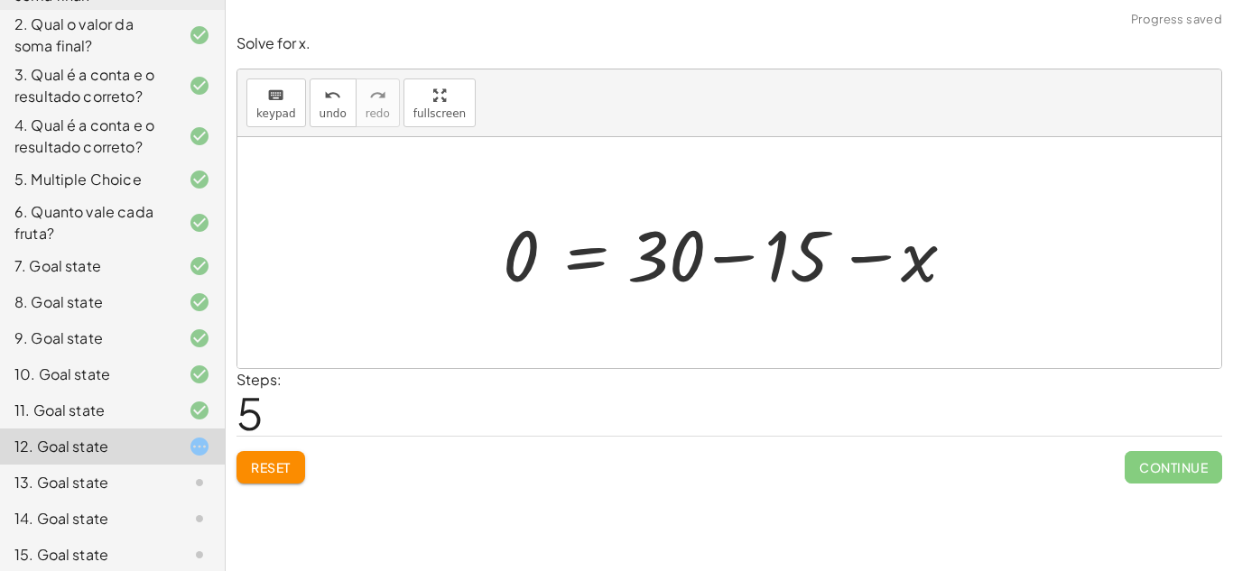
click at [773, 261] on div at bounding box center [736, 253] width 484 height 93
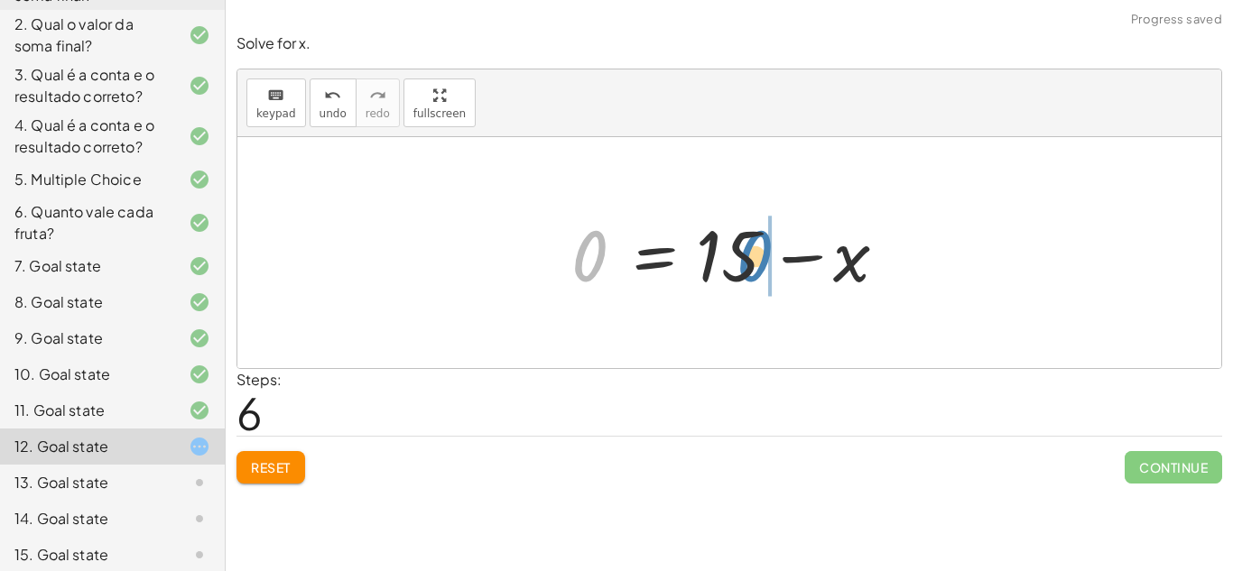
drag, startPoint x: 596, startPoint y: 252, endPoint x: 764, endPoint y: 252, distance: 167.8
click at [764, 252] on div at bounding box center [735, 253] width 347 height 93
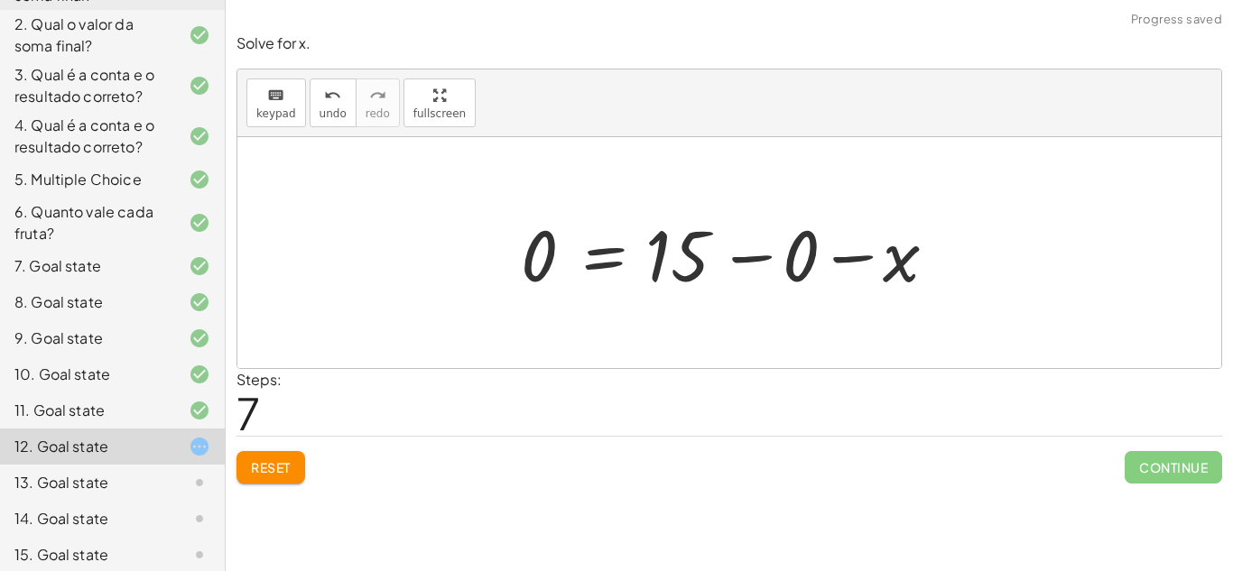
click at [751, 257] on div at bounding box center [736, 253] width 448 height 93
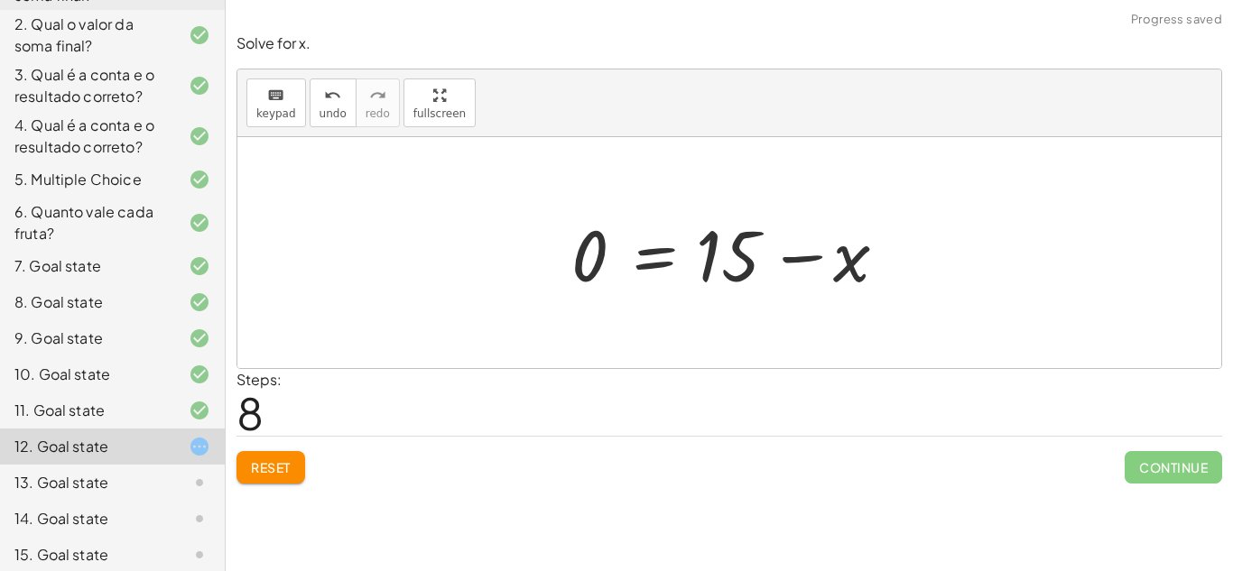
click at [604, 254] on div at bounding box center [735, 253] width 347 height 93
drag, startPoint x: 850, startPoint y: 260, endPoint x: 577, endPoint y: 257, distance: 273.4
click at [577, 257] on div at bounding box center [735, 253] width 347 height 93
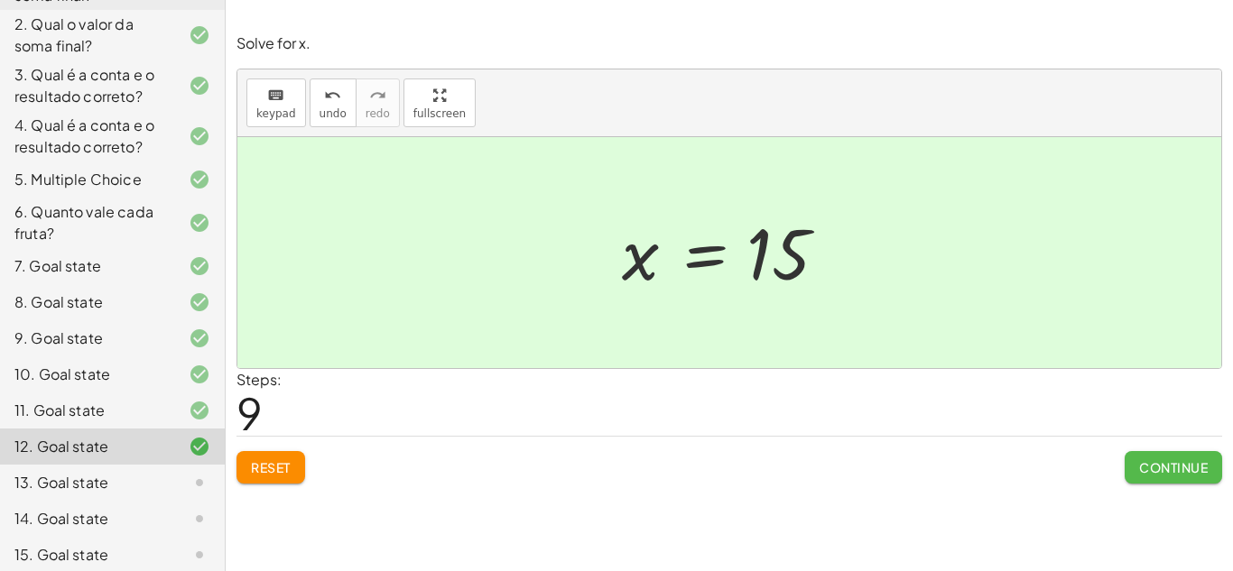
click at [1166, 474] on span "Continue" at bounding box center [1173, 467] width 69 height 16
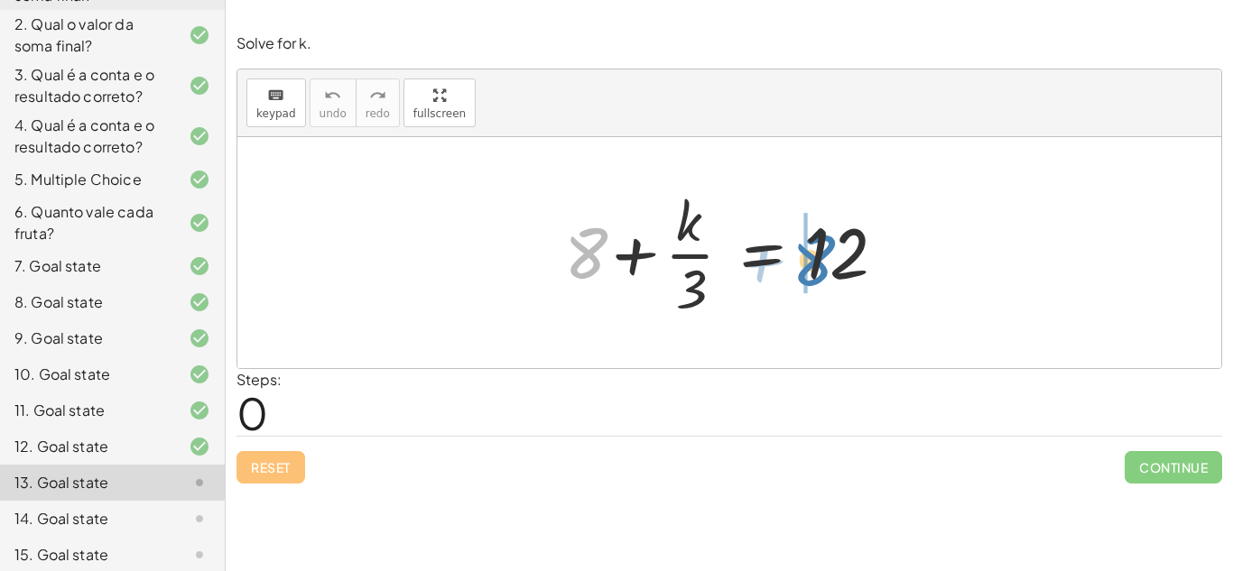
drag, startPoint x: 598, startPoint y: 264, endPoint x: 873, endPoint y: 270, distance: 275.3
click at [873, 270] on div at bounding box center [736, 252] width 362 height 139
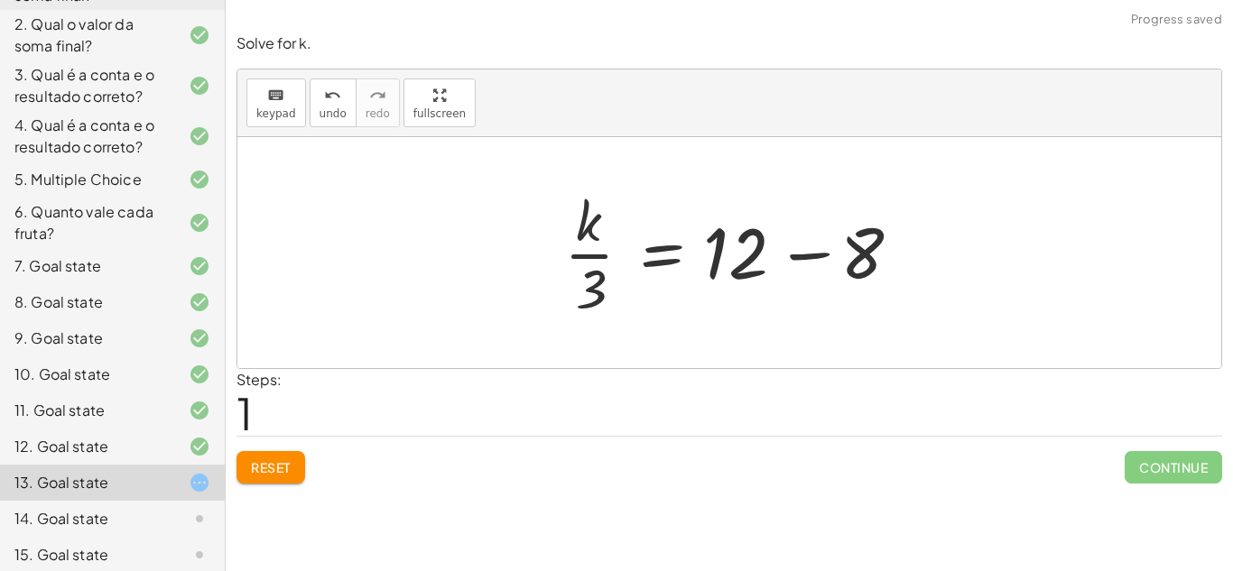
click at [773, 254] on div at bounding box center [736, 252] width 362 height 139
click at [710, 247] on div at bounding box center [736, 252] width 362 height 139
drag, startPoint x: 588, startPoint y: 287, endPoint x: 748, endPoint y: 254, distance: 163.0
click at [748, 254] on div at bounding box center [736, 252] width 362 height 139
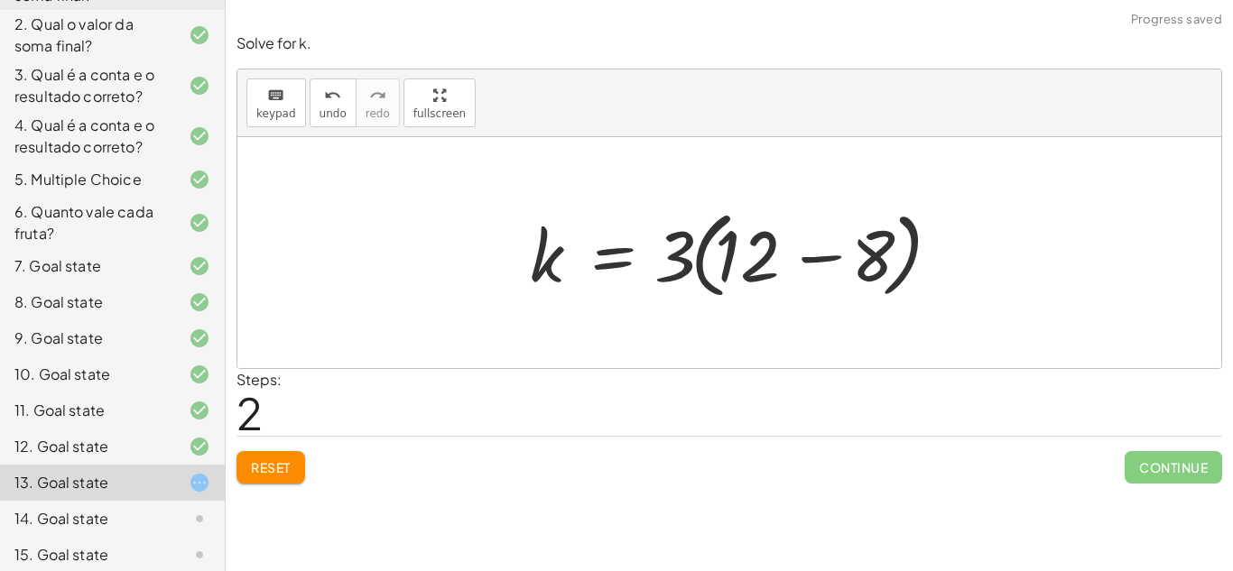
click at [770, 256] on div at bounding box center [736, 253] width 430 height 104
click at [769, 256] on div at bounding box center [736, 253] width 430 height 104
click at [850, 266] on div at bounding box center [736, 253] width 430 height 104
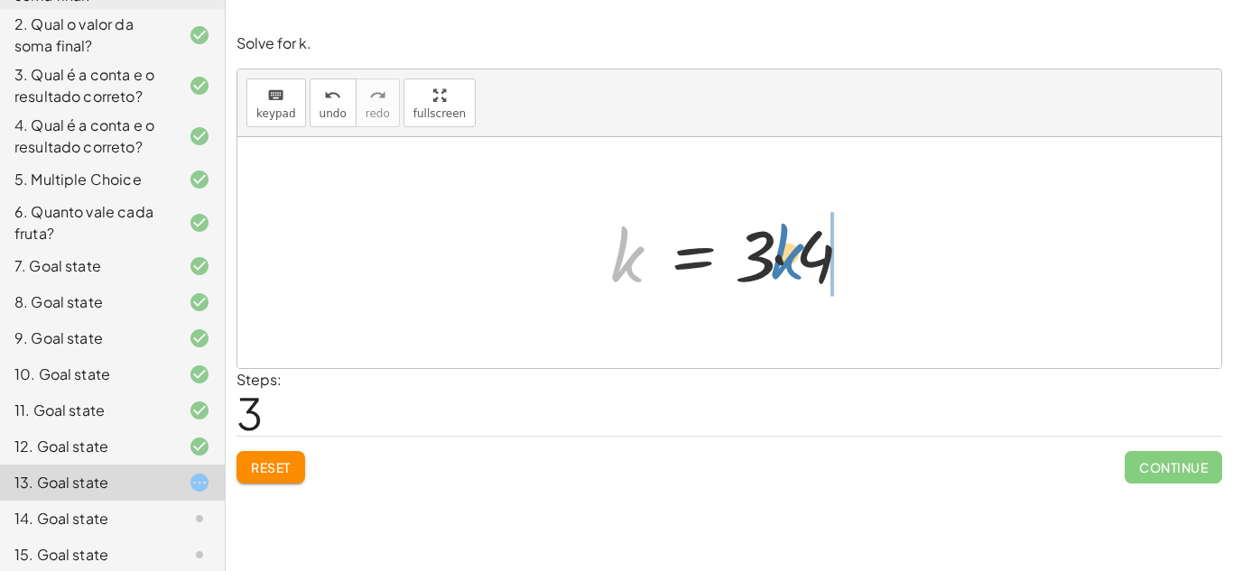
drag, startPoint x: 628, startPoint y: 249, endPoint x: 807, endPoint y: 248, distance: 178.7
click at [807, 248] on div at bounding box center [736, 253] width 271 height 93
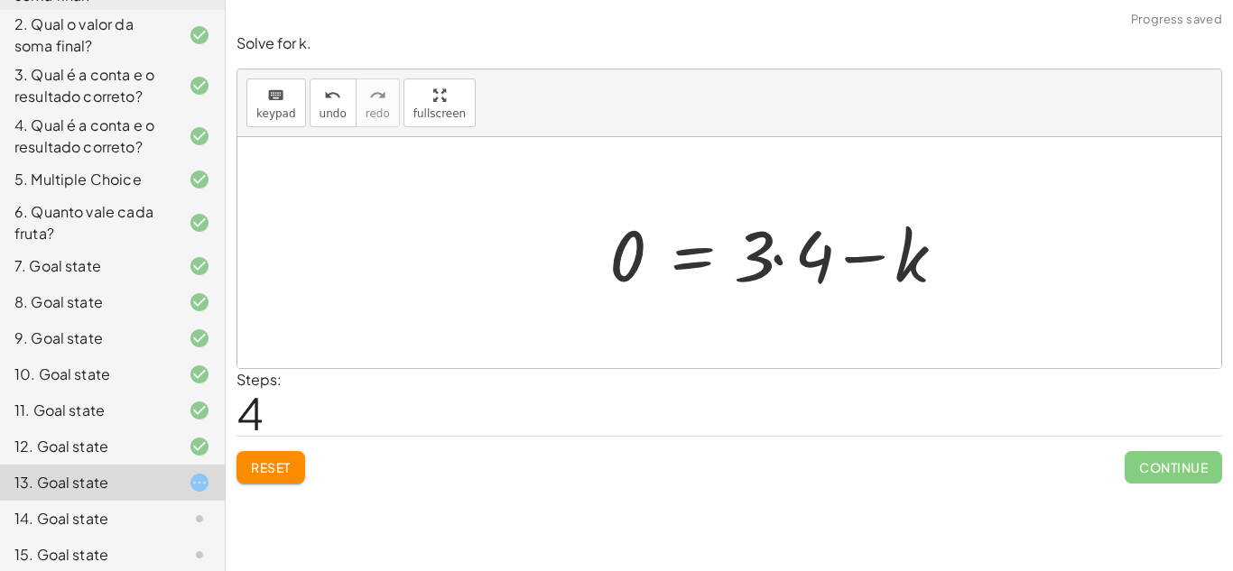
click at [804, 250] on div at bounding box center [785, 253] width 371 height 93
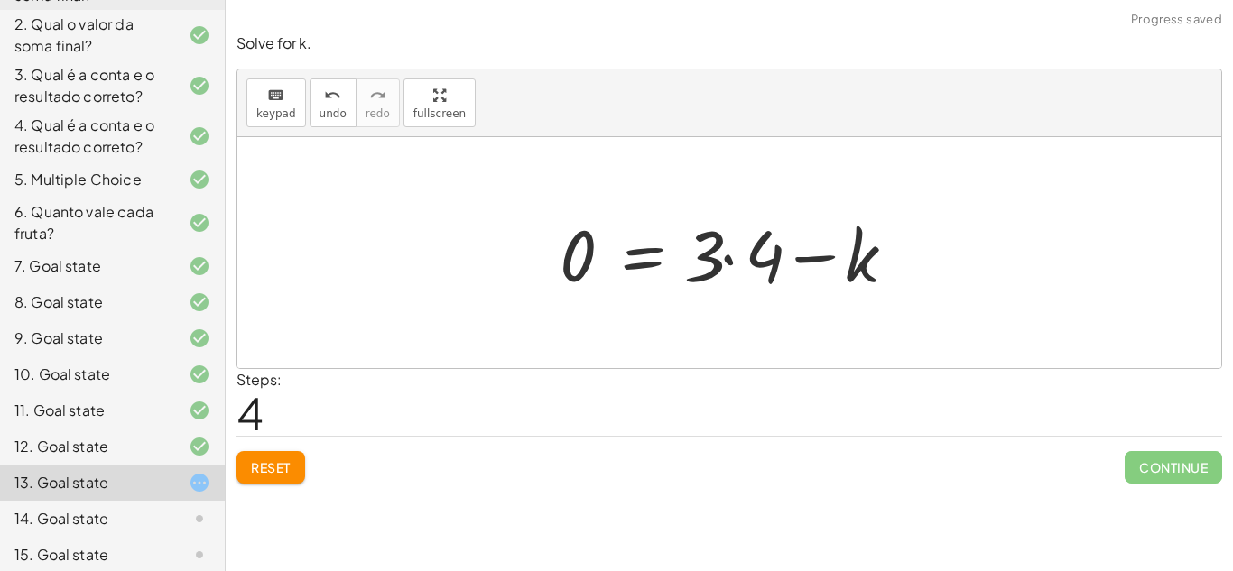
click at [803, 248] on div at bounding box center [735, 253] width 371 height 93
click at [590, 243] on div at bounding box center [735, 253] width 371 height 93
drag, startPoint x: 592, startPoint y: 246, endPoint x: 726, endPoint y: 233, distance: 135.1
click at [726, 233] on div at bounding box center [735, 253] width 371 height 93
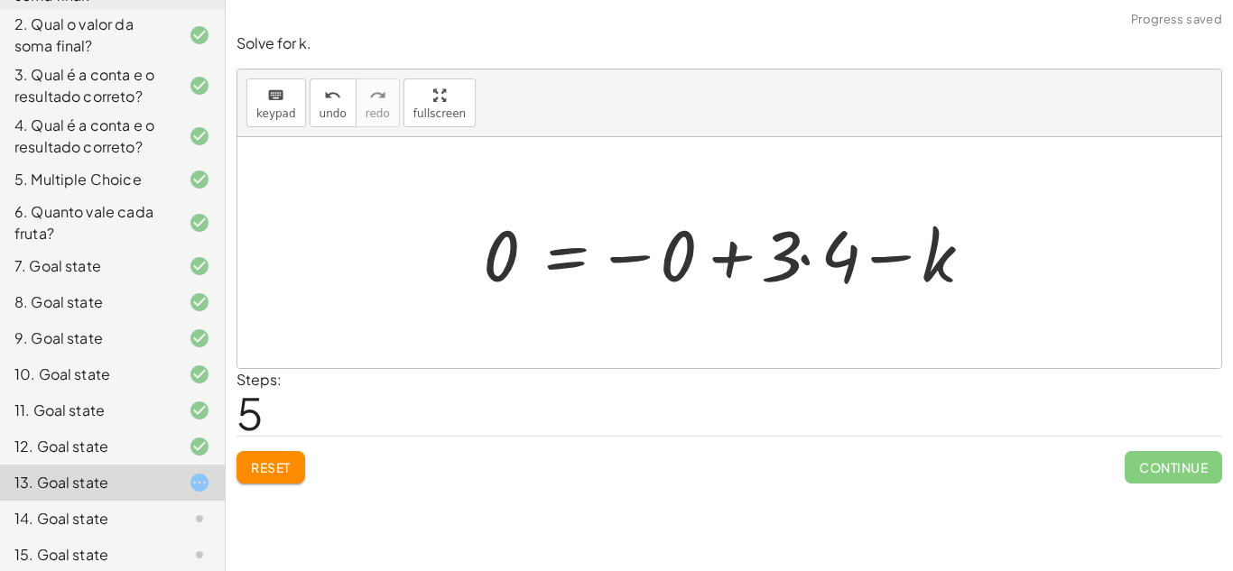
click at [748, 247] on div at bounding box center [736, 253] width 524 height 93
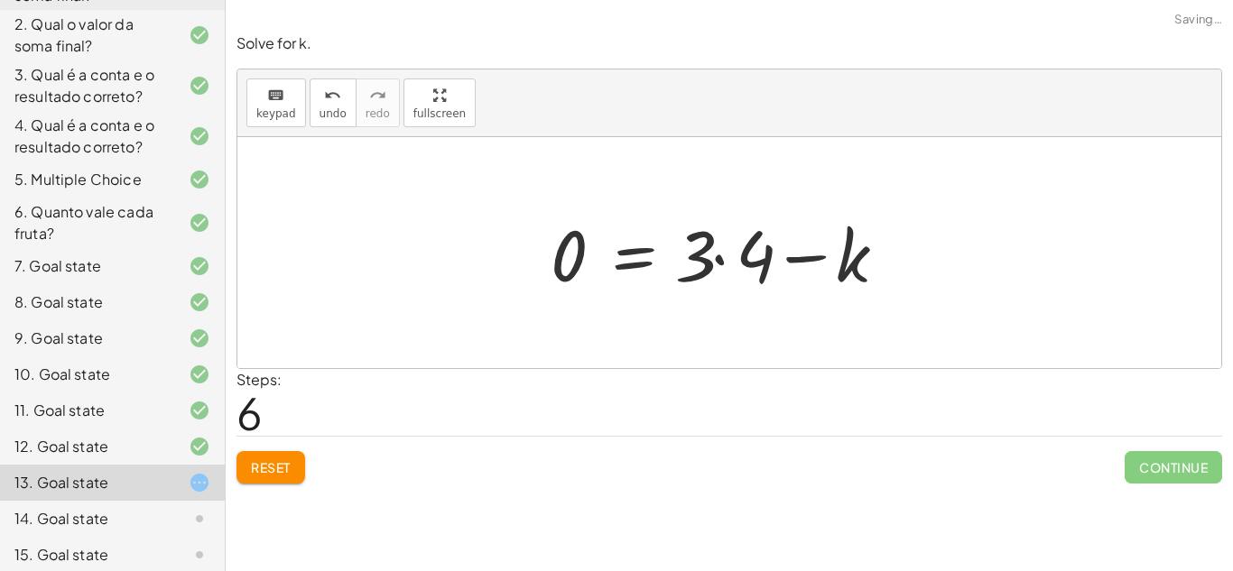
click at [705, 240] on div at bounding box center [726, 253] width 371 height 93
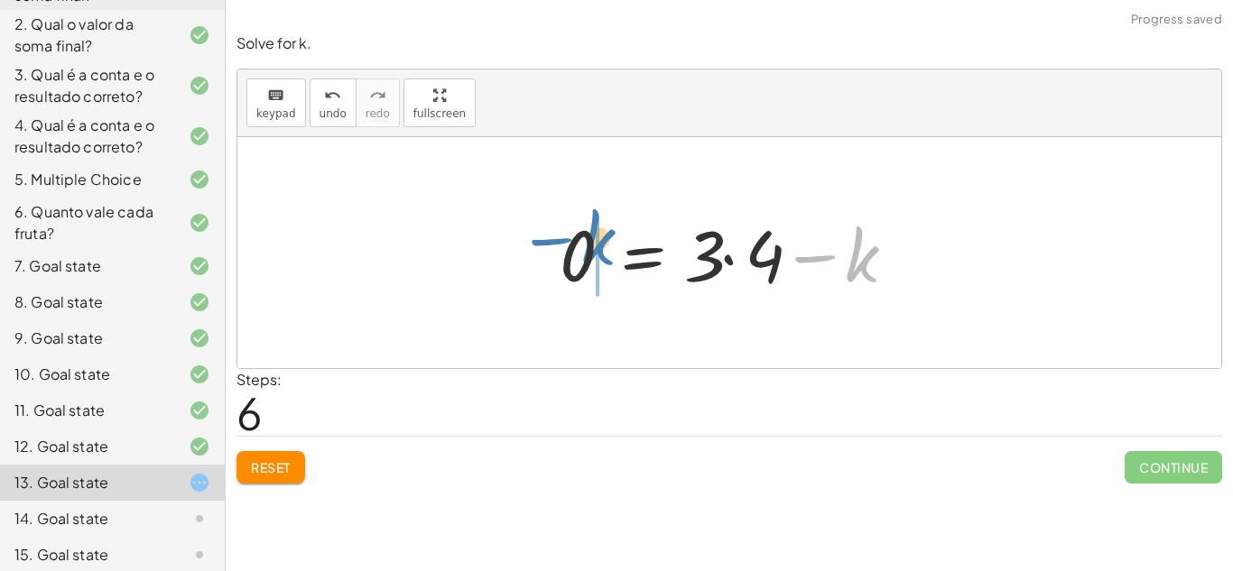
drag, startPoint x: 854, startPoint y: 265, endPoint x: 591, endPoint y: 248, distance: 263.1
click at [591, 248] on div at bounding box center [735, 253] width 371 height 93
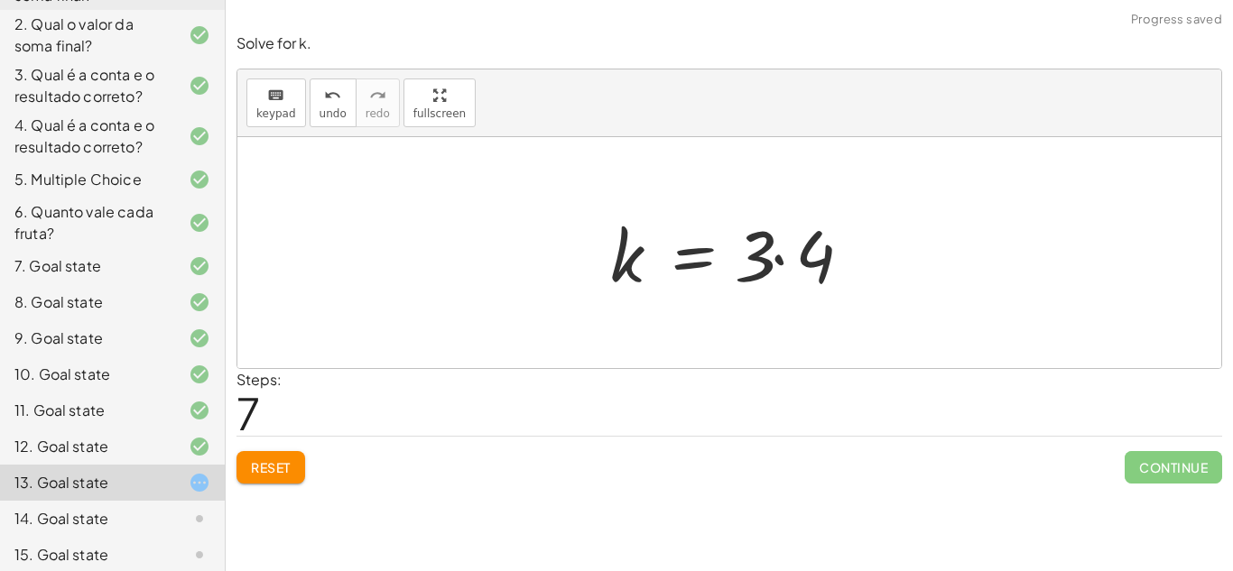
click at [754, 263] on div at bounding box center [736, 253] width 271 height 93
drag, startPoint x: 781, startPoint y: 257, endPoint x: 617, endPoint y: 300, distance: 168.7
click at [617, 300] on div "+ 8 + · k · 3 = 12 · k · 3 = + 12 − 8 k = · 3 · ( + 12 − 8 ) k = · 3 · 4 0 = + …" at bounding box center [729, 253] width 293 height 102
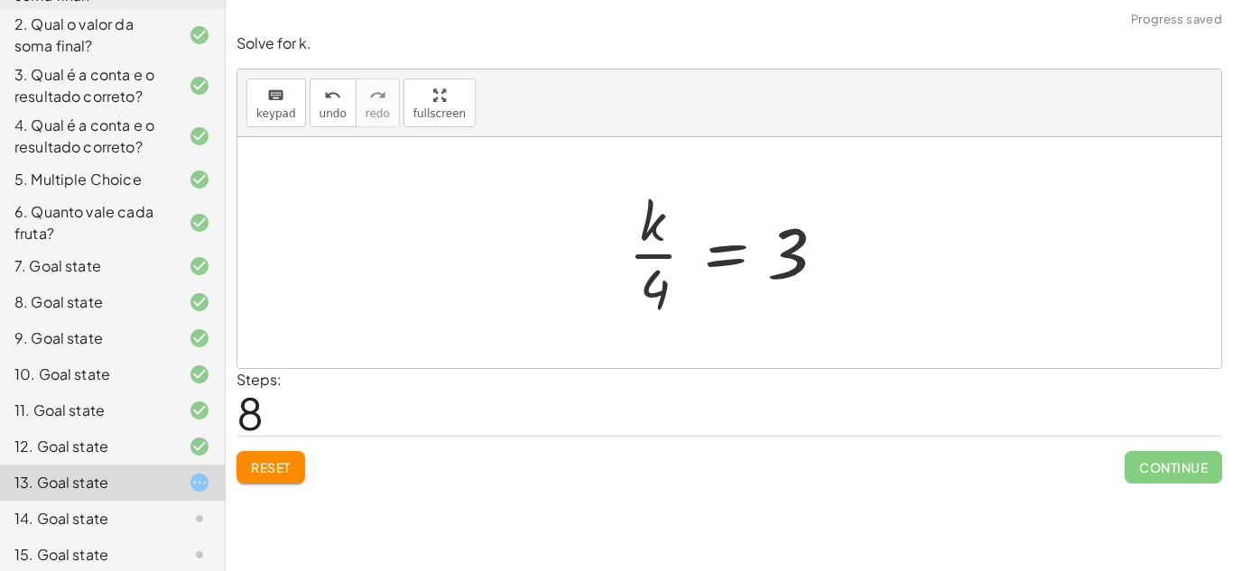
click at [617, 288] on div "+ 8 + · k · 3 = 12 · k · 3 = + 12 − 8 k = · 3 · ( + 12 − 8 ) k = · 3 · 4 0 = + …" at bounding box center [724, 253] width 247 height 148
click at [644, 282] on div at bounding box center [736, 252] width 225 height 139
drag, startPoint x: 653, startPoint y: 297, endPoint x: 843, endPoint y: 279, distance: 190.3
click at [843, 279] on div at bounding box center [736, 252] width 225 height 139
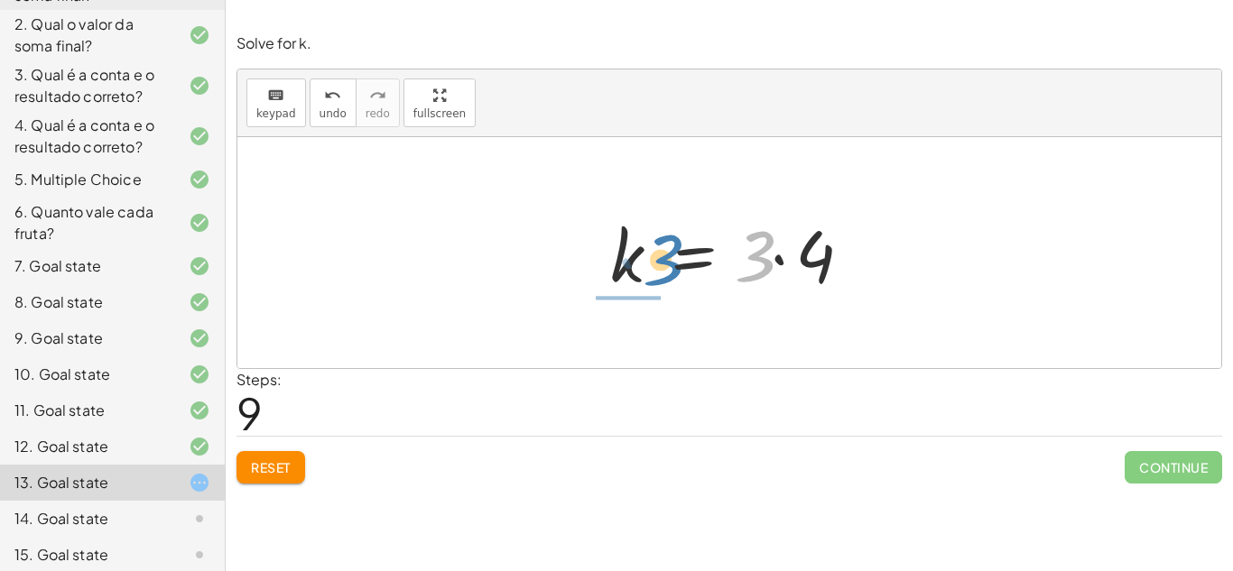
drag, startPoint x: 752, startPoint y: 259, endPoint x: 652, endPoint y: 263, distance: 99.3
click at [652, 263] on div at bounding box center [736, 253] width 271 height 93
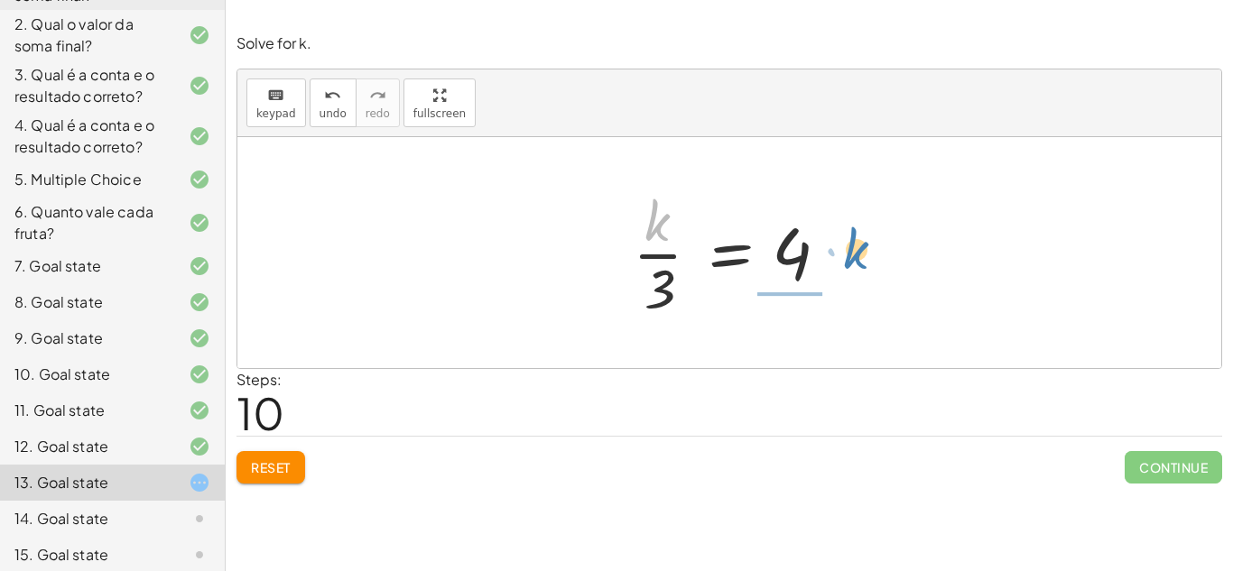
drag, startPoint x: 655, startPoint y: 227, endPoint x: 838, endPoint y: 256, distance: 185.4
click at [838, 256] on div at bounding box center [736, 252] width 225 height 139
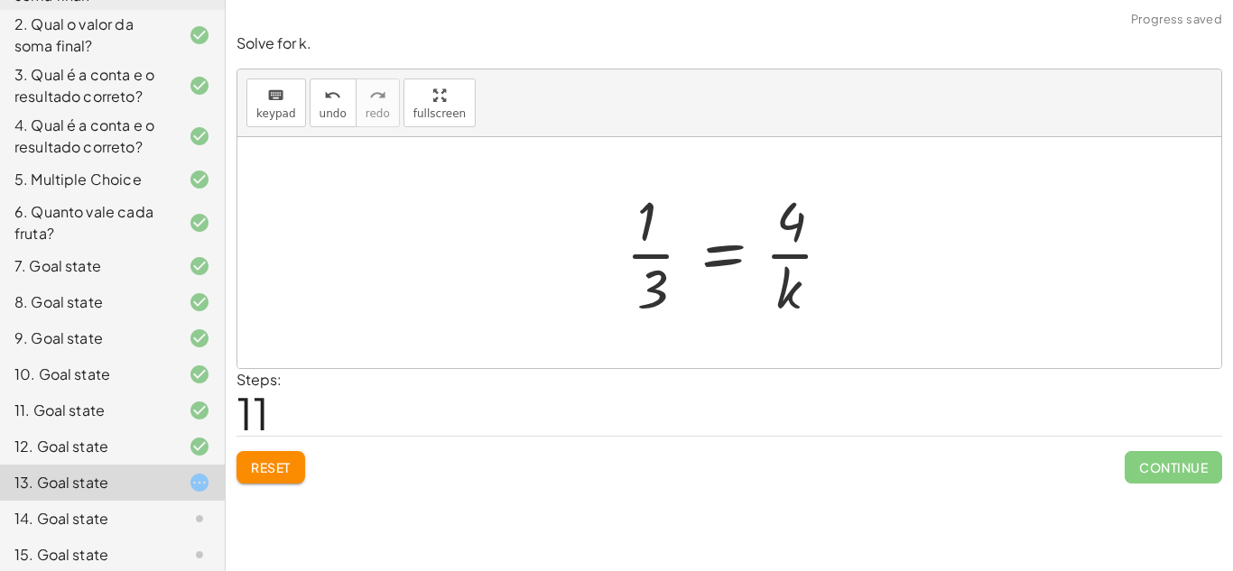
click at [650, 259] on div at bounding box center [735, 252] width 239 height 139
click at [705, 257] on div at bounding box center [735, 252] width 239 height 139
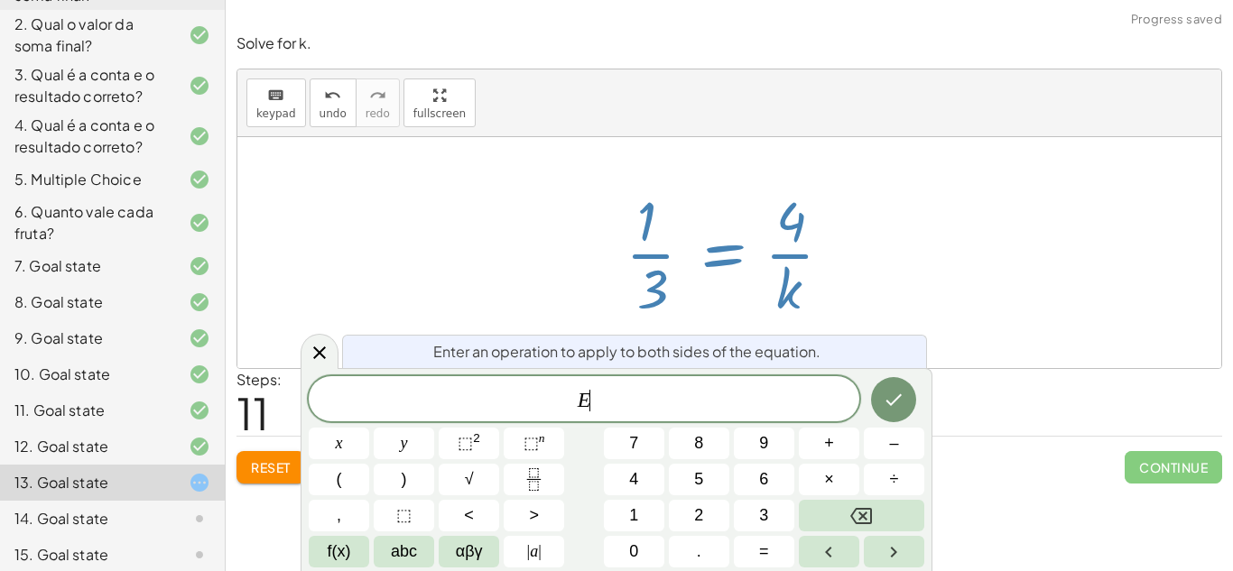
scroll to position [1, 0]
click at [828, 261] on div at bounding box center [735, 252] width 239 height 139
click at [316, 343] on icon at bounding box center [320, 353] width 22 height 22
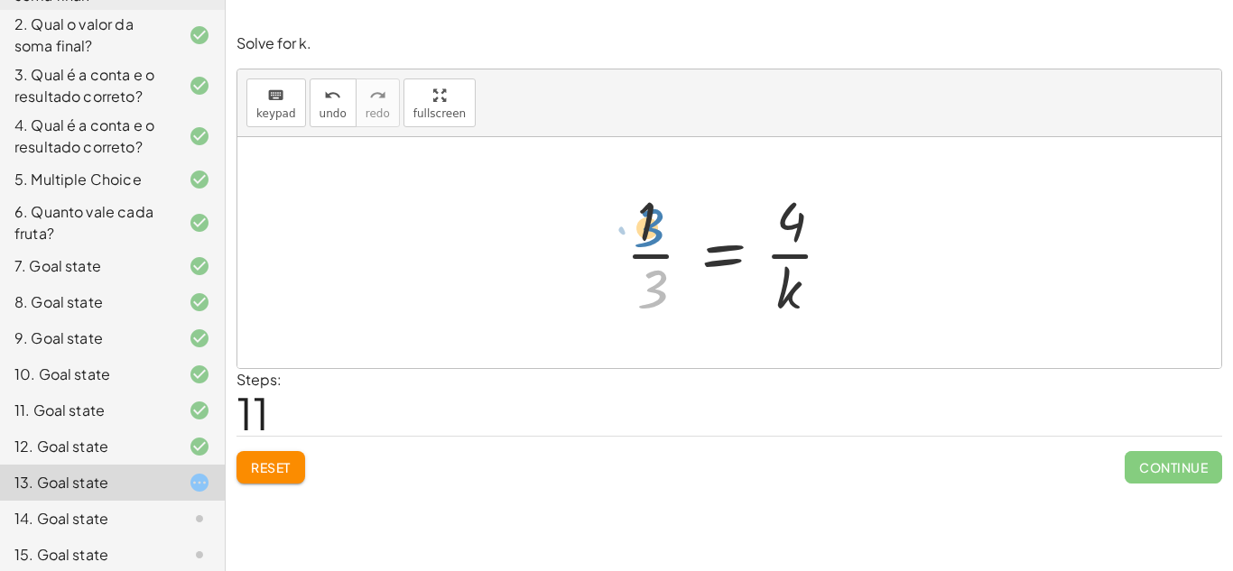
drag, startPoint x: 660, startPoint y: 278, endPoint x: 654, endPoint y: 216, distance: 62.5
click at [654, 216] on div at bounding box center [735, 252] width 239 height 139
drag, startPoint x: 786, startPoint y: 295, endPoint x: 618, endPoint y: 283, distance: 168.2
click at [618, 283] on div at bounding box center [735, 252] width 239 height 139
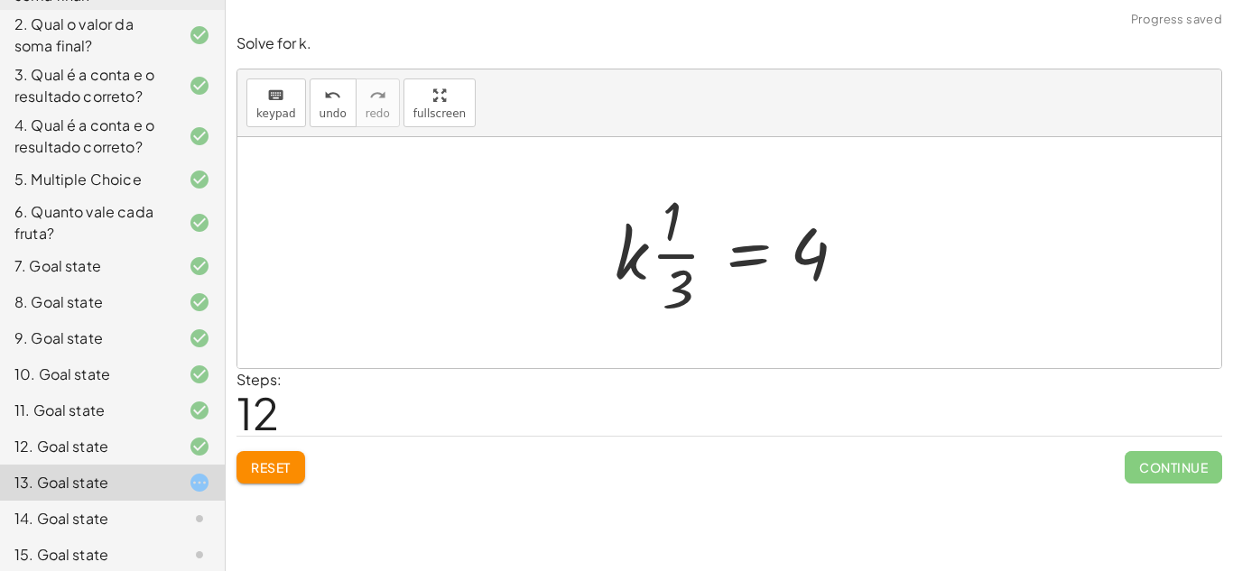
click at [825, 254] on div at bounding box center [735, 252] width 261 height 139
click at [656, 237] on div at bounding box center [735, 252] width 261 height 139
click at [643, 249] on div at bounding box center [735, 252] width 261 height 139
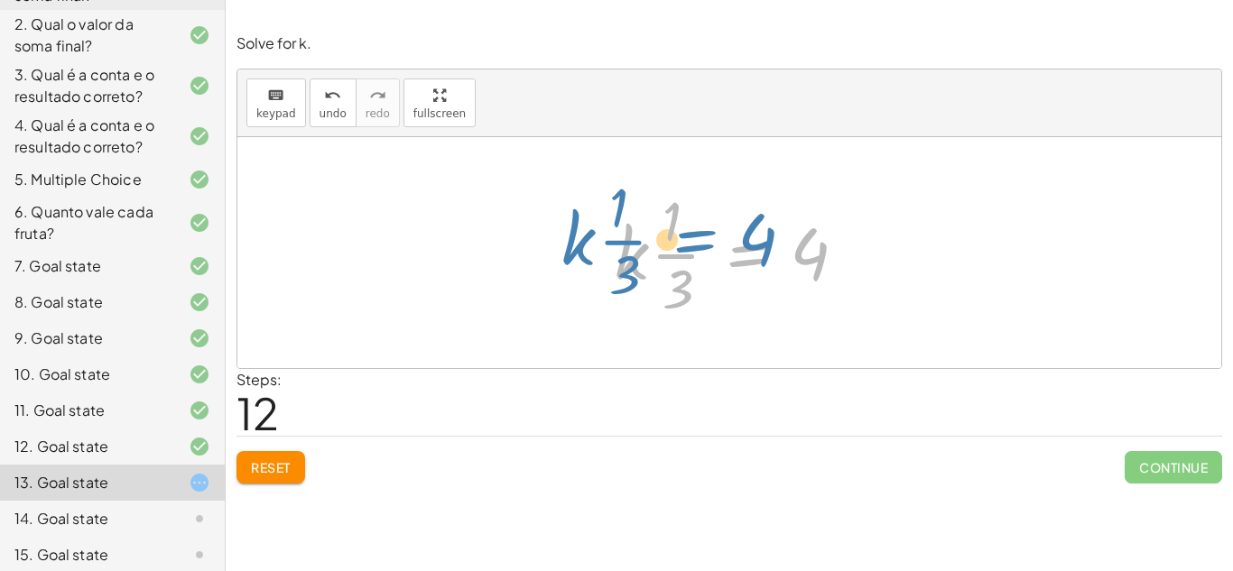
drag, startPoint x: 705, startPoint y: 285, endPoint x: 656, endPoint y: 273, distance: 50.3
click at [656, 273] on div at bounding box center [735, 252] width 261 height 139
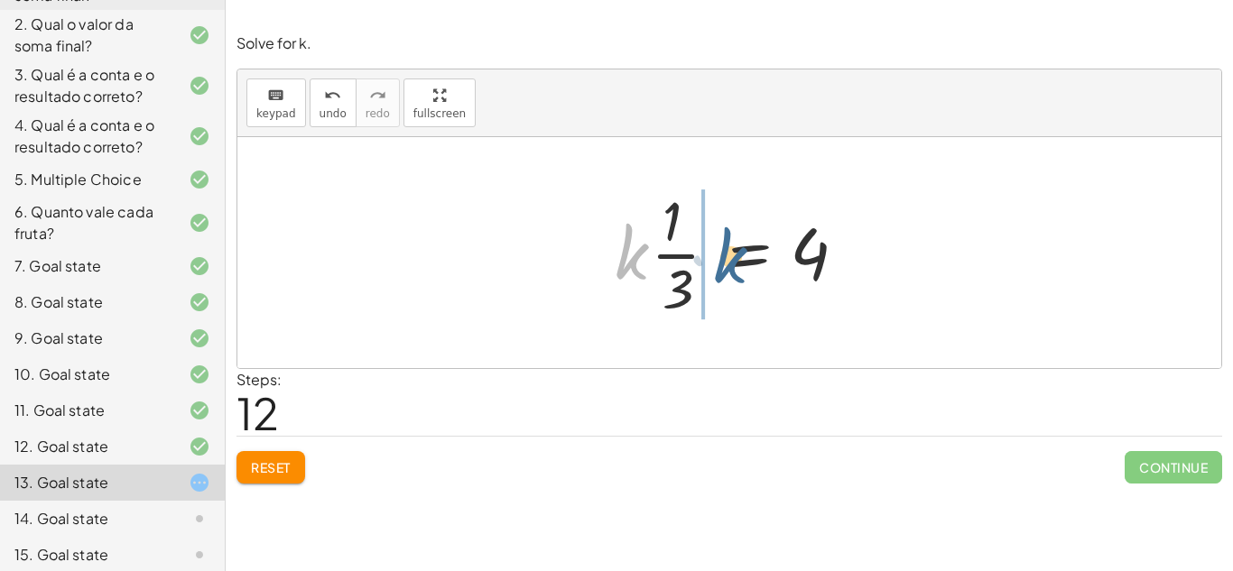
drag, startPoint x: 625, startPoint y: 255, endPoint x: 724, endPoint y: 260, distance: 98.5
click at [724, 260] on div at bounding box center [735, 252] width 261 height 139
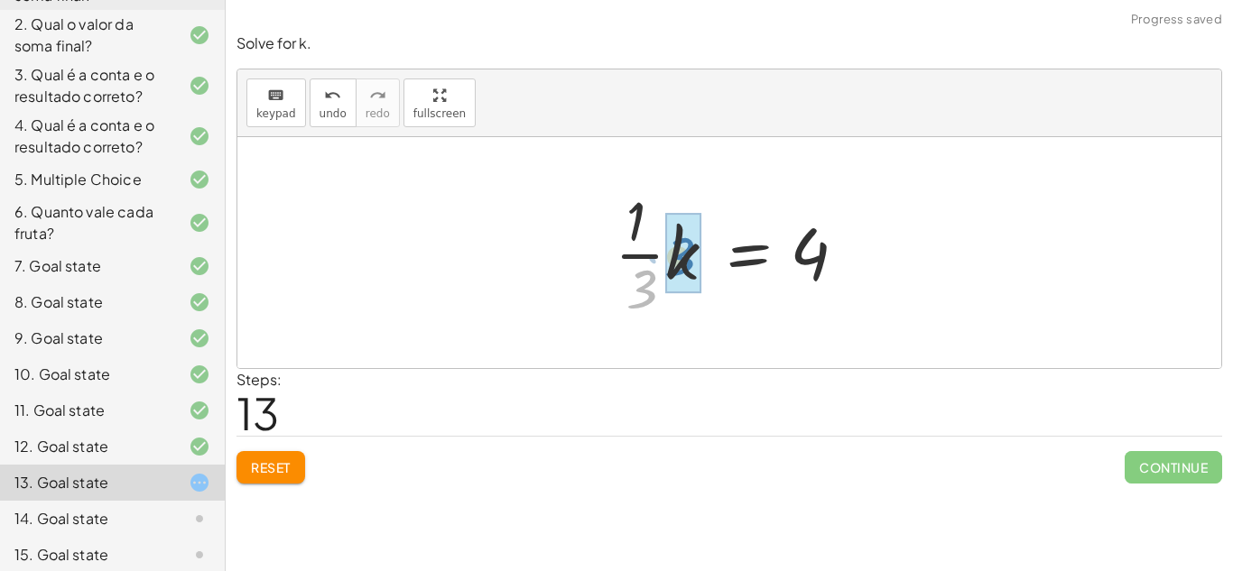
drag, startPoint x: 639, startPoint y: 283, endPoint x: 681, endPoint y: 255, distance: 50.8
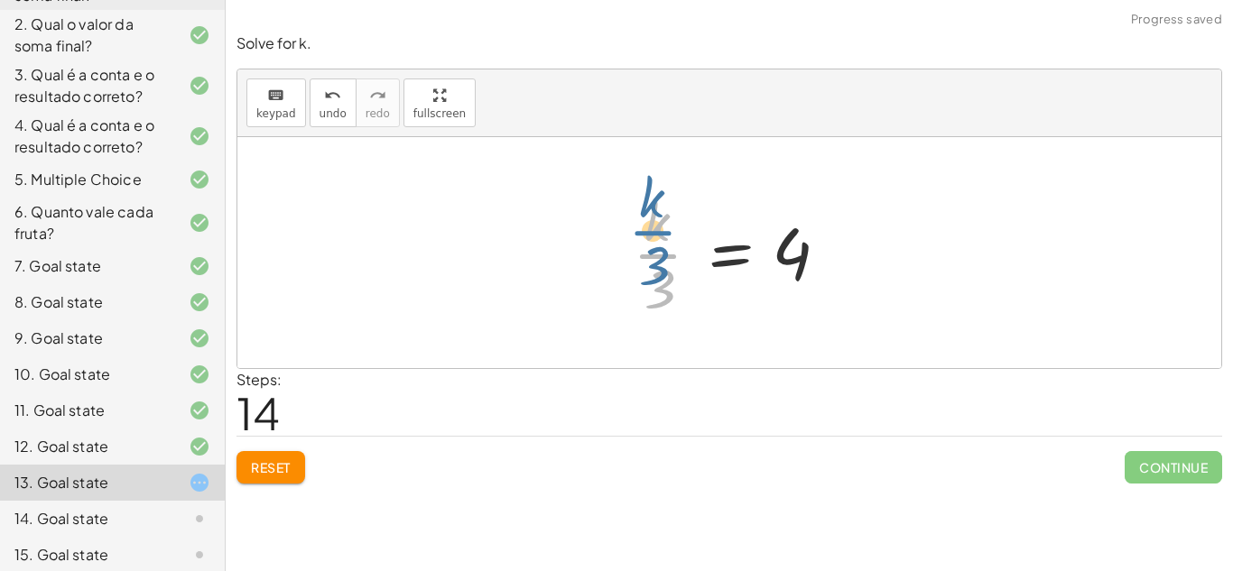
drag, startPoint x: 663, startPoint y: 271, endPoint x: 660, endPoint y: 254, distance: 17.5
click at [660, 254] on div at bounding box center [736, 252] width 225 height 139
drag, startPoint x: 661, startPoint y: 283, endPoint x: 650, endPoint y: 228, distance: 56.3
click at [650, 228] on div at bounding box center [736, 252] width 225 height 139
drag, startPoint x: 650, startPoint y: 228, endPoint x: 829, endPoint y: 277, distance: 186.1
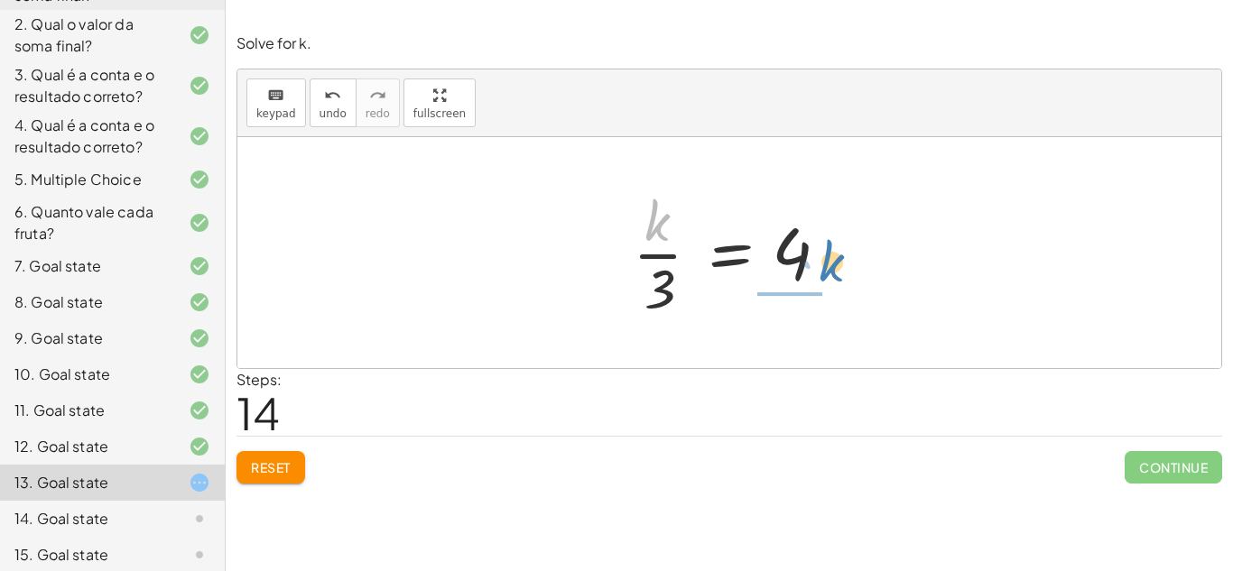
click at [829, 277] on div at bounding box center [736, 252] width 225 height 139
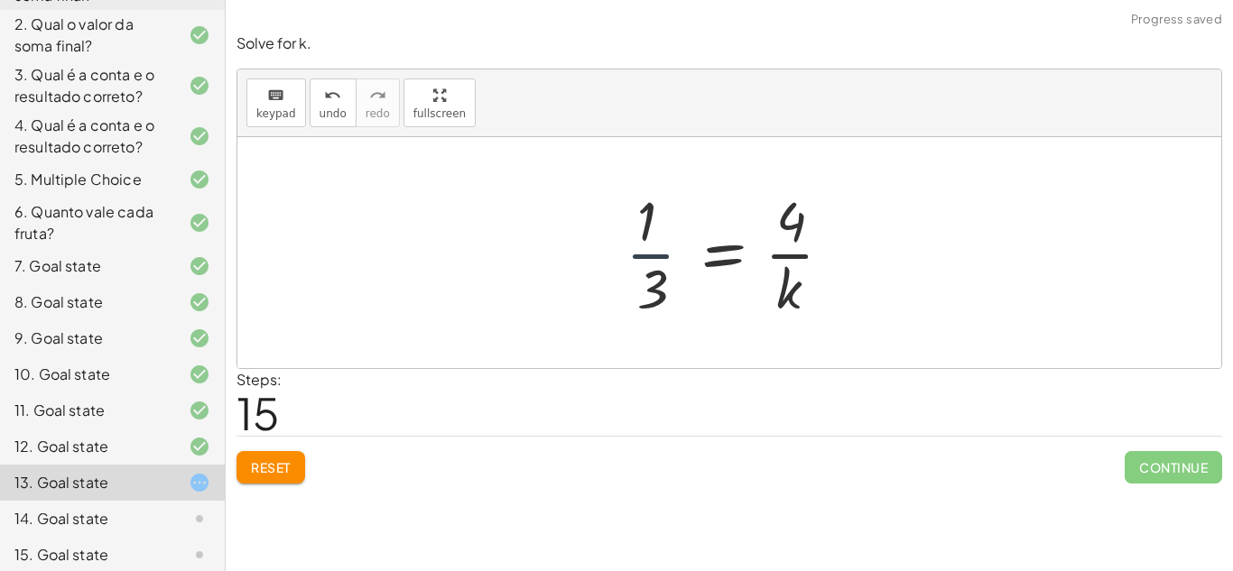
click at [649, 268] on div at bounding box center [735, 252] width 239 height 139
click at [649, 268] on div at bounding box center [667, 252] width 375 height 139
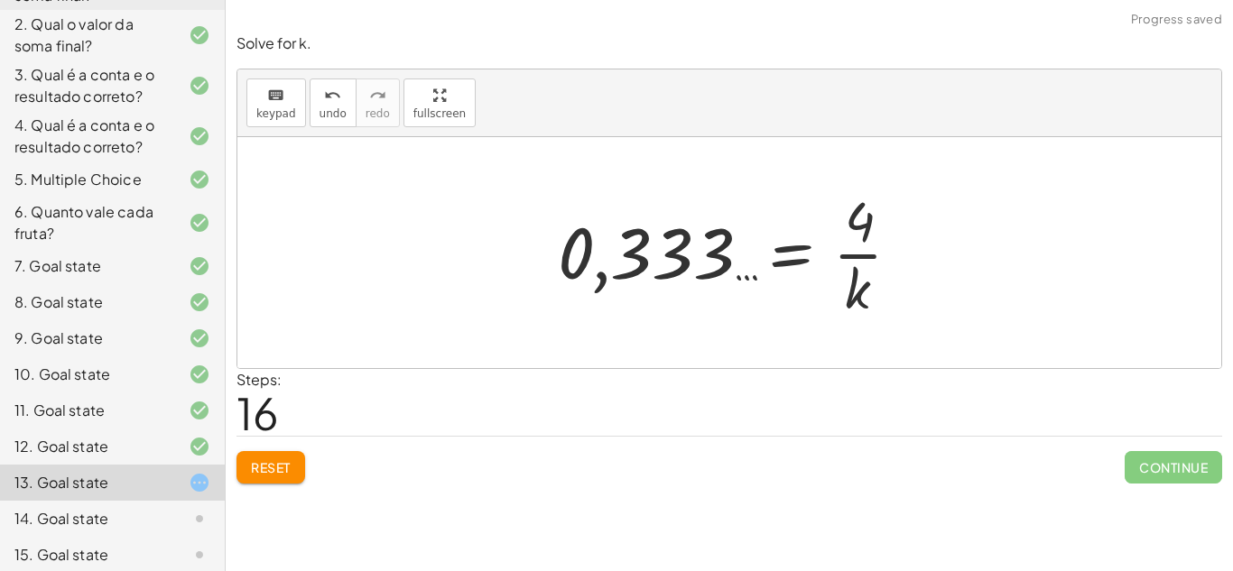
click at [854, 289] on div at bounding box center [736, 252] width 375 height 139
click at [621, 270] on div at bounding box center [736, 252] width 375 height 139
click at [350, 456] on div "Reset Continue" at bounding box center [728, 460] width 985 height 48
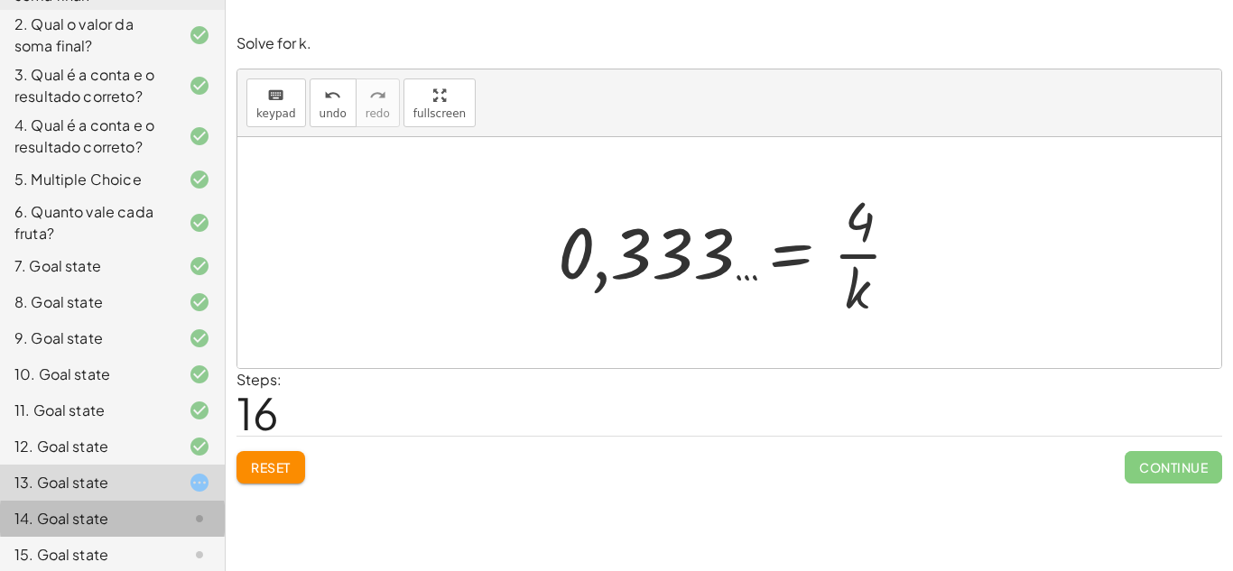
click at [219, 501] on div "14. Goal state" at bounding box center [112, 519] width 225 height 36
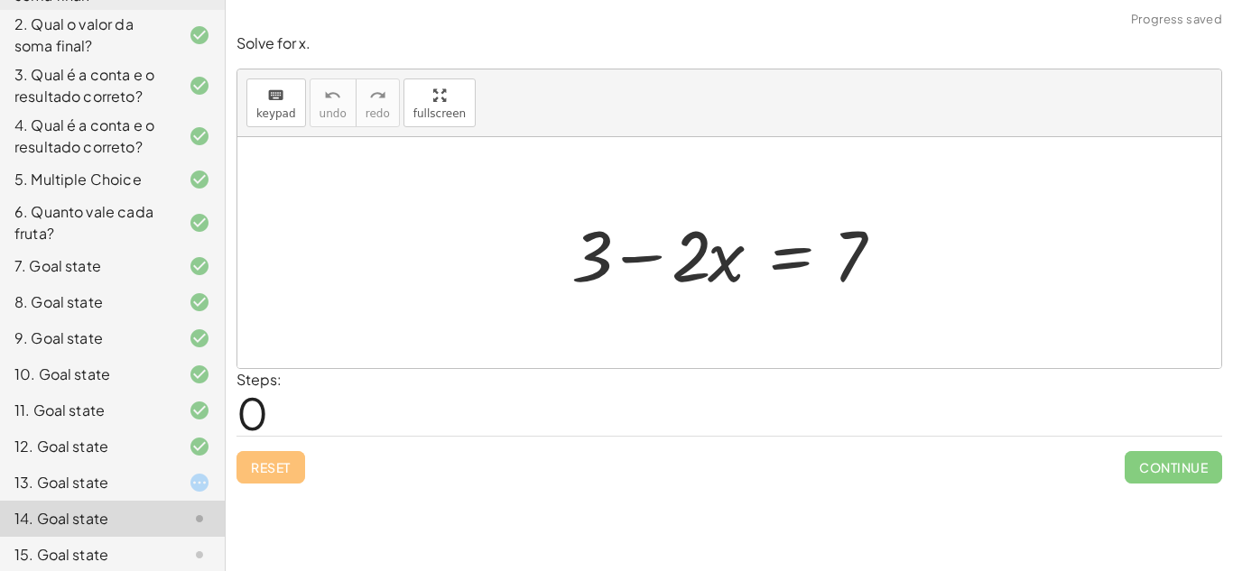
click at [262, 457] on div "Reset Continue" at bounding box center [728, 460] width 985 height 48
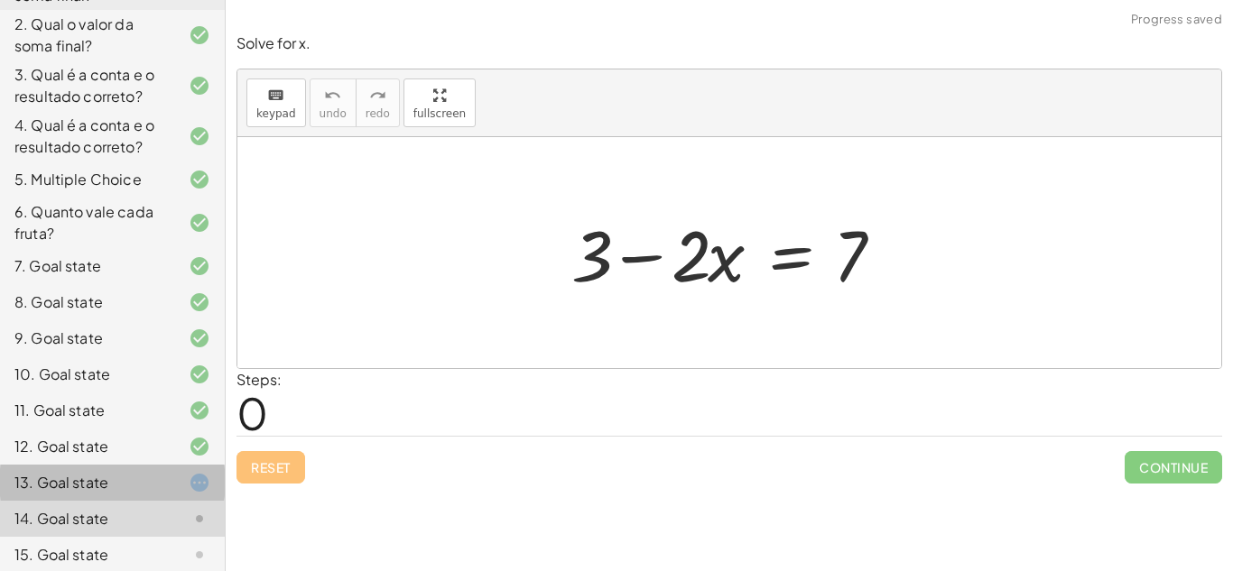
click at [214, 465] on div "13. Goal state" at bounding box center [112, 483] width 225 height 36
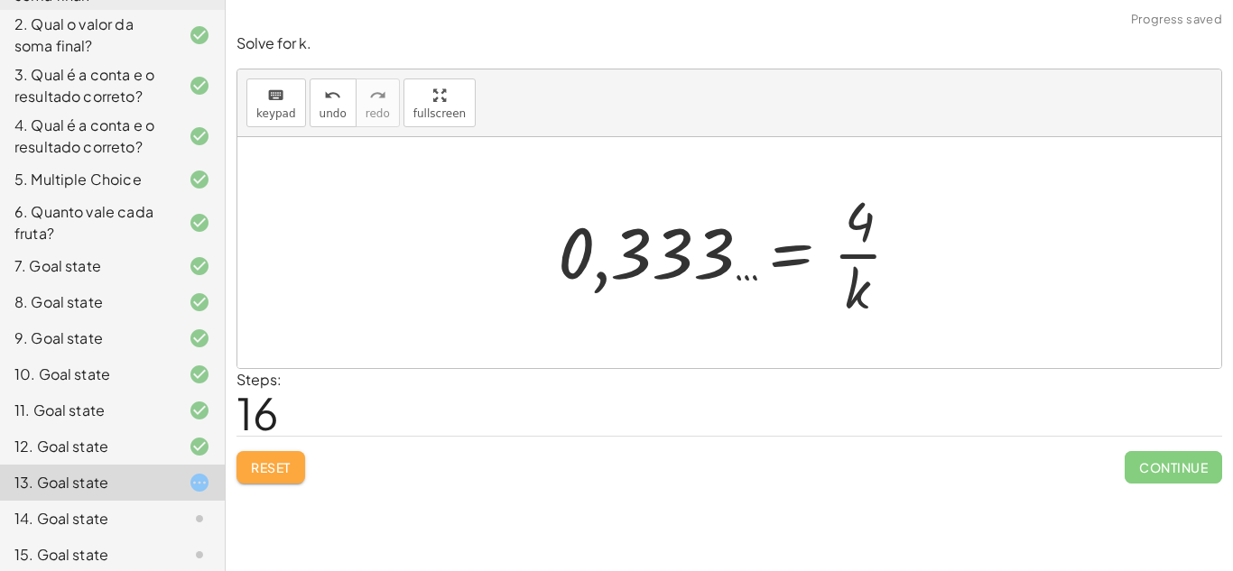
click at [252, 475] on span "Reset" at bounding box center [271, 467] width 40 height 16
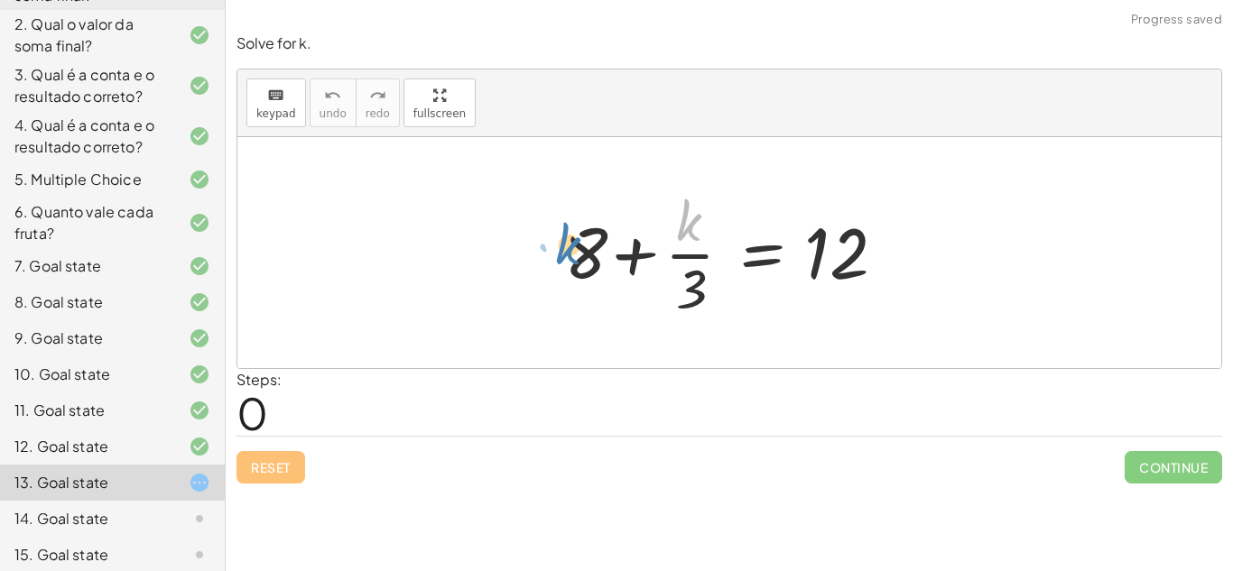
drag, startPoint x: 689, startPoint y: 232, endPoint x: 573, endPoint y: 262, distance: 120.1
click at [573, 262] on div at bounding box center [736, 252] width 362 height 139
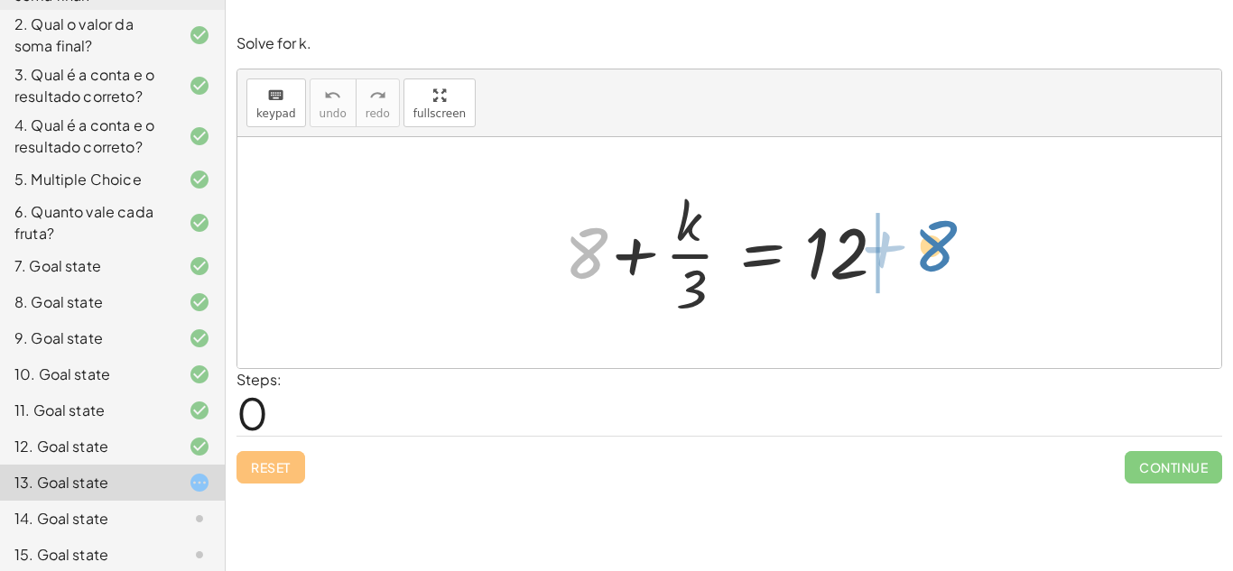
drag, startPoint x: 585, startPoint y: 258, endPoint x: 934, endPoint y: 252, distance: 349.3
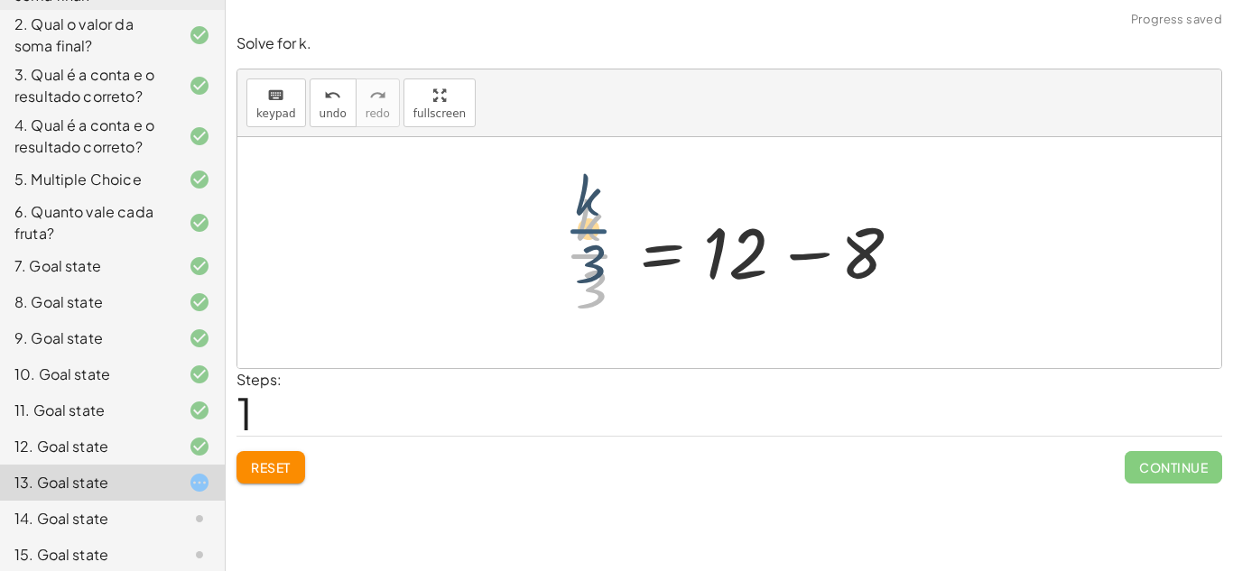
drag, startPoint x: 589, startPoint y: 271, endPoint x: 588, endPoint y: 253, distance: 18.1
click at [588, 253] on div at bounding box center [736, 252] width 362 height 139
drag, startPoint x: 580, startPoint y: 212, endPoint x: 748, endPoint y: 242, distance: 170.5
click at [748, 242] on div at bounding box center [736, 252] width 362 height 139
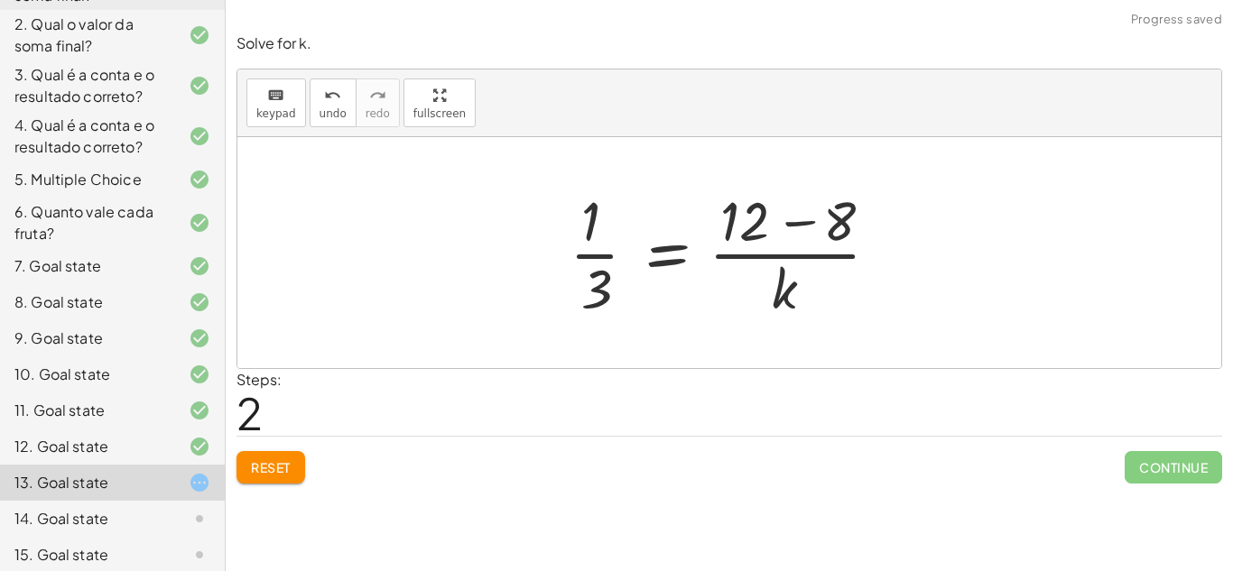
click at [748, 242] on div at bounding box center [731, 252] width 342 height 139
click at [746, 241] on div at bounding box center [736, 252] width 342 height 139
click at [792, 211] on div at bounding box center [736, 252] width 342 height 139
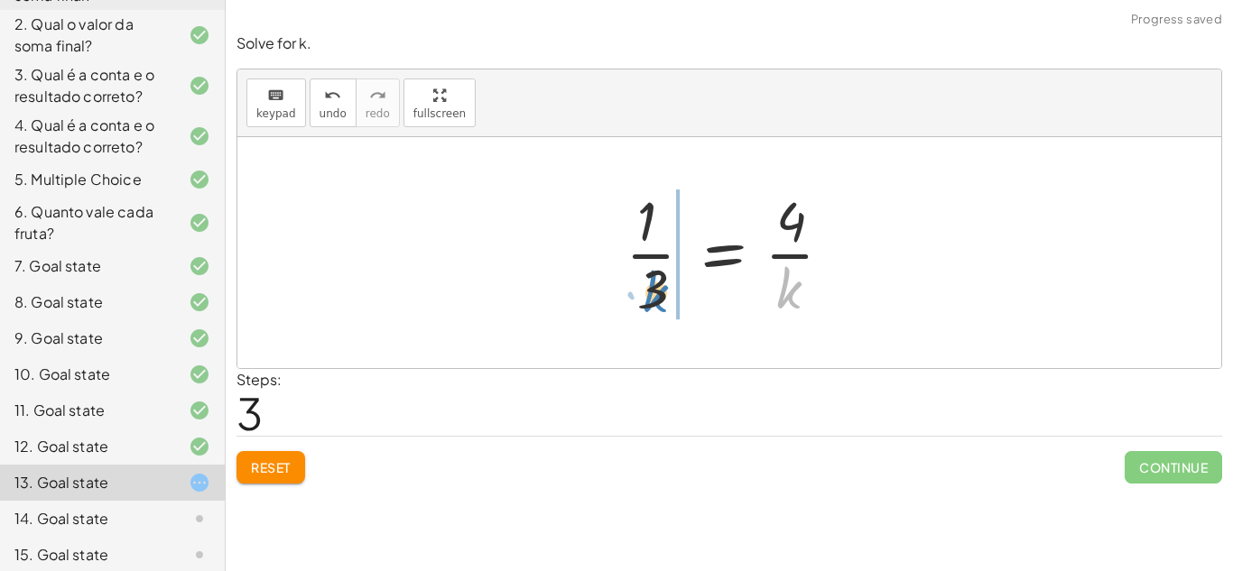
drag, startPoint x: 781, startPoint y: 298, endPoint x: 642, endPoint y: 301, distance: 139.0
click at [642, 301] on div at bounding box center [735, 252] width 239 height 139
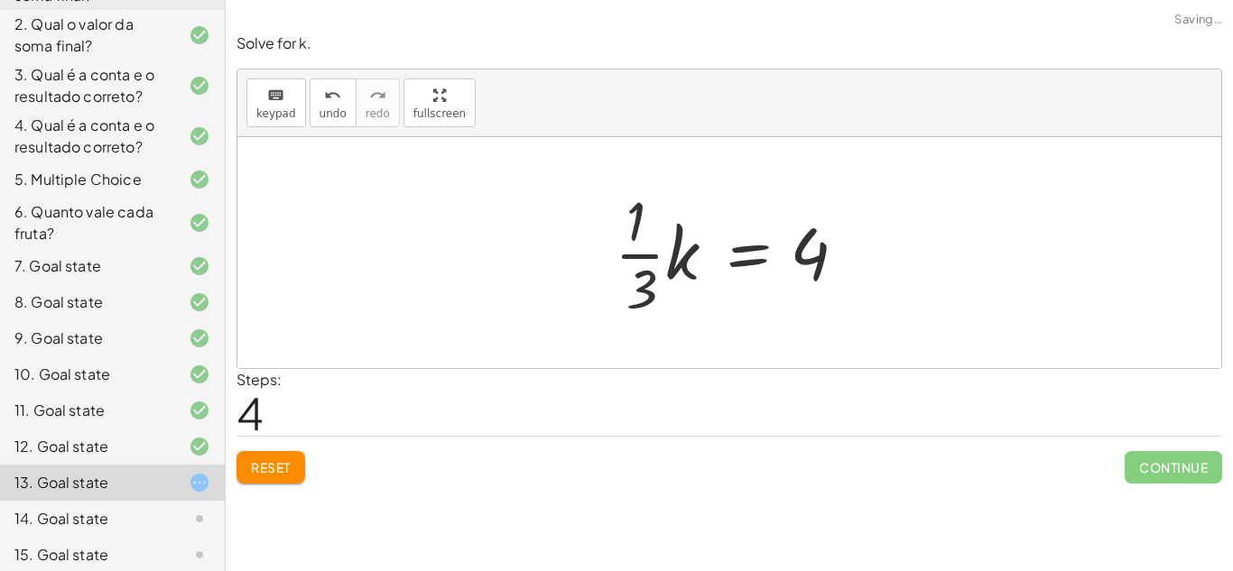
click at [624, 289] on div at bounding box center [735, 252] width 261 height 139
click at [632, 287] on div at bounding box center [735, 252] width 261 height 139
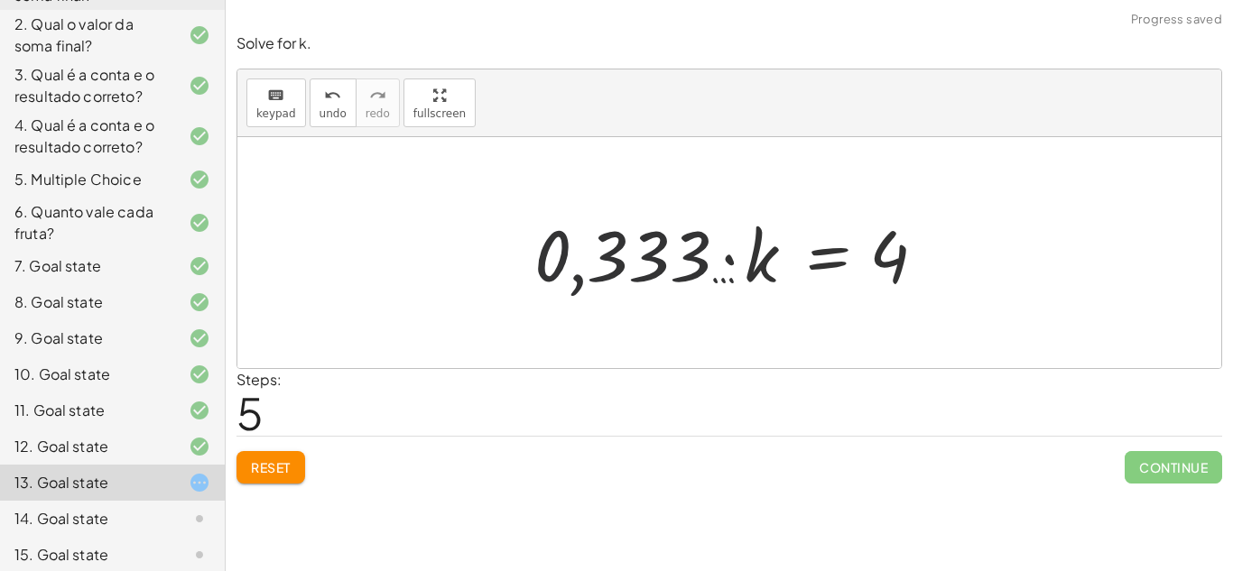
click at [656, 269] on div at bounding box center [735, 253] width 420 height 93
drag, startPoint x: 743, startPoint y: 266, endPoint x: 645, endPoint y: 274, distance: 97.8
click at [645, 274] on div at bounding box center [735, 253] width 420 height 93
drag, startPoint x: 893, startPoint y: 268, endPoint x: 569, endPoint y: 255, distance: 324.2
click at [569, 255] on div at bounding box center [735, 253] width 420 height 93
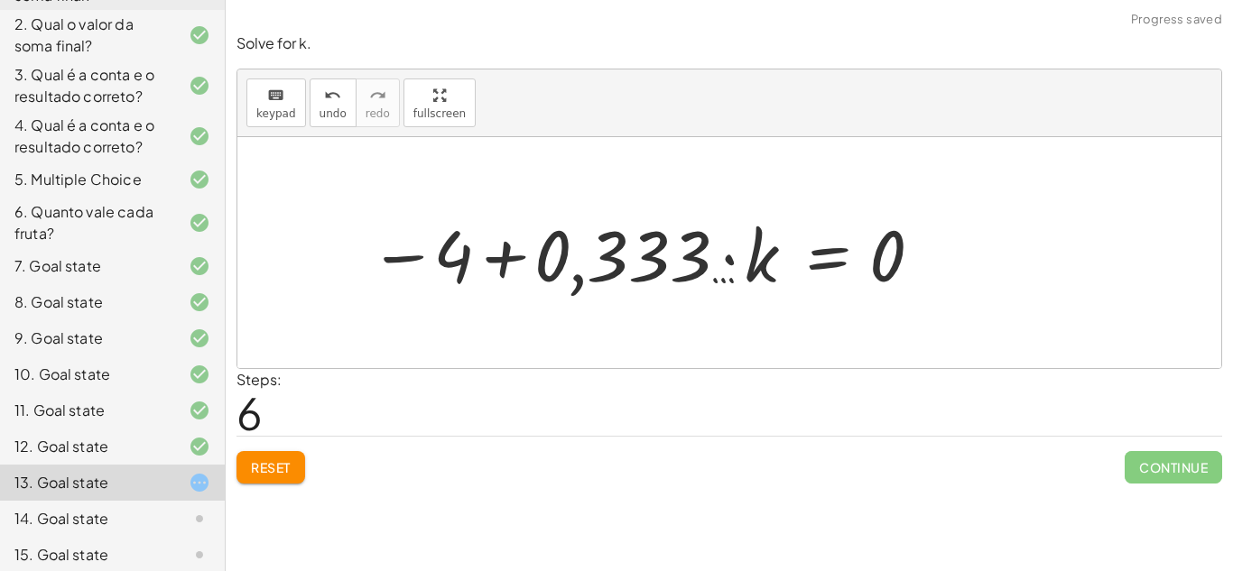
click at [478, 257] on div at bounding box center [647, 253] width 574 height 93
click at [721, 244] on div at bounding box center [647, 253] width 574 height 93
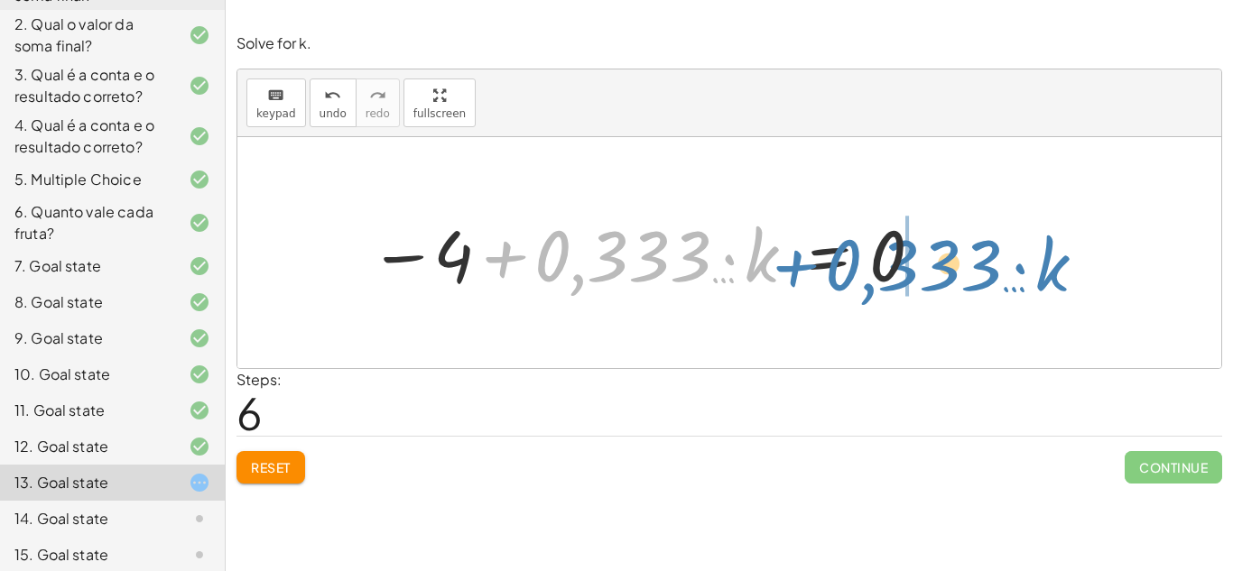
drag, startPoint x: 494, startPoint y: 264, endPoint x: 904, endPoint y: 258, distance: 410.6
click at [904, 258] on div at bounding box center [647, 253] width 574 height 93
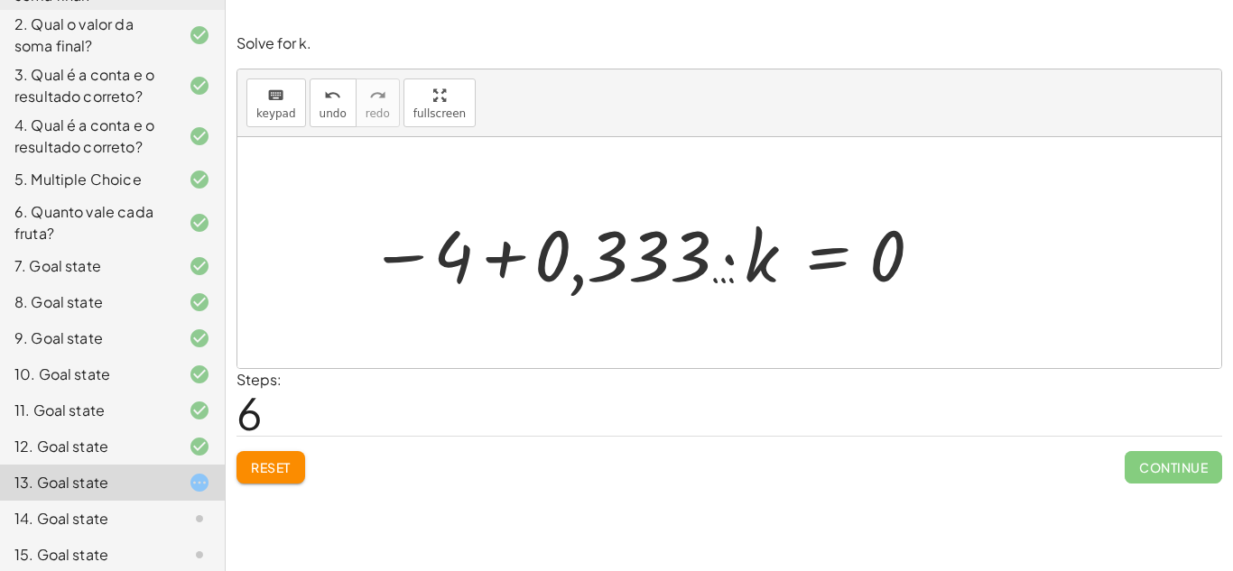
click at [275, 473] on span "Reset" at bounding box center [271, 467] width 40 height 16
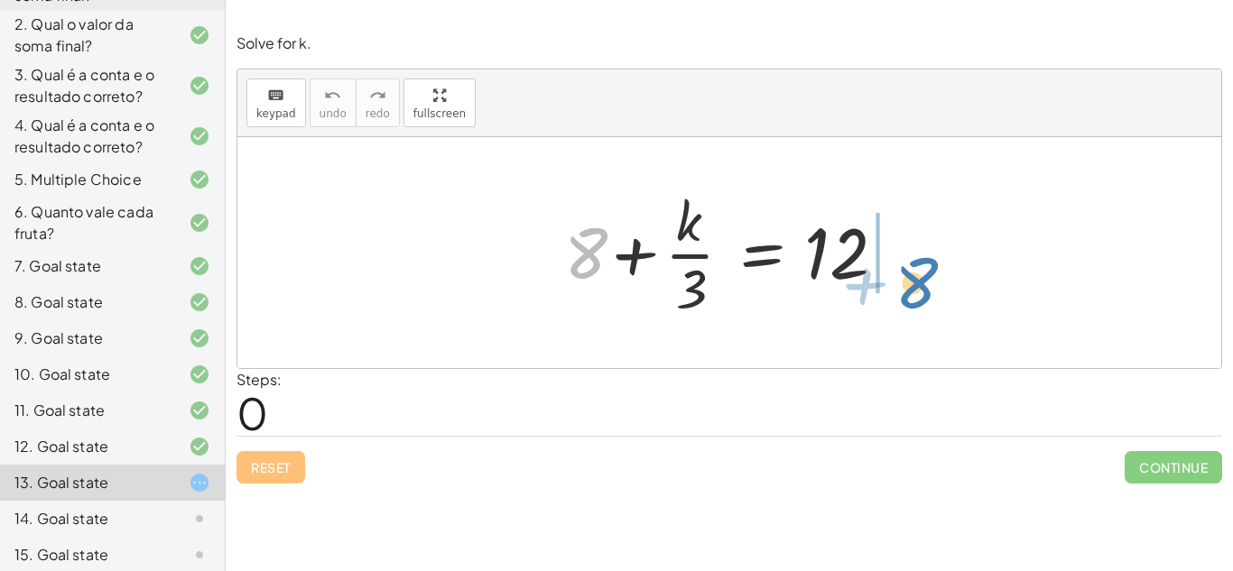
drag, startPoint x: 588, startPoint y: 267, endPoint x: 919, endPoint y: 297, distance: 331.6
click at [919, 297] on div "+ 8 + 8 + · k · 3 = 12" at bounding box center [729, 253] width 384 height 148
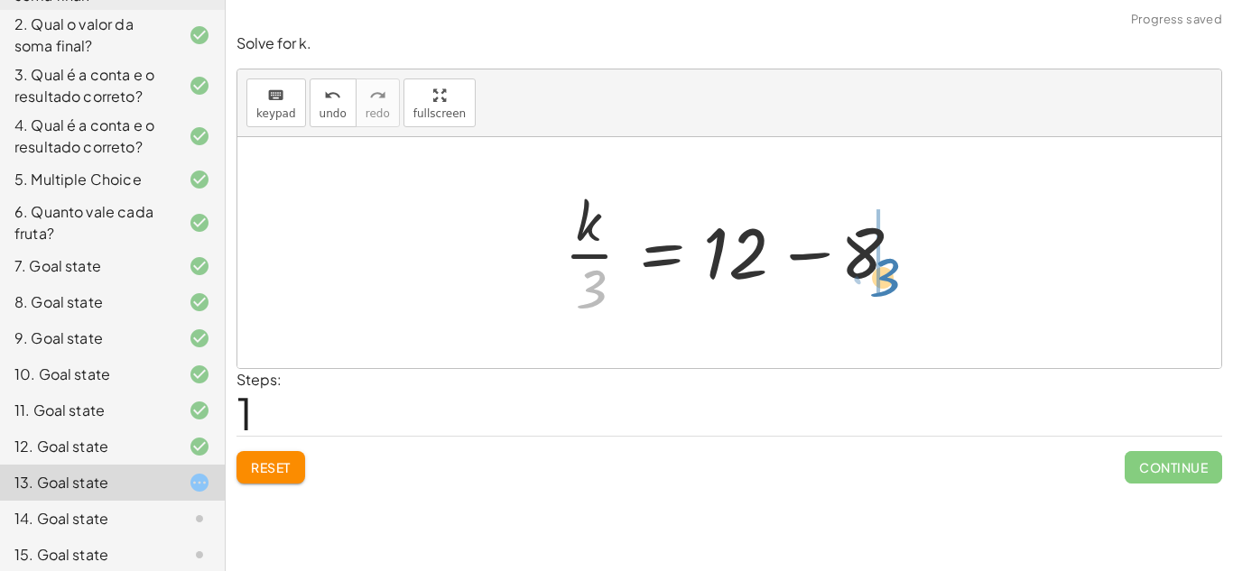
drag, startPoint x: 584, startPoint y: 284, endPoint x: 886, endPoint y: 273, distance: 302.5
click at [886, 273] on div at bounding box center [736, 252] width 362 height 139
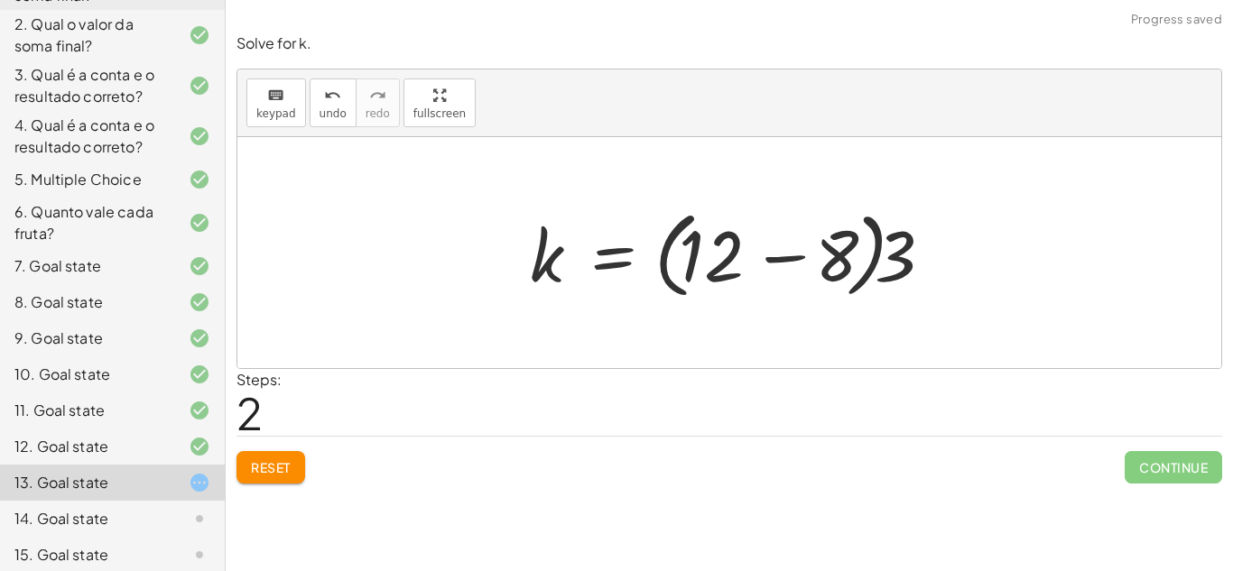
click at [886, 273] on div at bounding box center [736, 253] width 430 height 104
click at [836, 253] on div at bounding box center [736, 253] width 430 height 104
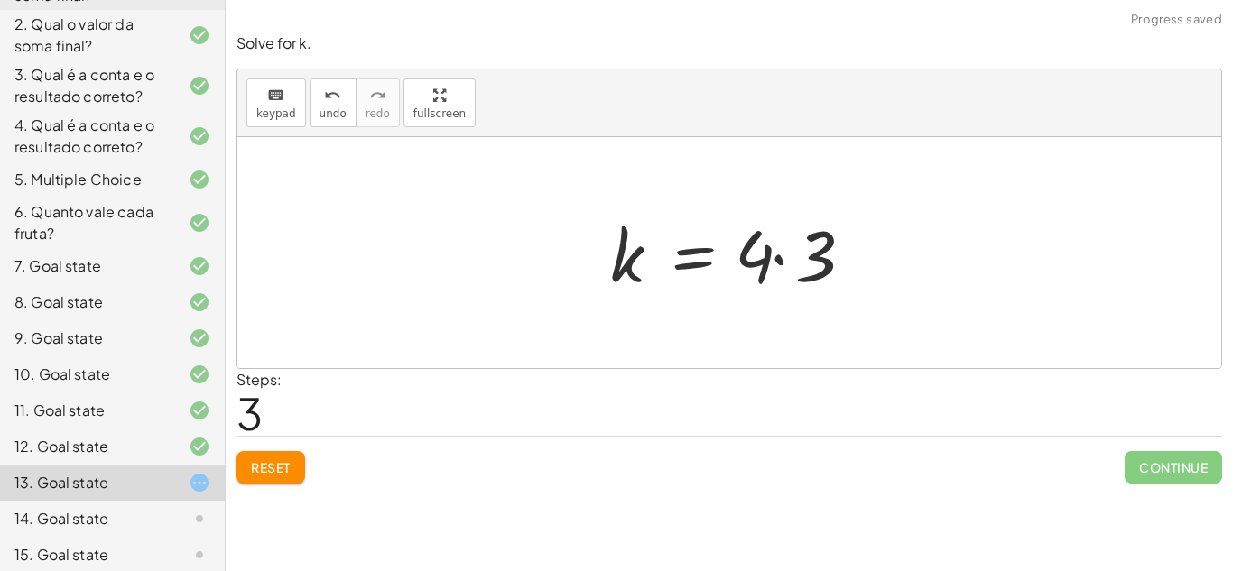
click at [813, 273] on div at bounding box center [736, 253] width 271 height 93
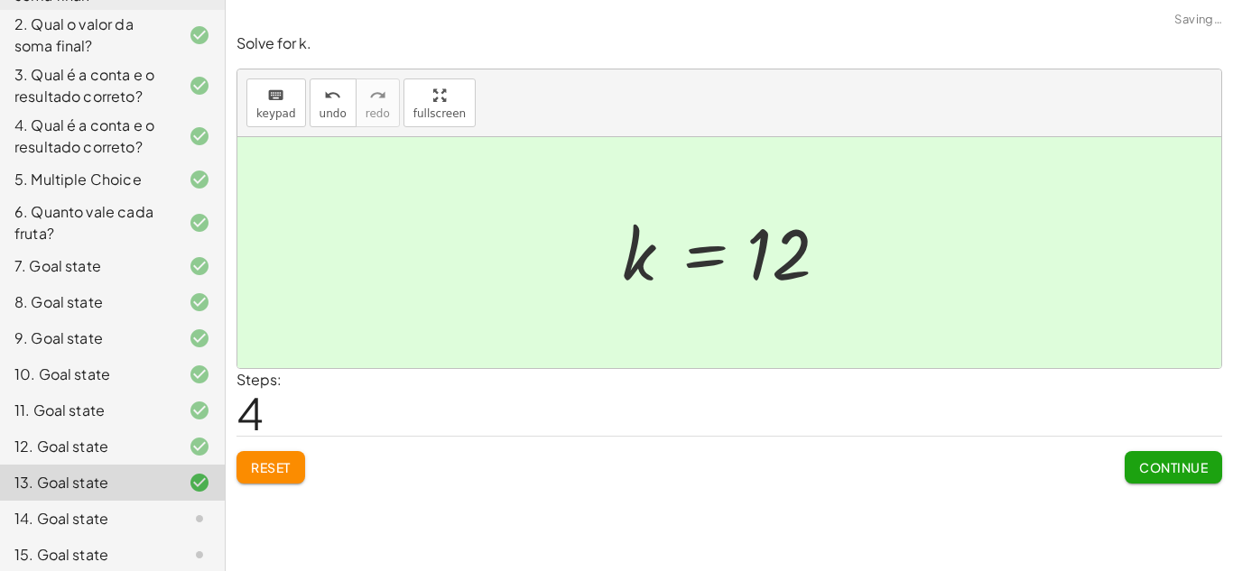
click at [1147, 470] on span "Continue" at bounding box center [1173, 467] width 69 height 16
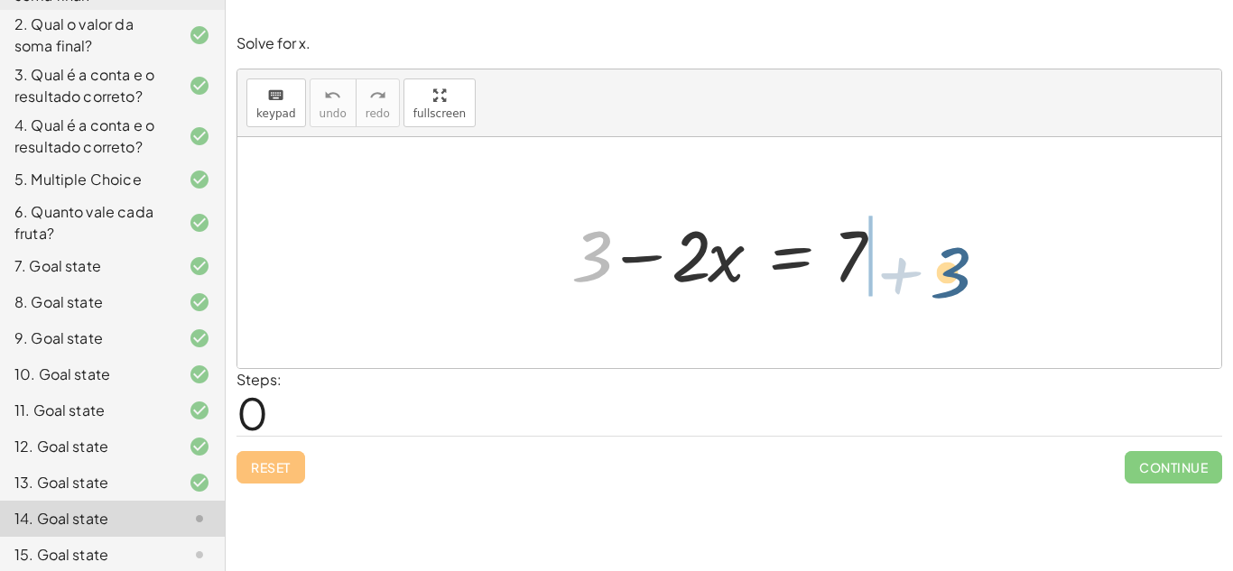
drag, startPoint x: 602, startPoint y: 256, endPoint x: 950, endPoint y: 272, distance: 348.6
click at [950, 272] on div "+ 3 + 3 − · 2 · x = 7" at bounding box center [729, 252] width 984 height 231
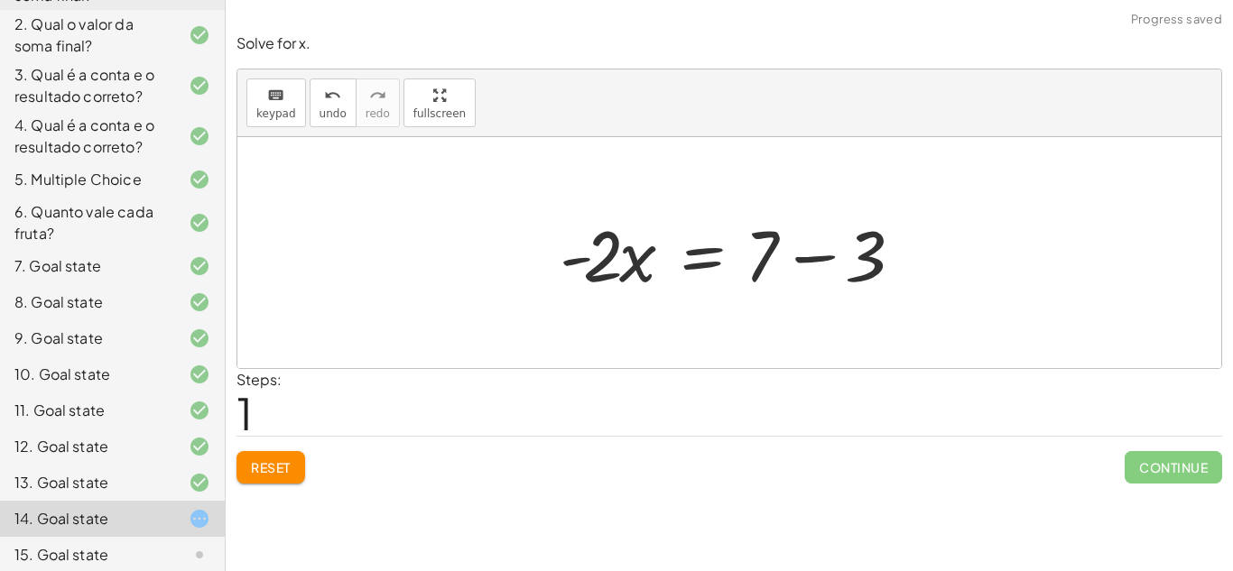
click at [808, 253] on div at bounding box center [735, 253] width 371 height 93
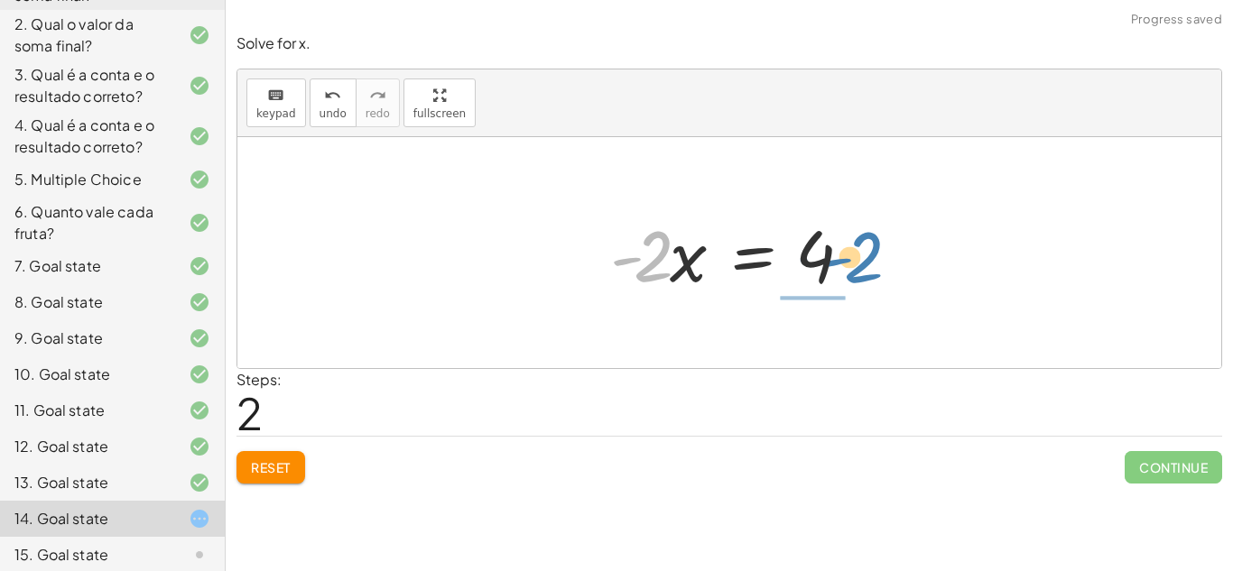
drag, startPoint x: 647, startPoint y: 270, endPoint x: 855, endPoint y: 271, distance: 207.5
click at [855, 271] on div at bounding box center [736, 253] width 271 height 93
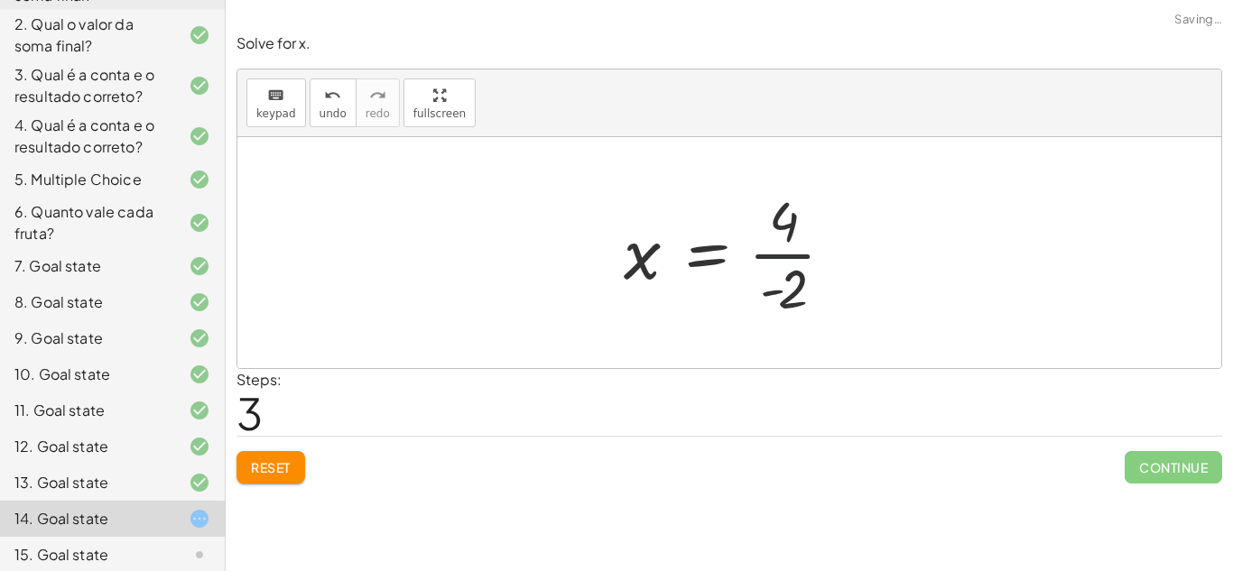
click at [830, 244] on div at bounding box center [735, 252] width 243 height 139
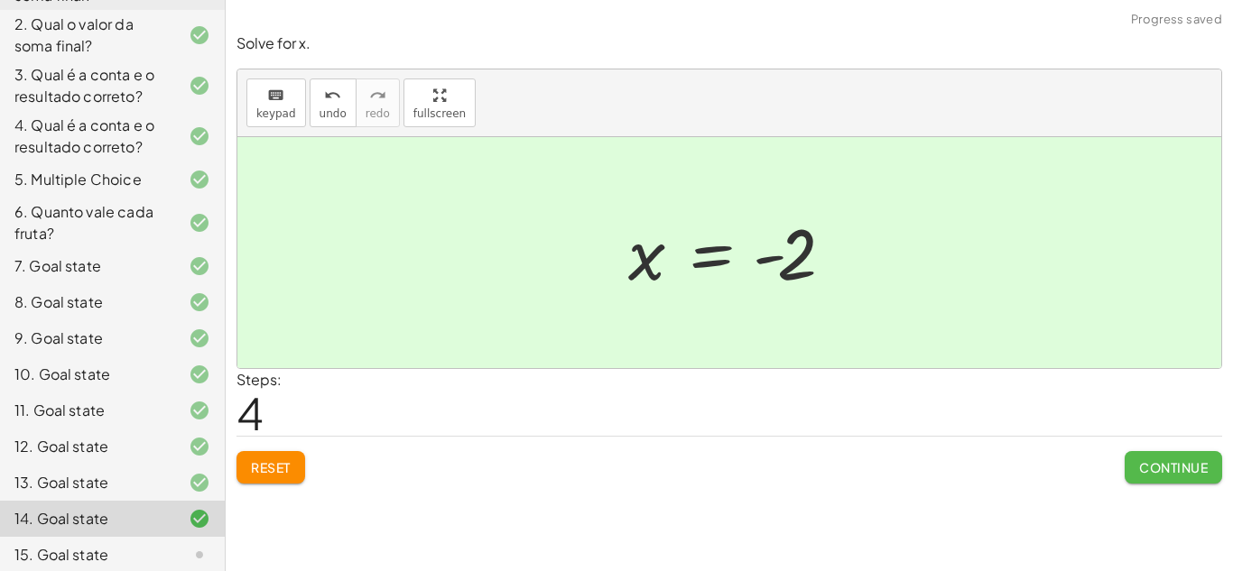
click at [1164, 476] on span "Continue" at bounding box center [1173, 467] width 69 height 16
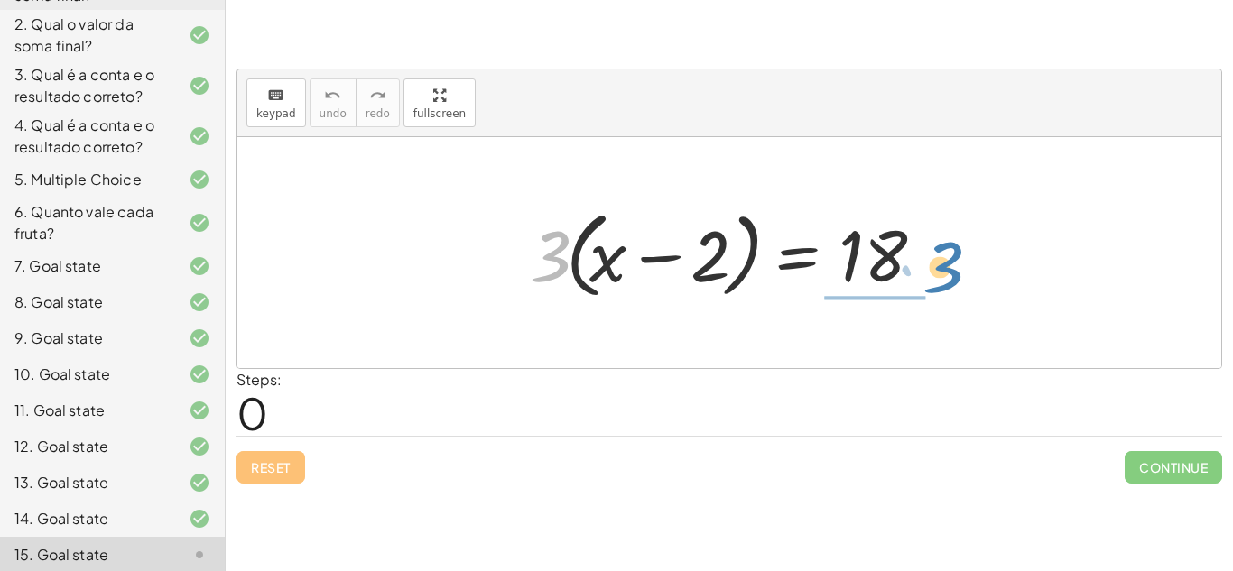
drag, startPoint x: 547, startPoint y: 250, endPoint x: 939, endPoint y: 261, distance: 392.7
click at [939, 261] on div at bounding box center [736, 253] width 430 height 104
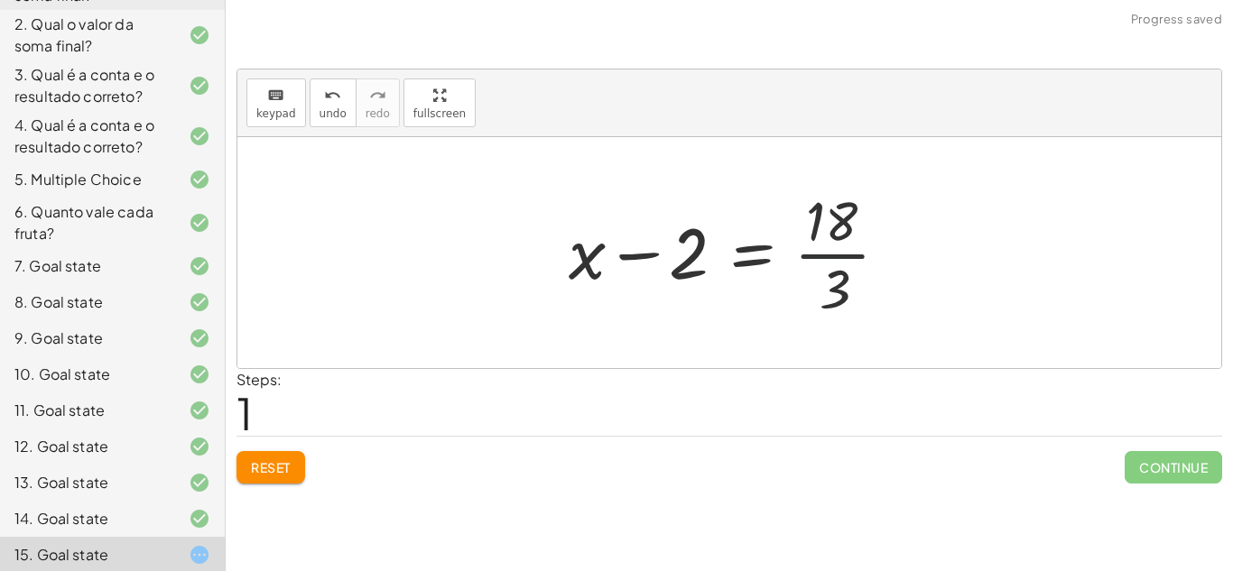
click at [805, 248] on div at bounding box center [735, 252] width 353 height 139
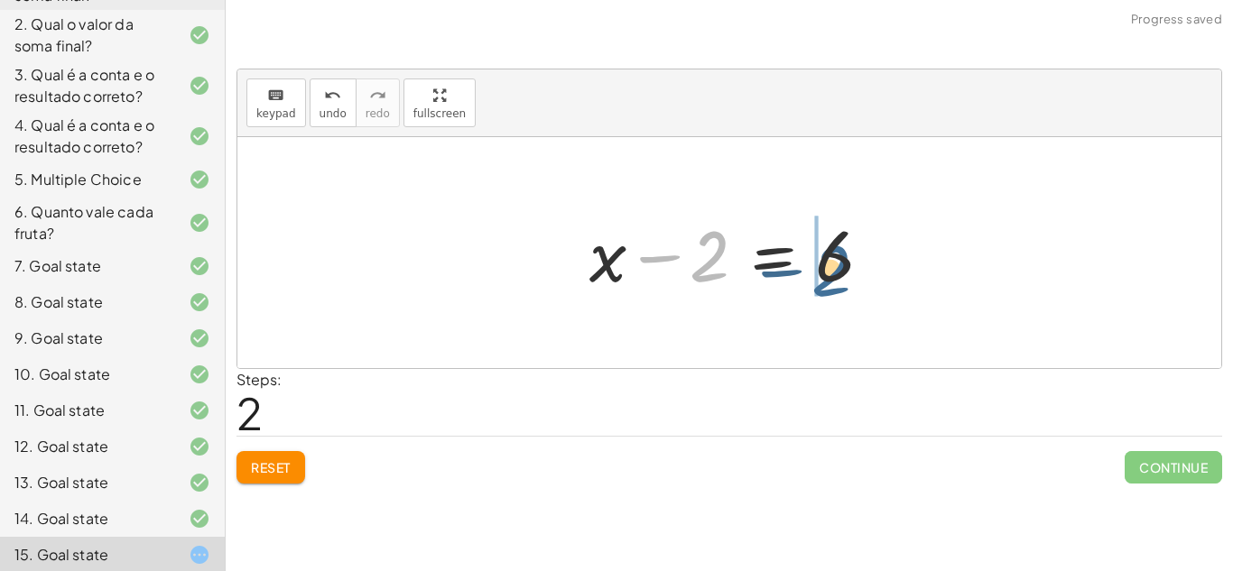
drag, startPoint x: 688, startPoint y: 242, endPoint x: 809, endPoint y: 254, distance: 122.5
click at [809, 254] on div at bounding box center [735, 253] width 311 height 93
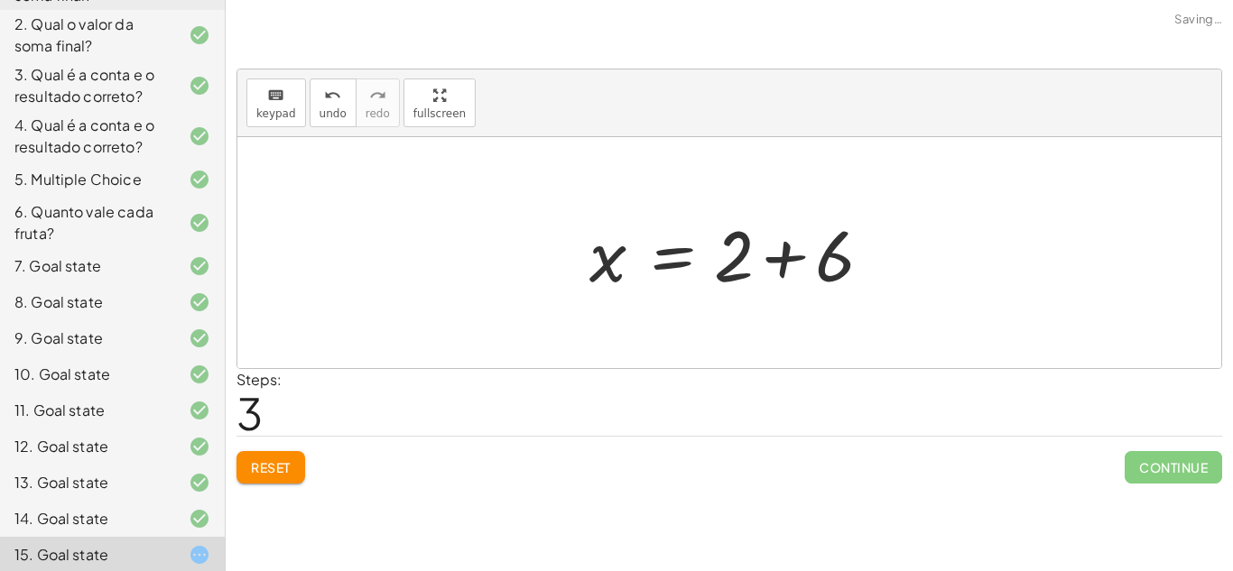
click at [759, 255] on div at bounding box center [735, 253] width 311 height 93
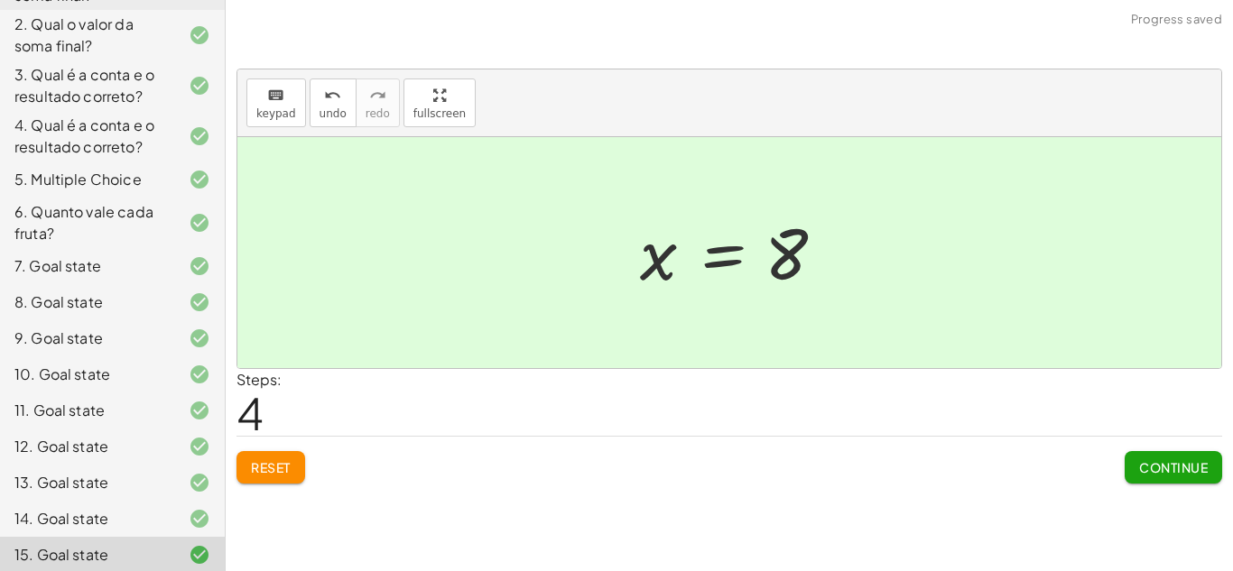
click at [1185, 461] on span "Continue" at bounding box center [1173, 467] width 69 height 16
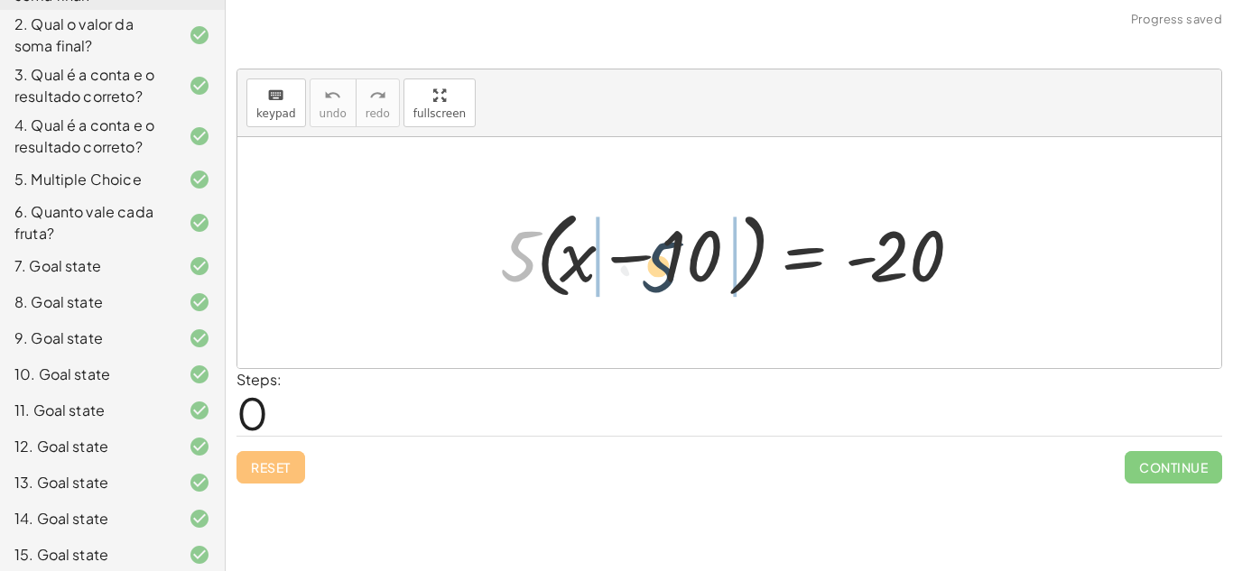
drag, startPoint x: 513, startPoint y: 251, endPoint x: 656, endPoint y: 261, distance: 142.9
click at [656, 261] on div at bounding box center [736, 253] width 491 height 104
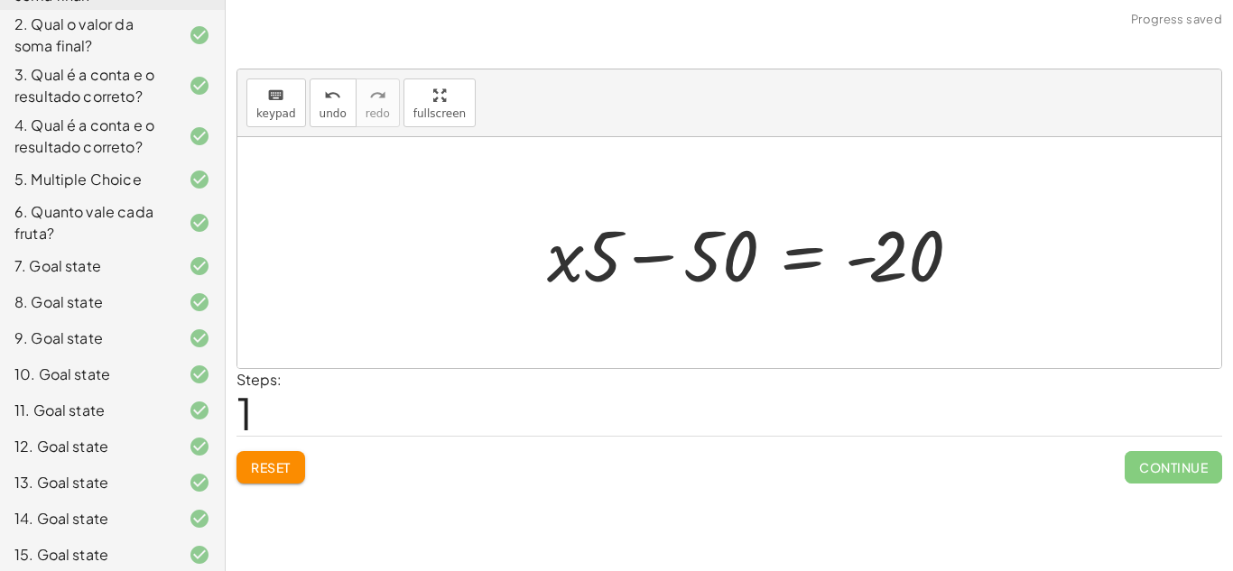
click at [656, 261] on div at bounding box center [759, 253] width 443 height 93
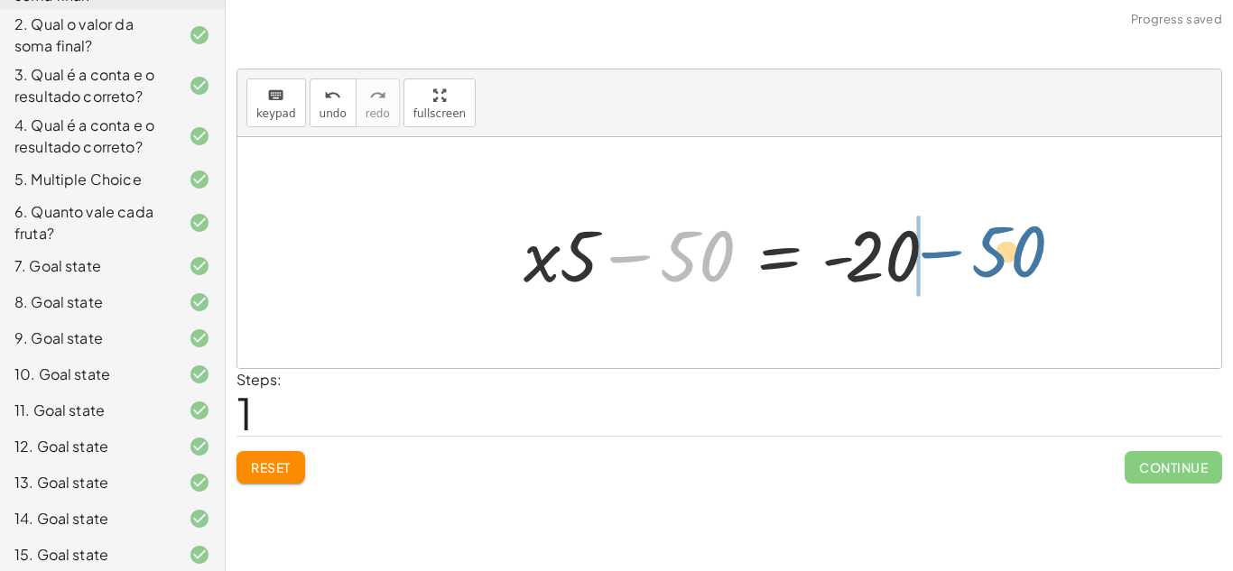
drag, startPoint x: 660, startPoint y: 260, endPoint x: 972, endPoint y: 255, distance: 312.2
click at [972, 255] on div "· 5 · ( + x − 10 ) = - 20 + · x · 5 − · 10 · 5 = - 20 − 50 + x − = - 20 · · 5 50" at bounding box center [729, 252] width 984 height 231
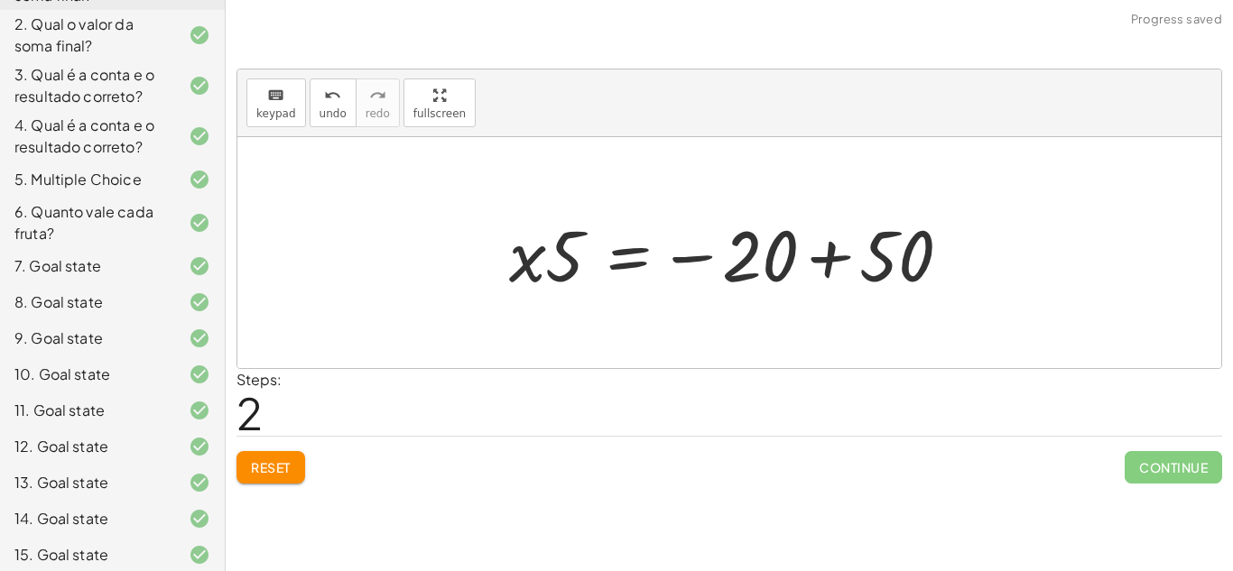
click at [299, 457] on button "Reset" at bounding box center [270, 467] width 69 height 32
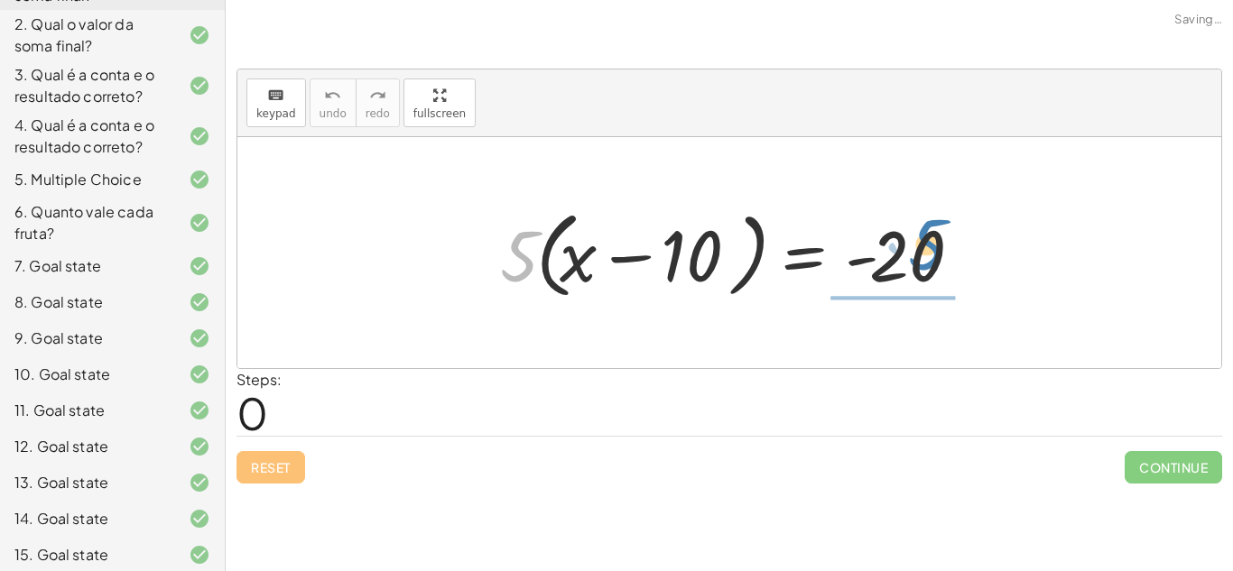
drag, startPoint x: 521, startPoint y: 257, endPoint x: 938, endPoint y: 246, distance: 417.9
click at [938, 246] on div at bounding box center [736, 253] width 491 height 104
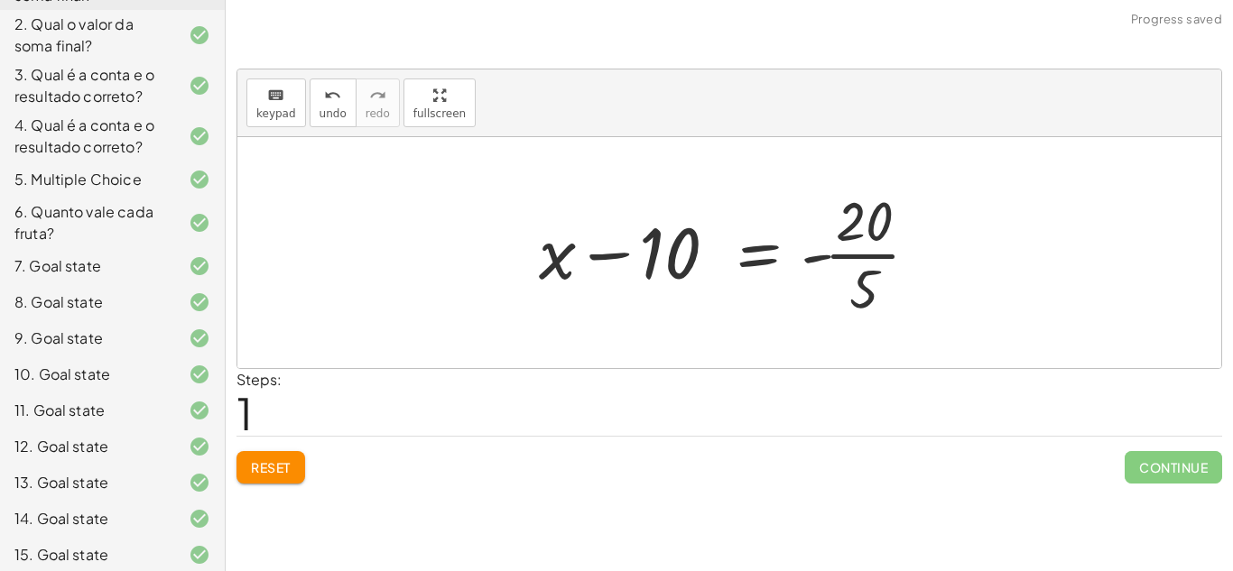
click at [898, 245] on div at bounding box center [736, 252] width 412 height 139
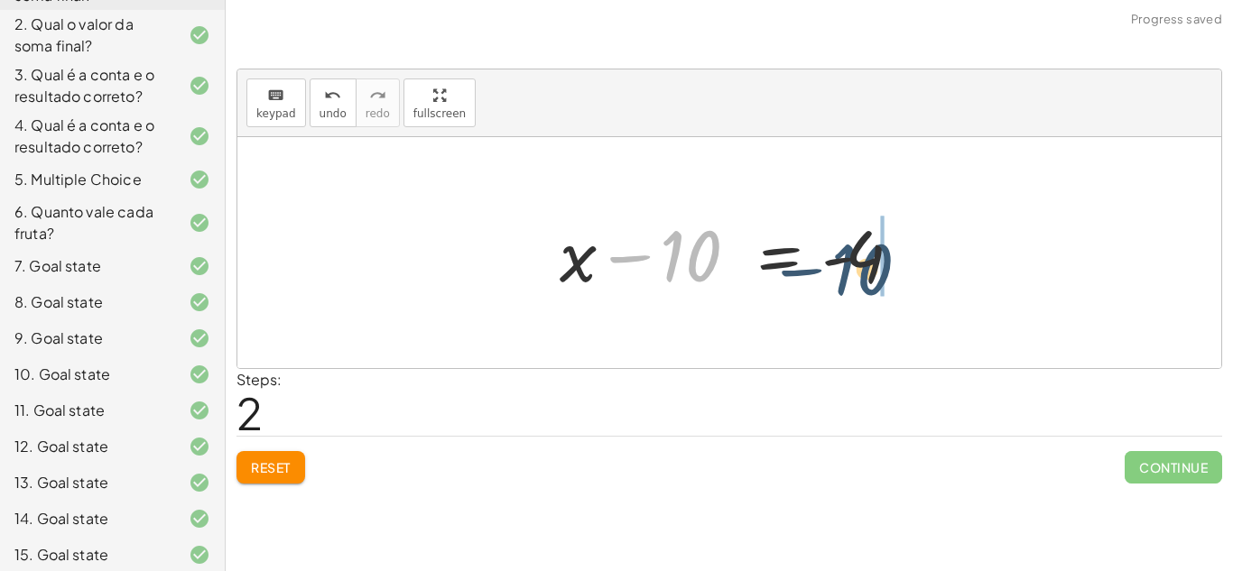
drag, startPoint x: 697, startPoint y: 259, endPoint x: 879, endPoint y: 273, distance: 182.8
click at [879, 273] on div at bounding box center [735, 253] width 371 height 93
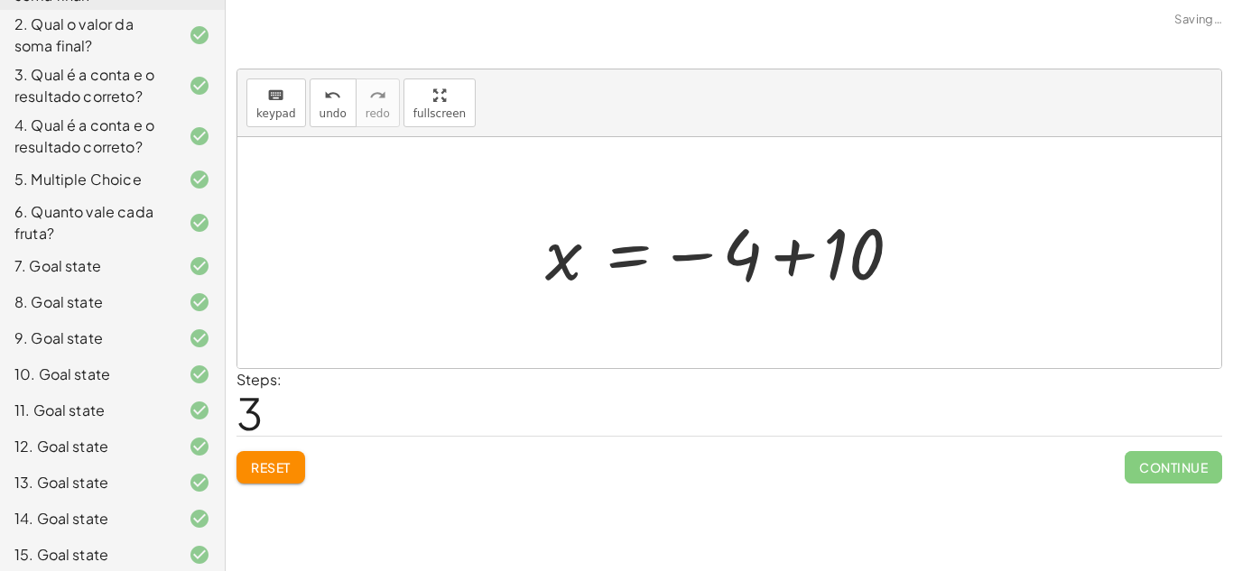
click at [844, 249] on div at bounding box center [736, 252] width 400 height 89
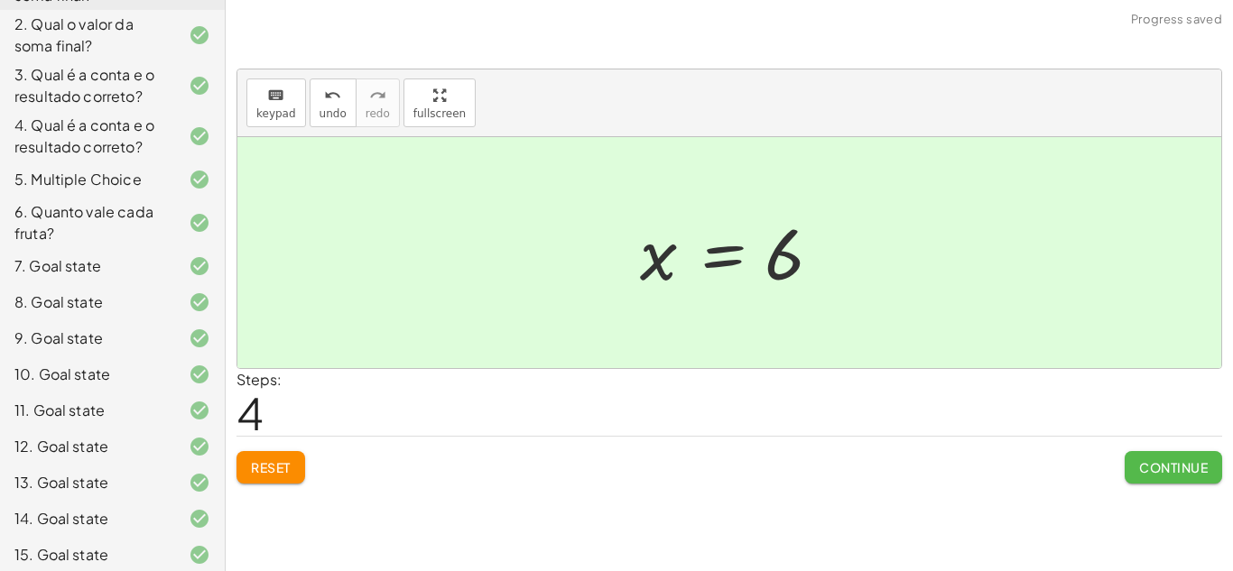
click at [1163, 472] on span "Continue" at bounding box center [1173, 467] width 69 height 16
